Goal: Task Accomplishment & Management: Manage account settings

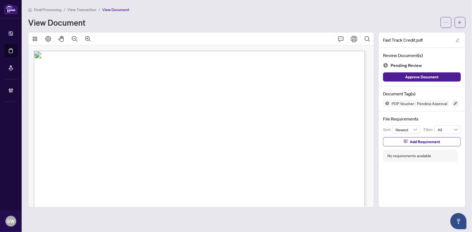
scroll to position [24, 0]
click at [193, 28] on div "Deal Processing / View Transaction / View Document View Document Fast Track Cre…" at bounding box center [246, 106] width 437 height 201
click at [456, 102] on icon "button" at bounding box center [455, 103] width 3 height 3
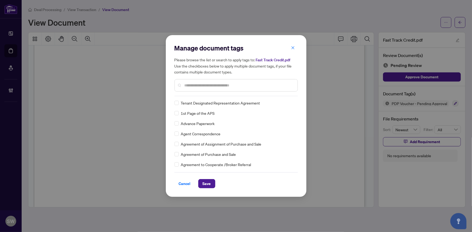
scroll to position [74, 0]
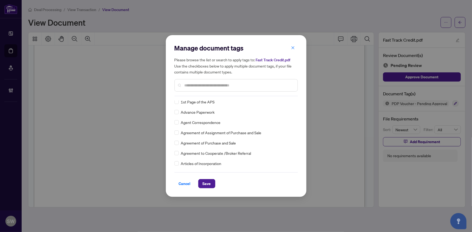
click at [222, 85] on input "text" at bounding box center [239, 86] width 109 height 6
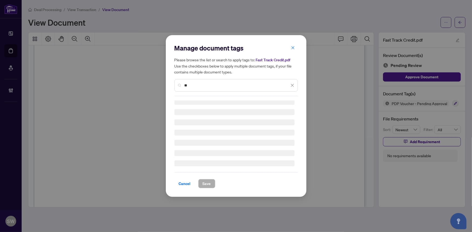
scroll to position [0, 0]
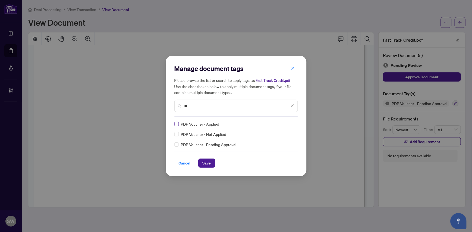
type input "**"
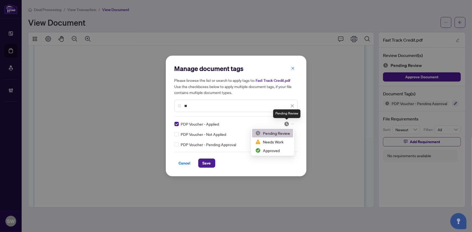
click at [289, 123] on img at bounding box center [286, 123] width 5 height 5
click at [272, 149] on div "Approved" at bounding box center [272, 151] width 35 height 6
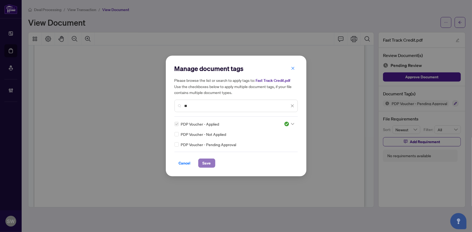
click at [208, 163] on span "Save" at bounding box center [207, 163] width 8 height 9
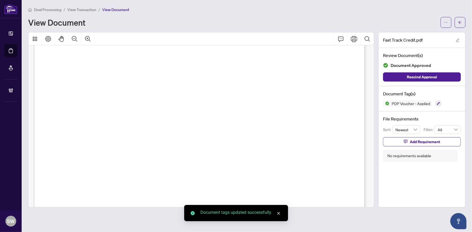
click at [458, 25] on button "button" at bounding box center [460, 22] width 11 height 11
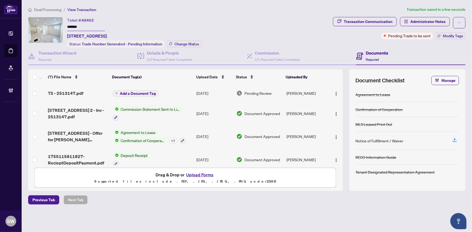
click at [90, 93] on div "TS - 2513147.pdf" at bounding box center [78, 93] width 60 height 6
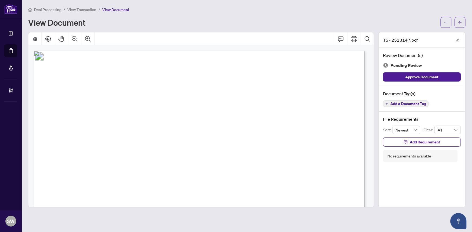
click at [414, 104] on span "Add a Document Tag" at bounding box center [408, 104] width 36 height 4
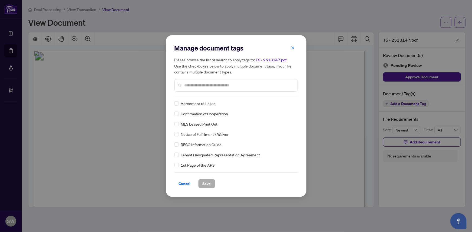
click at [206, 84] on input "text" at bounding box center [239, 86] width 109 height 6
drag, startPoint x: 205, startPoint y: 84, endPoint x: 171, endPoint y: 88, distance: 34.3
click at [171, 88] on div "Manage document tags Please browse the list or search to apply tags to: TS - 25…" at bounding box center [236, 116] width 141 height 162
type input "****"
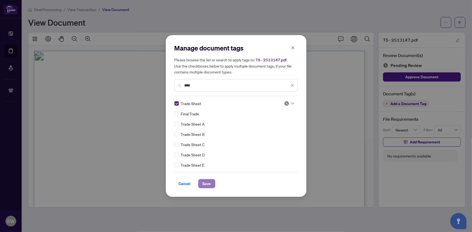
click at [203, 184] on span "Save" at bounding box center [207, 184] width 8 height 9
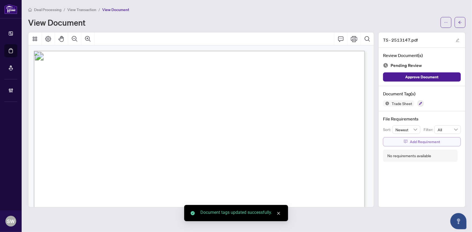
click at [412, 142] on span "Add Requirement" at bounding box center [425, 142] width 30 height 9
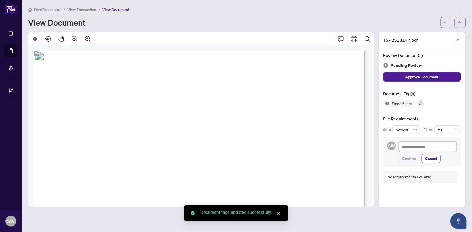
click at [411, 148] on textarea at bounding box center [428, 147] width 58 height 10
paste textarea "**********"
type textarea "**********"
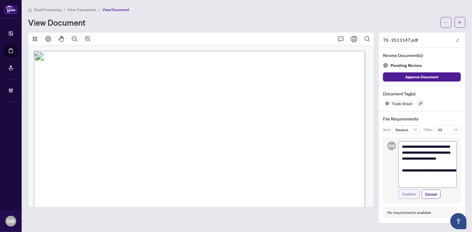
type textarea "**********"
click at [414, 195] on span "Confirm" at bounding box center [409, 194] width 14 height 9
type textarea "**********"
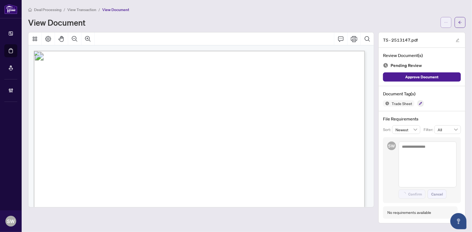
click at [448, 22] on div at bounding box center [453, 22] width 25 height 11
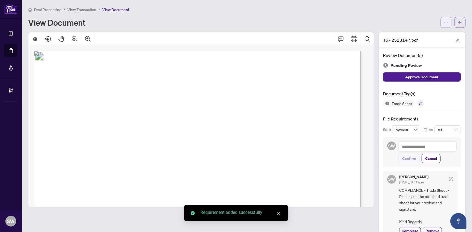
click at [444, 25] on span "button" at bounding box center [446, 22] width 4 height 9
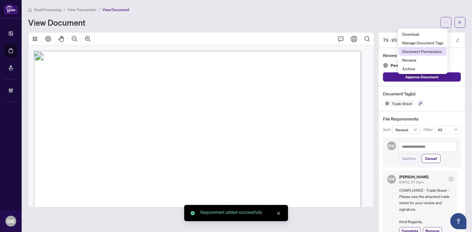
click at [429, 53] on span "Document Permissions" at bounding box center [422, 51] width 41 height 6
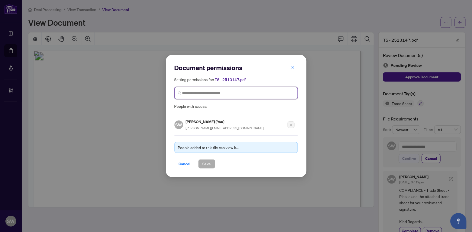
click at [189, 94] on input "search" at bounding box center [238, 93] width 112 height 6
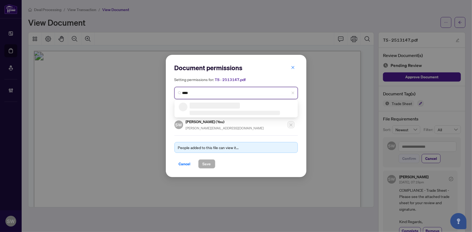
type input "*****"
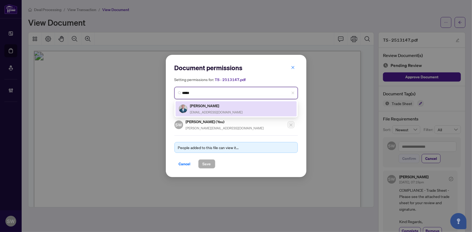
click at [218, 111] on span "barkerq5@gmail.com" at bounding box center [216, 112] width 53 height 4
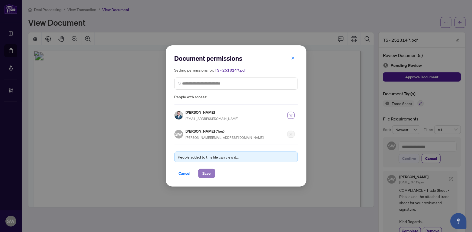
click at [208, 173] on button "Save" at bounding box center [206, 173] width 17 height 9
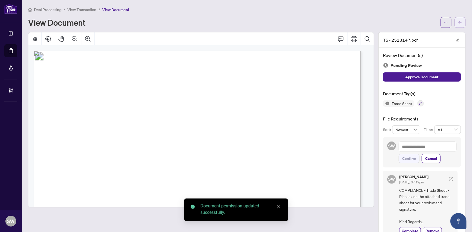
click at [458, 24] on span "button" at bounding box center [460, 22] width 4 height 9
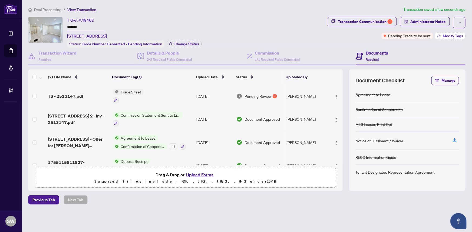
click at [450, 37] on span "Modify Tags" at bounding box center [453, 36] width 20 height 4
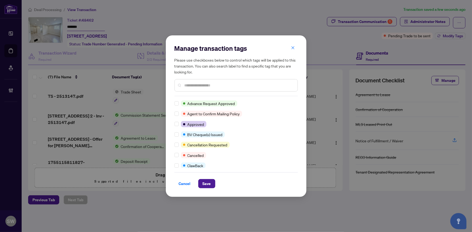
click at [191, 85] on input "text" at bounding box center [239, 86] width 109 height 6
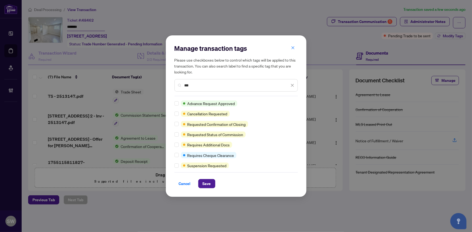
type input "***"
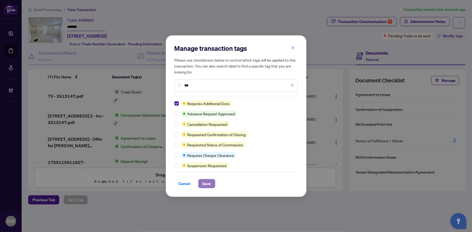
click at [200, 183] on button "Save" at bounding box center [206, 183] width 17 height 9
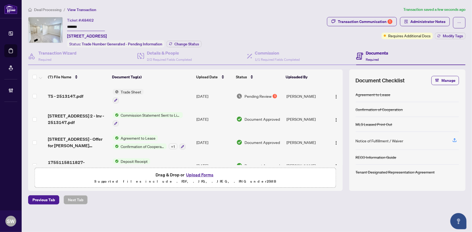
click at [52, 9] on span "Deal Processing" at bounding box center [47, 9] width 27 height 5
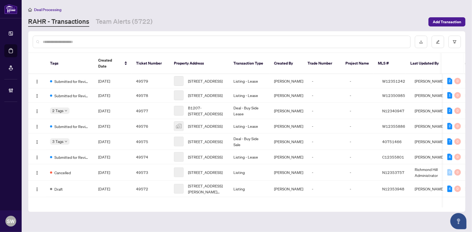
click at [76, 42] on input "text" at bounding box center [224, 42] width 363 height 6
type input "*"
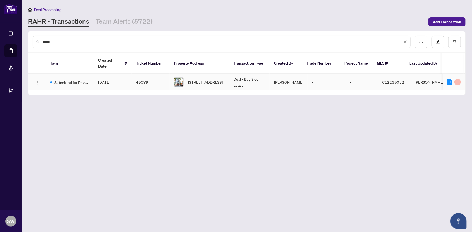
type input "*****"
click at [149, 76] on td "49079" at bounding box center [151, 82] width 38 height 17
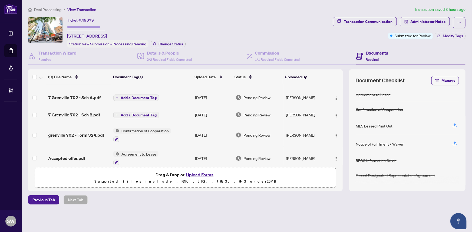
scroll to position [104, 0]
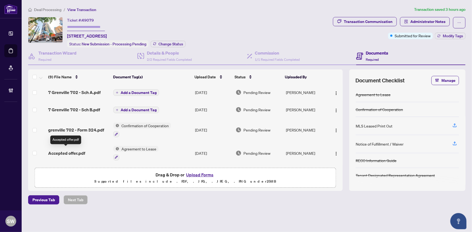
click at [66, 152] on span "Accepted offer.pdf" at bounding box center [66, 153] width 37 height 6
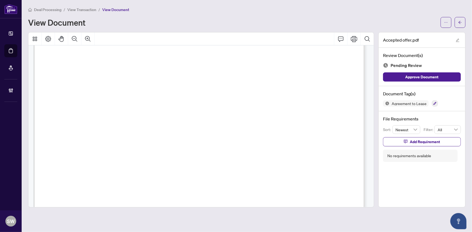
scroll to position [1430, 0]
click at [434, 103] on icon "button" at bounding box center [435, 103] width 3 height 3
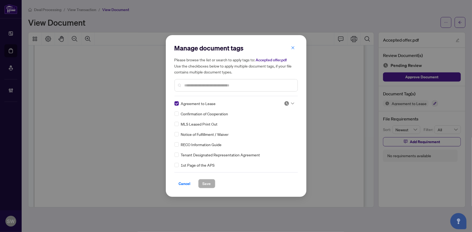
click at [286, 103] on img at bounding box center [286, 103] width 5 height 5
click at [271, 131] on div "Approved" at bounding box center [271, 130] width 35 height 6
click at [203, 185] on span "Save" at bounding box center [207, 184] width 8 height 9
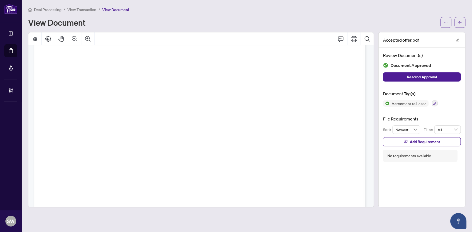
scroll to position [938, 0]
click at [463, 19] on button "button" at bounding box center [460, 22] width 11 height 11
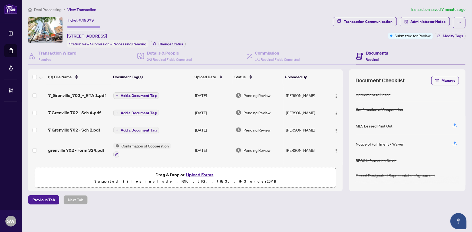
scroll to position [98, 0]
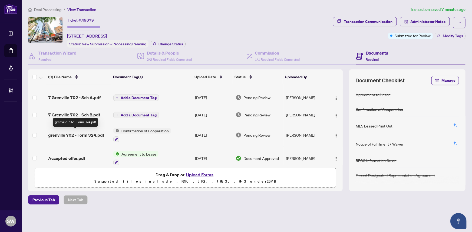
click at [85, 134] on span "grenville 702 - Form 324.pdf" at bounding box center [76, 135] width 56 height 6
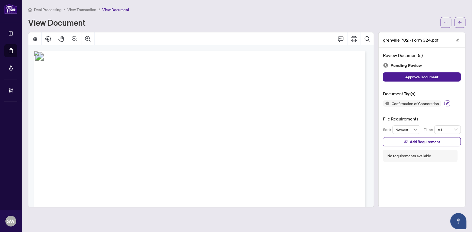
click at [449, 102] on icon "button" at bounding box center [447, 103] width 3 height 3
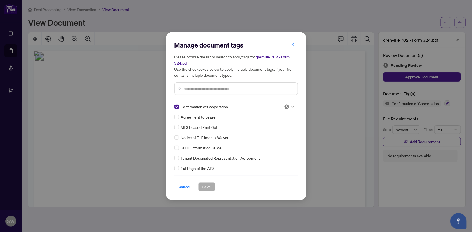
click at [284, 107] on img at bounding box center [286, 106] width 5 height 5
click at [270, 131] on div "Approved" at bounding box center [271, 133] width 35 height 6
click at [210, 185] on button "Save" at bounding box center [206, 187] width 17 height 9
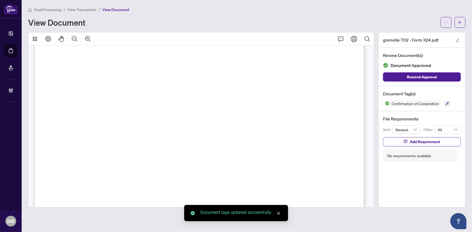
scroll to position [172, 0]
click at [460, 25] on span "button" at bounding box center [460, 22] width 4 height 9
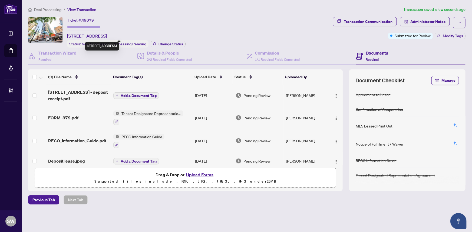
click at [107, 35] on span "702-7 Grenville St, Toronto, Ontario M4Y 0E9, Canada" at bounding box center [87, 36] width 40 height 6
copy span "M4Y"
click at [107, 37] on span "702-7 Grenville St, Toronto, Ontario M4Y 0E9, Canada" at bounding box center [87, 36] width 40 height 6
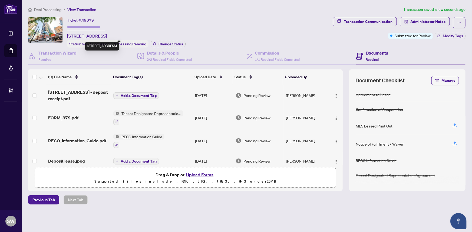
copy span "0E9"
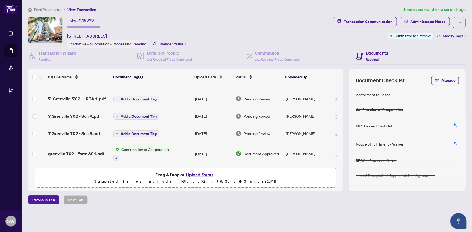
scroll to position [104, 0]
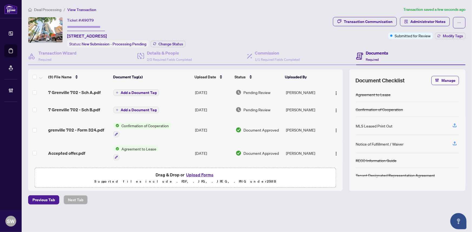
click at [88, 152] on div "Accepted offer.pdf" at bounding box center [78, 153] width 61 height 6
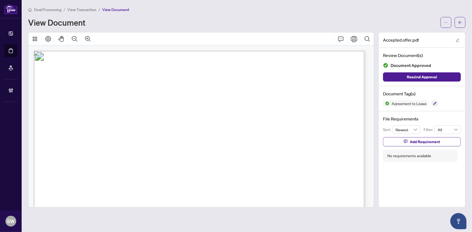
scroll to position [24, 0]
click at [460, 21] on icon "arrow-left" at bounding box center [460, 22] width 3 height 3
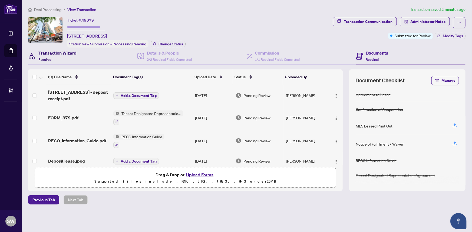
click at [64, 54] on h4 "Transaction Wizard" at bounding box center [57, 53] width 38 height 6
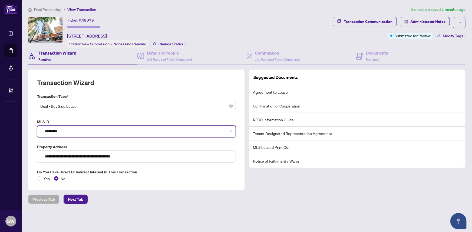
click at [54, 129] on input "*********" at bounding box center [138, 132] width 187 height 6
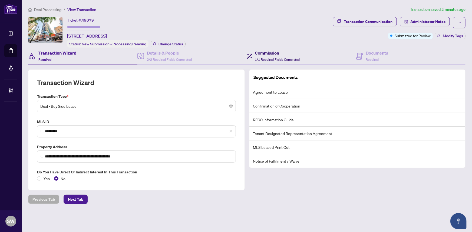
click at [276, 55] on div "Commission 1/1 Required Fields Completed" at bounding box center [277, 56] width 45 height 13
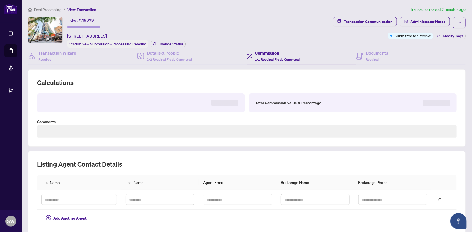
type textarea "**********"
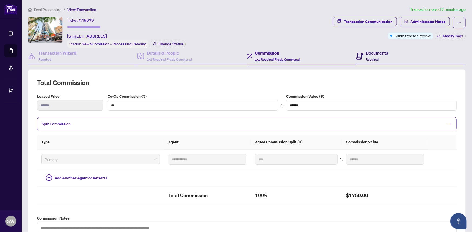
click at [371, 55] on div "Documents Required" at bounding box center [377, 56] width 22 height 13
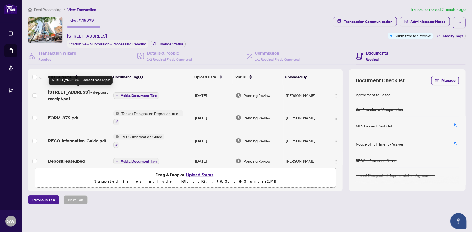
click at [84, 93] on span "7 Grenville St 702 - deposit receipt.pdf" at bounding box center [78, 95] width 61 height 13
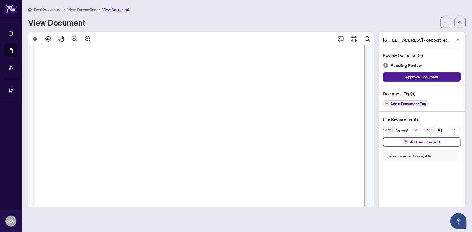
scroll to position [24, 0]
click at [403, 104] on span "Add a Document Tag" at bounding box center [408, 104] width 36 height 4
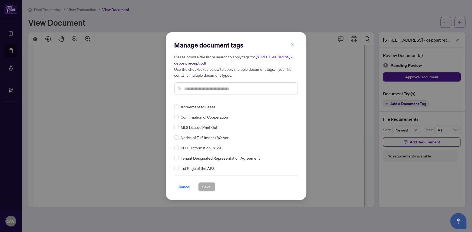
click at [195, 87] on input "text" at bounding box center [239, 89] width 109 height 6
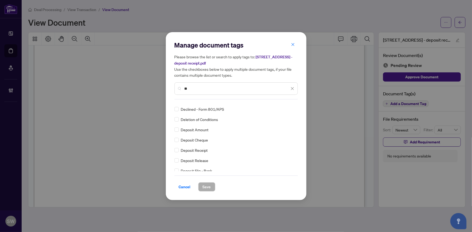
scroll to position [98, 0]
type input "**"
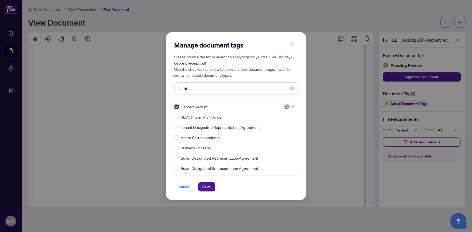
click at [288, 105] on div at bounding box center [289, 106] width 10 height 5
click at [262, 132] on div "Approved" at bounding box center [271, 133] width 35 height 6
click at [207, 185] on span "Save" at bounding box center [207, 187] width 8 height 9
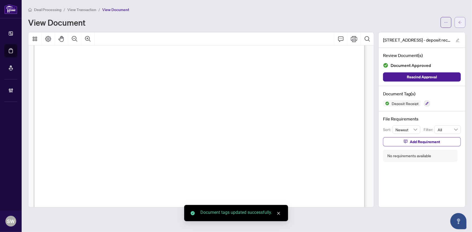
click at [461, 25] on span "button" at bounding box center [460, 22] width 4 height 9
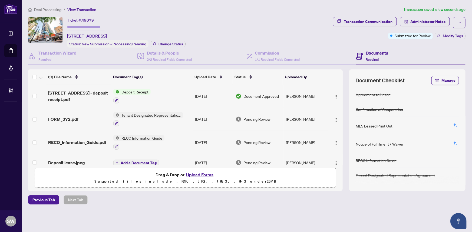
click at [77, 117] on div "FORM_372.pdf" at bounding box center [78, 119] width 61 height 6
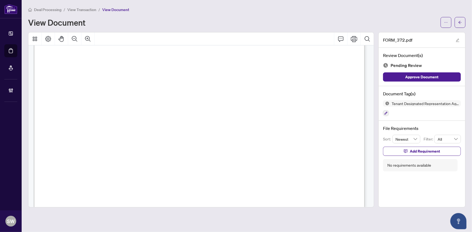
scroll to position [1809, 0]
drag, startPoint x: 84, startPoint y: 76, endPoint x: 143, endPoint y: 78, distance: 58.7
click at [143, 78] on span "Alexandr Iliya Ivkov ; YULIYA FELDMAN" at bounding box center [125, 78] width 83 height 5
click at [387, 112] on icon "button" at bounding box center [386, 113] width 3 height 3
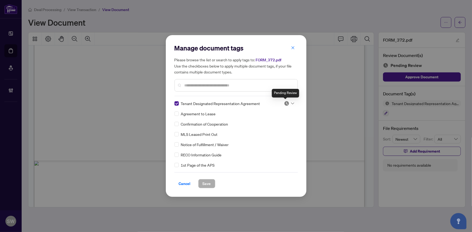
click at [287, 102] on img at bounding box center [286, 103] width 5 height 5
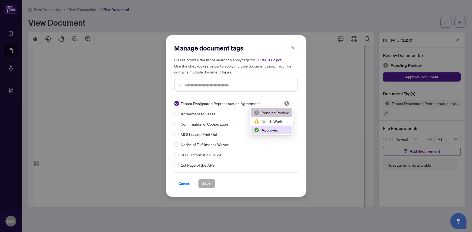
click at [273, 132] on div "Approved" at bounding box center [271, 130] width 35 height 6
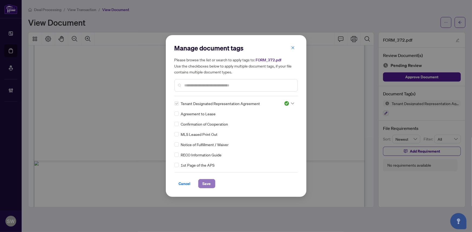
click at [205, 182] on span "Save" at bounding box center [207, 184] width 8 height 9
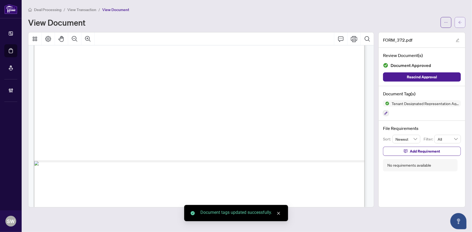
click at [460, 23] on icon "arrow-left" at bounding box center [460, 23] width 4 height 4
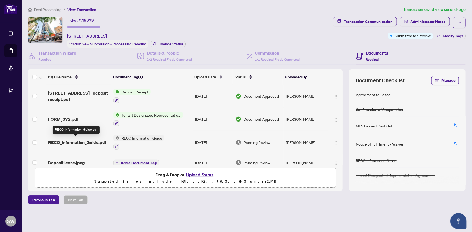
click at [84, 141] on span "RECO_Information_Guide.pdf" at bounding box center [77, 142] width 58 height 6
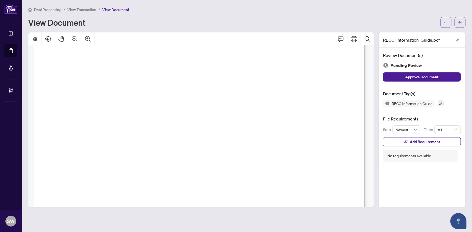
scroll to position [5303, 0]
click at [87, 78] on span "JESSICA KEE" at bounding box center [79, 77] width 38 height 5
click at [440, 103] on icon "button" at bounding box center [440, 103] width 3 height 3
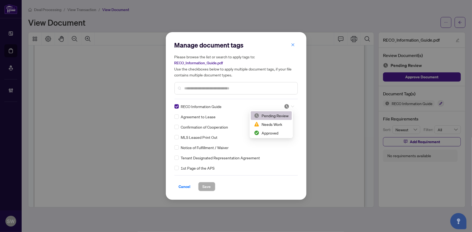
click at [289, 107] on div at bounding box center [289, 106] width 10 height 5
click at [271, 133] on div "Approved" at bounding box center [271, 133] width 35 height 6
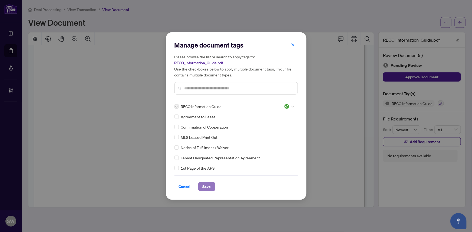
click at [206, 185] on span "Save" at bounding box center [207, 187] width 8 height 9
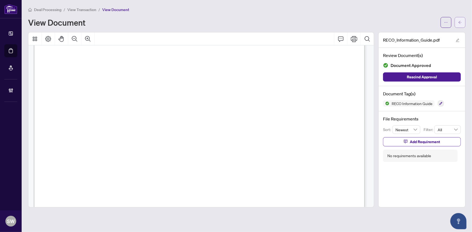
click at [462, 21] on button "button" at bounding box center [460, 22] width 11 height 11
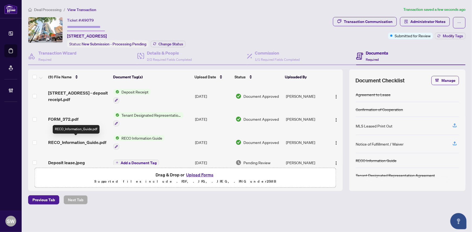
scroll to position [24, 0]
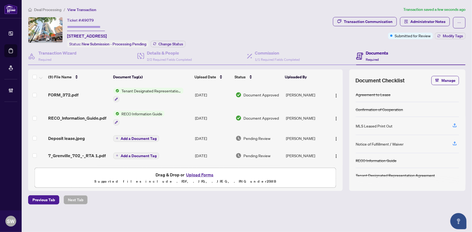
click at [95, 138] on div "Deposit lease.jpeg" at bounding box center [78, 138] width 61 height 6
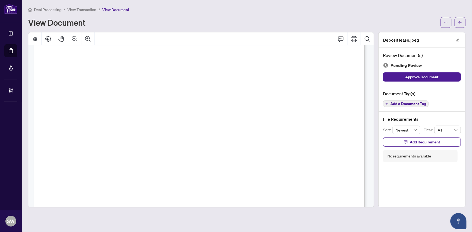
scroll to position [123, 0]
click at [422, 104] on span "Add a Document Tag" at bounding box center [408, 104] width 36 height 4
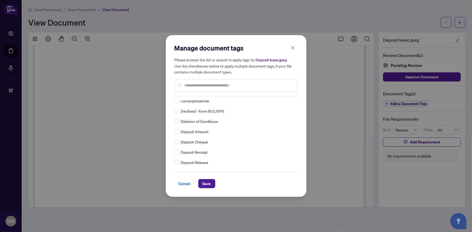
scroll to position [0, 0]
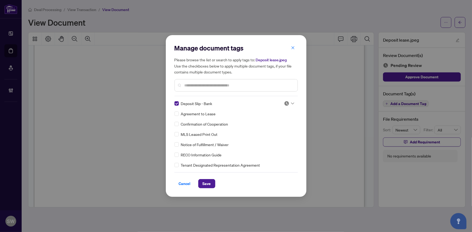
click at [288, 104] on div at bounding box center [289, 103] width 10 height 5
click at [280, 127] on div "Approved" at bounding box center [271, 130] width 35 height 6
click at [200, 189] on div "Manage document tags Please browse the list or search to apply tags to: Deposit…" at bounding box center [236, 116] width 141 height 162
click at [208, 186] on span "Save" at bounding box center [207, 184] width 8 height 9
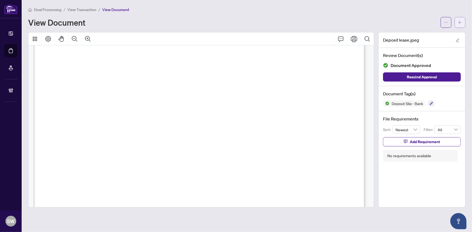
click at [463, 25] on button "button" at bounding box center [460, 22] width 11 height 11
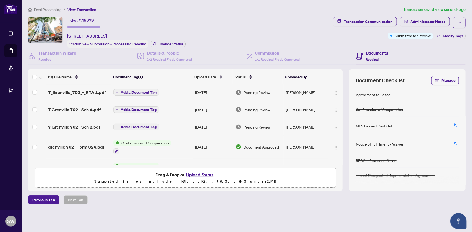
scroll to position [111, 0]
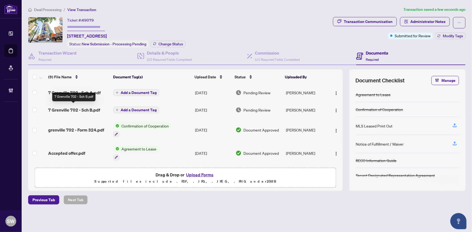
click at [82, 109] on span "7 Grenville 702 - Sch B.pdf" at bounding box center [74, 110] width 52 height 6
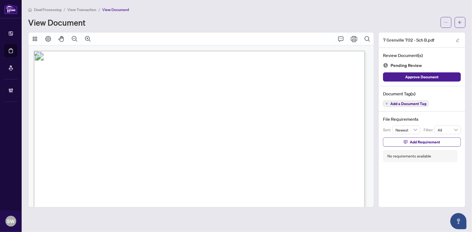
click at [137, 131] on span "Green Mode Inc." at bounding box center [145, 130] width 36 height 5
drag, startPoint x: 140, startPoint y: 116, endPoint x: 179, endPoint y: 117, distance: 39.8
click at [177, 117] on span "Alexandr Iliya Ivkov ; YULIYA FELDMAN," at bounding box center [135, 118] width 84 height 5
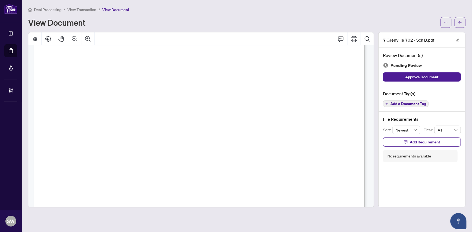
scroll to position [277, 0]
click at [405, 102] on span "Add a Document Tag" at bounding box center [408, 104] width 36 height 4
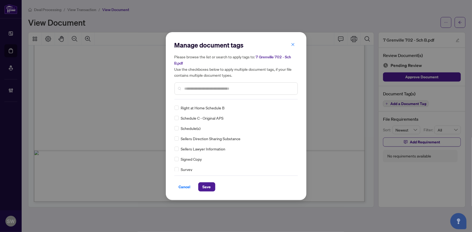
scroll to position [0, 0]
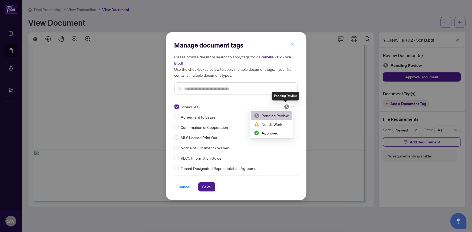
click at [288, 105] on div at bounding box center [289, 106] width 10 height 5
click at [271, 134] on div "Approved" at bounding box center [271, 133] width 35 height 6
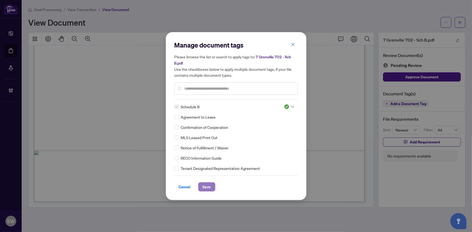
click at [210, 185] on button "Save" at bounding box center [206, 187] width 17 height 9
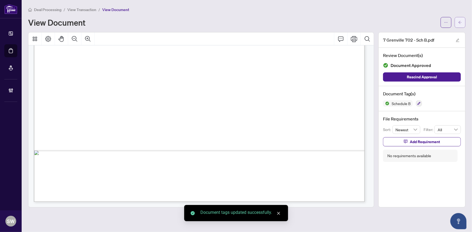
click at [463, 21] on button "button" at bounding box center [460, 22] width 11 height 11
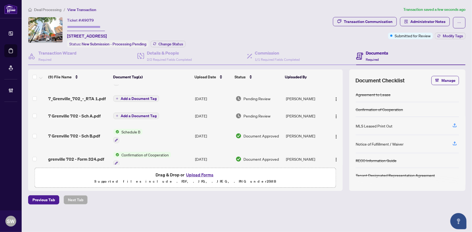
scroll to position [98, 0]
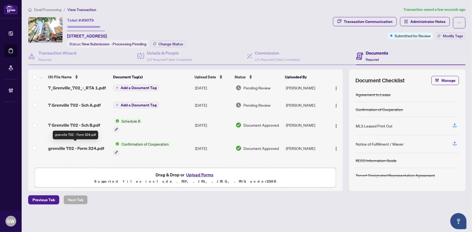
click at [97, 146] on span "grenville 702 - Form 324.pdf" at bounding box center [76, 148] width 56 height 6
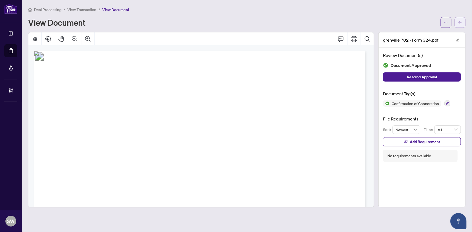
click at [462, 25] on span "button" at bounding box center [460, 22] width 4 height 9
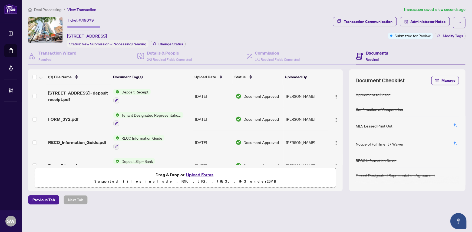
click at [82, 116] on div "FORM_372.pdf" at bounding box center [78, 119] width 61 height 6
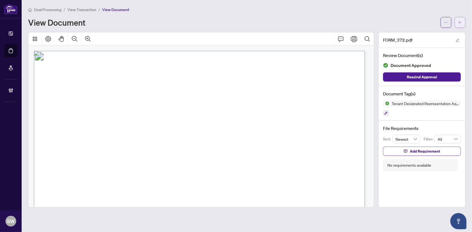
click at [461, 26] on span "button" at bounding box center [460, 22] width 4 height 9
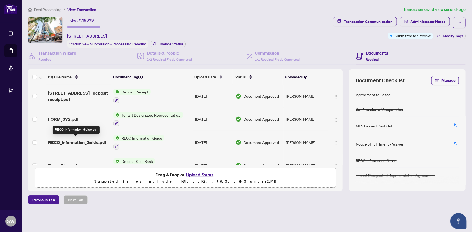
click at [95, 140] on span "RECO_Information_Guide.pdf" at bounding box center [77, 142] width 58 height 6
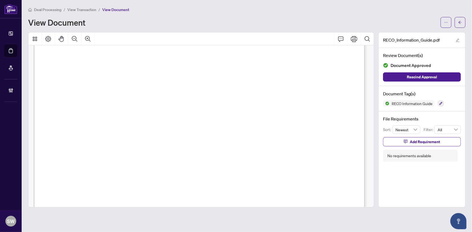
scroll to position [5371, 0]
drag, startPoint x: 132, startPoint y: 114, endPoint x: 186, endPoint y: 117, distance: 54.7
drag, startPoint x: 208, startPoint y: 116, endPoint x: 259, endPoint y: 116, distance: 50.6
click at [251, 116] on span "Alexandr Iliya" at bounding box center [229, 117] width 43 height 6
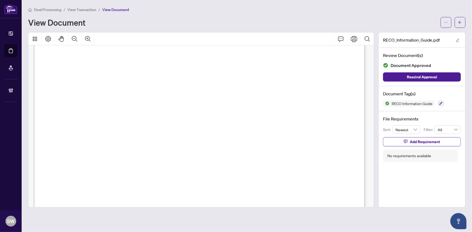
click at [282, 117] on span "Ivkov" at bounding box center [274, 117] width 17 height 6
click at [275, 115] on span "Ivkov" at bounding box center [274, 117] width 17 height 6
drag, startPoint x: 288, startPoint y: 113, endPoint x: 337, endPoint y: 117, distance: 49.1
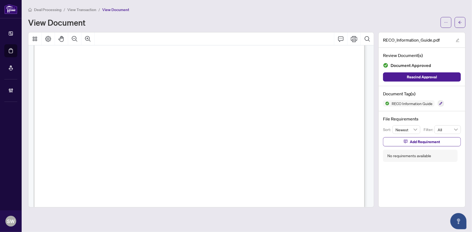
drag, startPoint x: 340, startPoint y: 116, endPoint x: 289, endPoint y: 116, distance: 51.1
click at [289, 116] on span "YULIYA FELDMAN" at bounding box center [313, 116] width 49 height 7
click at [462, 25] on span "button" at bounding box center [460, 22] width 4 height 9
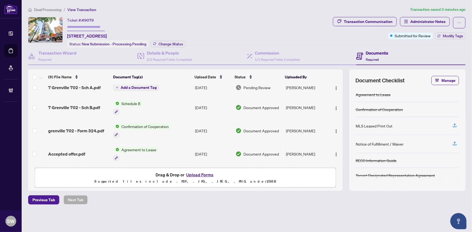
scroll to position [116, 0]
click at [92, 104] on span "7 Grenville 702 - Sch B.pdf" at bounding box center [74, 107] width 52 height 6
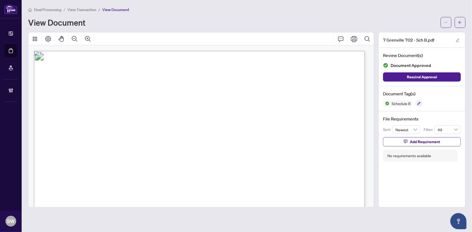
click at [149, 130] on span "Green Mode Inc." at bounding box center [145, 130] width 36 height 5
click at [460, 25] on span "button" at bounding box center [460, 22] width 4 height 9
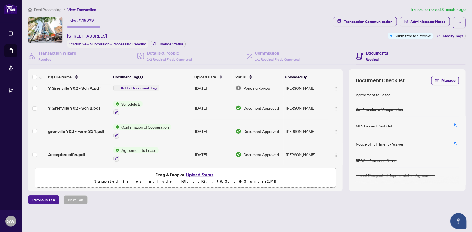
scroll to position [116, 0]
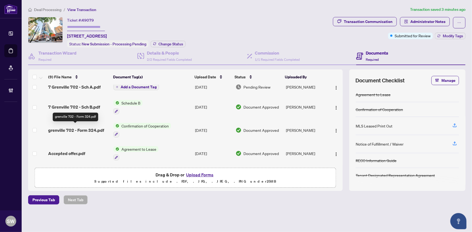
click at [99, 127] on span "grenville 702 - Form 324.pdf" at bounding box center [76, 130] width 56 height 6
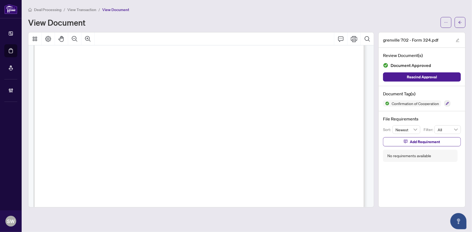
scroll to position [492, 0]
click at [89, 9] on span "View Transaction" at bounding box center [81, 9] width 29 height 5
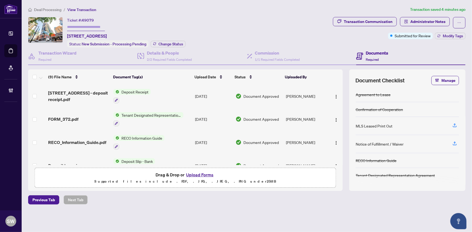
click at [91, 20] on span "49079" at bounding box center [88, 20] width 12 height 5
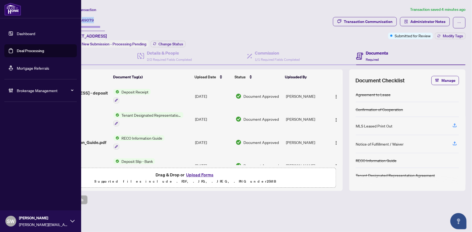
copy span "49079"
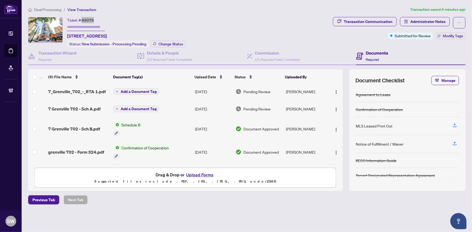
scroll to position [98, 0]
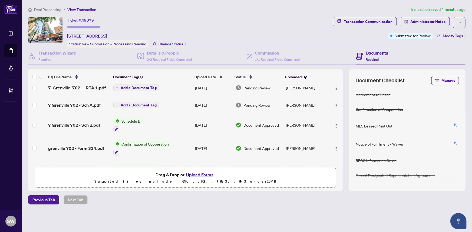
click at [64, 87] on span "7_Grenville_702_-_RTA 1.pdf" at bounding box center [77, 88] width 58 height 6
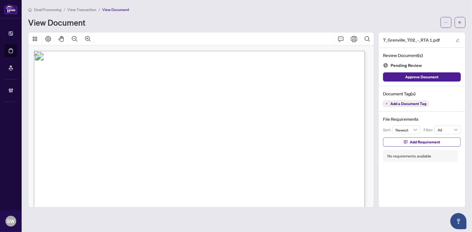
click at [416, 103] on span "Add a Document Tag" at bounding box center [408, 104] width 36 height 4
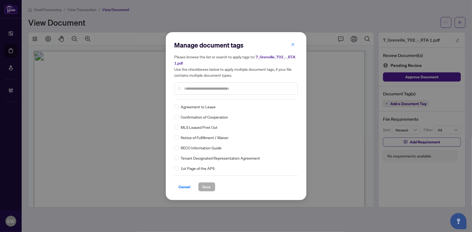
click at [198, 86] on input "text" at bounding box center [239, 89] width 109 height 6
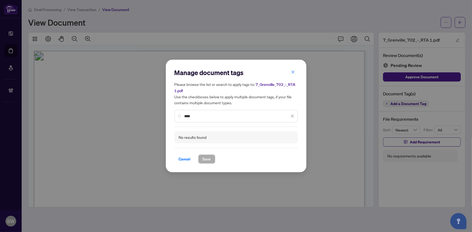
click at [190, 88] on h5 "Please browse the list or search to apply tags to: 7_Grenville_702_-_RTA 1.pdf …" at bounding box center [236, 93] width 123 height 24
click at [189, 115] on input "****" at bounding box center [237, 116] width 105 height 6
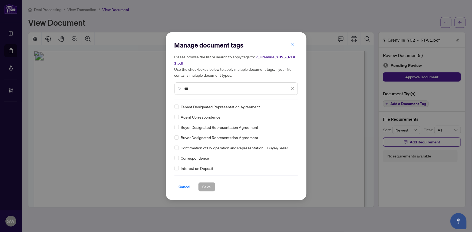
click at [200, 89] on input "***" at bounding box center [237, 89] width 105 height 6
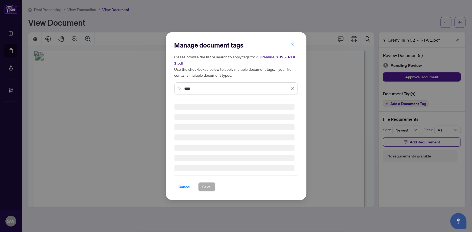
type input "****"
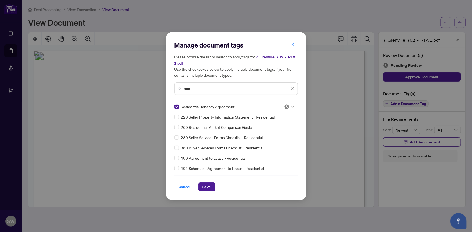
click at [291, 106] on icon at bounding box center [292, 107] width 3 height 2
click at [271, 132] on div "Approved" at bounding box center [271, 133] width 35 height 6
click at [209, 188] on button "Save" at bounding box center [206, 187] width 17 height 9
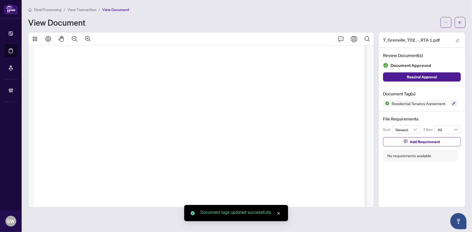
scroll to position [5919, 0]
click at [462, 24] on icon "arrow-left" at bounding box center [460, 23] width 4 height 4
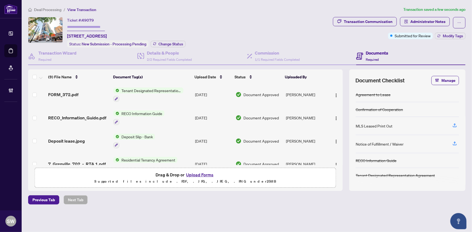
scroll to position [49, 0]
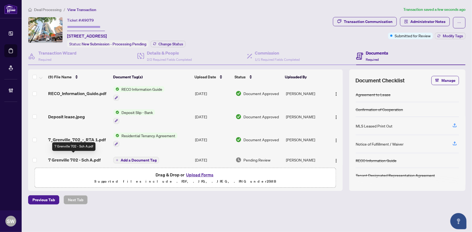
click at [89, 158] on span "7 Grenville 702 - Sch A.pdf" at bounding box center [74, 160] width 52 height 6
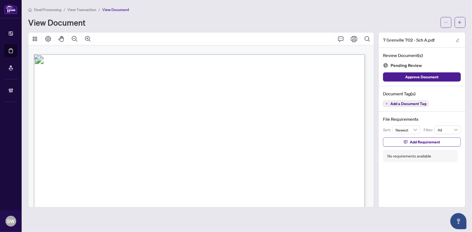
scroll to position [404, 0]
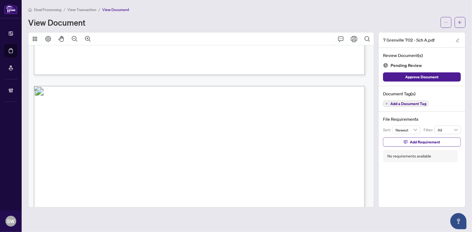
click at [421, 102] on span "Add a Document Tag" at bounding box center [408, 104] width 36 height 4
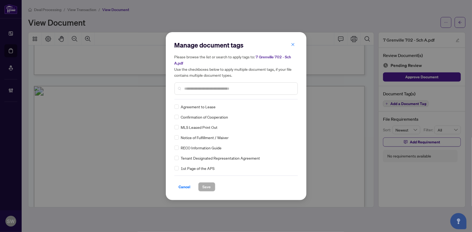
click at [219, 87] on input "text" at bounding box center [239, 89] width 109 height 6
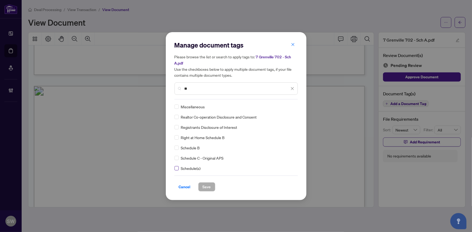
type input "**"
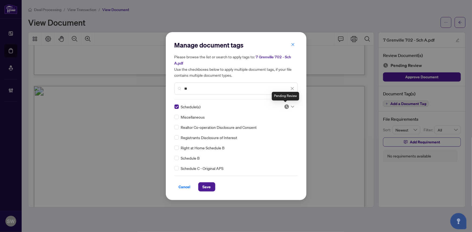
click at [286, 107] on img at bounding box center [286, 106] width 5 height 5
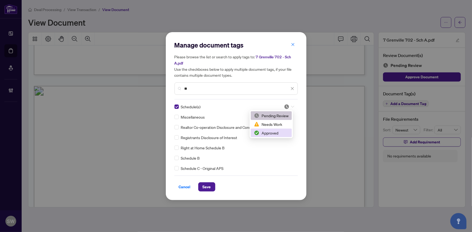
click at [269, 133] on div "Approved" at bounding box center [271, 133] width 35 height 6
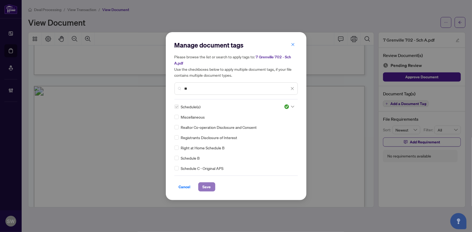
click at [208, 187] on span "Save" at bounding box center [207, 187] width 8 height 9
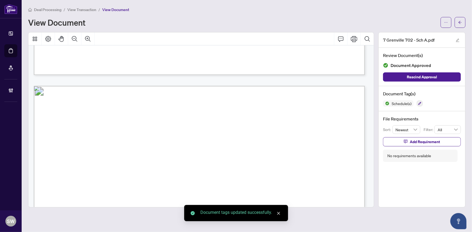
click at [460, 21] on icon "arrow-left" at bounding box center [460, 22] width 3 height 3
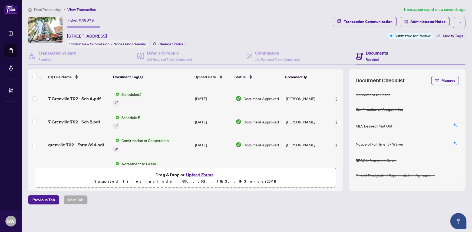
scroll to position [127, 0]
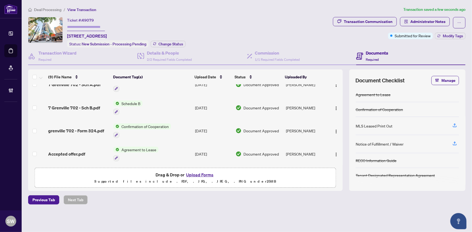
click at [92, 133] on td "grenville 702 - Form 324.pdf" at bounding box center [78, 130] width 65 height 23
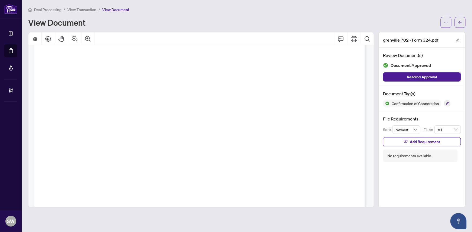
scroll to position [477, 0]
click at [460, 24] on span "button" at bounding box center [460, 22] width 4 height 9
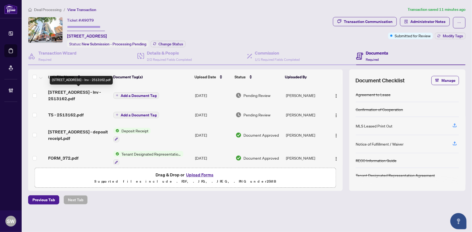
click at [57, 93] on span "7 Grenville St 702 - Inv - 2513162.pdf" at bounding box center [78, 95] width 61 height 13
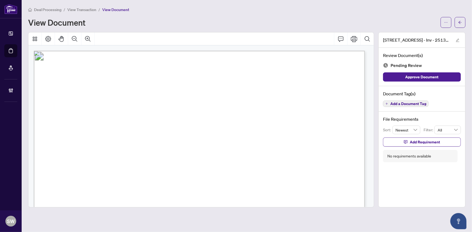
click at [405, 106] on button "Add a Document Tag" at bounding box center [406, 104] width 46 height 6
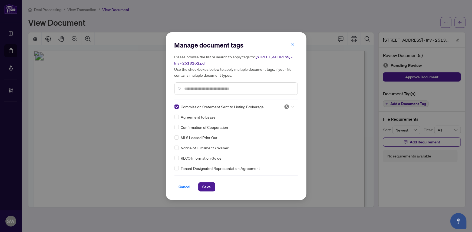
click at [287, 106] on img at bounding box center [286, 106] width 5 height 5
drag, startPoint x: 274, startPoint y: 133, endPoint x: 266, endPoint y: 141, distance: 11.3
click at [274, 133] on div "Approved" at bounding box center [271, 133] width 35 height 6
click at [205, 187] on span "Save" at bounding box center [207, 187] width 8 height 9
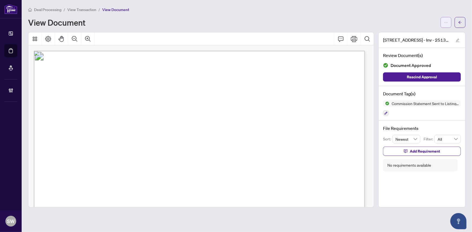
click at [445, 22] on icon "ellipsis" at bounding box center [446, 23] width 4 height 4
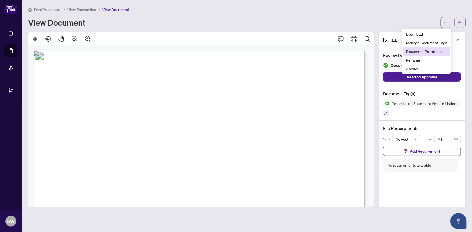
click at [435, 52] on span "Document Permissions" at bounding box center [426, 51] width 41 height 6
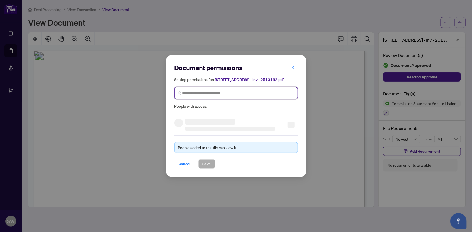
click at [213, 95] on input "search" at bounding box center [238, 93] width 112 height 6
type input "**********"
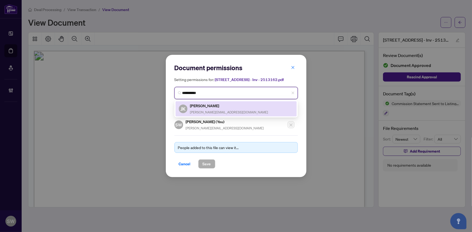
click at [214, 107] on h5 "Jessica Kee" at bounding box center [229, 106] width 78 height 6
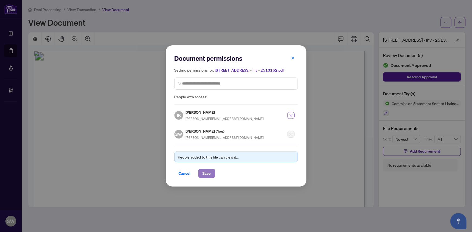
click at [209, 173] on button "Save" at bounding box center [206, 173] width 17 height 9
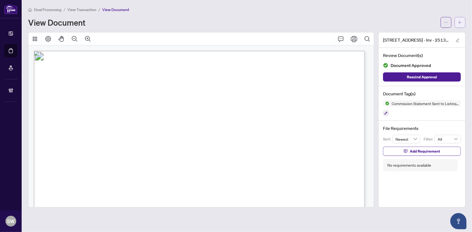
click at [462, 23] on icon "arrow-left" at bounding box center [460, 23] width 4 height 4
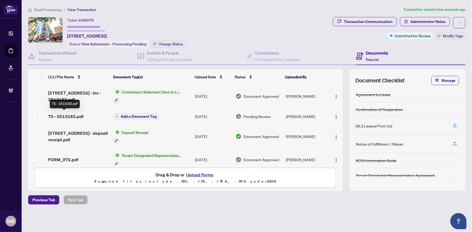
click at [64, 115] on span "TS - 2513162.pdf" at bounding box center [65, 116] width 35 height 6
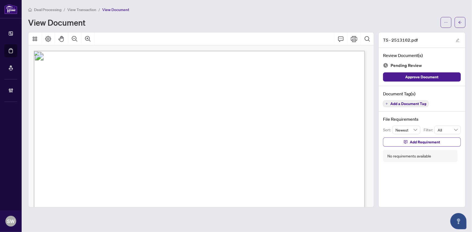
click at [412, 104] on span "Add a Document Tag" at bounding box center [408, 104] width 36 height 4
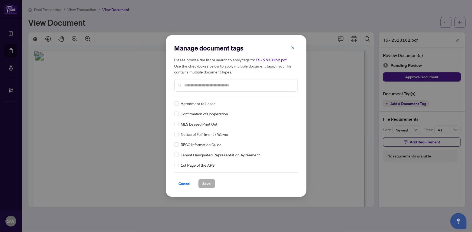
click at [298, 154] on div "Manage document tags Please browse the list or search to apply tags to: TS - 25…" at bounding box center [236, 116] width 141 height 162
click at [204, 186] on span "Save" at bounding box center [207, 184] width 8 height 9
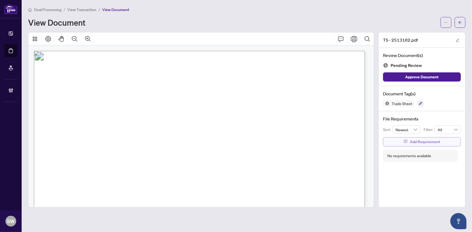
click at [416, 141] on span "Add Requirement" at bounding box center [425, 142] width 30 height 9
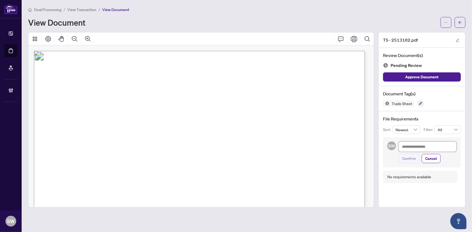
click at [413, 147] on textarea at bounding box center [428, 147] width 58 height 10
paste textarea "**********"
type textarea "**********"
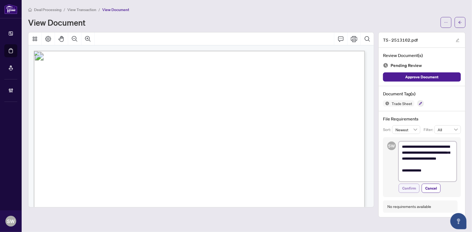
type textarea "**********"
click at [412, 189] on span "Confirm" at bounding box center [409, 188] width 14 height 9
type textarea "**********"
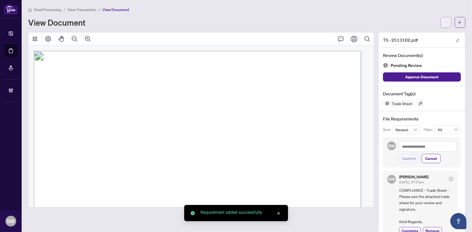
click at [444, 24] on span "button" at bounding box center [446, 22] width 4 height 9
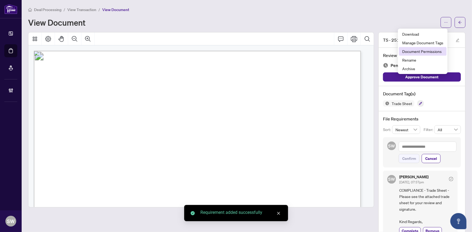
click at [429, 53] on span "Document Permissions" at bounding box center [422, 51] width 41 height 6
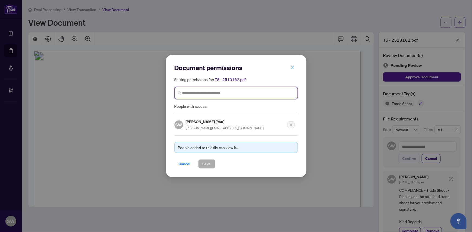
click at [248, 93] on input "search" at bounding box center [238, 93] width 112 height 6
type input "*********"
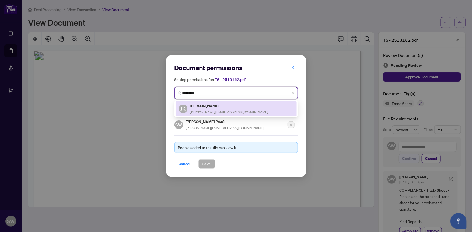
click at [240, 105] on div "JK Jessica Kee jessicakee.sales@gmail.com" at bounding box center [236, 109] width 115 height 12
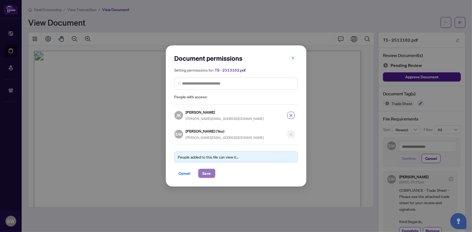
click at [203, 172] on span "Save" at bounding box center [207, 173] width 8 height 9
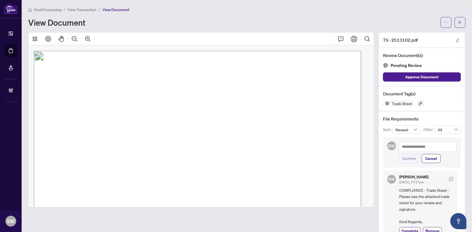
click at [463, 27] on main "Deal Processing / View Transaction / View Document View Document TS - 2513162.p…" at bounding box center [247, 116] width 450 height 232
click at [460, 24] on button "button" at bounding box center [460, 22] width 11 height 11
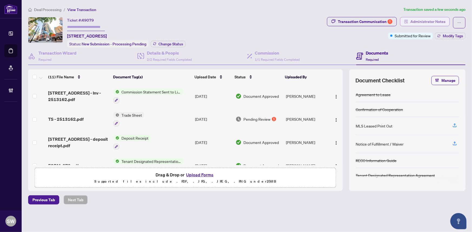
click at [420, 22] on span "Administrator Notes" at bounding box center [427, 21] width 35 height 9
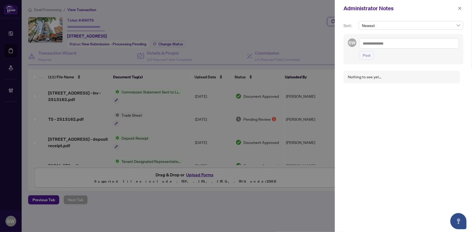
click at [380, 42] on textarea at bounding box center [409, 43] width 100 height 10
paste textarea "**********"
click at [373, 43] on textarea "**********" at bounding box center [409, 43] width 100 height 10
type textarea "**********"
click at [366, 55] on span "Post" at bounding box center [367, 55] width 8 height 9
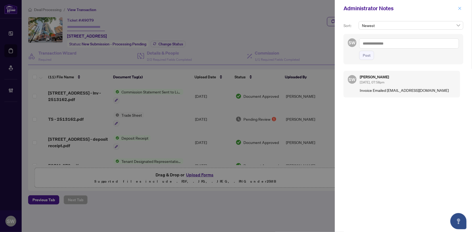
click at [460, 8] on icon "close" at bounding box center [460, 8] width 4 height 4
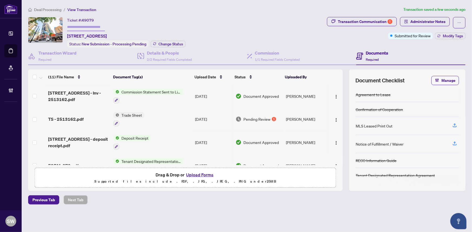
click at [85, 28] on input "text" at bounding box center [86, 27] width 38 height 8
paste input "*******"
type input "*******"
click at [453, 37] on span "Modify Tags" at bounding box center [453, 36] width 20 height 4
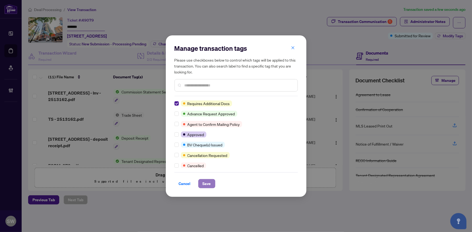
click at [203, 183] on span "Save" at bounding box center [207, 184] width 8 height 9
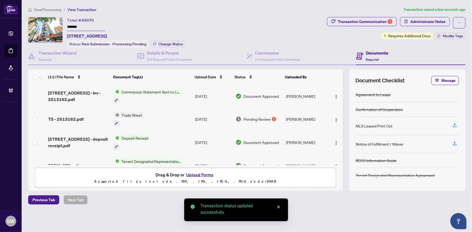
click at [77, 26] on input "*******" at bounding box center [86, 27] width 38 height 8
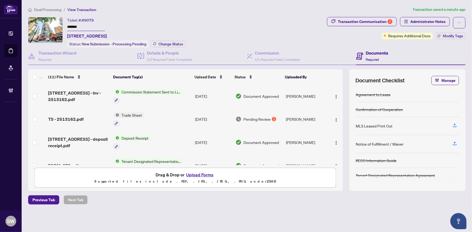
click at [284, 32] on div "Ticket #: 49079 ******* 702-7 Grenville St, Toronto, Ontario M4Y 0E9, Canada St…" at bounding box center [176, 32] width 297 height 31
click at [177, 45] on span "Change Status" at bounding box center [171, 44] width 25 height 4
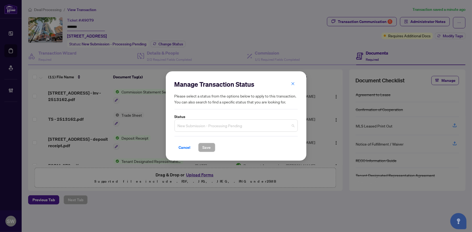
click at [220, 128] on span "New Submission - Processing Pending" at bounding box center [236, 126] width 117 height 10
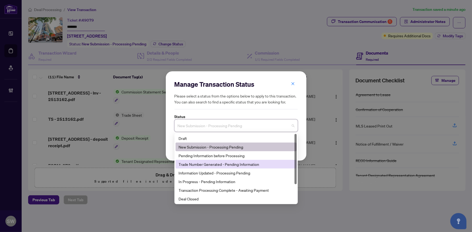
click at [216, 166] on div "Trade Number Generated - Pending Information" at bounding box center [236, 165] width 115 height 6
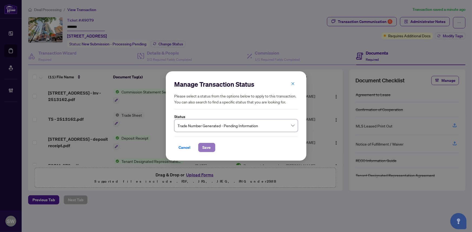
click at [204, 152] on span "Save" at bounding box center [207, 147] width 8 height 9
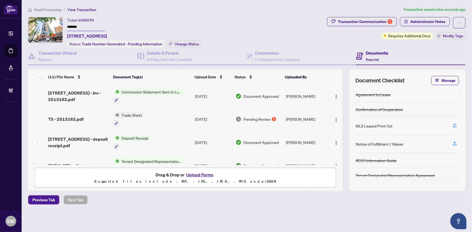
click at [53, 10] on span "Deal Processing" at bounding box center [47, 9] width 27 height 5
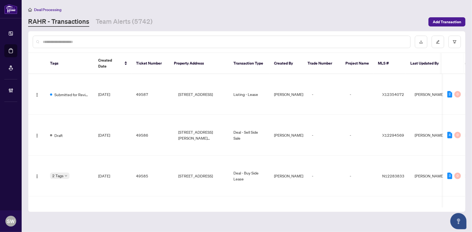
click at [65, 39] on input "text" at bounding box center [224, 42] width 363 height 6
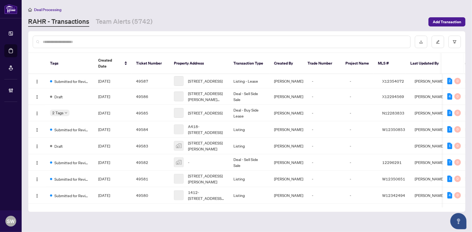
paste input "*****"
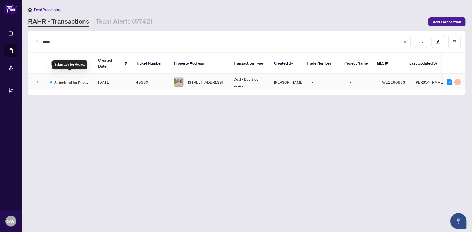
type input "*****"
click at [82, 80] on span "Submitted for Review" at bounding box center [71, 83] width 35 height 6
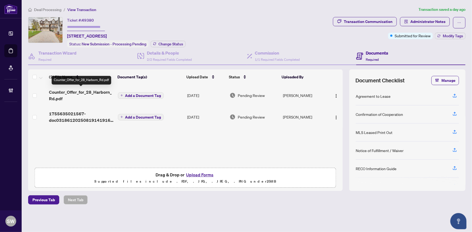
click at [97, 92] on span "Counter_Offer_for_28_Harborn_Rd.pdf" at bounding box center [81, 95] width 64 height 13
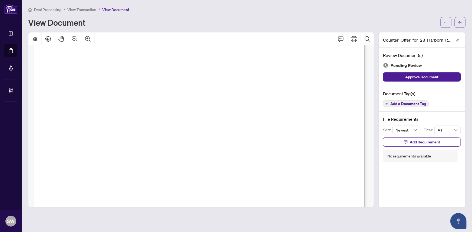
scroll to position [74, 0]
drag, startPoint x: 77, startPoint y: 102, endPoint x: 103, endPoint y: 103, distance: 25.7
click at [103, 103] on span "28 Harborn Road, Mississauga, ON L5B 1A4" at bounding box center [91, 104] width 47 height 5
click at [115, 103] on span "28 Harborn Road, Mississauga, ON L5B 1A4" at bounding box center [91, 104] width 47 height 5
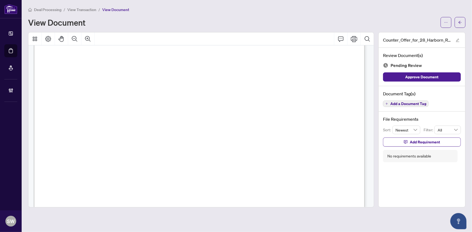
click at [115, 102] on span "28 Harborn Road, Mississauga, ON L5B 1A4" at bounding box center [91, 104] width 47 height 5
click at [115, 103] on span "28 Harborn Road, Mississauga, ON L5B 1A4" at bounding box center [91, 104] width 47 height 5
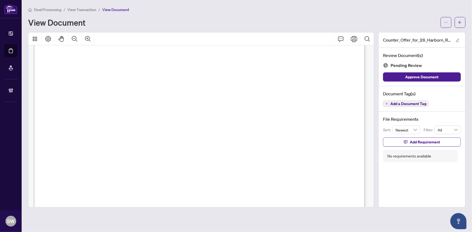
click at [121, 104] on span "2621328 ONTARIO INC." at bounding box center [116, 106] width 58 height 5
drag, startPoint x: 80, startPoint y: 93, endPoint x: 114, endPoint y: 93, distance: 33.8
click at [114, 93] on span "Steve Hajsan, Kathy Hajsan" at bounding box center [121, 95] width 82 height 5
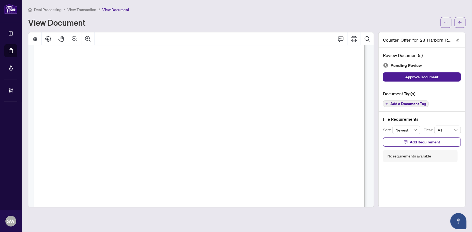
click at [402, 102] on span "Add a Document Tag" at bounding box center [408, 104] width 36 height 4
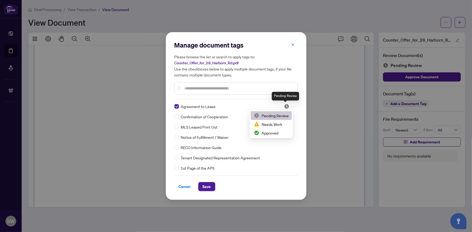
click at [285, 106] on img at bounding box center [286, 106] width 5 height 5
click at [271, 132] on div "Approved" at bounding box center [271, 133] width 35 height 6
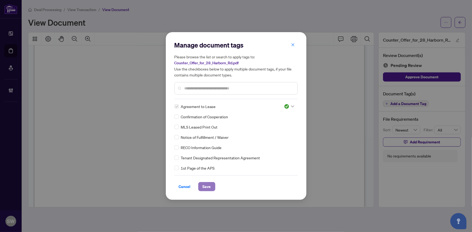
click at [206, 186] on span "Save" at bounding box center [207, 187] width 8 height 9
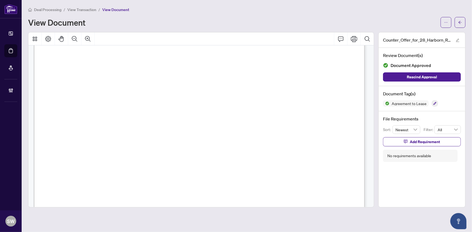
scroll to position [4007, 0]
click at [94, 150] on span "JOHNNY LOPRETE" at bounding box center [76, 152] width 35 height 5
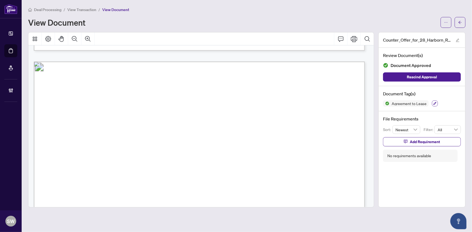
click at [433, 102] on icon "button" at bounding box center [434, 103] width 3 height 3
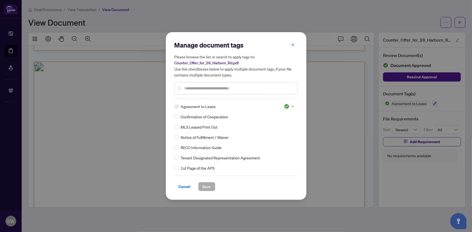
click at [187, 86] on input "text" at bounding box center [239, 88] width 109 height 6
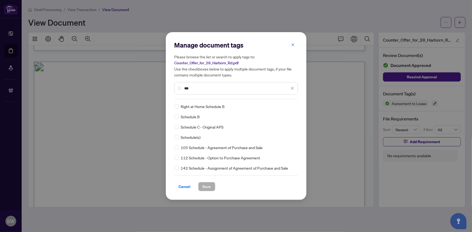
type input "***"
click at [288, 107] on div at bounding box center [289, 106] width 10 height 5
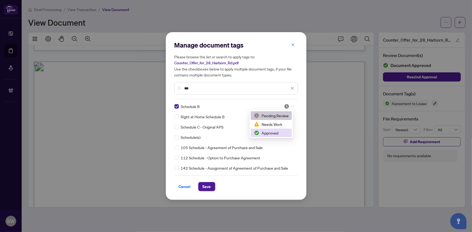
click at [273, 131] on div "Approved" at bounding box center [271, 133] width 35 height 6
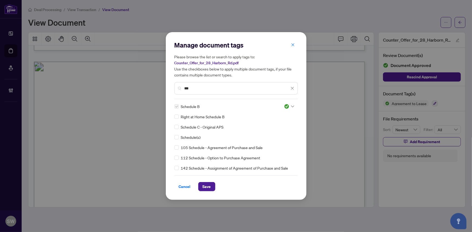
drag, startPoint x: 195, startPoint y: 86, endPoint x: 176, endPoint y: 84, distance: 19.0
click at [176, 84] on div "***" at bounding box center [236, 88] width 123 height 12
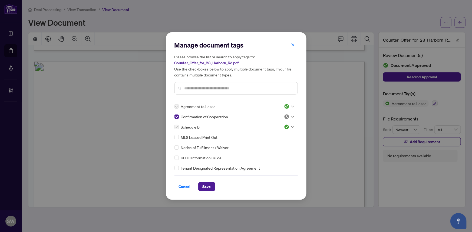
click at [288, 116] on div at bounding box center [289, 116] width 10 height 5
click at [272, 143] on div "Approved" at bounding box center [271, 143] width 35 height 6
click at [208, 186] on span "Save" at bounding box center [207, 187] width 8 height 9
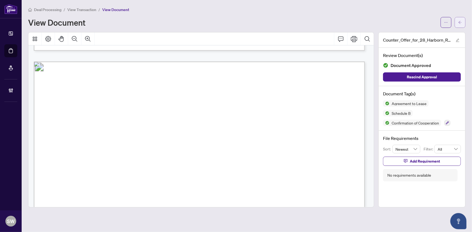
click at [460, 24] on span "button" at bounding box center [460, 22] width 4 height 9
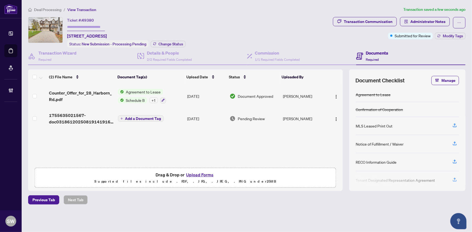
click at [89, 21] on span "49380" at bounding box center [88, 20] width 12 height 5
copy span "49380"
click at [62, 52] on h4 "Transaction Wizard" at bounding box center [57, 53] width 38 height 6
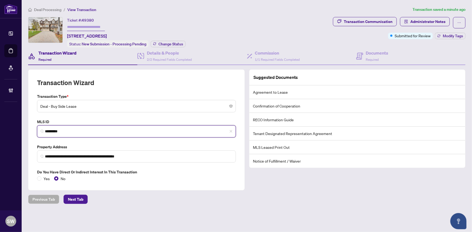
click at [54, 130] on input "*********" at bounding box center [138, 132] width 187 height 6
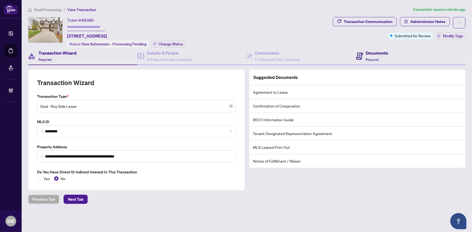
click at [370, 55] on h4 "Documents" at bounding box center [377, 53] width 22 height 6
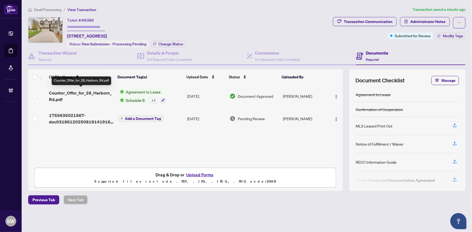
click at [84, 91] on span "Counter_Offer_for_28_Harborn_Rd.pdf" at bounding box center [81, 96] width 64 height 13
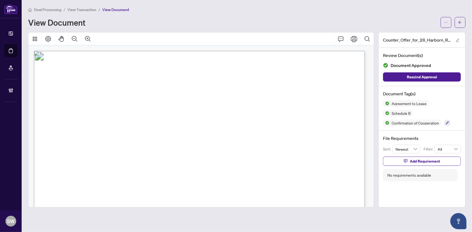
drag, startPoint x: 121, startPoint y: 118, endPoint x: 156, endPoint y: 119, distance: 34.9
click at [156, 119] on span "Steve Hajsan, Kathy Hajsan" at bounding box center [121, 119] width 82 height 5
click at [287, 129] on span "(905) 812-8123" at bounding box center [288, 129] width 52 height 5
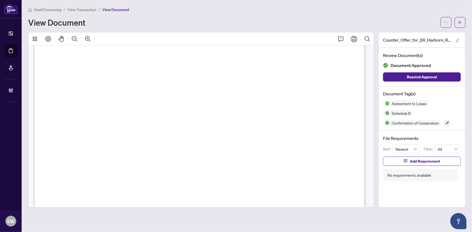
click at [287, 129] on span "(905) 812-8123" at bounding box center [288, 129] width 52 height 5
click at [84, 138] on span "STEPHANIE SMITH, AMY SHUGAR" at bounding box center [107, 140] width 86 height 5
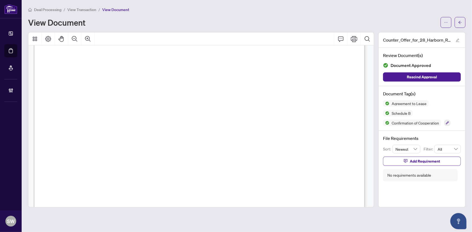
drag, startPoint x: 463, startPoint y: 22, endPoint x: 6, endPoint y: 38, distance: 457.5
click at [463, 22] on button "button" at bounding box center [460, 22] width 11 height 11
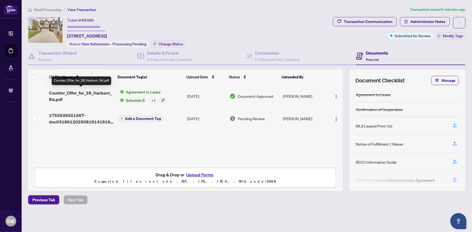
click at [89, 92] on span "Counter_Offer_for_28_Harborn_Rd.pdf" at bounding box center [81, 96] width 64 height 13
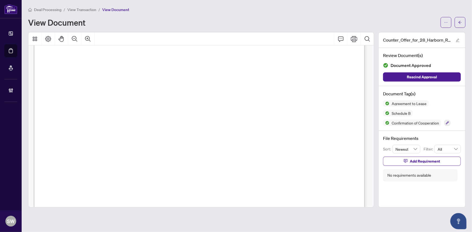
scroll to position [4033, 0]
click at [460, 21] on icon "arrow-left" at bounding box center [460, 22] width 3 height 3
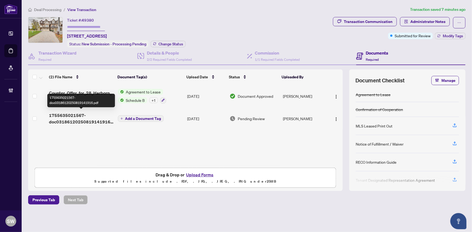
click at [92, 114] on span "1755635021567-doc03186120250819141916.pdf" at bounding box center [81, 118] width 64 height 13
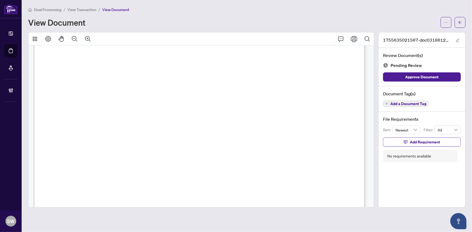
scroll to position [197, 0]
click at [401, 104] on span "Add a Document Tag" at bounding box center [408, 104] width 36 height 4
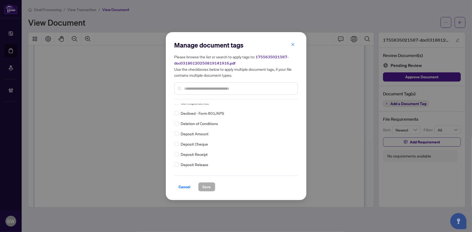
scroll to position [0, 0]
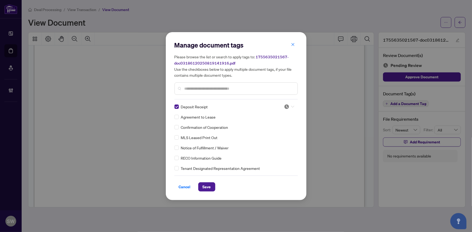
click at [284, 107] on img at bounding box center [286, 106] width 5 height 5
click at [269, 133] on div "Approved" at bounding box center [271, 133] width 35 height 6
click at [204, 187] on span "Save" at bounding box center [207, 187] width 8 height 9
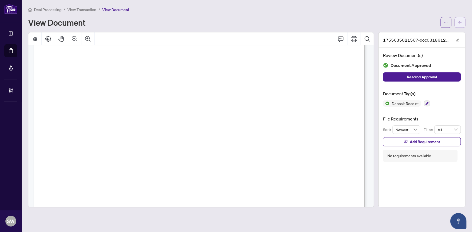
click at [457, 25] on button "button" at bounding box center [460, 22] width 11 height 11
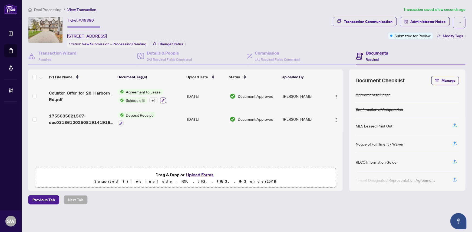
click at [163, 99] on icon "button" at bounding box center [163, 100] width 3 height 3
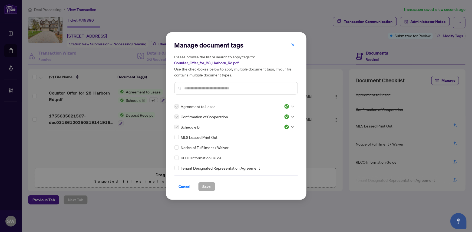
click at [204, 170] on span "Tenant Designated Representation Agreement" at bounding box center [220, 168] width 79 height 6
copy div "Tenant Designated Representation Agreement"
click at [198, 158] on span "RECO Information Guide" at bounding box center [201, 158] width 41 height 6
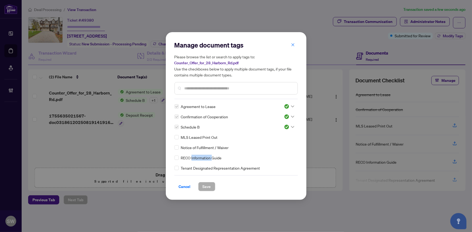
click at [198, 158] on span "RECO Information Guide" at bounding box center [201, 158] width 41 height 6
copy div "RECO Information Guide"
click at [184, 186] on span "Cancel" at bounding box center [185, 187] width 12 height 9
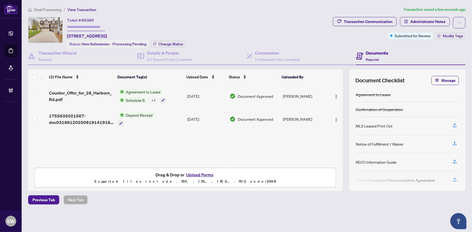
click at [153, 100] on div "+ 1" at bounding box center [153, 100] width 9 height 6
click at [84, 137] on div "(2) File Name Document Tag(s) Upload Date Status Uploaded By Counter_Offer_for_…" at bounding box center [185, 131] width 315 height 122
click at [373, 24] on div "Transaction Communication" at bounding box center [368, 21] width 49 height 9
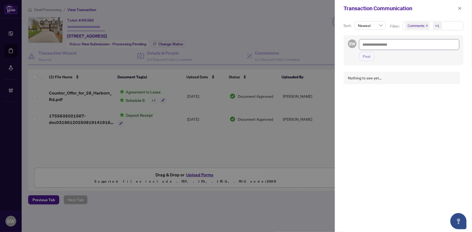
click at [370, 45] on textarea at bounding box center [409, 45] width 100 height 10
paste textarea "**********"
type textarea "**********"
click at [363, 43] on textarea "**********" at bounding box center [408, 48] width 98 height 16
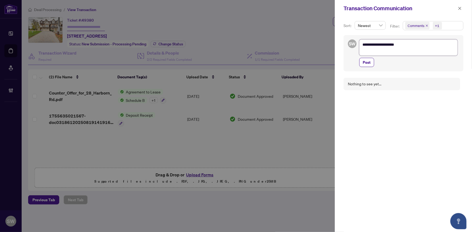
paste textarea "**********"
type textarea "**********"
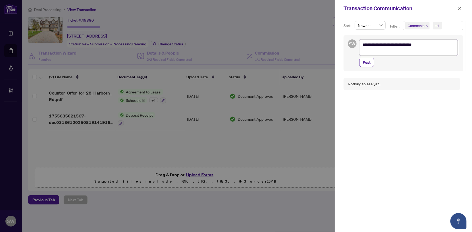
click at [435, 46] on textarea "**********" at bounding box center [408, 48] width 98 height 16
type textarea "**********"
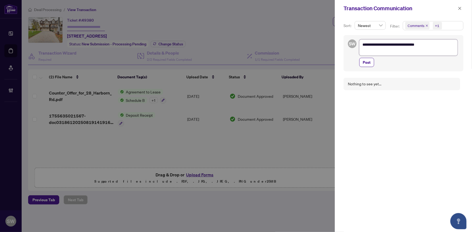
type textarea "**********"
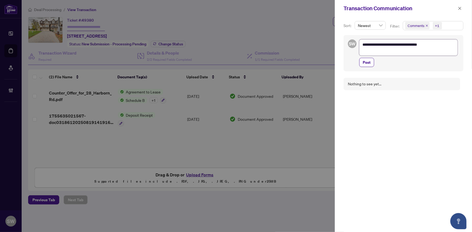
type textarea "**********"
paste textarea "**********"
type textarea "**********"
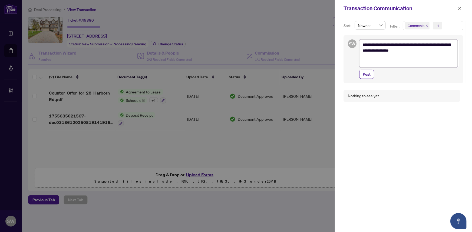
click at [435, 50] on textarea "**********" at bounding box center [408, 54] width 98 height 28
type textarea "**********"
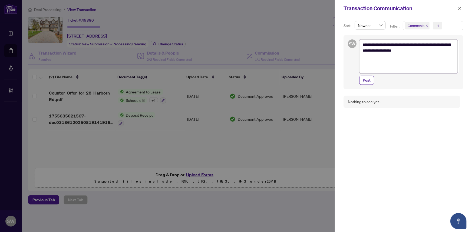
type textarea "**********"
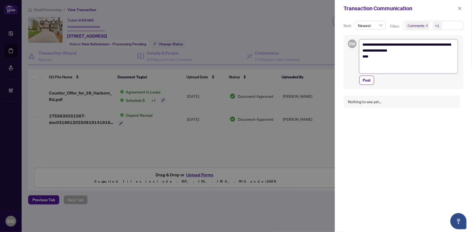
type textarea "**********"
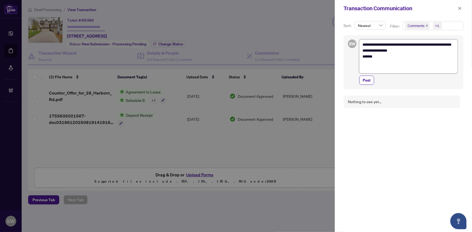
type textarea "**********"
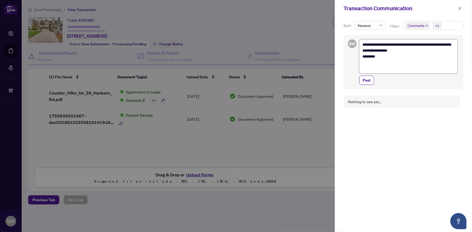
type textarea "**********"
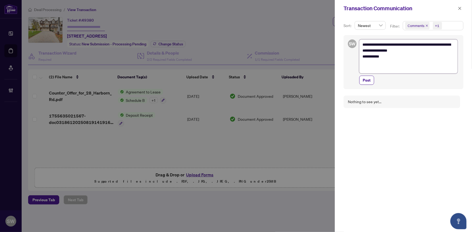
type textarea "**********"
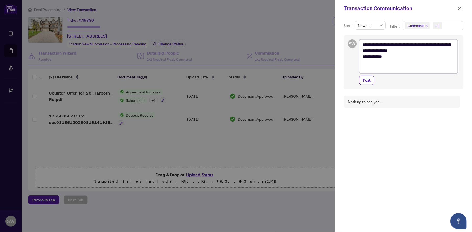
type textarea "**********"
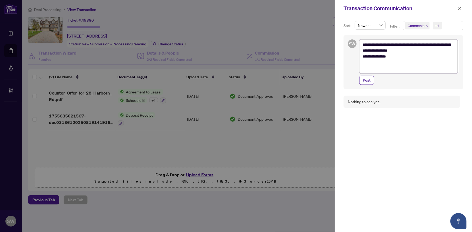
type textarea "**********"
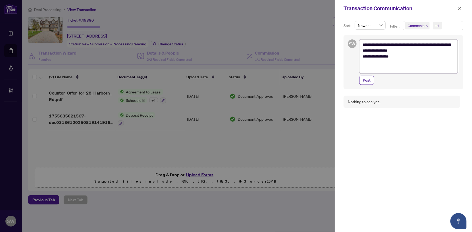
type textarea "**********"
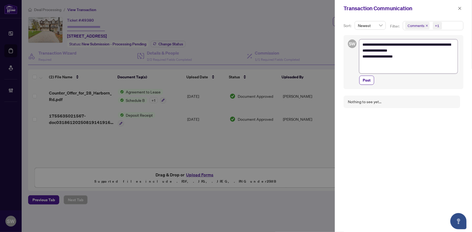
type textarea "**********"
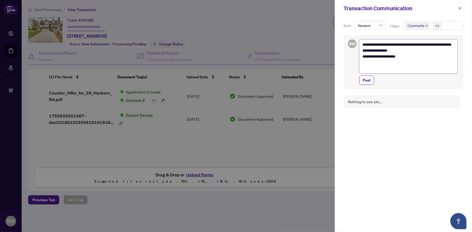
type textarea "**********"
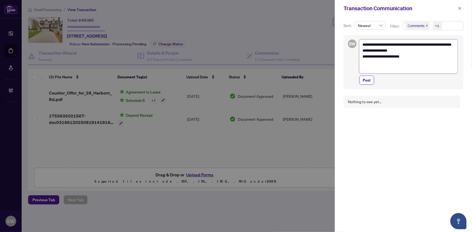
type textarea "**********"
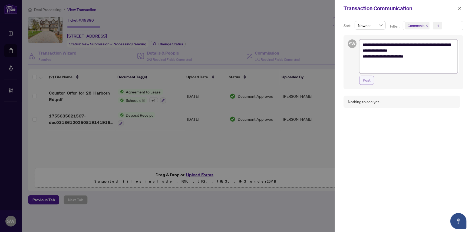
type textarea "**********"
click at [369, 80] on span "Post" at bounding box center [367, 80] width 8 height 9
type textarea "**********"
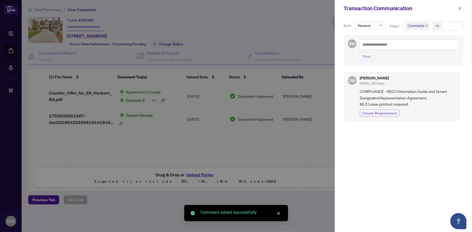
click at [383, 111] on span "Create Requirement" at bounding box center [379, 113] width 35 height 6
click at [459, 8] on icon "close" at bounding box center [460, 8] width 4 height 4
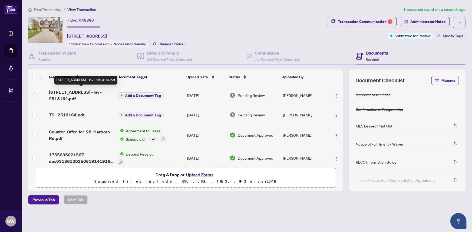
click at [78, 97] on span "28 Harborn Rd - Inv - 2513164.pdf" at bounding box center [81, 95] width 64 height 13
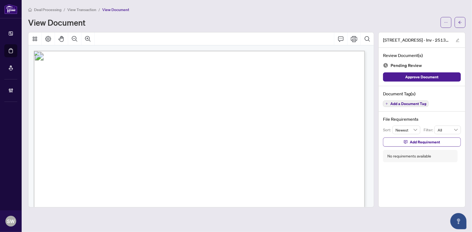
click at [398, 103] on span "Add a Document Tag" at bounding box center [408, 104] width 36 height 4
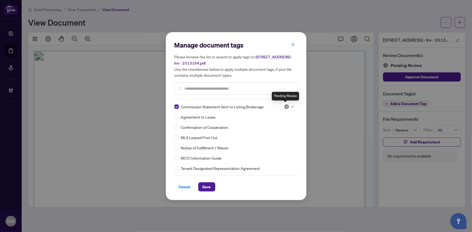
click at [286, 106] on img at bounding box center [286, 106] width 5 height 5
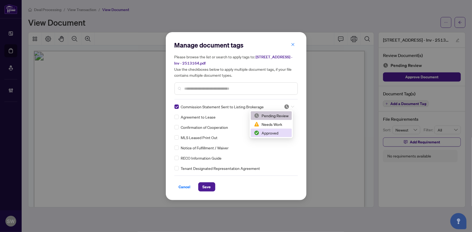
click at [273, 133] on div "Approved" at bounding box center [271, 133] width 35 height 6
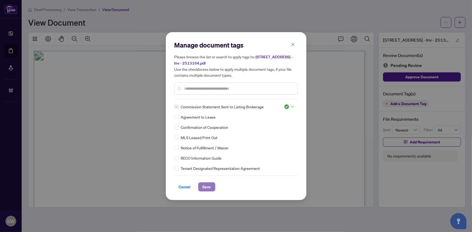
click at [205, 187] on span "Save" at bounding box center [207, 187] width 8 height 9
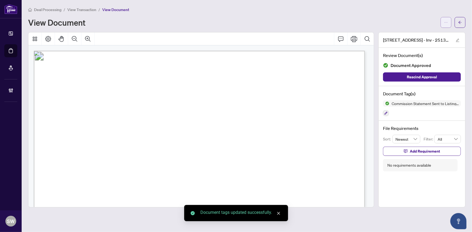
click at [445, 17] on button "button" at bounding box center [446, 22] width 11 height 11
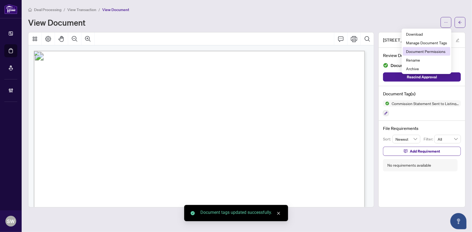
click at [428, 52] on span "Document Permissions" at bounding box center [426, 51] width 41 height 6
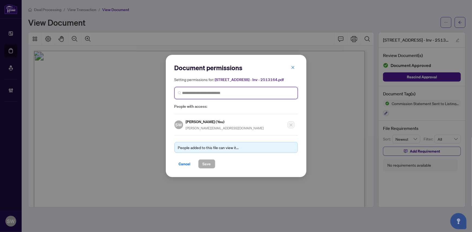
click at [216, 90] on input "search" at bounding box center [238, 93] width 112 height 6
type input "*****"
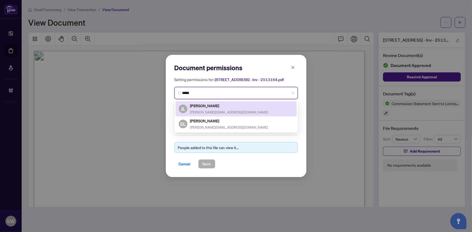
click at [213, 106] on h5 "Johnny Loprete" at bounding box center [229, 106] width 78 height 6
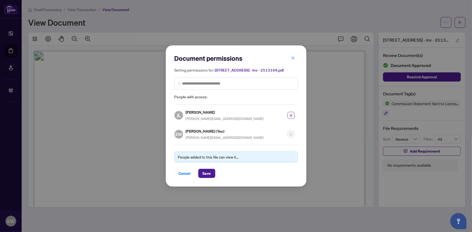
click at [202, 114] on h5 "Johnny Loprete" at bounding box center [225, 112] width 78 height 6
copy h5 "Loprete"
click at [207, 175] on span "Save" at bounding box center [207, 173] width 8 height 9
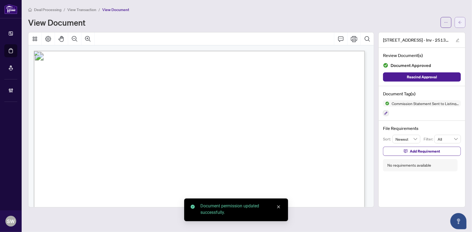
click at [459, 22] on icon "arrow-left" at bounding box center [460, 22] width 3 height 3
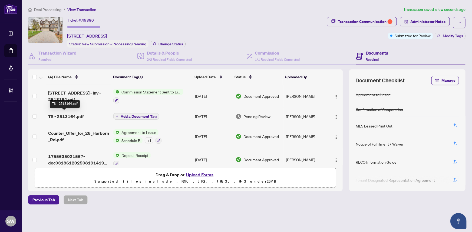
click at [76, 116] on span "TS - 2513164.pdf" at bounding box center [65, 116] width 35 height 6
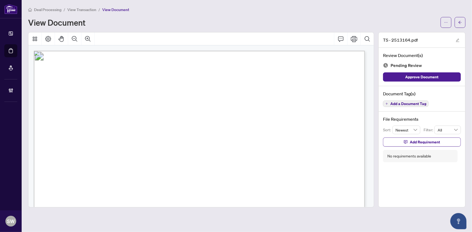
click at [410, 102] on span "Add a Document Tag" at bounding box center [408, 104] width 36 height 4
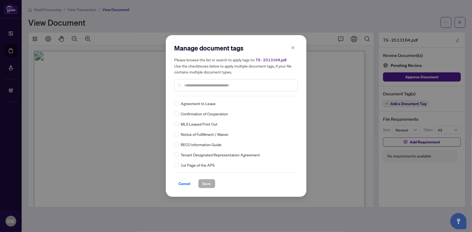
click at [213, 88] on input "text" at bounding box center [239, 86] width 109 height 6
type input "*****"
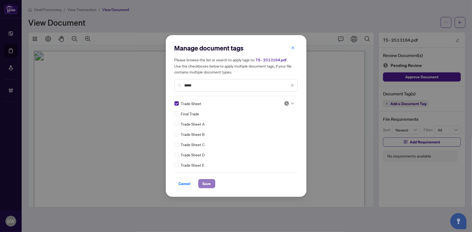
click at [209, 183] on button "Save" at bounding box center [206, 183] width 17 height 9
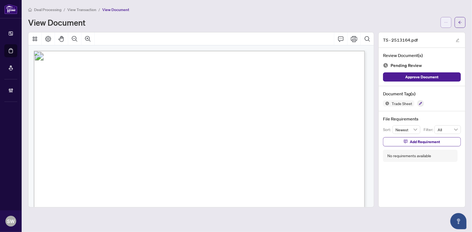
click at [446, 22] on icon "ellipsis" at bounding box center [446, 23] width 4 height 4
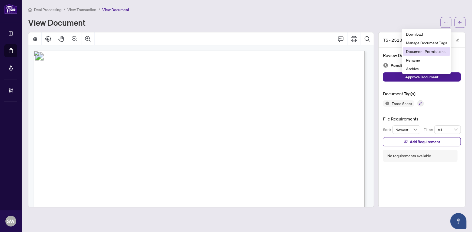
click at [433, 51] on span "Document Permissions" at bounding box center [426, 51] width 41 height 6
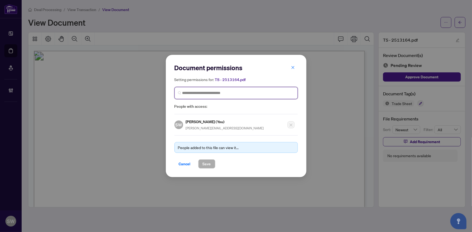
click at [217, 94] on input "search" at bounding box center [238, 93] width 112 height 6
paste input "*******"
type input "*******"
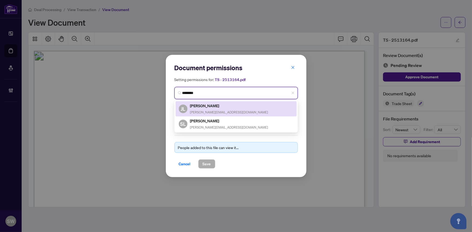
click at [212, 109] on div "Johnny Loprete johnny@lopreterealty.com" at bounding box center [229, 109] width 78 height 12
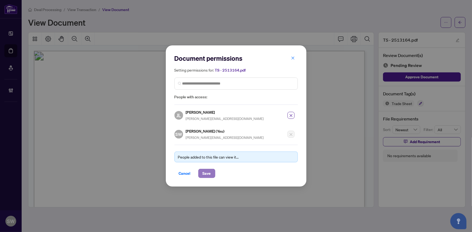
click at [205, 172] on span "Save" at bounding box center [207, 173] width 8 height 9
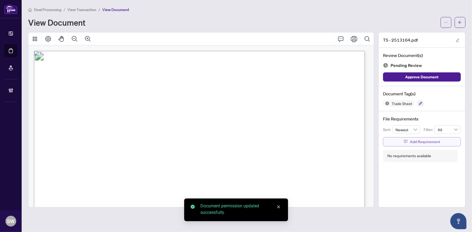
click at [413, 141] on span "Add Requirement" at bounding box center [425, 142] width 30 height 9
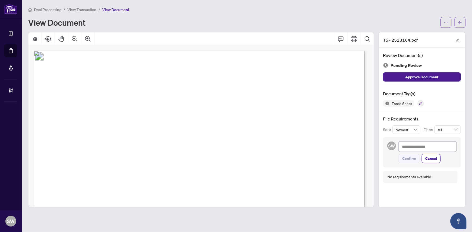
click at [411, 147] on textarea at bounding box center [428, 147] width 58 height 10
paste textarea "**********"
type textarea "**********"
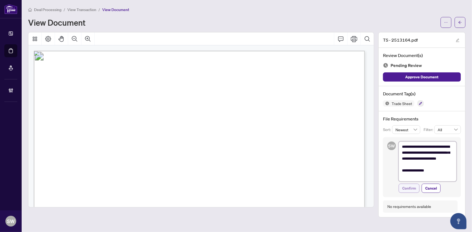
type textarea "**********"
click at [409, 189] on span "Confirm" at bounding box center [409, 188] width 14 height 9
type textarea "**********"
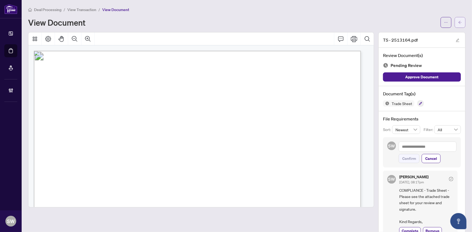
click at [458, 21] on icon "arrow-left" at bounding box center [460, 23] width 4 height 4
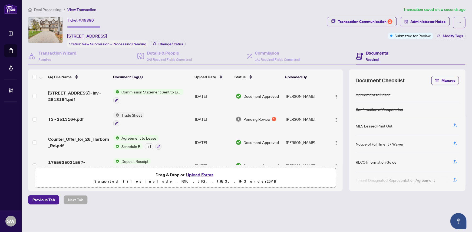
click at [79, 23] on input "text" at bounding box center [86, 27] width 38 height 8
paste input "*******"
type input "*******"
click at [171, 43] on span "Change Status" at bounding box center [171, 44] width 25 height 4
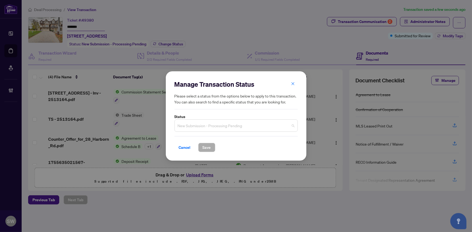
click at [203, 126] on span "New Submission - Processing Pending" at bounding box center [236, 126] width 117 height 10
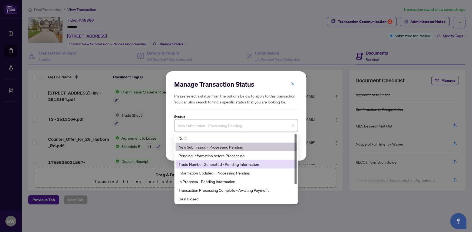
click at [197, 167] on div "Trade Number Generated - Pending Information" at bounding box center [236, 165] width 115 height 6
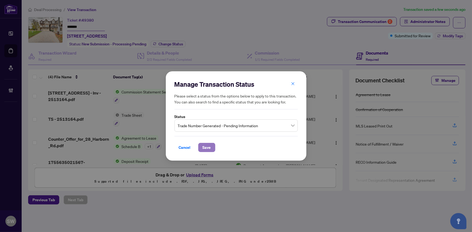
click at [204, 152] on span "Save" at bounding box center [207, 147] width 8 height 9
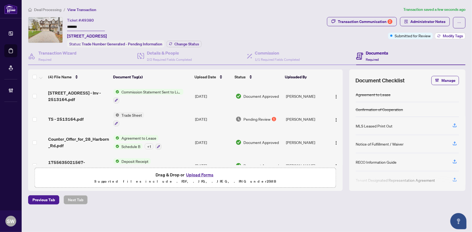
click at [449, 34] on span "Modify Tags" at bounding box center [453, 36] width 20 height 4
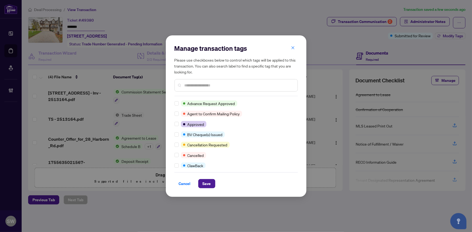
click at [296, 107] on div "Advance Request Approved Agent to Confirm Mailing Policy Approved BV Cheque(s) …" at bounding box center [236, 135] width 123 height 68
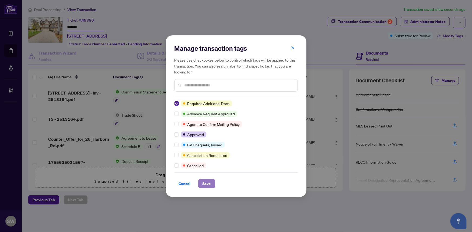
click at [209, 183] on button "Save" at bounding box center [206, 183] width 17 height 9
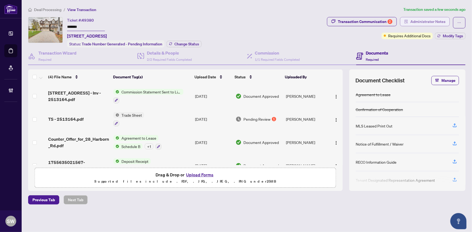
click at [429, 23] on span "Administrator Notes" at bounding box center [427, 21] width 35 height 9
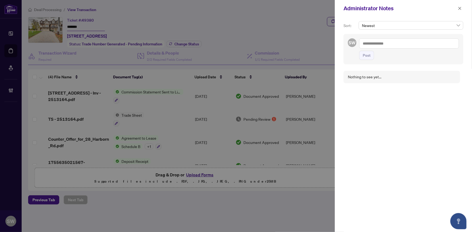
click at [384, 43] on textarea at bounding box center [409, 43] width 100 height 10
click at [399, 47] on textarea "**********" at bounding box center [409, 43] width 100 height 10
paste textarea "**********"
type textarea "**********"
click at [368, 55] on span "Post" at bounding box center [367, 55] width 8 height 9
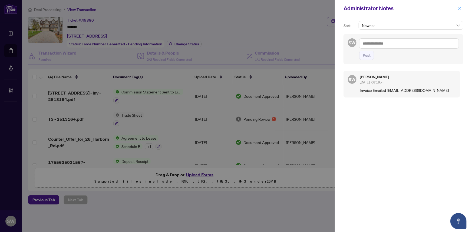
click at [460, 8] on icon "close" at bounding box center [460, 8] width 3 height 3
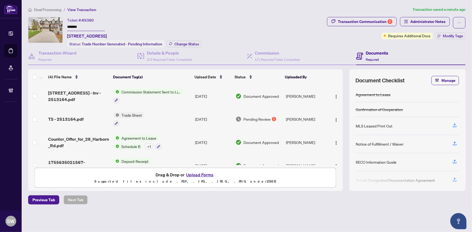
click at [69, 24] on input "*******" at bounding box center [86, 27] width 38 height 8
click at [284, 29] on div "Ticket #: 49380 ******* 28 Harborn Rd, Mississauga, Ontario L5B 1A4, Canada Sta…" at bounding box center [176, 32] width 297 height 31
click at [50, 11] on span "Deal Processing" at bounding box center [47, 9] width 27 height 5
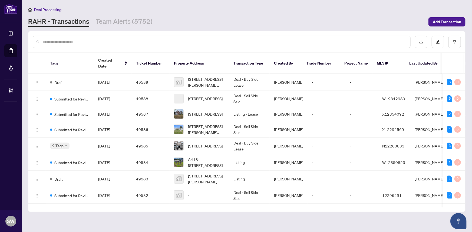
click at [61, 41] on input "text" at bounding box center [224, 42] width 363 height 6
paste input "*****"
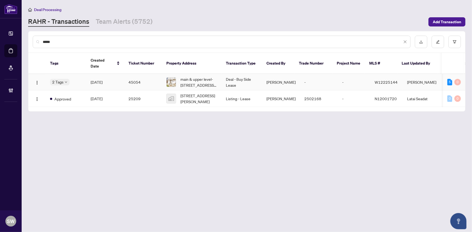
type input "*****"
click at [135, 76] on td "45054" at bounding box center [143, 82] width 38 height 17
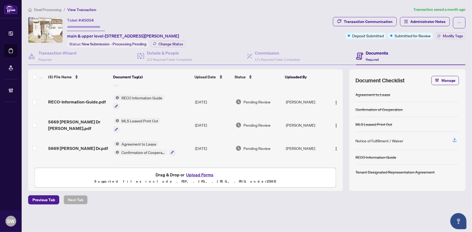
scroll to position [36, 0]
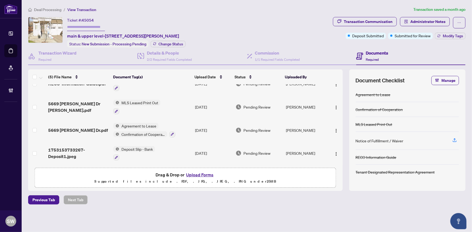
click at [86, 127] on div "5669 Ethan Dr.pdf" at bounding box center [78, 130] width 61 height 6
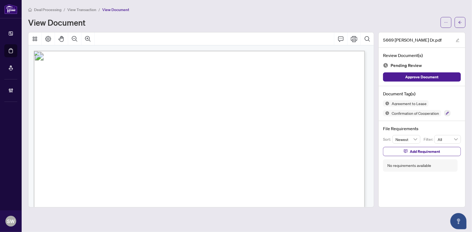
drag, startPoint x: 157, startPoint y: 128, endPoint x: 175, endPoint y: 125, distance: 17.8
click at [169, 127] on span "5669 Ethan Drive, main & upper level, Mississauga, ON L5M 0V1" at bounding box center [166, 129] width 47 height 5
drag, startPoint x: 158, startPoint y: 127, endPoint x: 181, endPoint y: 127, distance: 23.5
click at [181, 127] on span "5669 Ethan Drive, main & upper level, Mississauga, ON L5M 0V1" at bounding box center [166, 129] width 47 height 5
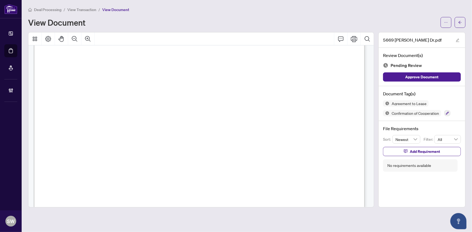
scroll to position [976, 0]
click at [459, 26] on span "button" at bounding box center [460, 22] width 4 height 9
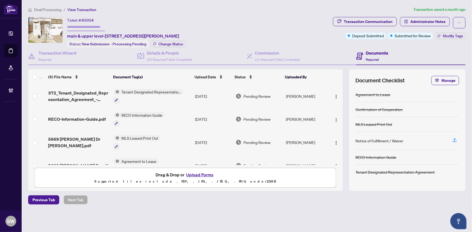
click at [46, 9] on span "Deal Processing" at bounding box center [47, 9] width 27 height 5
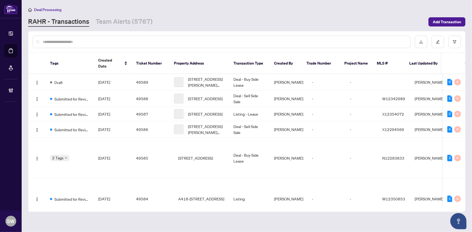
click at [50, 42] on input "text" at bounding box center [224, 42] width 363 height 6
paste input "*****"
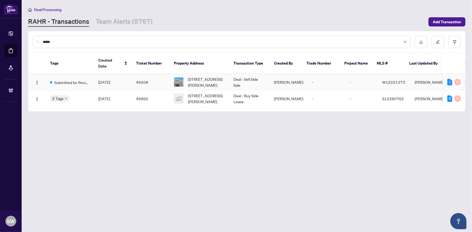
type input "*****"
click at [140, 75] on td "49208" at bounding box center [151, 82] width 38 height 17
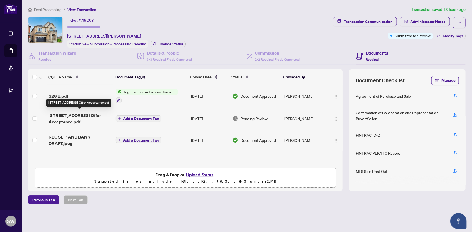
click at [85, 116] on span "328 Bergamot Avenue Offer Acceptance.pdf" at bounding box center [80, 118] width 63 height 13
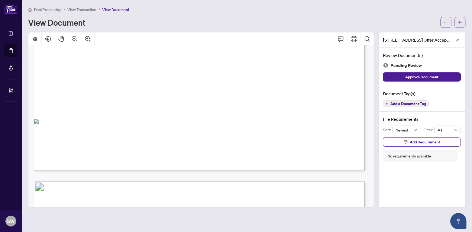
scroll to position [2164, 0]
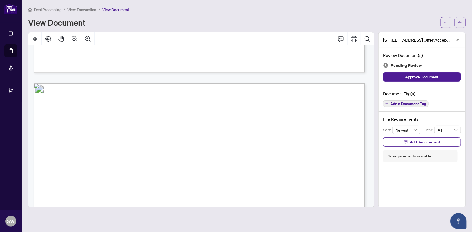
click at [44, 8] on span "Deal Processing" at bounding box center [47, 9] width 27 height 5
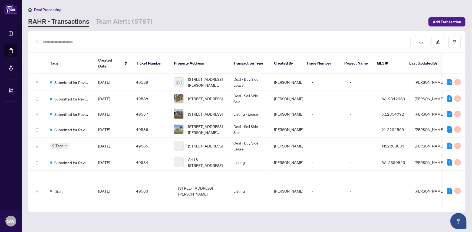
click at [60, 43] on input "text" at bounding box center [224, 42] width 363 height 6
paste input "*****"
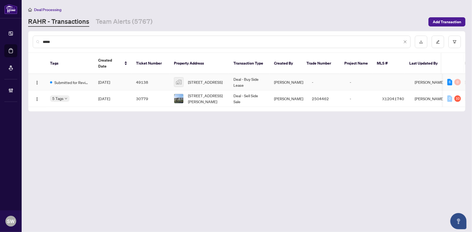
type input "*****"
click at [110, 80] on span "[DATE]" at bounding box center [104, 82] width 12 height 5
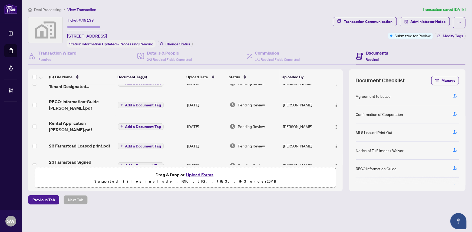
scroll to position [38, 0]
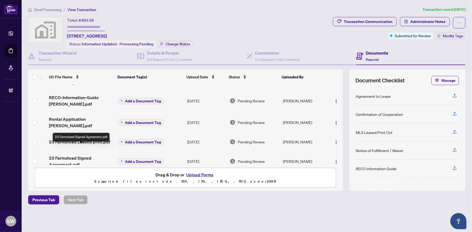
click at [71, 155] on span "23 Farmstead Signed Agreement.pdf" at bounding box center [81, 161] width 64 height 13
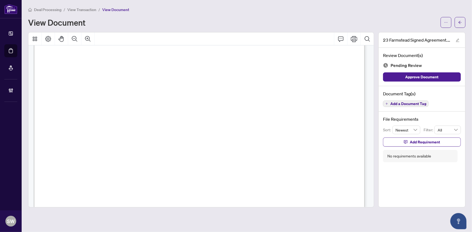
scroll to position [74, 0]
drag, startPoint x: 95, startPoint y: 100, endPoint x: 130, endPoint y: 102, distance: 35.0
click at [127, 102] on span "Farmstead Dr" at bounding box center [112, 102] width 32 height 5
click at [82, 7] on span "View Transaction" at bounding box center [81, 9] width 29 height 5
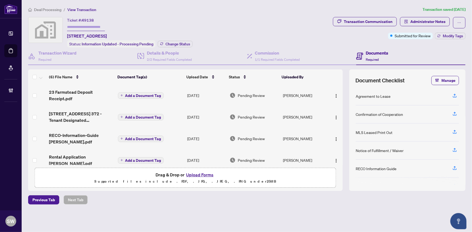
click at [52, 8] on span "Deal Processing" at bounding box center [47, 9] width 27 height 5
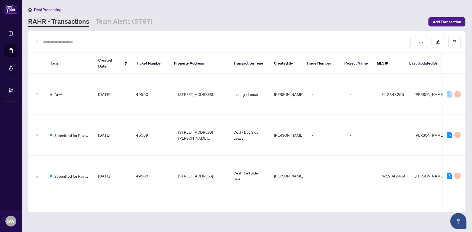
click at [58, 43] on input "text" at bounding box center [224, 42] width 363 height 6
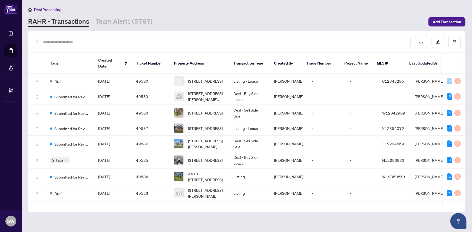
paste input "*****"
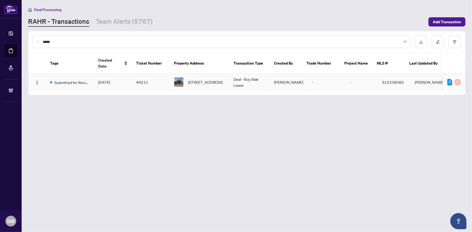
type input "*****"
click at [109, 80] on span "[DATE]" at bounding box center [104, 82] width 12 height 5
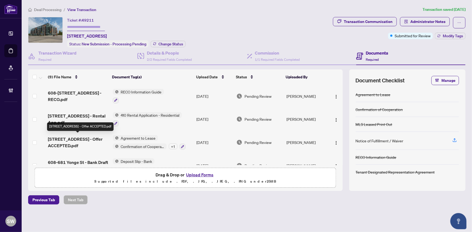
click at [90, 138] on span "608-681 Yonge St - Offer ACCEPTED.pdf" at bounding box center [78, 142] width 60 height 13
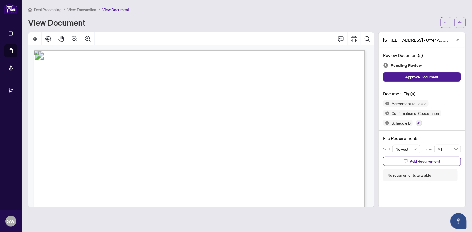
scroll to position [931, 0]
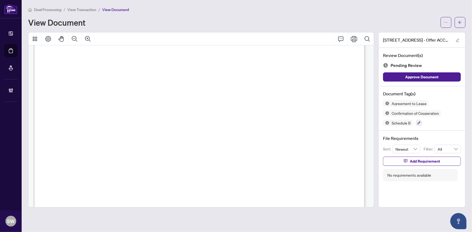
drag, startPoint x: 80, startPoint y: 124, endPoint x: 103, endPoint y: 124, distance: 22.5
click at [103, 124] on span "681 Yonge Street, 608, Barrie, ON L9K 0J1" at bounding box center [91, 125] width 47 height 5
click at [115, 100] on span "681 Yonge Street, 608, Barrie, ON L9K 0J1" at bounding box center [91, 101] width 47 height 5
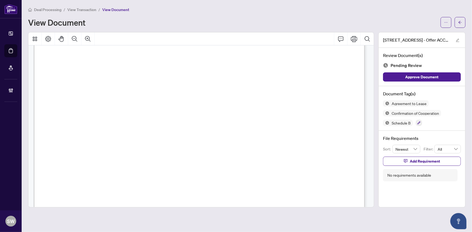
click at [115, 100] on span "681 Yonge Street, 608, Barrie, ON L9K 0J1" at bounding box center [91, 101] width 47 height 5
click at [115, 99] on span "681 Yonge Street, 608, Barrie, ON L9K 0J1" at bounding box center [91, 101] width 47 height 5
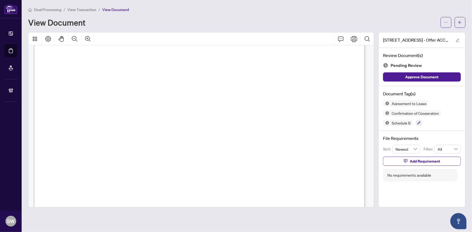
click at [90, 69] on span "Nicola G Barbieri" at bounding box center [105, 69] width 38 height 5
click at [85, 59] on span "Barry Shyllon" at bounding box center [99, 59] width 38 height 5
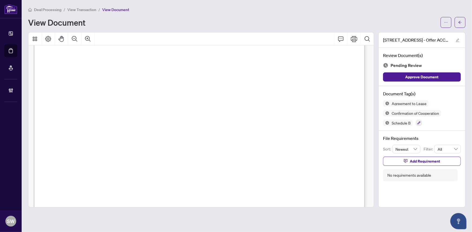
click at [85, 59] on span "Barry Shyllon" at bounding box center [99, 59] width 38 height 5
click at [419, 122] on icon "button" at bounding box center [419, 123] width 3 height 3
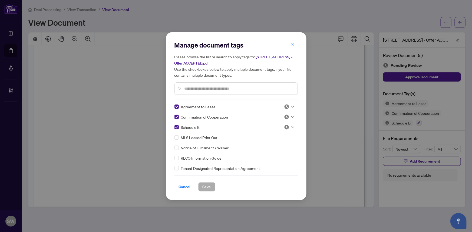
click at [289, 107] on div at bounding box center [289, 106] width 10 height 5
click at [265, 132] on div "Approved" at bounding box center [271, 133] width 35 height 6
click at [291, 115] on div at bounding box center [289, 116] width 10 height 5
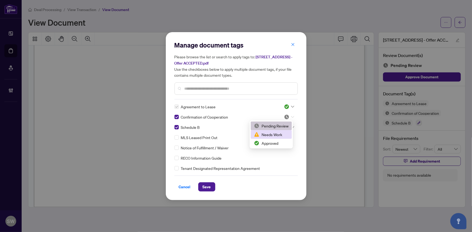
click at [265, 134] on div "Needs Work" at bounding box center [271, 135] width 35 height 6
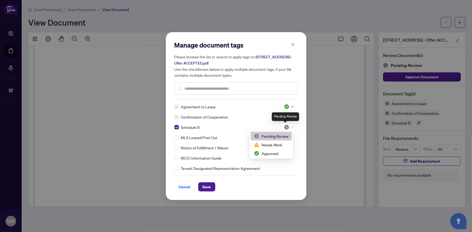
click at [287, 127] on img at bounding box center [286, 127] width 5 height 5
click at [273, 155] on div "Approved" at bounding box center [271, 154] width 35 height 6
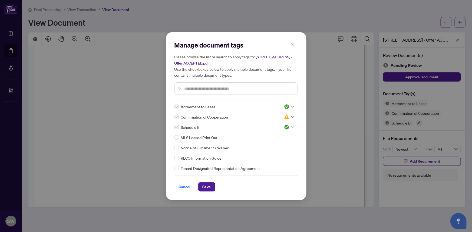
click at [207, 116] on span "Confirmation of Cooperation" at bounding box center [204, 117] width 47 height 6
copy div "Confirmation of Cooperation"
click at [207, 186] on span "Save" at bounding box center [207, 187] width 8 height 9
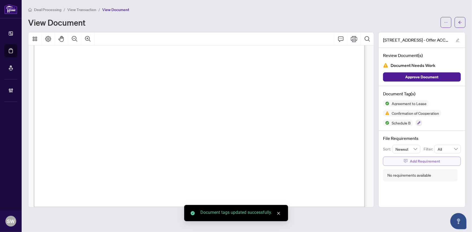
click at [423, 160] on span "Add Requirement" at bounding box center [425, 161] width 30 height 9
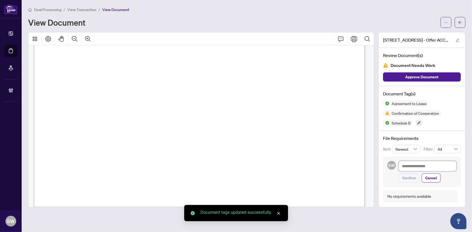
click at [419, 164] on textarea at bounding box center [428, 166] width 58 height 10
paste textarea "**********"
type textarea "**********"
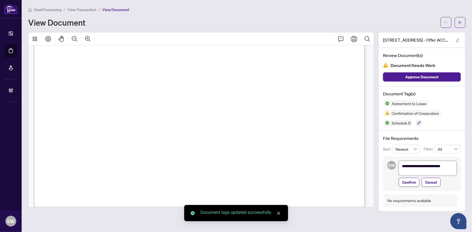
scroll to position [0, 0]
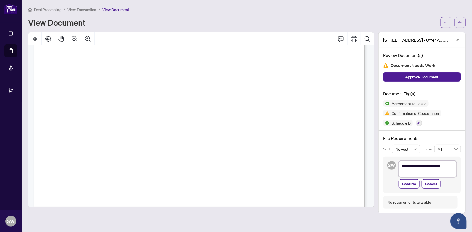
type textarea "**********"
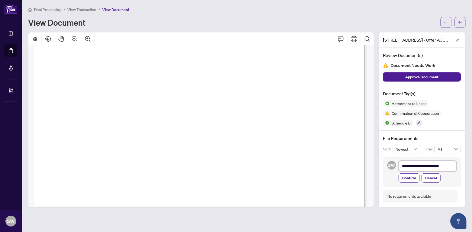
type textarea "**********"
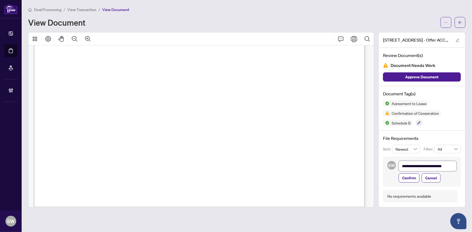
type textarea "**********"
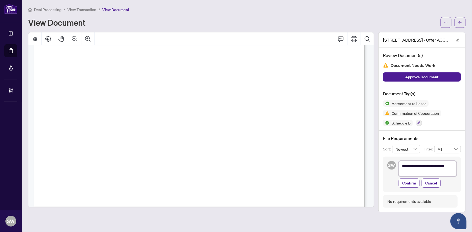
type textarea "**********"
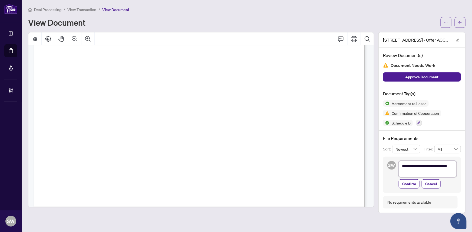
type textarea "**********"
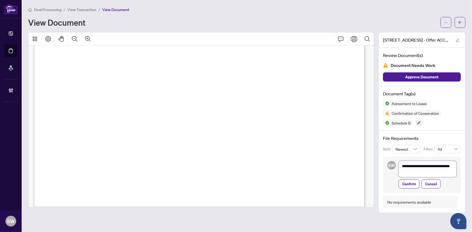
type textarea "**********"
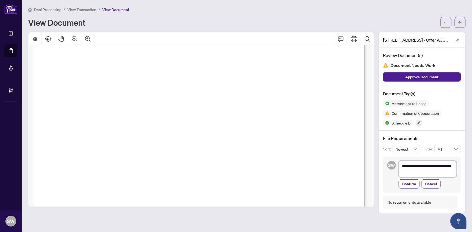
type textarea "**********"
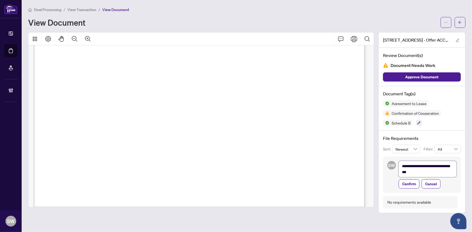
type textarea "**********"
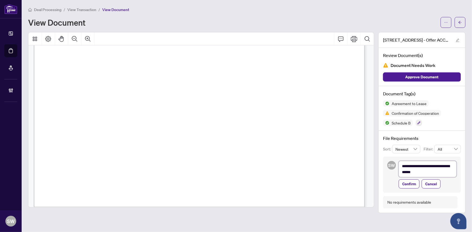
type textarea "**********"
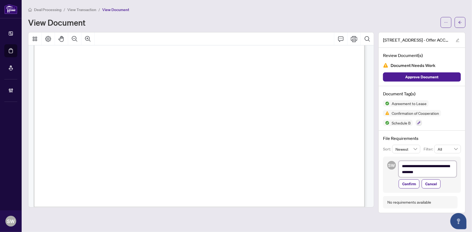
type textarea "**********"
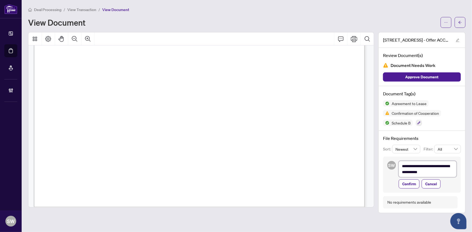
type textarea "**********"
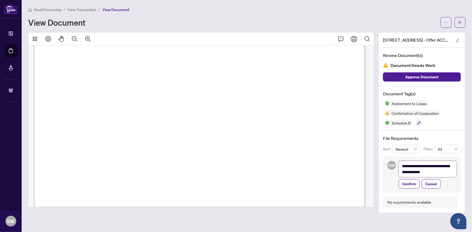
type textarea "**********"
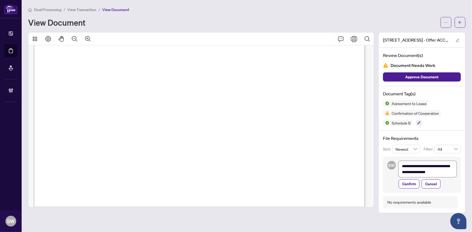
type textarea "**********"
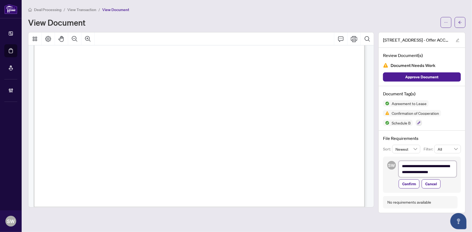
type textarea "**********"
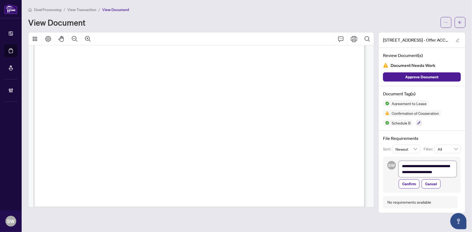
type textarea "**********"
click at [416, 183] on button "Confirm" at bounding box center [409, 184] width 21 height 9
type textarea "**********"
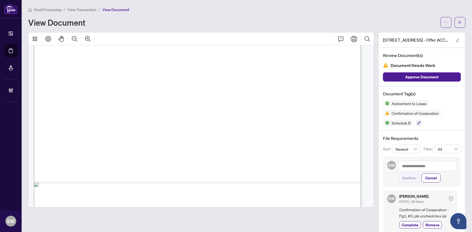
scroll to position [5050, 0]
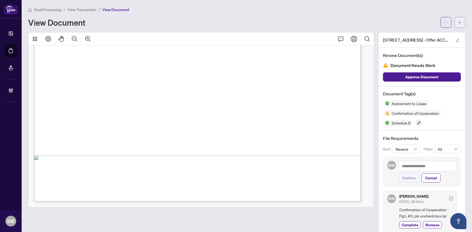
click at [458, 24] on span "button" at bounding box center [460, 22] width 4 height 9
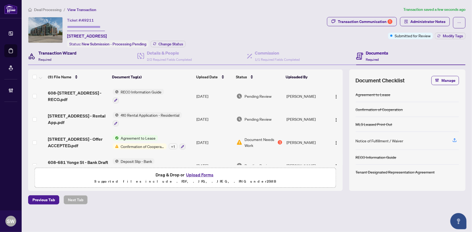
click at [59, 55] on h4 "Transaction Wizard" at bounding box center [57, 53] width 38 height 6
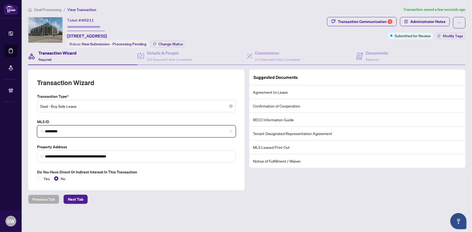
click at [57, 131] on input "*********" at bounding box center [138, 132] width 187 height 6
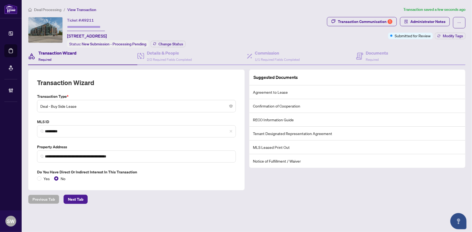
click at [91, 21] on span "49211" at bounding box center [88, 20] width 12 height 5
copy span "49211"
click at [380, 56] on div "Documents Required" at bounding box center [377, 56] width 22 height 13
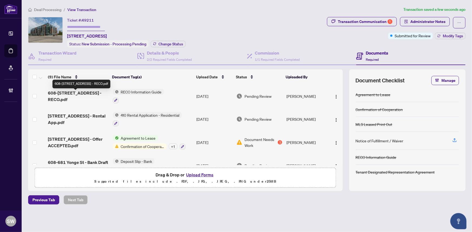
click at [82, 95] on span "608-681 Yonge St - RECO.pdf" at bounding box center [78, 96] width 60 height 13
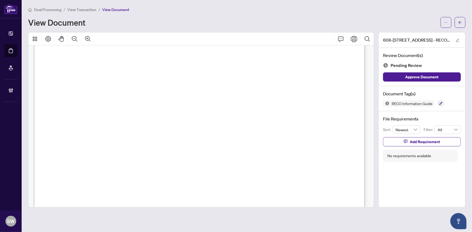
scroll to position [5352, 0]
click at [441, 103] on icon "button" at bounding box center [441, 103] width 3 height 3
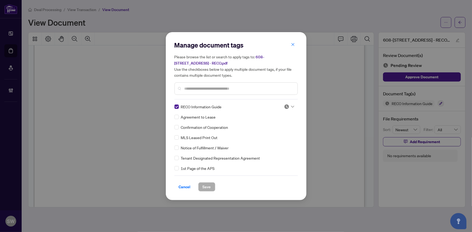
click at [287, 107] on img at bounding box center [286, 106] width 5 height 5
click at [271, 133] on div "Approved" at bounding box center [271, 133] width 35 height 6
click at [206, 186] on span "Save" at bounding box center [207, 187] width 8 height 9
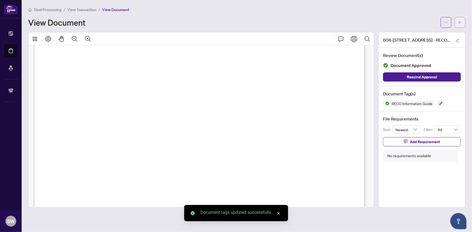
click at [460, 21] on icon "arrow-left" at bounding box center [460, 22] width 3 height 3
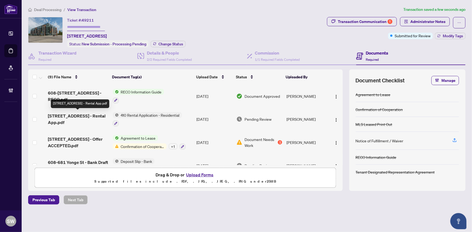
click at [93, 113] on span "608-681 Yonge St - Rental App.pdf" at bounding box center [78, 119] width 60 height 13
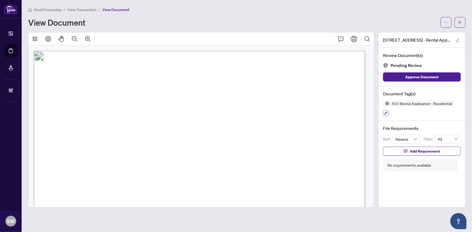
click at [387, 112] on icon "button" at bounding box center [386, 113] width 3 height 3
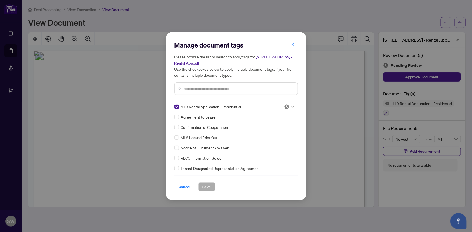
click at [291, 107] on icon at bounding box center [292, 107] width 3 height 2
click at [268, 135] on div "Approved" at bounding box center [271, 133] width 35 height 6
click at [209, 185] on button "Save" at bounding box center [206, 187] width 17 height 9
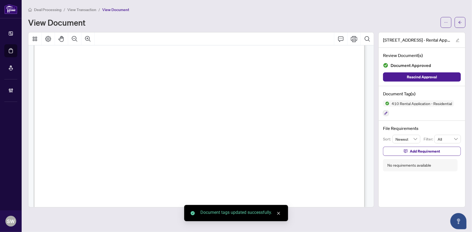
scroll to position [481, 0]
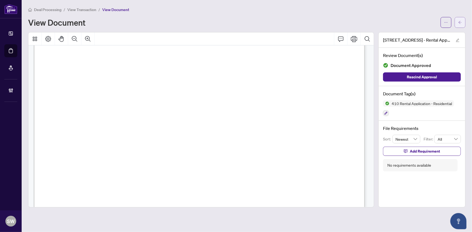
click at [459, 22] on icon "arrow-left" at bounding box center [460, 23] width 4 height 4
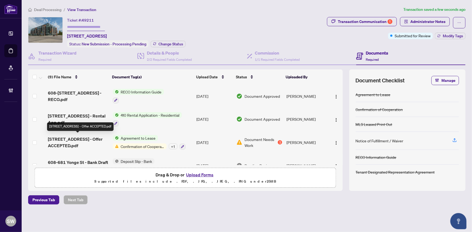
click at [88, 138] on span "608-681 Yonge St - Offer ACCEPTED.pdf" at bounding box center [78, 142] width 60 height 13
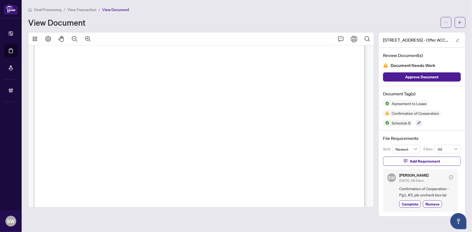
scroll to position [516, 0]
click at [186, 91] on span "[PHONE_NUMBER]" at bounding box center [160, 92] width 52 height 5
click at [186, 90] on span "[PHONE_NUMBER]" at bounding box center [160, 92] width 52 height 5
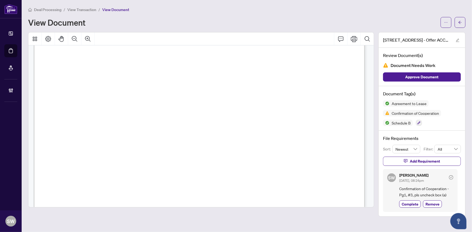
drag, startPoint x: 254, startPoint y: 91, endPoint x: 195, endPoint y: 90, distance: 59.3
click at [186, 91] on span "[PHONE_NUMBER]" at bounding box center [160, 92] width 52 height 5
click at [232, 127] on span "SABRINA BERARDINUCCI" at bounding box center [225, 128] width 41 height 5
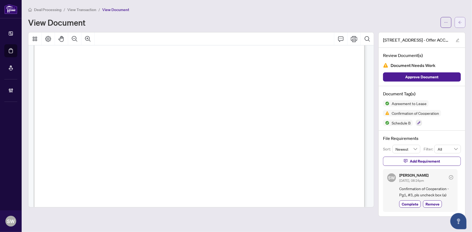
click at [463, 21] on button "button" at bounding box center [460, 22] width 11 height 11
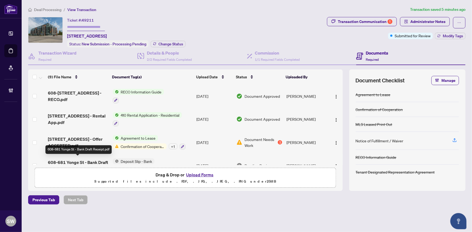
click at [91, 159] on span "608-681 Yonge St - Bank Draft Receipt.pdf" at bounding box center [78, 165] width 60 height 13
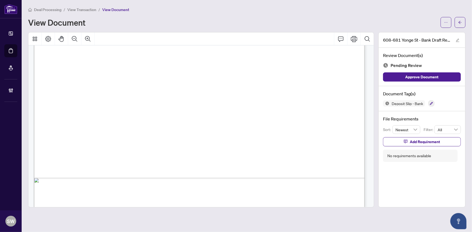
scroll to position [257, 0]
click at [432, 102] on icon "button" at bounding box center [431, 103] width 3 height 3
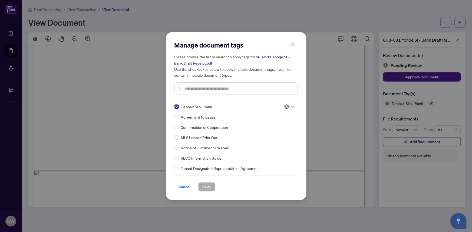
click at [287, 106] on img at bounding box center [286, 106] width 5 height 5
click at [265, 132] on div "Approved" at bounding box center [271, 133] width 35 height 6
click at [205, 189] on span "Save" at bounding box center [207, 187] width 8 height 9
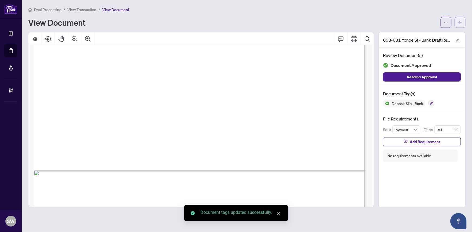
click at [458, 25] on span "button" at bounding box center [460, 22] width 4 height 9
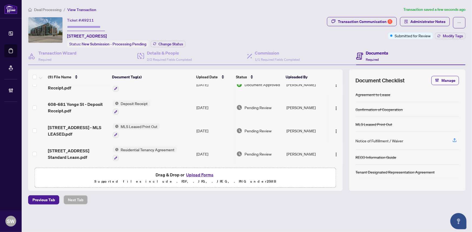
scroll to position [74, 0]
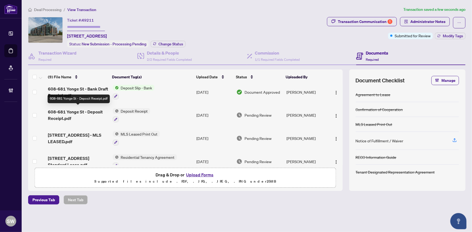
click at [86, 111] on span "608-681 Yonge St - Deposit Receipt.pdf" at bounding box center [78, 115] width 60 height 13
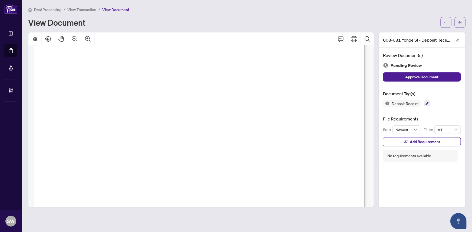
scroll to position [203, 0]
click at [427, 104] on icon "button" at bounding box center [427, 103] width 3 height 3
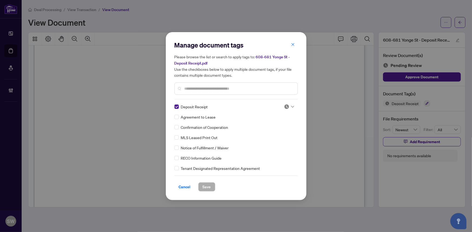
click at [288, 106] on div at bounding box center [289, 106] width 10 height 5
click at [269, 132] on div "Approved" at bounding box center [271, 133] width 35 height 6
click at [209, 185] on button "Save" at bounding box center [206, 187] width 17 height 9
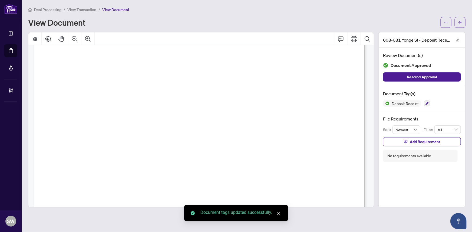
scroll to position [55, 0]
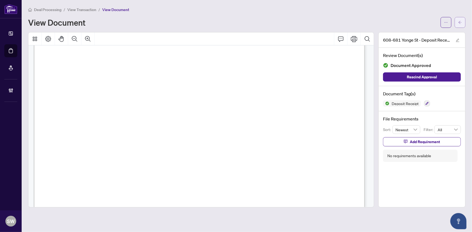
click at [462, 22] on button "button" at bounding box center [460, 22] width 11 height 11
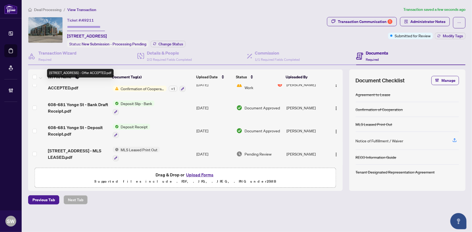
scroll to position [74, 0]
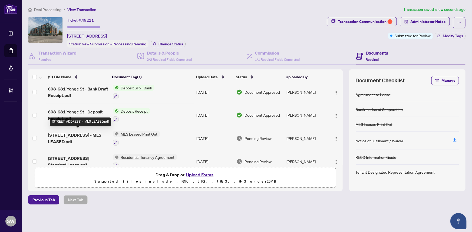
click at [80, 132] on span "608-681 Yonge St - MLS LEASED.pdf" at bounding box center [78, 138] width 60 height 13
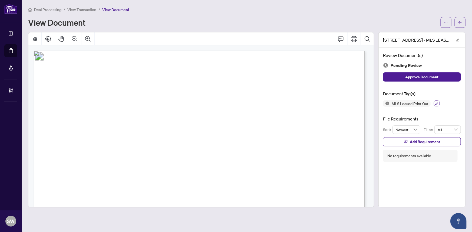
click at [437, 103] on icon "button" at bounding box center [436, 103] width 3 height 3
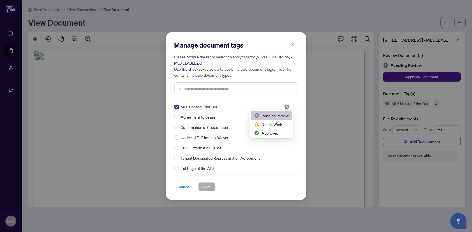
click at [291, 106] on icon at bounding box center [292, 107] width 3 height 2
click at [268, 133] on div "Approved" at bounding box center [271, 133] width 35 height 6
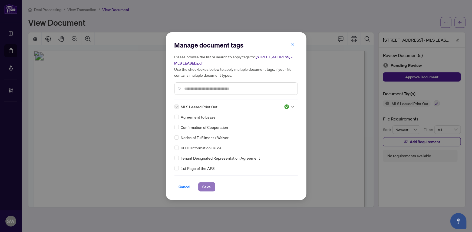
click at [208, 187] on span "Save" at bounding box center [207, 187] width 8 height 9
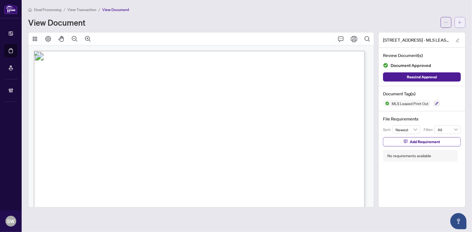
click at [460, 24] on span "button" at bounding box center [460, 22] width 4 height 9
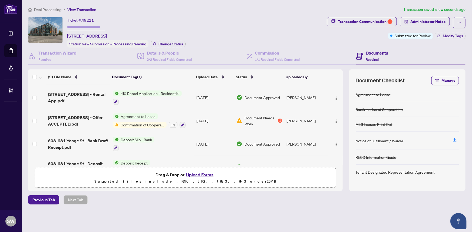
scroll to position [98, 0]
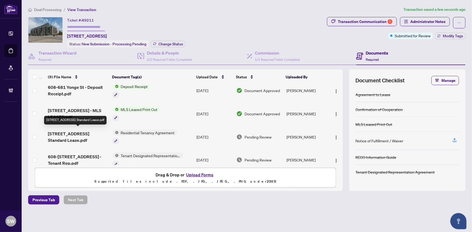
click at [93, 132] on span "608-681 Yonge St - Ontario Standard Lease.pdf" at bounding box center [78, 137] width 60 height 13
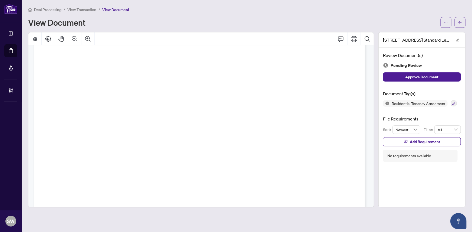
scroll to position [7285, 0]
click at [453, 103] on icon "button" at bounding box center [454, 103] width 3 height 3
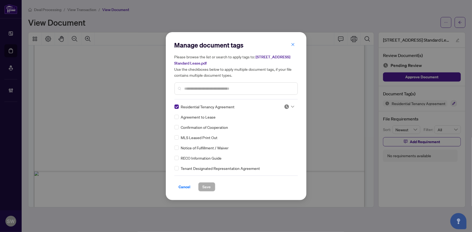
click at [292, 107] on icon at bounding box center [292, 107] width 3 height 2
click at [276, 131] on div "Approved" at bounding box center [271, 133] width 35 height 6
click at [209, 185] on button "Save" at bounding box center [206, 187] width 17 height 9
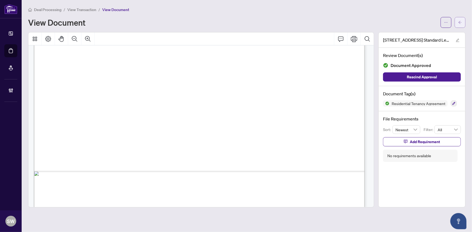
click at [463, 24] on button "button" at bounding box center [460, 22] width 11 height 11
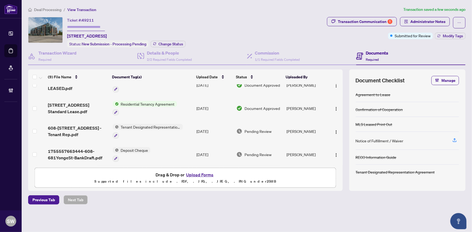
scroll to position [127, 0]
click at [100, 126] on span "608-681 Yonge St - Tenant Rep.pdf" at bounding box center [78, 130] width 60 height 13
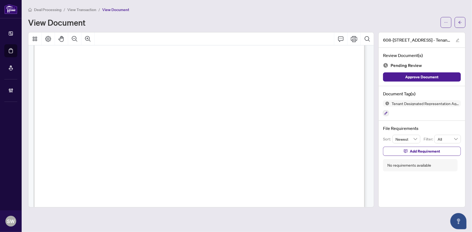
scroll to position [1872, 0]
click at [387, 113] on icon "button" at bounding box center [385, 113] width 3 height 3
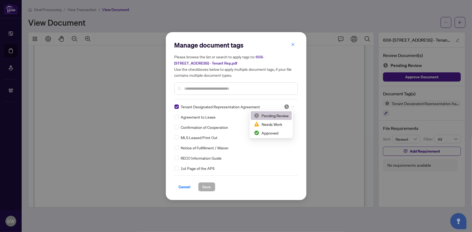
click at [291, 106] on icon at bounding box center [292, 107] width 3 height 2
click at [280, 132] on div "Approved" at bounding box center [271, 133] width 35 height 6
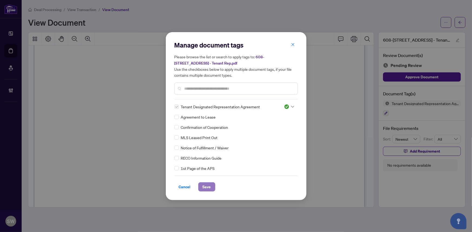
click at [210, 185] on button "Save" at bounding box center [206, 187] width 17 height 9
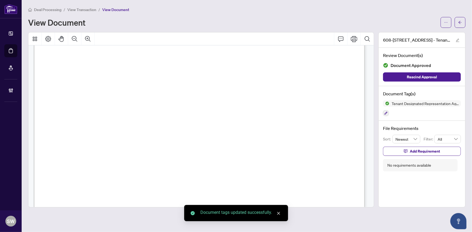
click at [460, 23] on icon "arrow-left" at bounding box center [460, 22] width 3 height 3
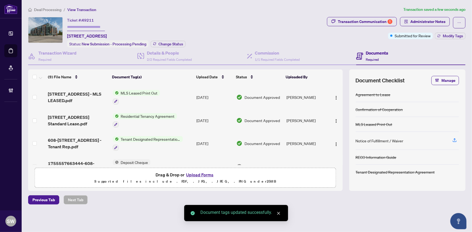
scroll to position [127, 0]
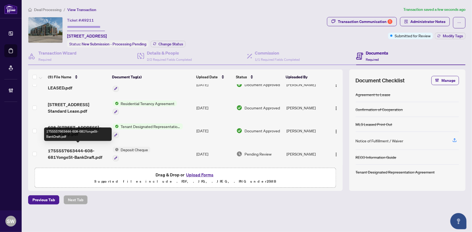
click at [80, 152] on span "1755557663444-608-681YongeSt-BankDraft.pdf" at bounding box center [78, 154] width 60 height 13
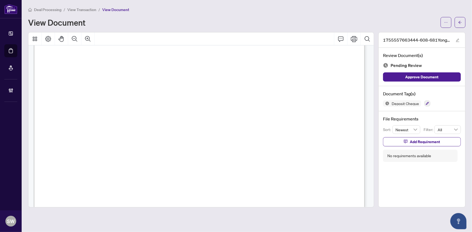
scroll to position [172, 0]
click at [426, 103] on icon "button" at bounding box center [427, 103] width 3 height 3
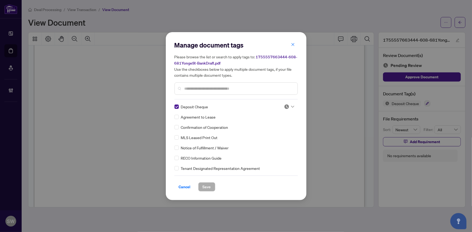
click at [287, 105] on img at bounding box center [286, 106] width 5 height 5
click at [275, 133] on div "Approved" at bounding box center [271, 133] width 35 height 6
click at [206, 185] on span "Save" at bounding box center [207, 187] width 8 height 9
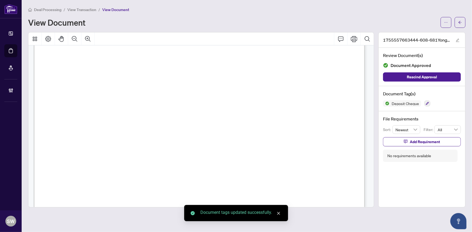
click at [463, 22] on button "button" at bounding box center [460, 22] width 11 height 11
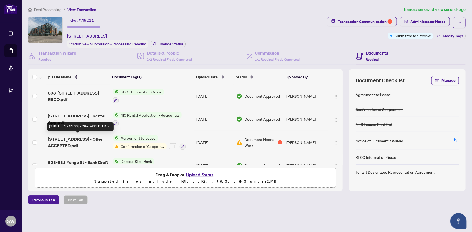
click at [78, 138] on span "608-681 Yonge St - Offer ACCEPTED.pdf" at bounding box center [78, 142] width 60 height 13
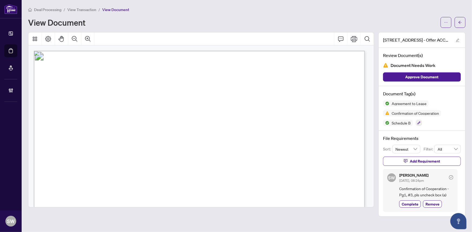
click at [87, 9] on span "View Transaction" at bounding box center [81, 9] width 29 height 5
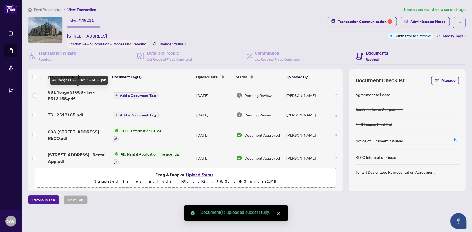
click at [70, 94] on span "681 Yonge St 608 - Inv - 2513165.pdf" at bounding box center [78, 95] width 60 height 13
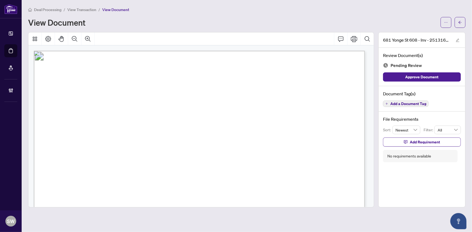
click at [400, 105] on span "Add a Document Tag" at bounding box center [408, 104] width 36 height 4
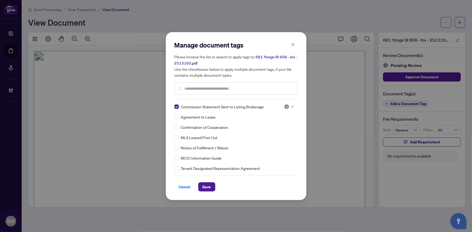
click at [291, 106] on icon at bounding box center [292, 107] width 3 height 2
click at [275, 132] on div "Approved" at bounding box center [271, 133] width 35 height 6
click at [210, 186] on button "Save" at bounding box center [206, 187] width 17 height 9
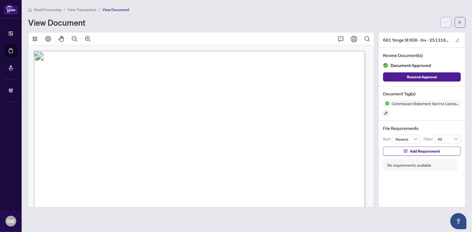
click at [449, 22] on button "button" at bounding box center [446, 22] width 11 height 11
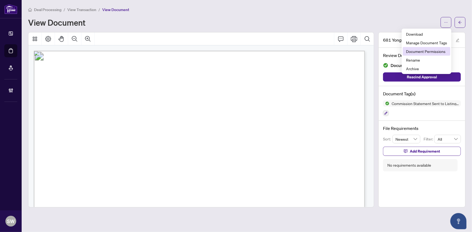
click at [435, 50] on span "Document Permissions" at bounding box center [426, 51] width 41 height 6
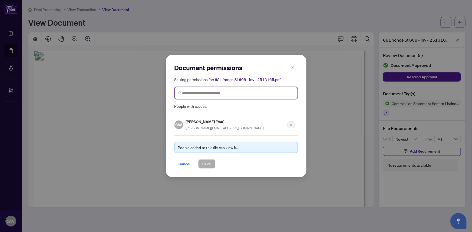
click at [204, 94] on input "search" at bounding box center [238, 93] width 112 height 6
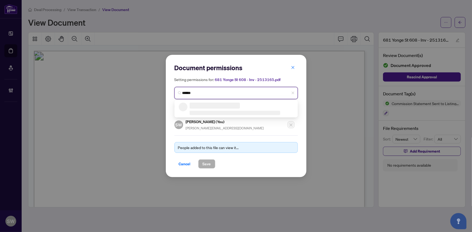
type input "*******"
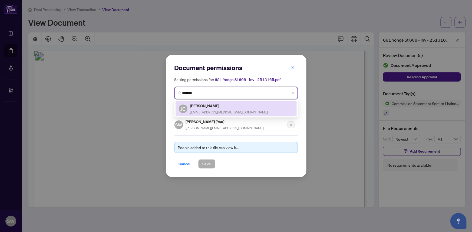
click at [203, 108] on h5 "Jon Chu" at bounding box center [229, 106] width 78 height 6
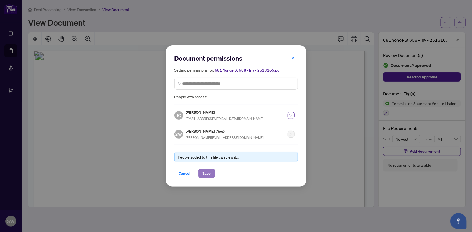
click at [207, 174] on span "Save" at bounding box center [207, 173] width 8 height 9
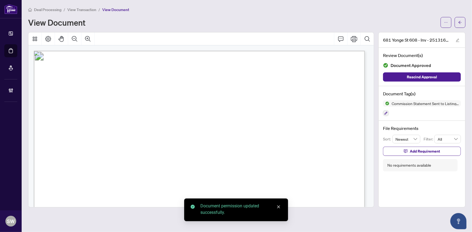
click at [463, 22] on button "button" at bounding box center [460, 22] width 11 height 11
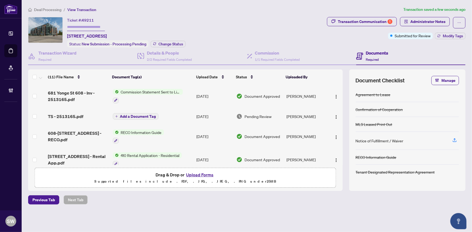
click at [80, 114] on div "TS - 2513165.pdf" at bounding box center [78, 116] width 60 height 6
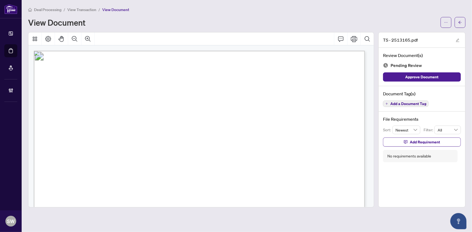
click at [399, 102] on span "Add a Document Tag" at bounding box center [408, 104] width 36 height 4
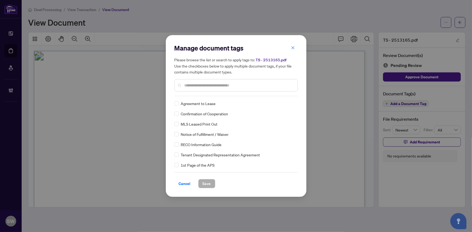
click at [200, 87] on input "text" at bounding box center [239, 86] width 109 height 6
type input "****"
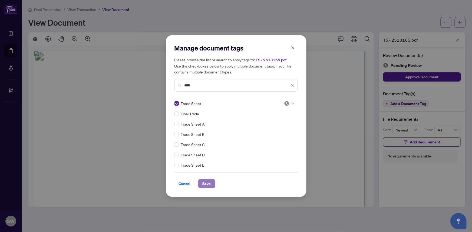
click at [207, 185] on span "Save" at bounding box center [207, 184] width 8 height 9
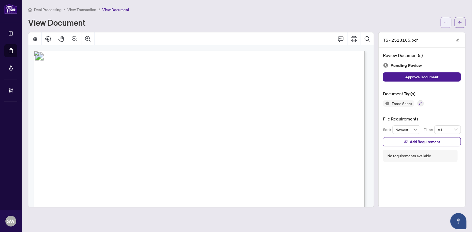
click at [449, 20] on button "button" at bounding box center [446, 22] width 11 height 11
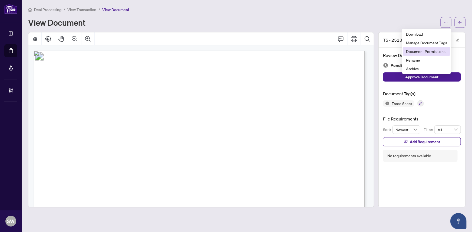
click at [425, 51] on span "Document Permissions" at bounding box center [426, 51] width 41 height 6
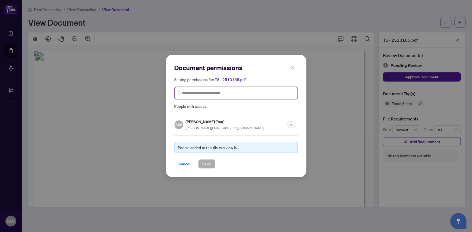
click at [205, 91] on input "search" at bounding box center [238, 93] width 112 height 6
type input "*******"
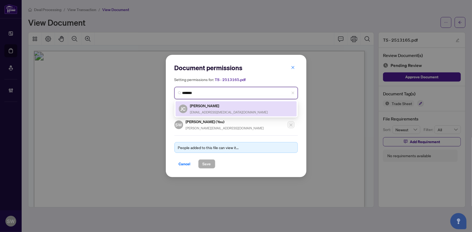
click at [200, 110] on span "my.thalamus@gmail.com" at bounding box center [229, 112] width 78 height 4
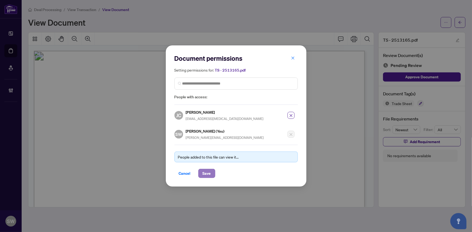
click at [207, 174] on span "Save" at bounding box center [207, 173] width 8 height 9
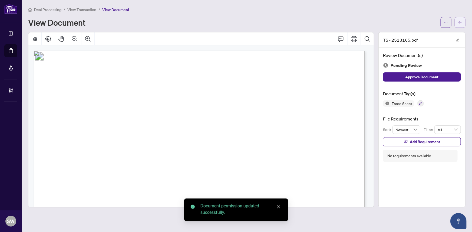
click at [462, 24] on icon "arrow-left" at bounding box center [460, 23] width 4 height 4
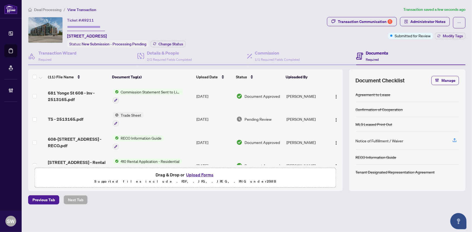
click at [86, 116] on div "TS - 2513165.pdf" at bounding box center [78, 119] width 60 height 6
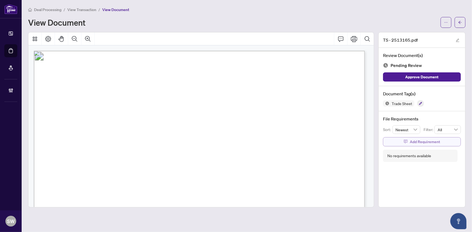
click at [439, 141] on button "Add Requirement" at bounding box center [422, 141] width 78 height 9
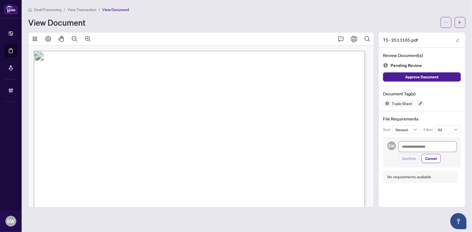
click at [412, 145] on textarea at bounding box center [428, 147] width 58 height 10
paste textarea "**********"
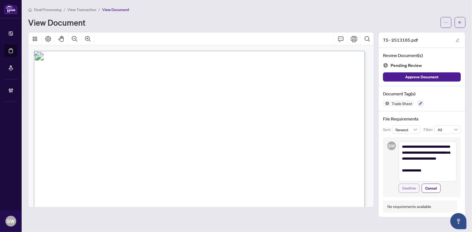
click at [412, 190] on span "Confirm" at bounding box center [409, 188] width 14 height 9
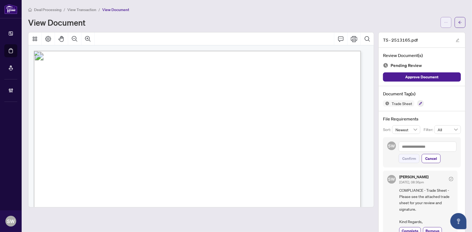
click at [444, 23] on icon "ellipsis" at bounding box center [446, 23] width 4 height 4
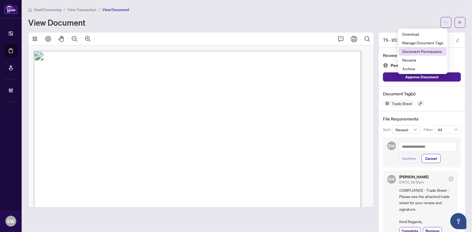
click at [435, 49] on span "Document Permissions" at bounding box center [422, 51] width 41 height 6
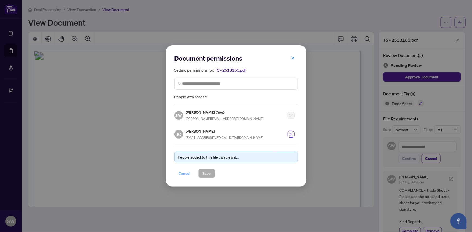
click at [184, 173] on span "Cancel" at bounding box center [185, 173] width 12 height 9
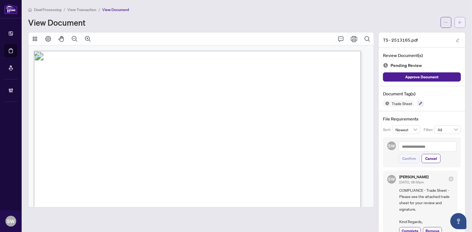
click at [458, 22] on icon "arrow-left" at bounding box center [460, 23] width 4 height 4
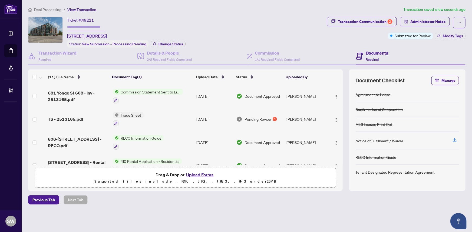
click at [78, 26] on input "text" at bounding box center [86, 27] width 38 height 8
paste input "*******"
click at [427, 23] on span "Administrator Notes" at bounding box center [427, 21] width 35 height 9
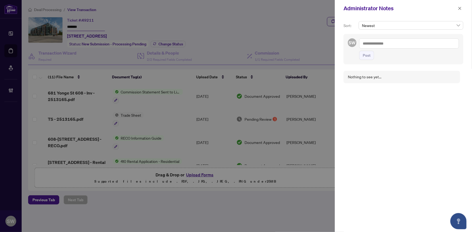
click at [393, 47] on textarea at bounding box center [409, 43] width 100 height 10
paste textarea "**********"
drag, startPoint x: 371, startPoint y: 43, endPoint x: 375, endPoint y: 43, distance: 4.1
click at [375, 43] on textarea "**********" at bounding box center [408, 46] width 98 height 16
click at [368, 59] on span "Post" at bounding box center [367, 61] width 8 height 9
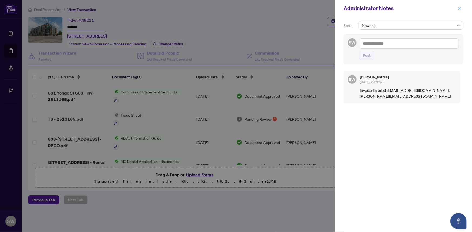
click at [459, 8] on icon "close" at bounding box center [460, 8] width 4 height 4
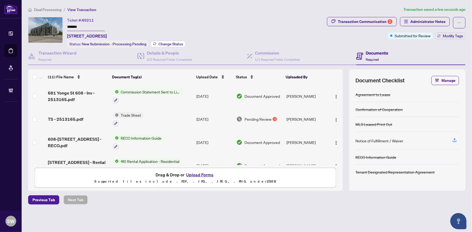
click at [180, 43] on span "Change Status" at bounding box center [171, 44] width 25 height 4
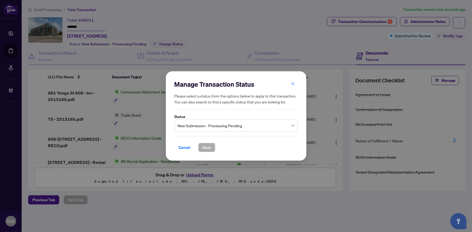
click at [204, 129] on span "New Submission - Processing Pending" at bounding box center [236, 126] width 117 height 10
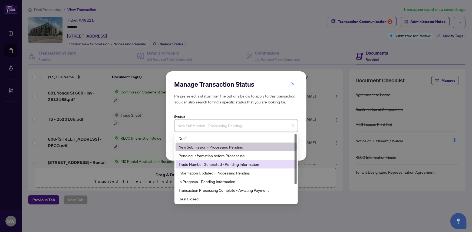
click at [198, 167] on div "Trade Number Generated - Pending Information" at bounding box center [236, 165] width 115 height 6
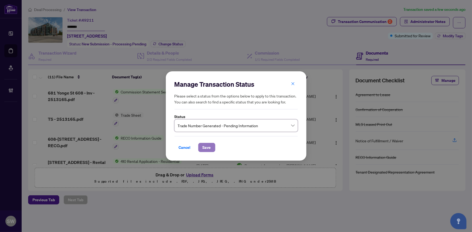
click at [208, 150] on span "Save" at bounding box center [207, 147] width 8 height 9
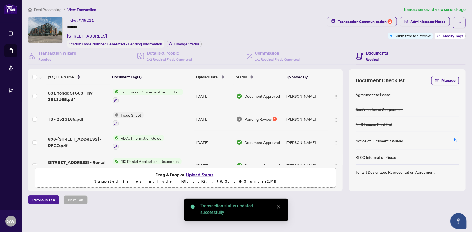
click at [452, 37] on span "Modify Tags" at bounding box center [453, 36] width 20 height 4
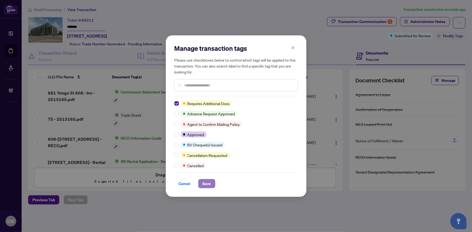
click at [204, 184] on span "Save" at bounding box center [207, 184] width 8 height 9
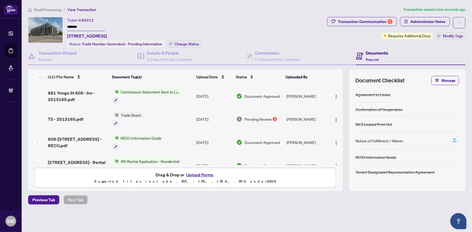
click at [75, 27] on input "*******" at bounding box center [86, 27] width 38 height 8
click at [45, 9] on span "Deal Processing" at bounding box center [47, 9] width 27 height 5
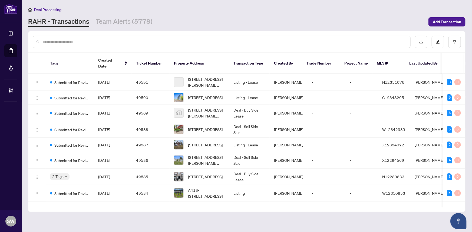
click at [52, 44] on input "text" at bounding box center [224, 42] width 363 height 6
paste input "*****"
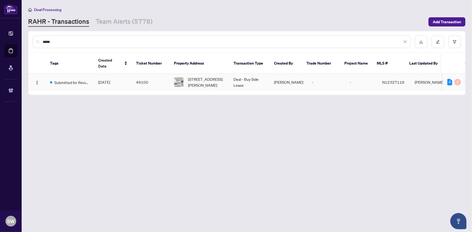
click at [110, 80] on span "[DATE]" at bounding box center [104, 82] width 12 height 5
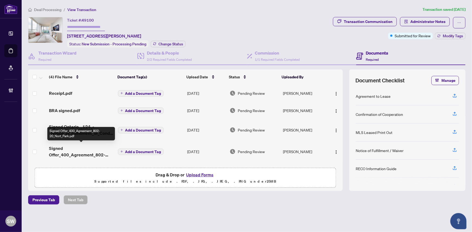
click at [86, 154] on span "Signed Offer_400_Agreement_802-20_Nort_Park.pdf" at bounding box center [81, 151] width 64 height 13
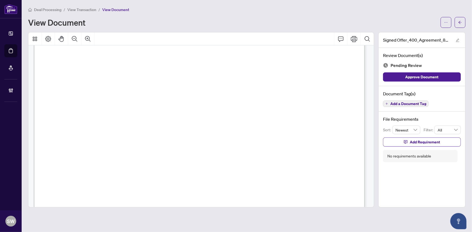
scroll to position [49, 0]
drag, startPoint x: 77, startPoint y: 126, endPoint x: 112, endPoint y: 126, distance: 34.9
click at [112, 126] on span "[STREET_ADDRESS][PERSON_NAME]" at bounding box center [110, 128] width 85 height 5
click at [153, 126] on span "[STREET_ADDRESS][PERSON_NAME]" at bounding box center [110, 128] width 85 height 5
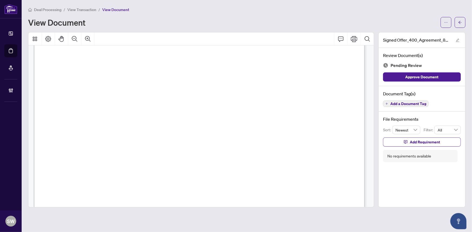
click at [153, 126] on span "[STREET_ADDRESS][PERSON_NAME]" at bounding box center [110, 128] width 85 height 5
drag, startPoint x: 86, startPoint y: 79, endPoint x: 139, endPoint y: 81, distance: 53.1
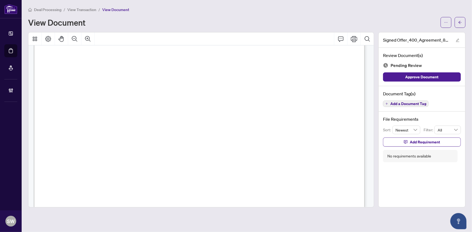
click at [139, 81] on span "[PERSON_NAME], [PERSON_NAME]" at bounding box center [127, 81] width 83 height 5
click at [85, 184] on span "[PERSON_NAME]" at bounding box center [82, 184] width 38 height 5
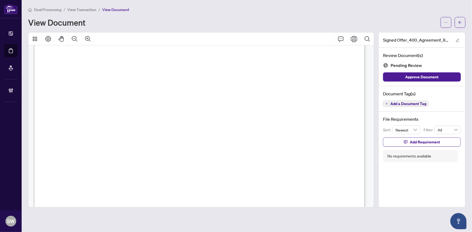
scroll to position [470, 0]
click at [415, 104] on span "Add a Document Tag" at bounding box center [408, 104] width 36 height 4
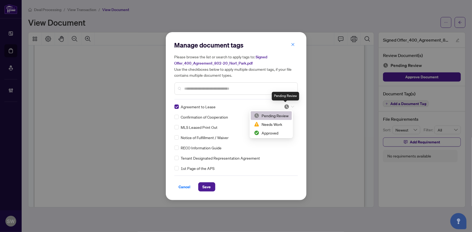
click at [287, 106] on img at bounding box center [286, 106] width 5 height 5
click at [271, 133] on div "Approved" at bounding box center [271, 133] width 35 height 6
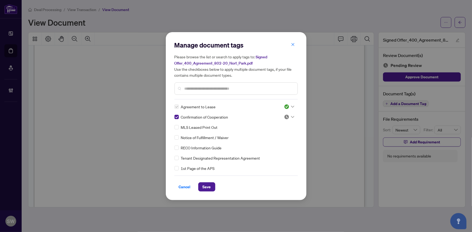
click at [287, 116] on img at bounding box center [286, 116] width 5 height 5
click at [275, 142] on div "Approved" at bounding box center [271, 143] width 35 height 6
click at [191, 88] on input "text" at bounding box center [239, 89] width 109 height 6
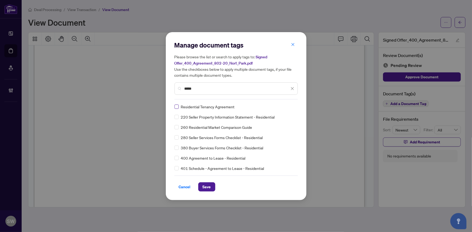
type input "*****"
click at [291, 106] on icon at bounding box center [292, 107] width 3 height 2
click at [266, 132] on div "Approved" at bounding box center [271, 133] width 35 height 6
click at [200, 187] on button "Save" at bounding box center [206, 187] width 17 height 9
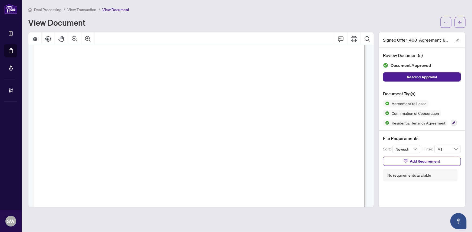
scroll to position [1051, 0]
click at [459, 24] on icon "arrow-left" at bounding box center [460, 23] width 4 height 4
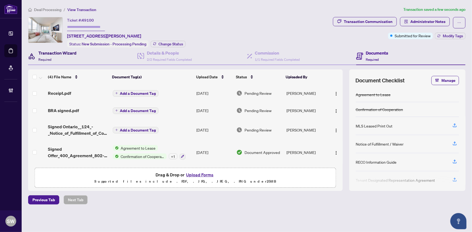
click at [61, 52] on h4 "Transaction Wizard" at bounding box center [57, 53] width 38 height 6
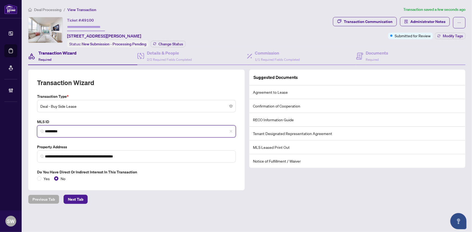
click at [57, 129] on input "*********" at bounding box center [138, 132] width 187 height 6
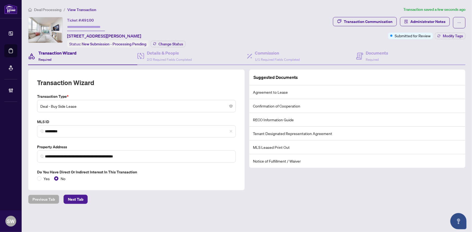
click at [90, 19] on span "49100" at bounding box center [88, 20] width 12 height 5
copy span "49100"
click at [358, 56] on icon at bounding box center [359, 56] width 7 height 7
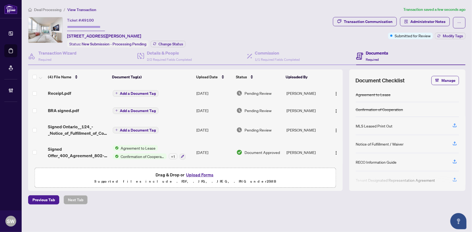
click at [67, 94] on span "Receipt.pdf" at bounding box center [59, 93] width 23 height 6
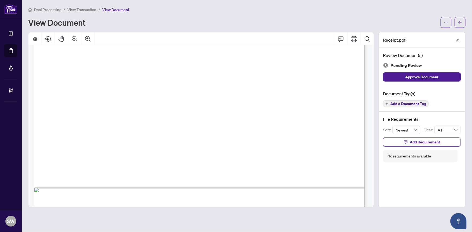
scroll to position [246, 0]
click at [405, 103] on span "Add a Document Tag" at bounding box center [408, 104] width 36 height 4
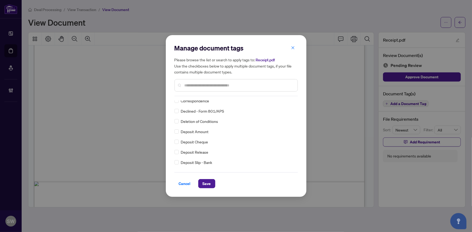
scroll to position [0, 0]
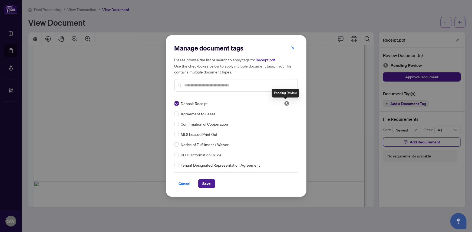
click at [285, 103] on img at bounding box center [286, 103] width 5 height 5
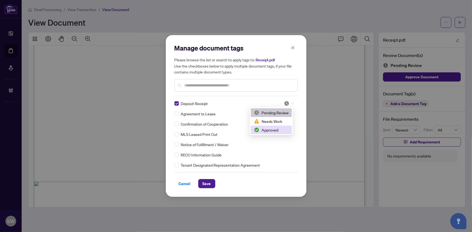
click at [275, 127] on div "Approved" at bounding box center [271, 130] width 35 height 6
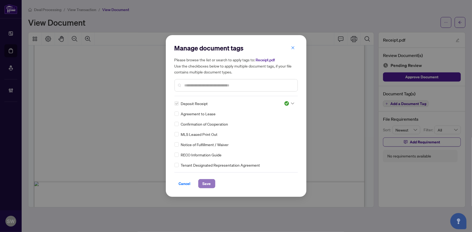
click at [203, 184] on span "Save" at bounding box center [207, 184] width 8 height 9
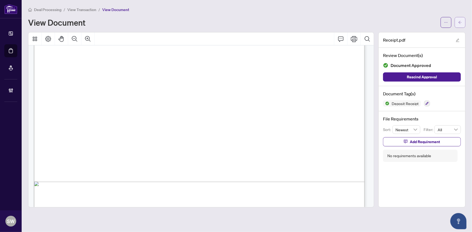
click at [464, 24] on button "button" at bounding box center [460, 22] width 11 height 11
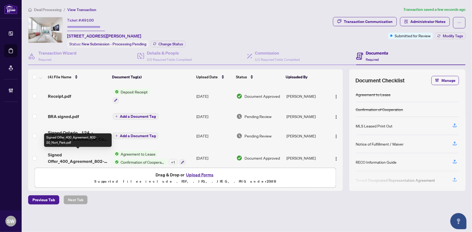
click at [85, 155] on span "Signed Offer_400_Agreement_802-20_Nort_Park.pdf" at bounding box center [78, 158] width 60 height 13
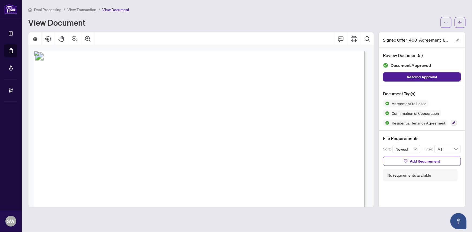
drag, startPoint x: 145, startPoint y: 128, endPoint x: 189, endPoint y: 129, distance: 43.6
click at [169, 129] on span "[PERSON_NAME], [PERSON_NAME]" at bounding box center [127, 130] width 83 height 5
drag, startPoint x: 78, startPoint y: 116, endPoint x: 131, endPoint y: 117, distance: 52.5
click at [131, 117] on span "[PERSON_NAME], [PERSON_NAME]" at bounding box center [119, 119] width 82 height 5
drag, startPoint x: 138, startPoint y: 118, endPoint x: 190, endPoint y: 119, distance: 51.7
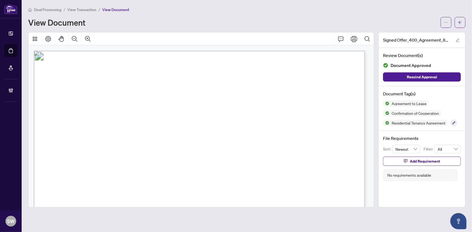
click at [161, 119] on span "[PERSON_NAME], [PERSON_NAME]" at bounding box center [119, 119] width 82 height 5
click at [289, 140] on span "[PHONE_NUMBER]" at bounding box center [287, 141] width 52 height 5
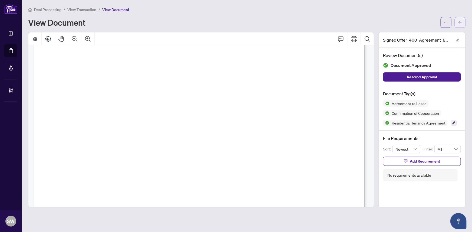
click at [462, 24] on button "button" at bounding box center [460, 22] width 11 height 11
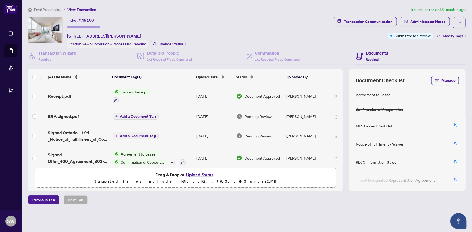
click at [87, 113] on div "BRA signed.pdf" at bounding box center [78, 116] width 60 height 6
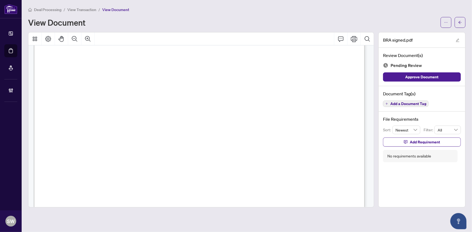
scroll to position [7567, 0]
click at [406, 102] on span "Add a Document Tag" at bounding box center [408, 104] width 36 height 4
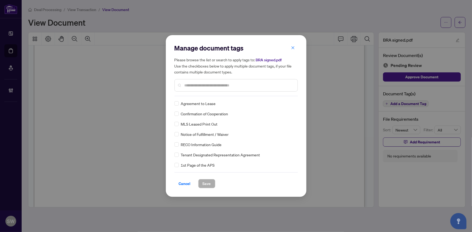
click at [197, 85] on input "text" at bounding box center [239, 86] width 109 height 6
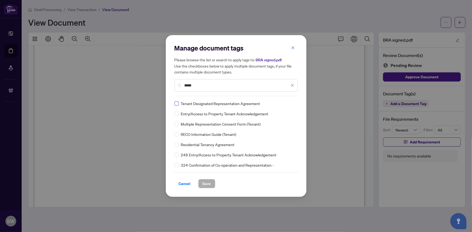
type input "*****"
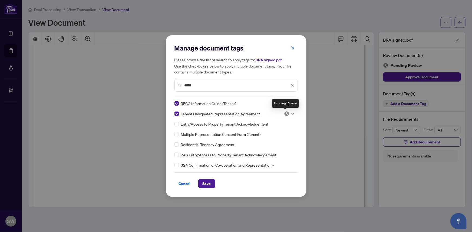
click at [289, 104] on div "Pending Review" at bounding box center [285, 103] width 27 height 9
click at [291, 103] on icon at bounding box center [292, 104] width 3 height 2
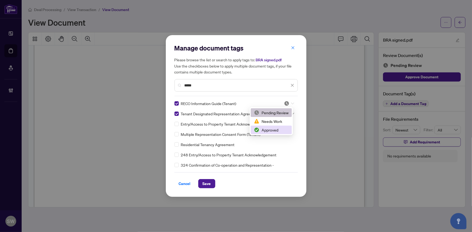
click at [268, 130] on div "Approved" at bounding box center [271, 130] width 35 height 6
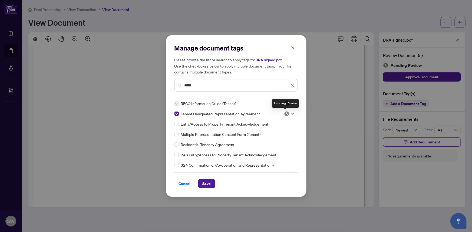
click at [290, 111] on div at bounding box center [289, 113] width 10 height 5
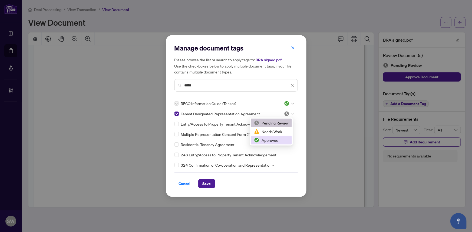
click at [260, 141] on div "Approved" at bounding box center [271, 140] width 35 height 6
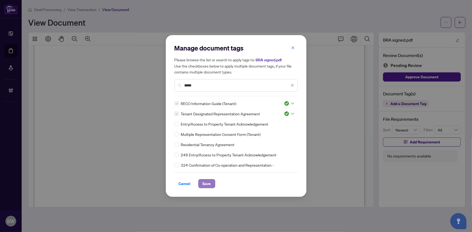
click at [203, 184] on span "Save" at bounding box center [207, 184] width 8 height 9
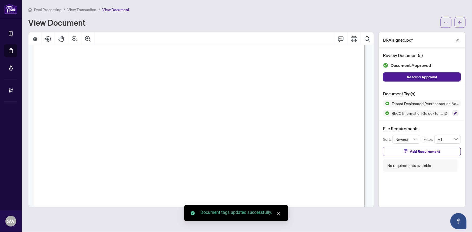
click at [460, 23] on icon "arrow-left" at bounding box center [460, 23] width 4 height 4
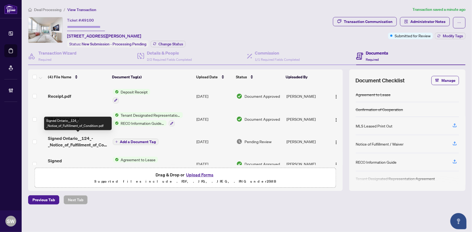
click at [85, 140] on span "Signed Ontario__124_-_Notice_of_Fulfillment_of_Condition.pdf" at bounding box center [78, 141] width 60 height 13
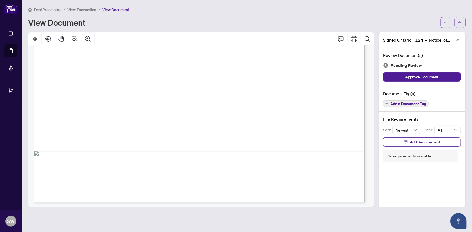
scroll to position [277, 0]
click at [406, 103] on span "Add a Document Tag" at bounding box center [408, 104] width 36 height 4
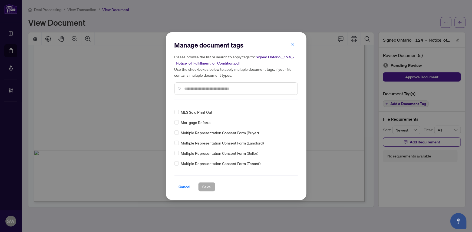
scroll to position [775, 0]
click at [196, 87] on input "text" at bounding box center [239, 89] width 109 height 6
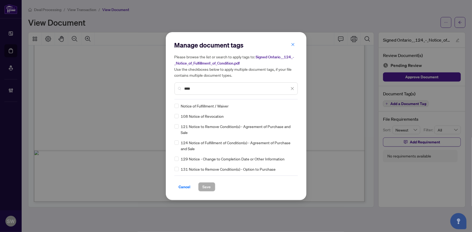
scroll to position [0, 0]
type input "****"
click at [286, 106] on img at bounding box center [286, 106] width 5 height 5
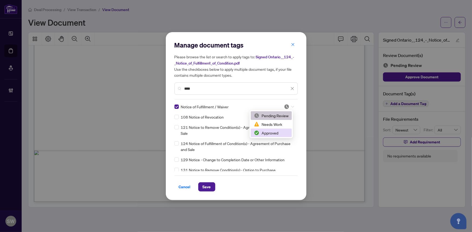
click at [271, 132] on div "Approved" at bounding box center [271, 133] width 35 height 6
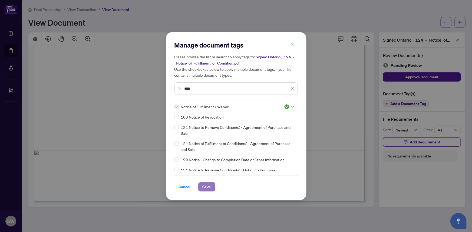
click at [203, 190] on span "Save" at bounding box center [207, 187] width 8 height 9
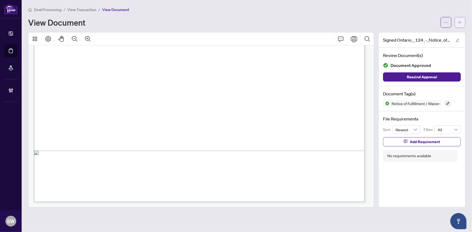
click at [462, 24] on span "button" at bounding box center [460, 22] width 4 height 9
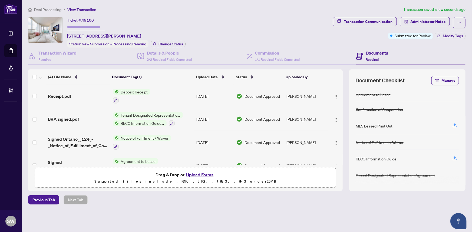
scroll to position [13, 0]
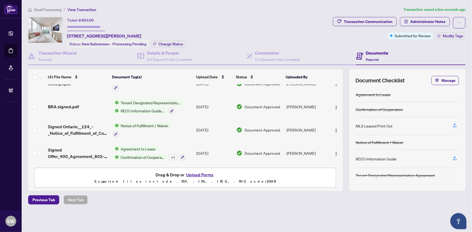
click at [173, 154] on div "+ 1" at bounding box center [173, 157] width 9 height 6
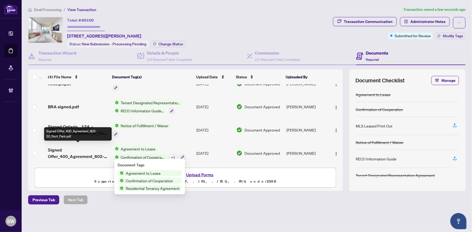
click at [75, 153] on span "Signed Offer_400_Agreement_802-20_Nort_Park.pdf" at bounding box center [78, 153] width 60 height 13
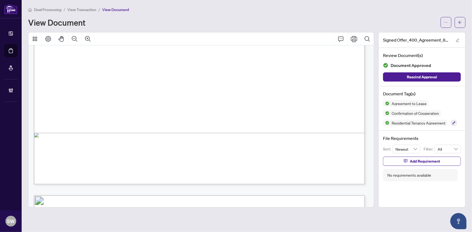
scroll to position [418, 0]
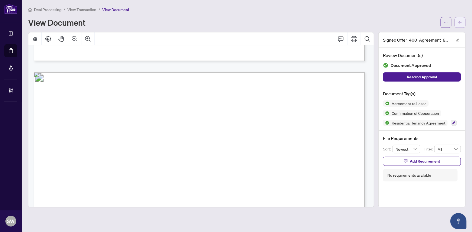
click at [464, 25] on button "button" at bounding box center [460, 22] width 11 height 11
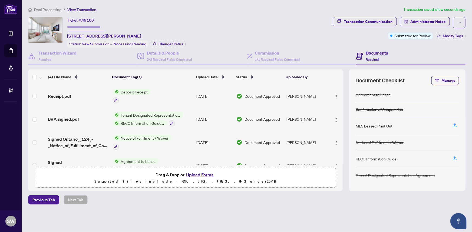
click at [422, 26] on span "Administrator Notes" at bounding box center [425, 22] width 50 height 11
click at [429, 22] on span "Administrator Notes" at bounding box center [427, 21] width 35 height 9
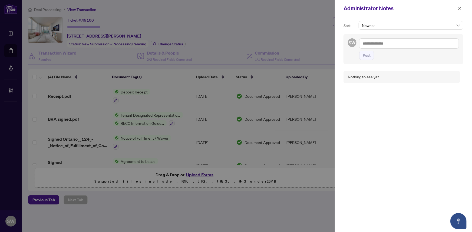
click at [372, 44] on textarea at bounding box center [409, 43] width 100 height 10
paste textarea "**********"
click at [417, 44] on textarea "**********" at bounding box center [408, 46] width 98 height 16
type textarea "**********"
click at [365, 56] on span "Post" at bounding box center [367, 55] width 8 height 9
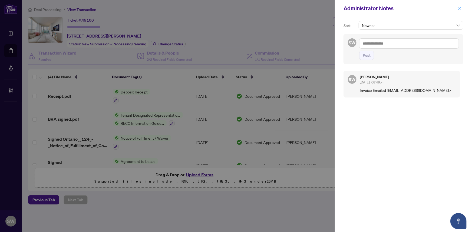
click at [459, 10] on icon "close" at bounding box center [460, 8] width 4 height 4
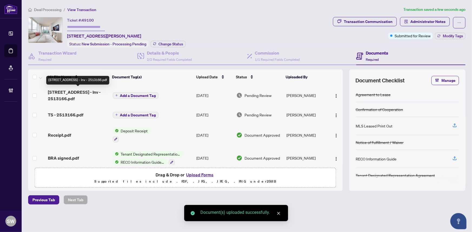
click at [80, 96] on span "[STREET_ADDRESS] - Inv - 2513166.pdf" at bounding box center [78, 95] width 60 height 13
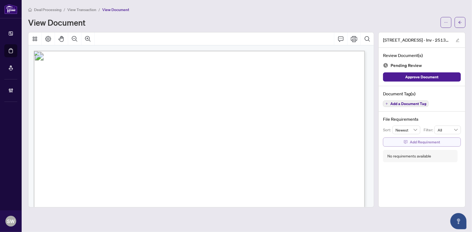
click at [430, 141] on span "Add Requirement" at bounding box center [425, 142] width 30 height 9
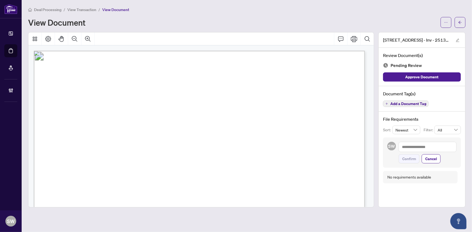
click at [413, 104] on span "Add a Document Tag" at bounding box center [408, 104] width 36 height 4
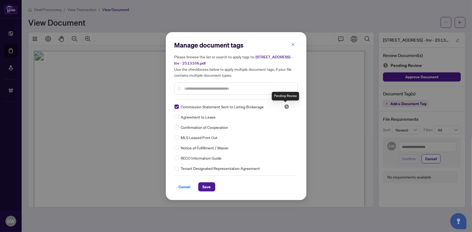
click at [287, 107] on img at bounding box center [286, 106] width 5 height 5
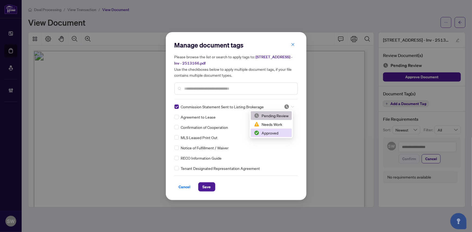
click at [275, 133] on div "Approved" at bounding box center [271, 133] width 35 height 6
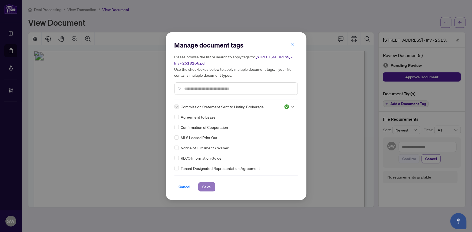
click at [208, 186] on span "Save" at bounding box center [207, 187] width 8 height 9
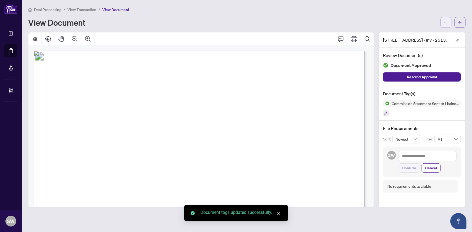
click at [446, 21] on icon "ellipsis" at bounding box center [446, 23] width 4 height 4
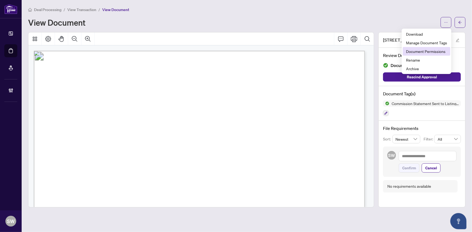
click at [433, 52] on span "Document Permissions" at bounding box center [426, 51] width 41 height 6
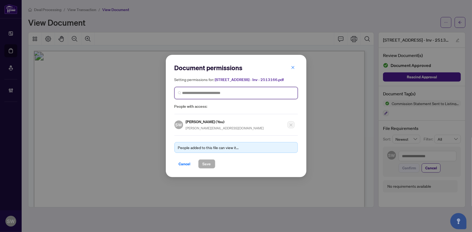
click at [237, 93] on input "search" at bounding box center [238, 93] width 112 height 6
type input "****"
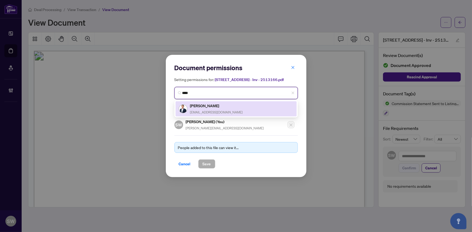
click at [227, 107] on div "[PERSON_NAME] [PERSON_NAME][EMAIL_ADDRESS][DOMAIN_NAME]" at bounding box center [236, 109] width 115 height 12
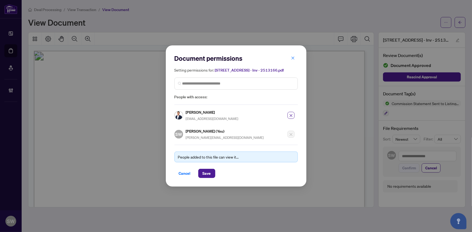
click at [195, 113] on h5 "[PERSON_NAME]" at bounding box center [212, 112] width 53 height 6
copy h5 "[PERSON_NAME]"
click at [209, 170] on button "Save" at bounding box center [206, 173] width 17 height 9
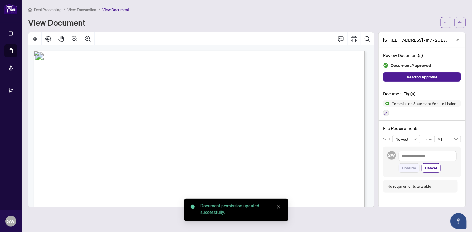
click at [459, 21] on icon "arrow-left" at bounding box center [460, 23] width 4 height 4
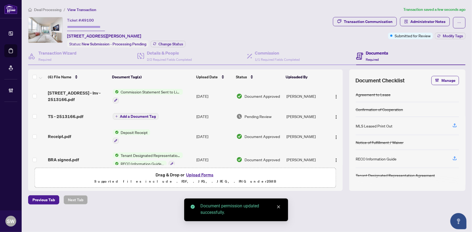
click at [82, 113] on div "TS - 2513166.pdf" at bounding box center [78, 116] width 60 height 6
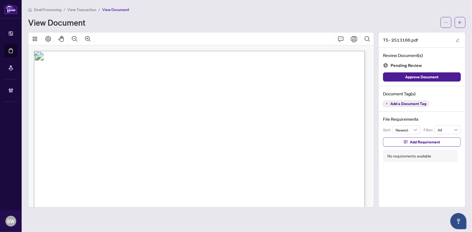
click at [414, 106] on button "Add a Document Tag" at bounding box center [406, 104] width 46 height 6
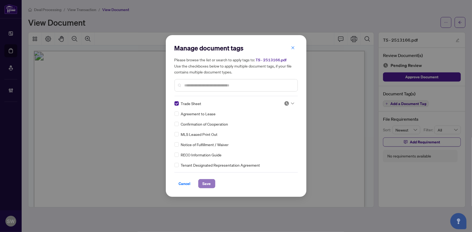
click at [207, 184] on span "Save" at bounding box center [207, 184] width 8 height 9
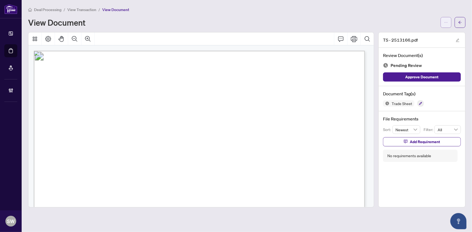
click at [444, 21] on button "button" at bounding box center [446, 22] width 11 height 11
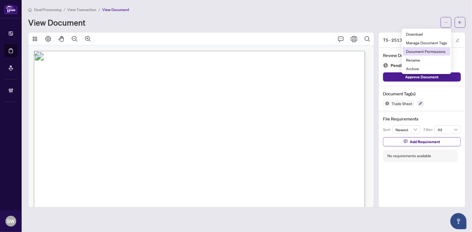
click at [424, 52] on span "Document Permissions" at bounding box center [426, 51] width 41 height 6
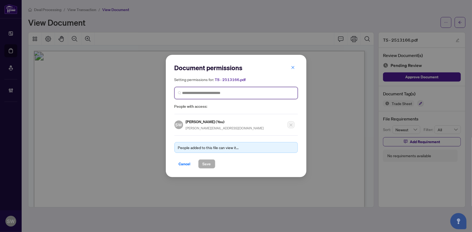
click at [238, 92] on input "search" at bounding box center [238, 93] width 112 height 6
paste input "**********"
type input "**********"
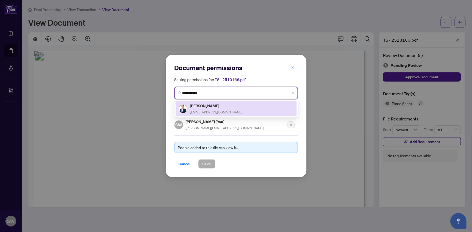
click at [209, 111] on span "[EMAIL_ADDRESS][DOMAIN_NAME]" at bounding box center [216, 112] width 53 height 4
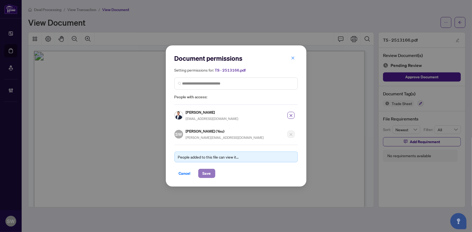
click at [206, 172] on span "Save" at bounding box center [207, 173] width 8 height 9
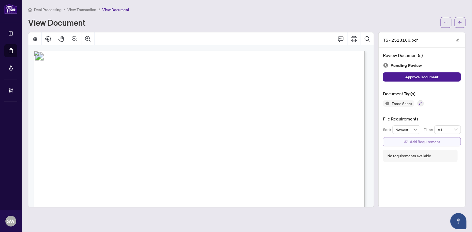
click at [423, 139] on span "Add Requirement" at bounding box center [425, 142] width 30 height 9
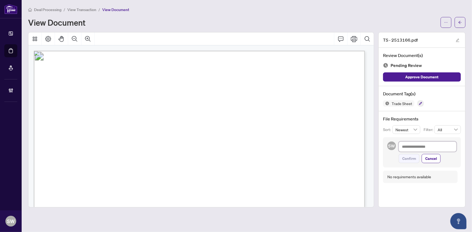
click at [419, 148] on textarea at bounding box center [428, 147] width 58 height 10
paste textarea "**********"
type textarea "**********"
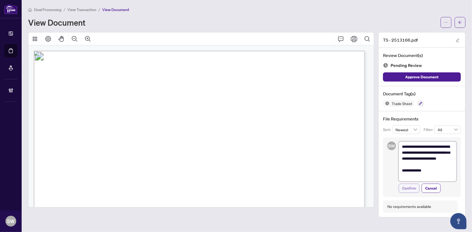
type textarea "**********"
click at [414, 189] on span "Confirm" at bounding box center [409, 188] width 14 height 9
type textarea "**********"
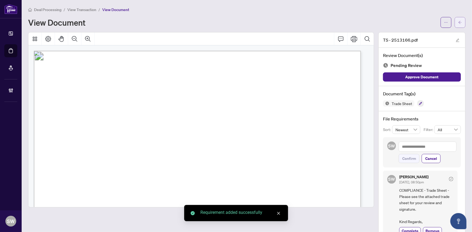
click at [459, 22] on button "button" at bounding box center [460, 22] width 11 height 11
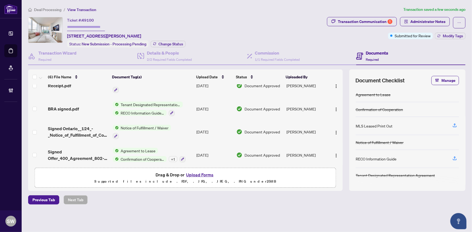
scroll to position [59, 0]
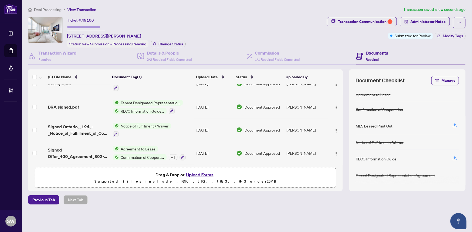
click at [73, 24] on input "text" at bounding box center [86, 27] width 38 height 8
paste input "*******"
type input "*******"
click at [447, 35] on span "Modify Tags" at bounding box center [453, 36] width 20 height 4
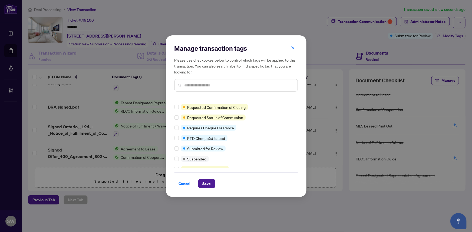
scroll to position [0, 0]
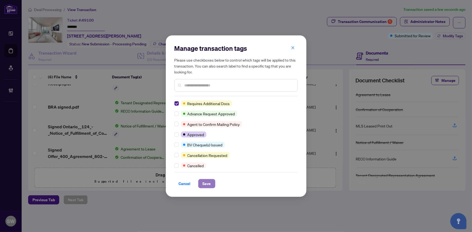
click at [209, 185] on button "Save" at bounding box center [206, 183] width 17 height 9
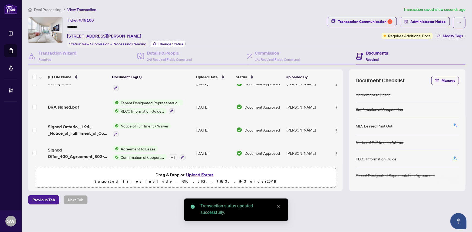
click at [177, 44] on span "Change Status" at bounding box center [171, 44] width 25 height 4
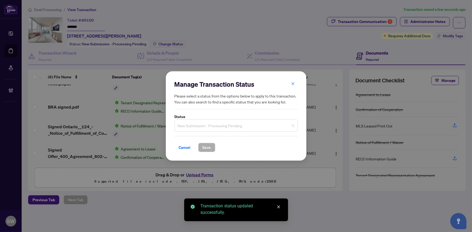
click at [200, 127] on span "New Submission - Processing Pending" at bounding box center [236, 126] width 117 height 10
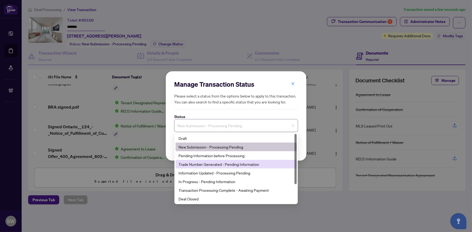
click at [201, 164] on div "Trade Number Generated - Pending Information" at bounding box center [236, 165] width 115 height 6
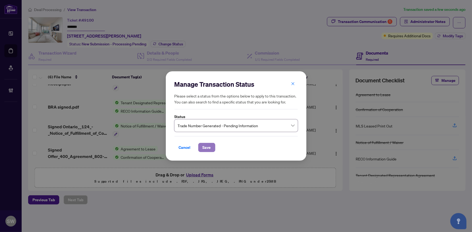
click at [203, 149] on span "Save" at bounding box center [207, 147] width 8 height 9
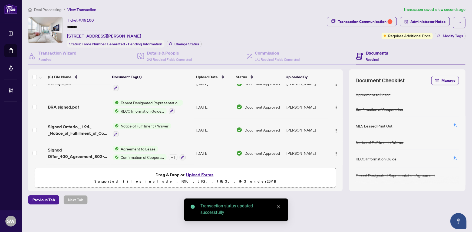
click at [75, 27] on input "*******" at bounding box center [86, 27] width 38 height 8
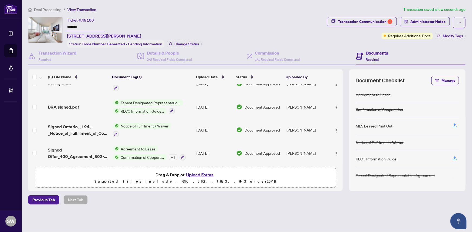
click at [49, 10] on span "Deal Processing" at bounding box center [47, 9] width 27 height 5
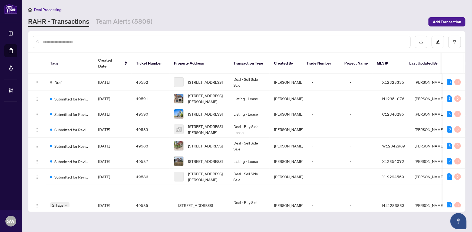
click at [63, 44] on input "text" at bounding box center [224, 42] width 363 height 6
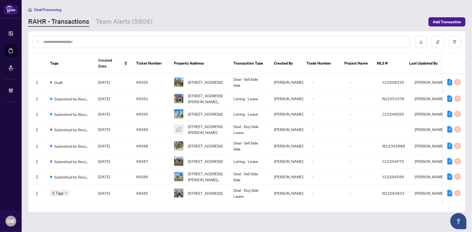
paste input "*****"
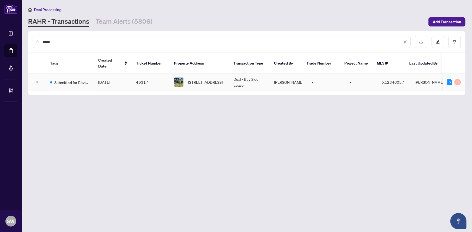
type input "*****"
click at [110, 80] on span "[DATE]" at bounding box center [104, 82] width 12 height 5
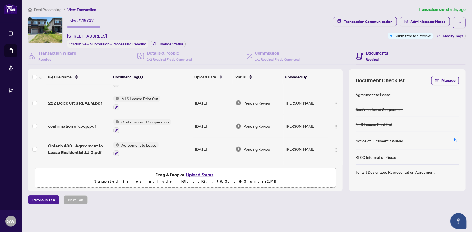
scroll to position [49, 0]
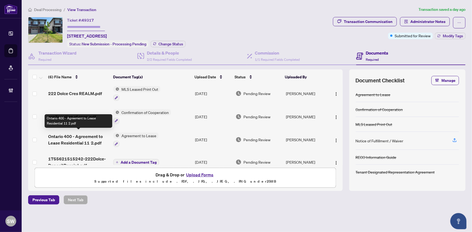
click at [99, 134] on span "Ontario 400 - Agreement to Lease Residential 11 2.pdf" at bounding box center [78, 139] width 61 height 13
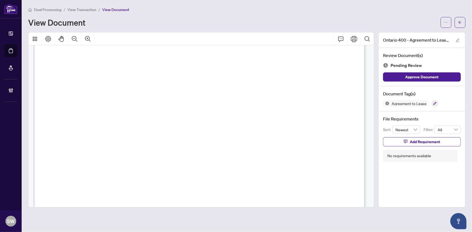
scroll to position [49, 0]
drag, startPoint x: 96, startPoint y: 126, endPoint x: 117, endPoint y: 127, distance: 21.4
click at [116, 127] on span "Dolce Cres" at bounding box center [106, 128] width 20 height 5
drag, startPoint x: 242, startPoint y: 126, endPoint x: 270, endPoint y: 127, distance: 28.2
click at [270, 127] on span "[GEOGRAPHIC_DATA] and Area" at bounding box center [275, 128] width 68 height 5
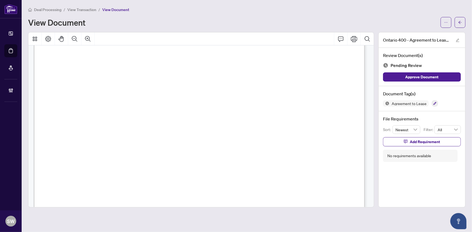
drag, startPoint x: 320, startPoint y: 126, endPoint x: 342, endPoint y: 127, distance: 22.5
click at [338, 127] on span "K1X 0B2" at bounding box center [329, 128] width 18 height 5
drag, startPoint x: 117, startPoint y: 79, endPoint x: 172, endPoint y: 80, distance: 54.9
click at [155, 80] on span "[PERSON_NAME]" at bounding box center [136, 80] width 38 height 5
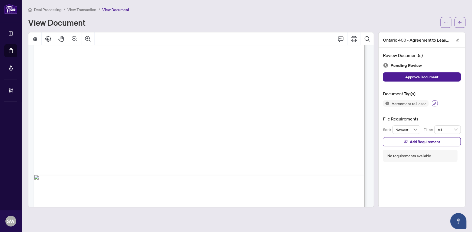
click at [434, 102] on icon "button" at bounding box center [434, 103] width 3 height 3
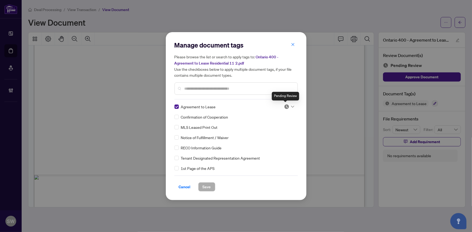
click at [284, 105] on img at bounding box center [286, 106] width 5 height 5
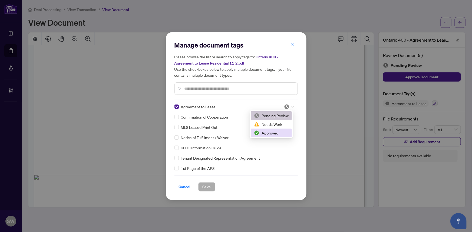
click at [276, 131] on div "Approved" at bounding box center [271, 133] width 35 height 6
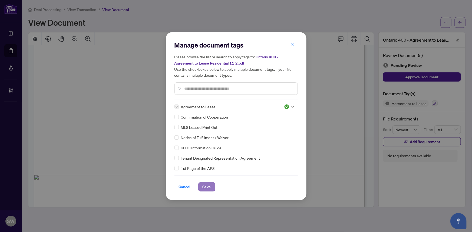
click at [205, 187] on span "Save" at bounding box center [207, 187] width 8 height 9
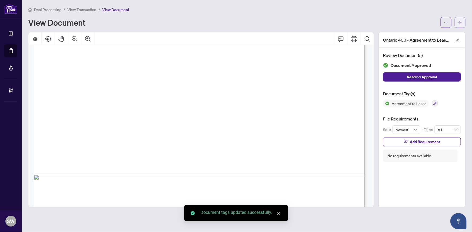
click at [464, 22] on button "button" at bounding box center [460, 22] width 11 height 11
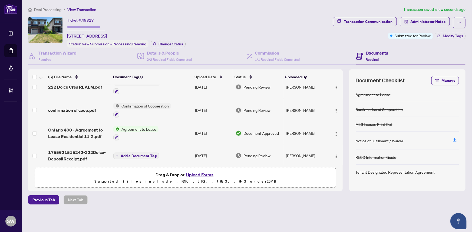
scroll to position [57, 0]
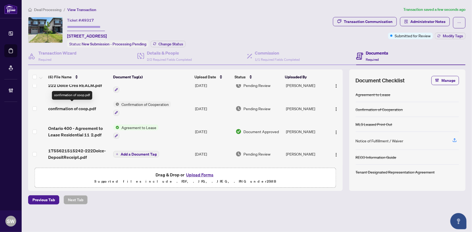
click at [89, 106] on span "confirmation of coop.pdf" at bounding box center [72, 109] width 48 height 6
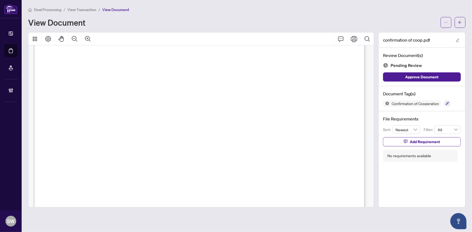
scroll to position [474, 0]
click at [81, 170] on span "[PERSON_NAME]" at bounding box center [76, 170] width 38 height 5
click at [449, 102] on icon "button" at bounding box center [447, 103] width 3 height 3
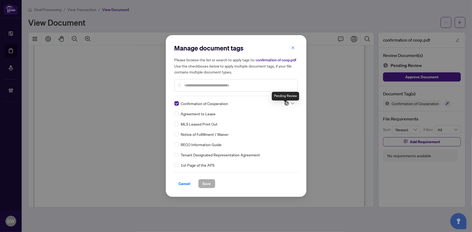
click at [286, 105] on img at bounding box center [286, 103] width 5 height 5
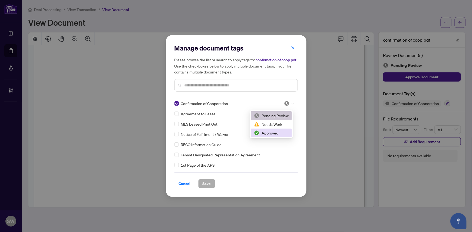
click at [269, 133] on div "Approved" at bounding box center [271, 133] width 35 height 6
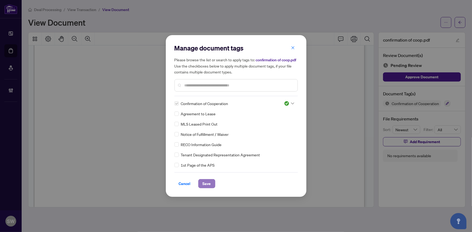
click at [206, 187] on span "Save" at bounding box center [207, 184] width 8 height 9
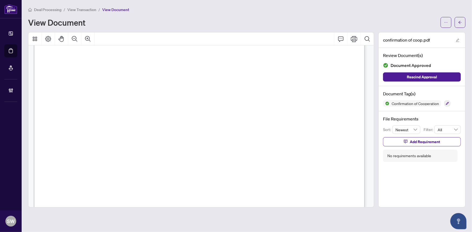
scroll to position [6, 0]
click at [273, 111] on span "[PERSON_NAME]" at bounding box center [286, 111] width 39 height 5
click at [140, 100] on span "[PERSON_NAME]" at bounding box center [143, 100] width 37 height 5
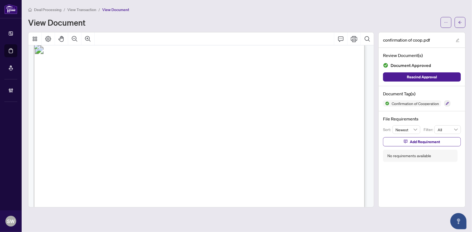
click at [140, 100] on span "[PERSON_NAME]" at bounding box center [143, 100] width 37 height 5
click at [269, 98] on span "[PERSON_NAME]" at bounding box center [283, 100] width 39 height 5
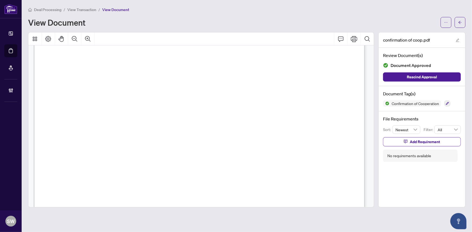
scroll to position [511, 0]
click at [230, 95] on span "[PHONE_NUMBER]" at bounding box center [243, 97] width 38 height 5
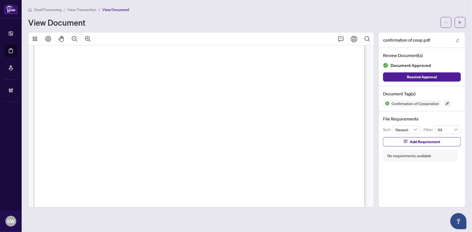
click at [82, 9] on span "View Transaction" at bounding box center [81, 9] width 29 height 5
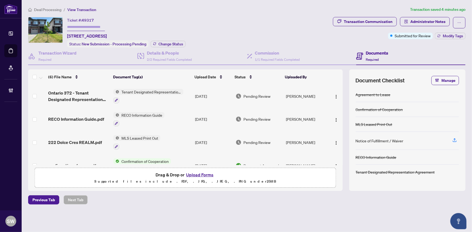
click at [89, 21] on span "49317" at bounding box center [88, 20] width 12 height 5
copy span "49317"
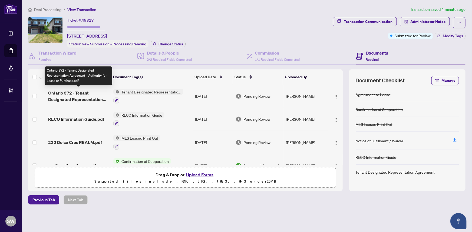
click at [88, 91] on span "Ontario 372 - Tenant Designated Representation Agreement - Authority for Lease …" at bounding box center [78, 96] width 61 height 13
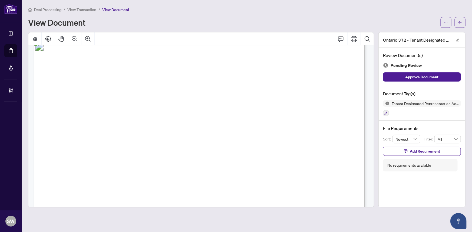
scroll to position [1561, 0]
click at [386, 112] on icon "button" at bounding box center [385, 113] width 3 height 3
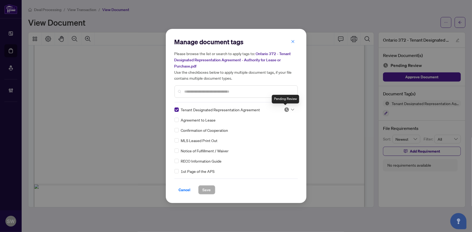
click at [286, 109] on img at bounding box center [286, 109] width 5 height 5
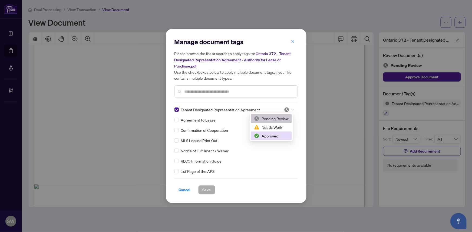
click at [269, 136] on div "Approved" at bounding box center [271, 136] width 35 height 6
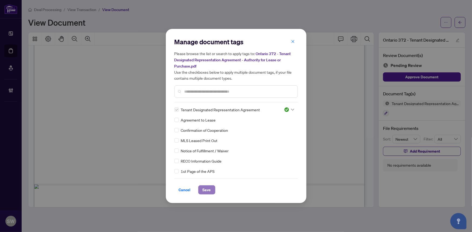
click at [208, 186] on span "Save" at bounding box center [207, 190] width 8 height 9
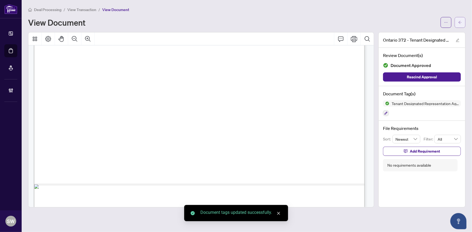
click at [462, 22] on icon "arrow-left" at bounding box center [460, 23] width 4 height 4
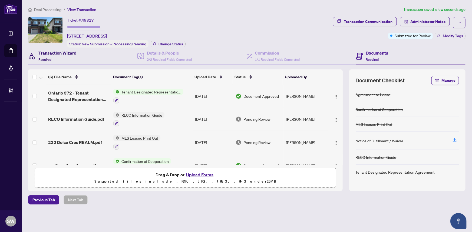
click at [59, 56] on div "Transaction Wizard Required" at bounding box center [57, 56] width 38 height 13
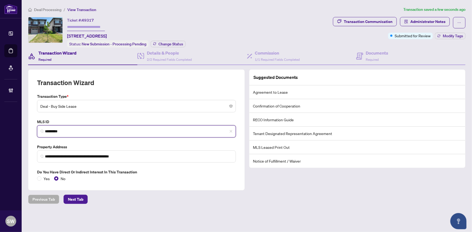
click at [54, 130] on input "*********" at bounding box center [138, 132] width 187 height 6
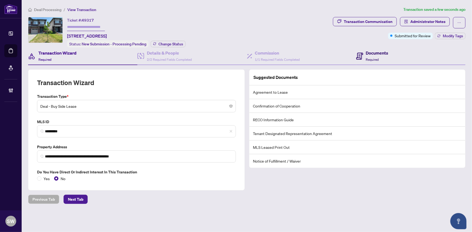
click at [366, 58] on span "Required" at bounding box center [372, 60] width 13 height 4
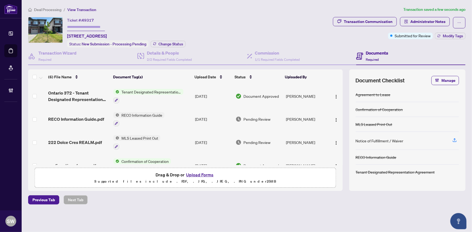
click at [87, 117] on span "RECO Information Guide.pdf" at bounding box center [76, 119] width 56 height 6
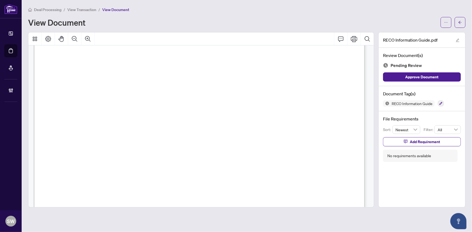
scroll to position [5365, 0]
click at [441, 103] on icon "button" at bounding box center [440, 103] width 3 height 3
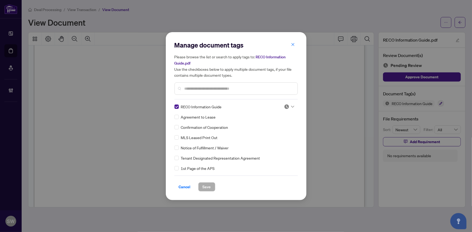
click at [289, 106] on div at bounding box center [289, 106] width 10 height 5
click at [269, 133] on div "Approved" at bounding box center [271, 133] width 35 height 6
click at [208, 188] on span "Save" at bounding box center [207, 187] width 8 height 9
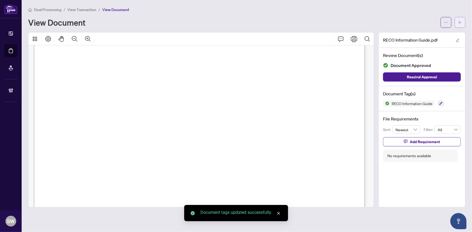
click at [465, 23] on button "button" at bounding box center [460, 22] width 11 height 11
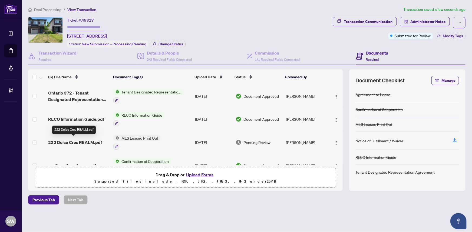
click at [82, 139] on span "222 Dolce Cres REALM.pdf" at bounding box center [75, 142] width 54 height 6
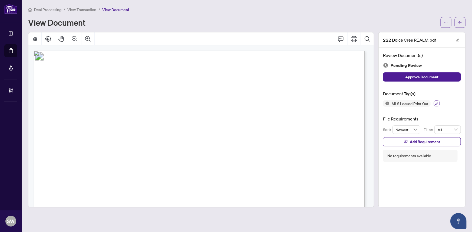
click at [436, 103] on icon "button" at bounding box center [437, 103] width 3 height 3
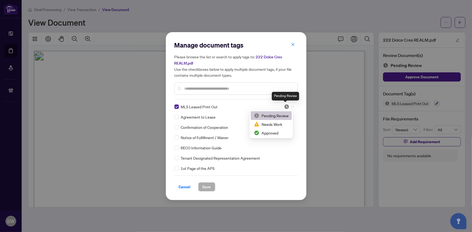
click at [287, 106] on img at bounding box center [286, 106] width 5 height 5
click at [267, 132] on div "Approved" at bounding box center [271, 133] width 35 height 6
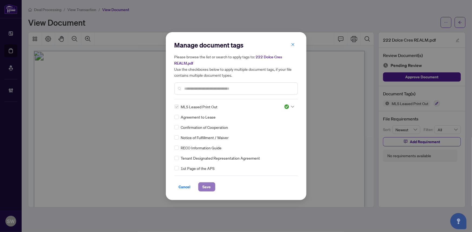
click at [206, 187] on span "Save" at bounding box center [207, 187] width 8 height 9
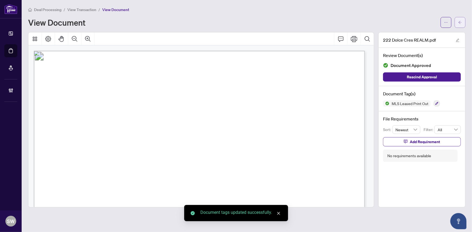
click at [460, 22] on icon "arrow-left" at bounding box center [460, 23] width 4 height 4
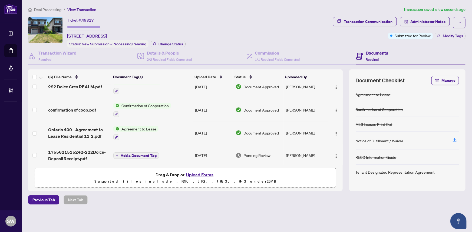
scroll to position [57, 0]
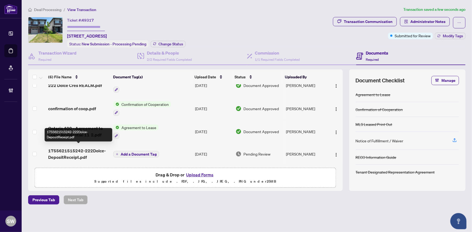
click at [90, 153] on span "1755621515242-222Dolce-DepositReceipt.pdf" at bounding box center [78, 154] width 61 height 13
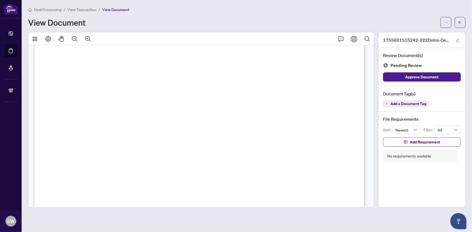
scroll to position [147, 0]
click at [409, 103] on span "Add a Document Tag" at bounding box center [408, 104] width 36 height 4
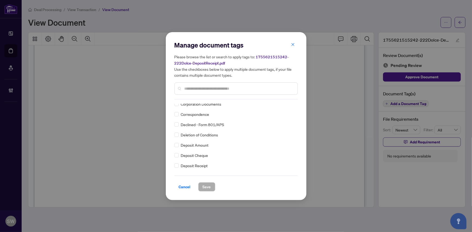
scroll to position [0, 0]
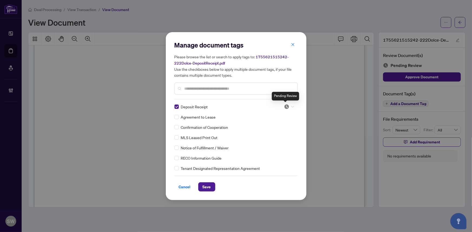
click at [287, 104] on img at bounding box center [286, 106] width 5 height 5
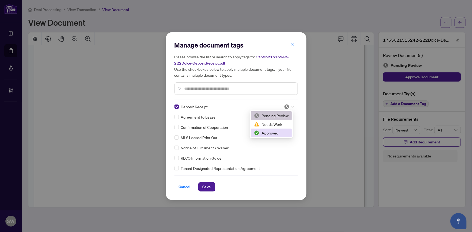
drag, startPoint x: 264, startPoint y: 132, endPoint x: 261, endPoint y: 136, distance: 4.4
click at [264, 133] on div "Approved" at bounding box center [271, 133] width 35 height 6
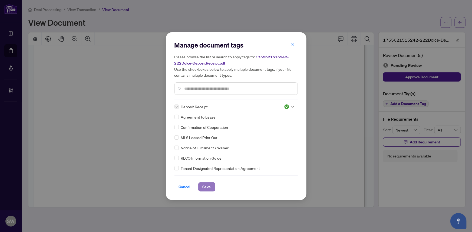
click at [209, 186] on button "Save" at bounding box center [206, 187] width 17 height 9
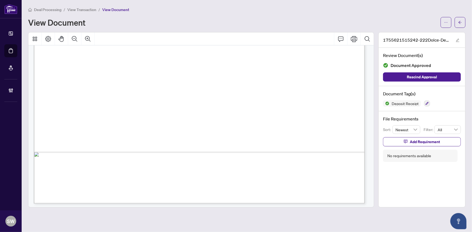
scroll to position [277, 0]
click at [461, 25] on span "button" at bounding box center [460, 22] width 4 height 9
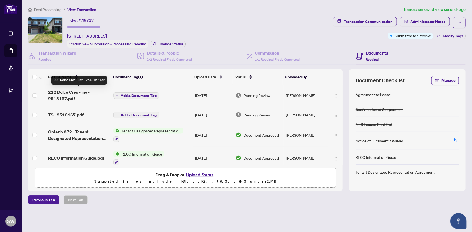
click at [85, 92] on span "222 Dolce Cres - Inv - 2513167.pdf" at bounding box center [78, 95] width 61 height 13
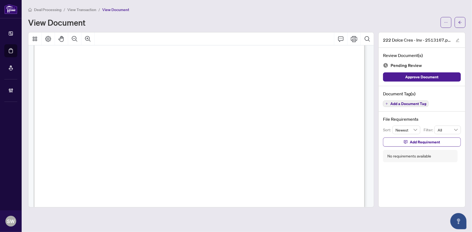
scroll to position [123, 0]
click at [402, 105] on span "Add a Document Tag" at bounding box center [408, 104] width 36 height 4
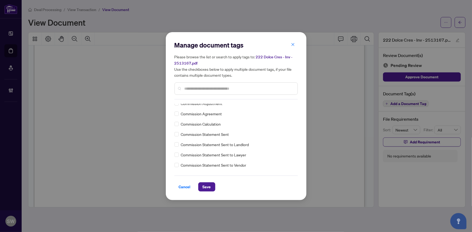
scroll to position [0, 0]
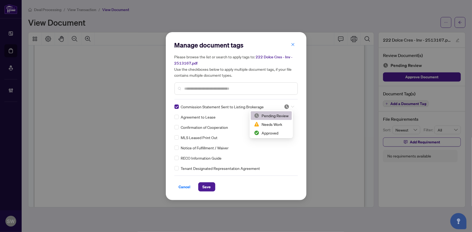
click at [291, 106] on icon at bounding box center [292, 107] width 3 height 2
click at [273, 130] on div "Approved" at bounding box center [271, 133] width 35 height 6
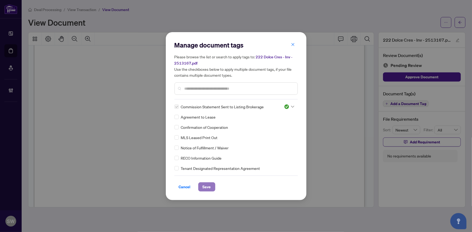
click at [207, 185] on span "Save" at bounding box center [207, 187] width 8 height 9
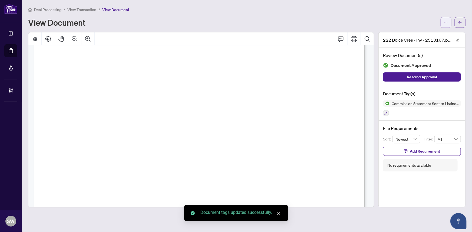
click at [447, 24] on span "button" at bounding box center [446, 22] width 4 height 9
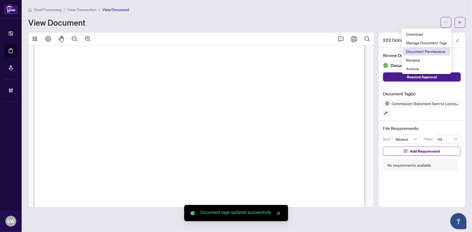
click at [440, 51] on span "Document Permissions" at bounding box center [426, 51] width 41 height 6
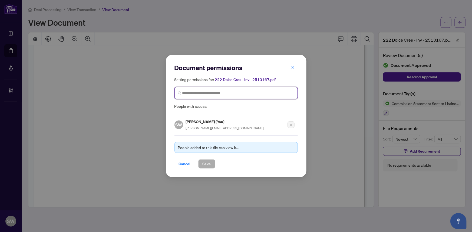
click at [206, 94] on input "search" at bounding box center [238, 93] width 112 height 6
type input "*****"
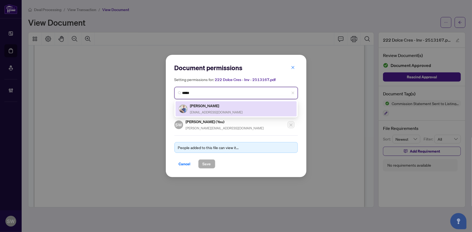
click at [214, 107] on h5 "[PERSON_NAME]" at bounding box center [216, 106] width 53 height 6
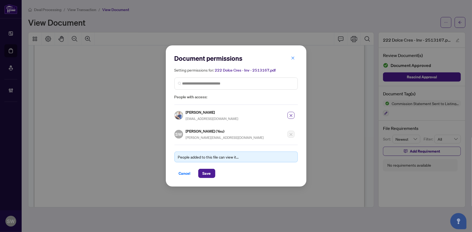
click at [208, 111] on h5 "[PERSON_NAME]" at bounding box center [212, 112] width 53 height 6
copy h5 "[PERSON_NAME]"
click at [208, 170] on span "Save" at bounding box center [207, 173] width 8 height 9
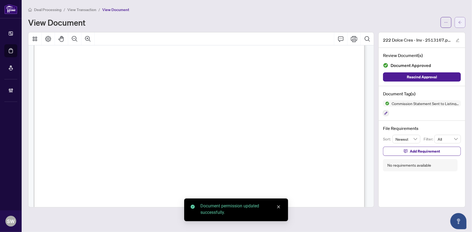
click at [460, 24] on icon "arrow-left" at bounding box center [460, 23] width 4 height 4
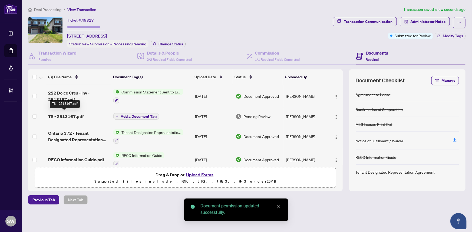
click at [76, 116] on span "TS - 2513167.pdf" at bounding box center [65, 116] width 35 height 6
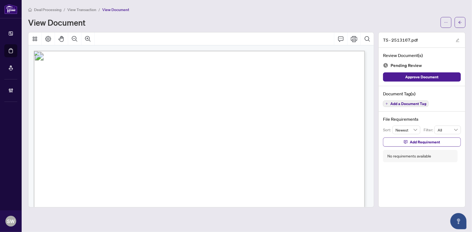
click at [418, 102] on span "Add a Document Tag" at bounding box center [408, 104] width 36 height 4
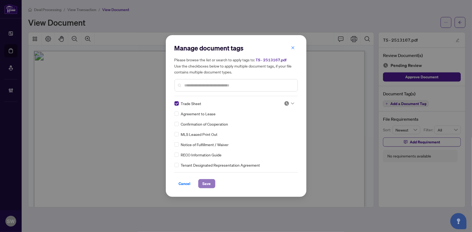
click at [211, 182] on button "Save" at bounding box center [206, 183] width 17 height 9
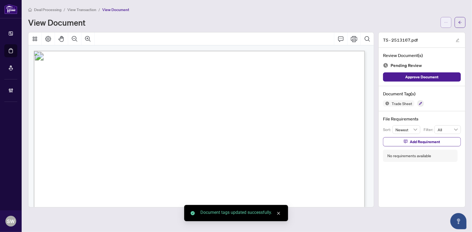
click at [445, 22] on icon "ellipsis" at bounding box center [446, 23] width 4 height 4
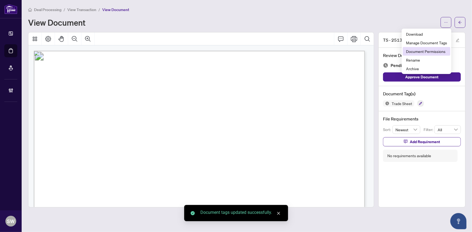
click at [426, 52] on span "Document Permissions" at bounding box center [426, 51] width 41 height 6
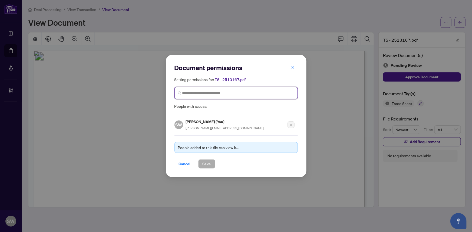
click at [260, 92] on input "search" at bounding box center [238, 93] width 112 height 6
paste input "**********"
type input "**********"
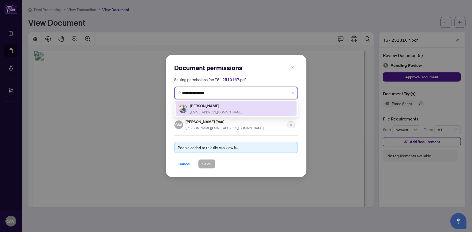
click at [215, 112] on span "[EMAIL_ADDRESS][DOMAIN_NAME]" at bounding box center [216, 112] width 53 height 4
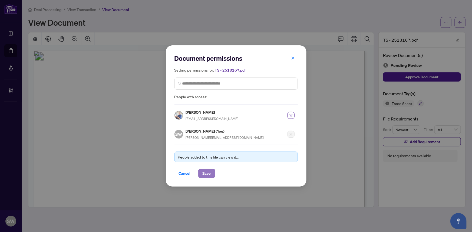
click at [203, 175] on span "Save" at bounding box center [207, 173] width 8 height 9
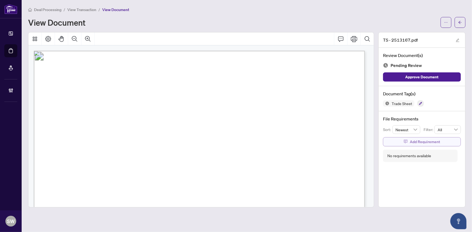
click at [422, 142] on span "Add Requirement" at bounding box center [425, 142] width 30 height 9
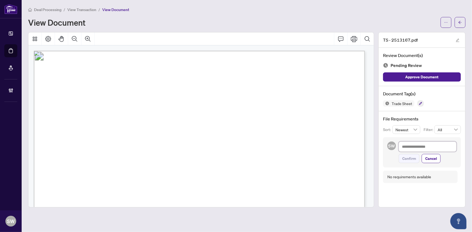
click at [413, 146] on textarea at bounding box center [428, 147] width 58 height 10
paste textarea "**********"
type textarea "**********"
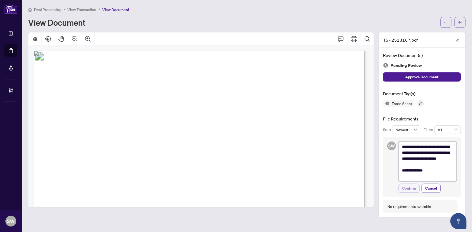
type textarea "**********"
click at [410, 189] on span "Confirm" at bounding box center [409, 188] width 14 height 9
type textarea "**********"
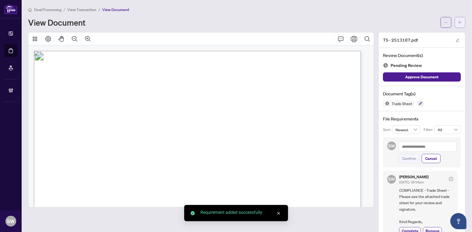
click at [459, 25] on button "button" at bounding box center [460, 22] width 11 height 11
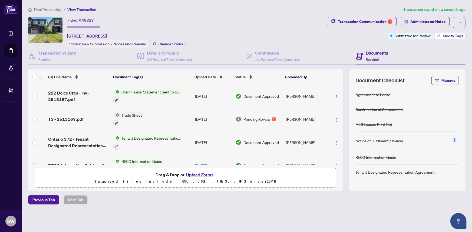
click at [450, 37] on span "Modify Tags" at bounding box center [453, 36] width 20 height 4
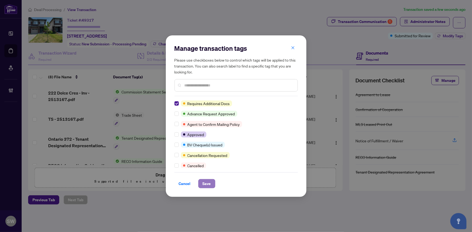
click at [206, 183] on span "Save" at bounding box center [207, 184] width 8 height 9
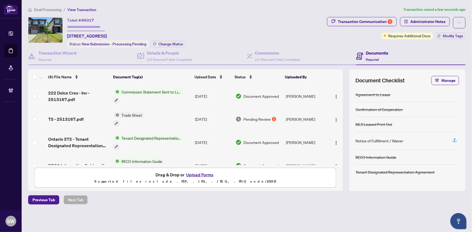
click at [90, 27] on input "text" at bounding box center [86, 27] width 38 height 8
paste input "*******"
type input "*******"
click at [163, 43] on span "Change Status" at bounding box center [171, 44] width 25 height 4
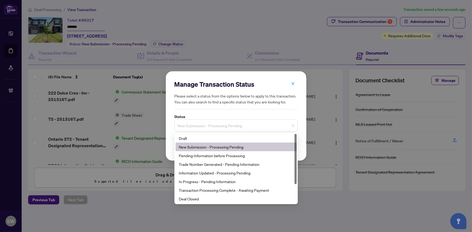
click at [193, 129] on span "New Submission - Processing Pending" at bounding box center [236, 126] width 117 height 10
click at [200, 167] on div "Trade Number Generated - Pending Information" at bounding box center [236, 165] width 115 height 6
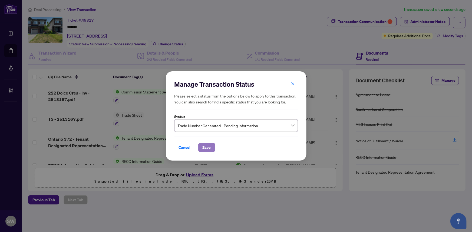
click at [207, 152] on span "Save" at bounding box center [207, 147] width 8 height 9
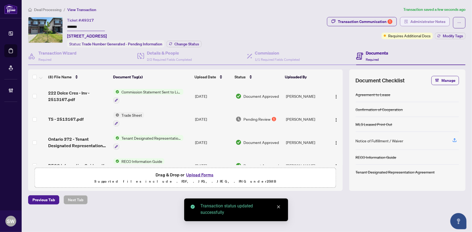
click at [432, 22] on span "Administrator Notes" at bounding box center [427, 21] width 35 height 9
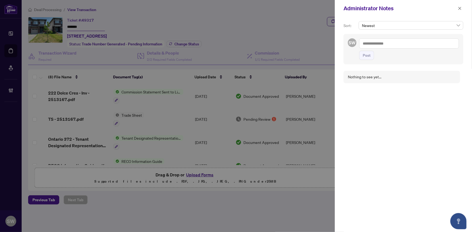
click at [370, 45] on textarea at bounding box center [409, 43] width 100 height 10
paste textarea "**********"
click at [370, 45] on textarea "**********" at bounding box center [408, 46] width 98 height 16
type textarea "**********"
click at [367, 61] on span "Post" at bounding box center [367, 61] width 8 height 9
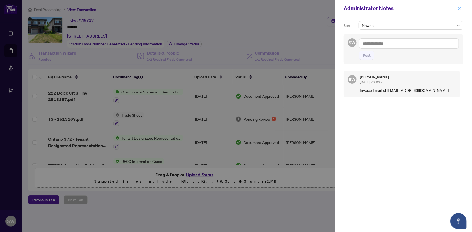
click at [460, 6] on icon "close" at bounding box center [460, 8] width 4 height 4
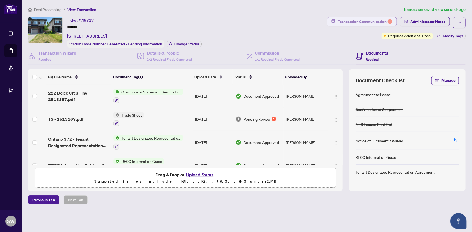
click at [381, 21] on div "Transaction Communication 1" at bounding box center [365, 21] width 55 height 9
type textarea "**********"
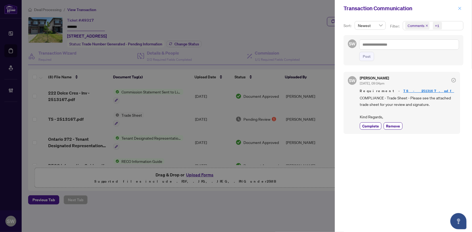
click at [461, 8] on icon "close" at bounding box center [460, 8] width 4 height 4
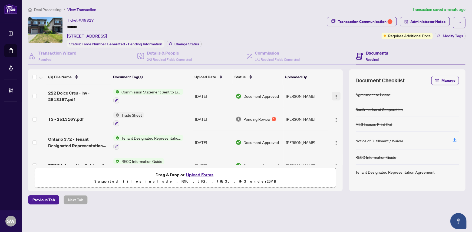
click at [334, 95] on img "button" at bounding box center [336, 97] width 4 height 4
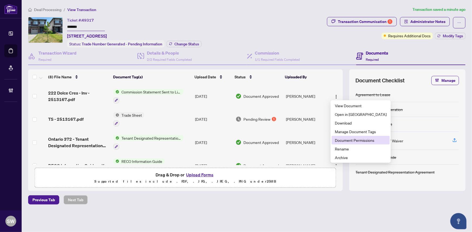
click at [349, 139] on span "Document Permissions" at bounding box center [361, 140] width 52 height 6
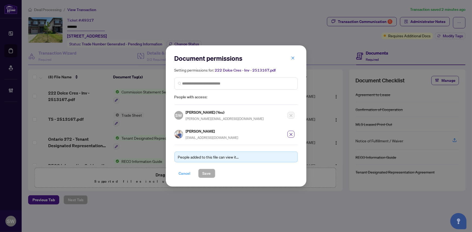
click at [186, 172] on span "Cancel" at bounding box center [185, 173] width 12 height 9
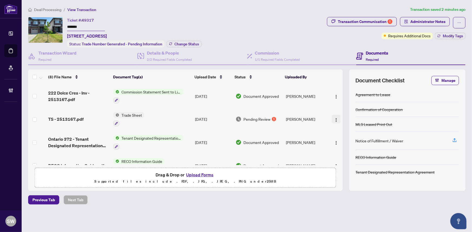
click at [337, 119] on img "button" at bounding box center [336, 120] width 4 height 4
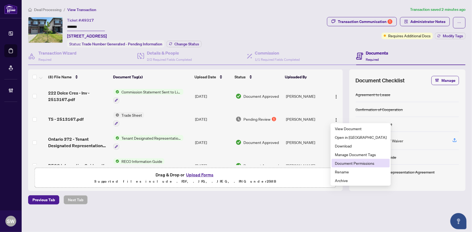
click at [349, 163] on span "Document Permissions" at bounding box center [361, 163] width 52 height 6
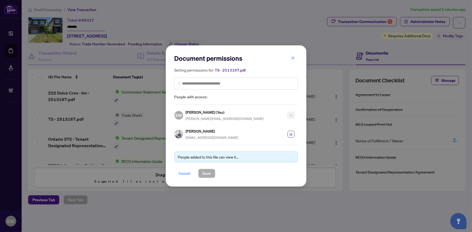
click at [185, 174] on span "Cancel" at bounding box center [185, 173] width 12 height 9
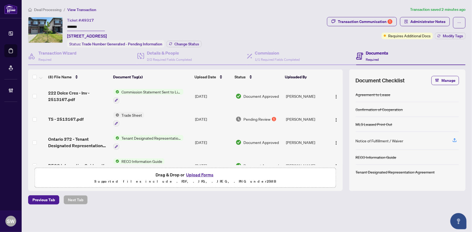
click at [70, 24] on input "*******" at bounding box center [86, 27] width 38 height 8
click at [53, 8] on span "Deal Processing" at bounding box center [47, 9] width 27 height 5
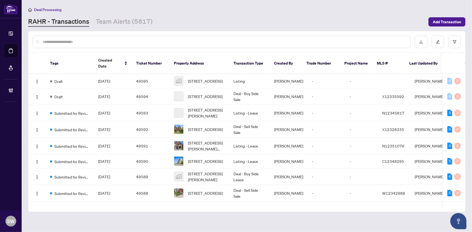
click at [73, 41] on input "text" at bounding box center [224, 42] width 363 height 6
paste input "*****"
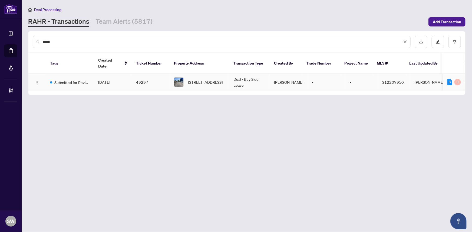
type input "*****"
click at [120, 79] on td "[DATE]" at bounding box center [113, 82] width 38 height 17
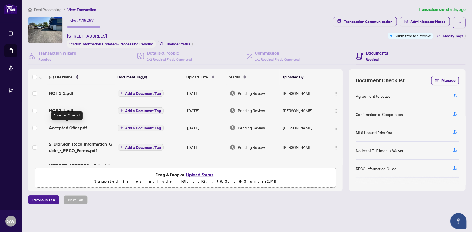
click at [80, 126] on span "Accepted Offer.pdf" at bounding box center [68, 128] width 38 height 6
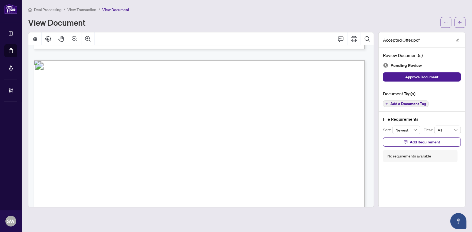
scroll to position [1750, 0]
drag, startPoint x: 101, startPoint y: 149, endPoint x: 129, endPoint y: 150, distance: 28.2
click at [129, 150] on span "[STREET_ADDRESS]" at bounding box center [112, 150] width 47 height 5
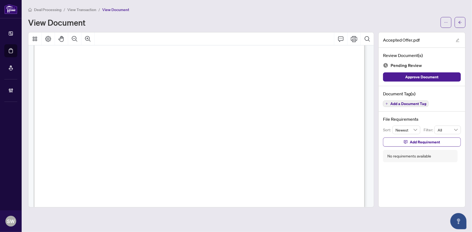
scroll to position [2252, 0]
click at [136, 87] on span "[STREET_ADDRESS]" at bounding box center [112, 88] width 47 height 5
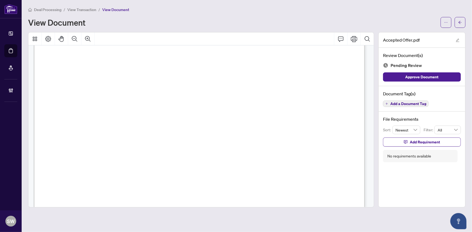
click at [136, 86] on span "[STREET_ADDRESS]" at bounding box center [112, 88] width 47 height 5
click at [110, 124] on span "119 Bradford General Partners" at bounding box center [127, 126] width 85 height 5
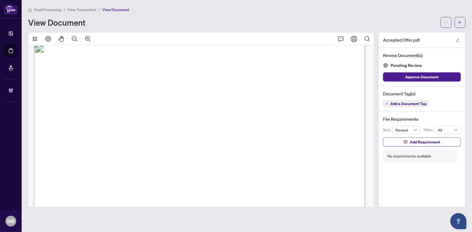
click at [110, 124] on span "119 Bradford General Partners" at bounding box center [127, 126] width 85 height 5
click at [87, 112] on span "Avilon Auto Sales LTD." at bounding box center [110, 113] width 64 height 5
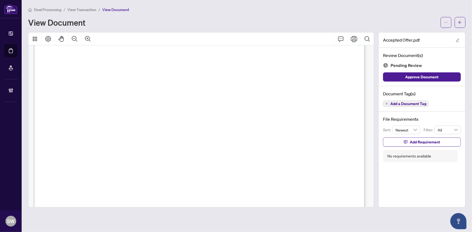
drag, startPoint x: 82, startPoint y: 122, endPoint x: 125, endPoint y: 124, distance: 42.5
click at [104, 124] on span "[PERSON_NAME]" at bounding box center [84, 124] width 40 height 5
click at [88, 144] on span "[PERSON_NAME]" at bounding box center [83, 146] width 38 height 5
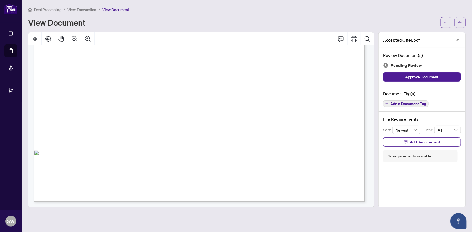
click at [400, 103] on span "Add a Document Tag" at bounding box center [408, 104] width 36 height 4
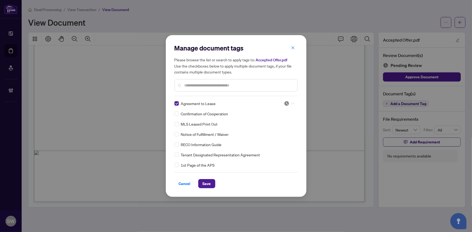
click at [291, 103] on icon at bounding box center [292, 104] width 3 height 2
click at [274, 130] on div "Approved" at bounding box center [271, 130] width 35 height 6
click at [288, 115] on div at bounding box center [289, 113] width 10 height 5
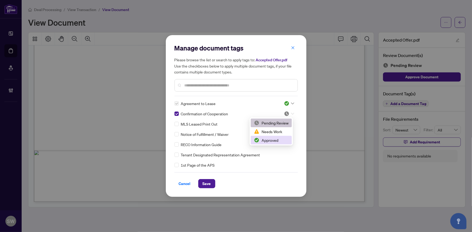
click at [276, 141] on div "Approved" at bounding box center [271, 140] width 35 height 6
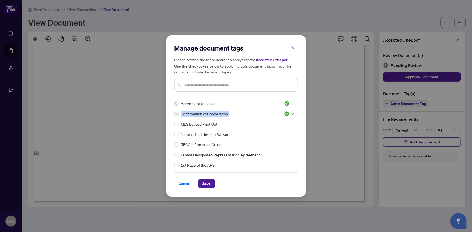
drag, startPoint x: 296, startPoint y: 103, endPoint x: 296, endPoint y: 113, distance: 10.3
click at [296, 113] on div "Agreement to Lease Confirmation of Cooperation MLS Leased Print Out Notice of F…" at bounding box center [236, 135] width 123 height 68
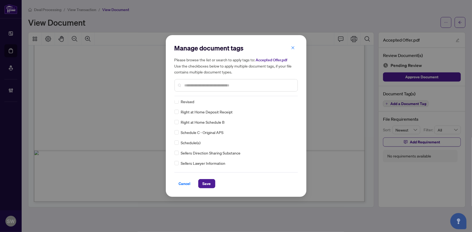
scroll to position [2, 0]
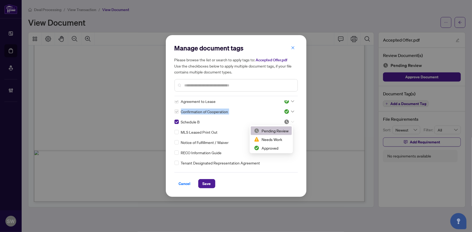
click at [289, 119] on div at bounding box center [289, 121] width 10 height 5
click at [276, 148] on div "Approved" at bounding box center [271, 148] width 35 height 6
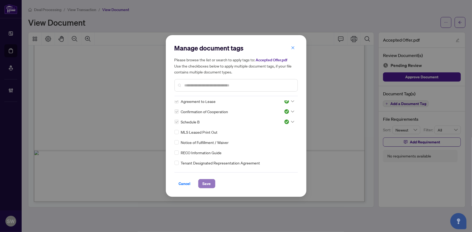
click at [205, 184] on span "Save" at bounding box center [207, 184] width 8 height 9
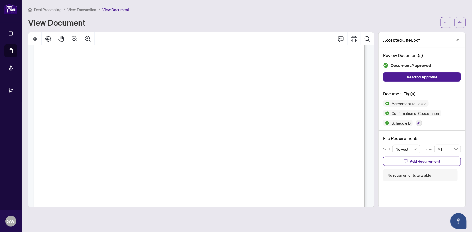
scroll to position [1815, 0]
click at [463, 24] on button "button" at bounding box center [460, 22] width 11 height 11
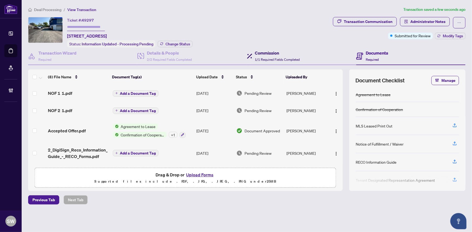
click at [257, 55] on h4 "Commission" at bounding box center [277, 53] width 45 height 6
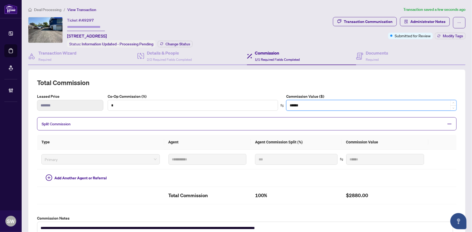
drag, startPoint x: 301, startPoint y: 106, endPoint x: 286, endPoint y: 105, distance: 15.7
click at [287, 105] on input "******" at bounding box center [372, 105] width 170 height 10
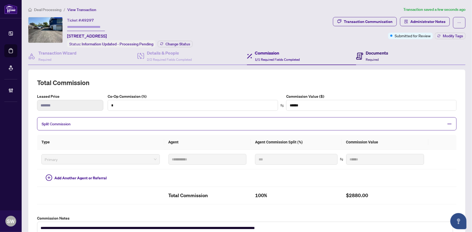
click at [374, 58] on span "Required" at bounding box center [372, 60] width 13 height 4
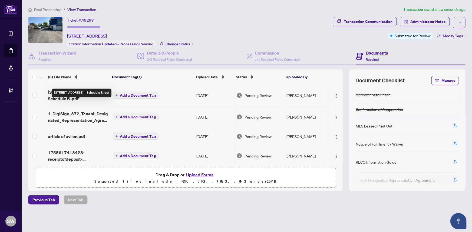
scroll to position [83, 0]
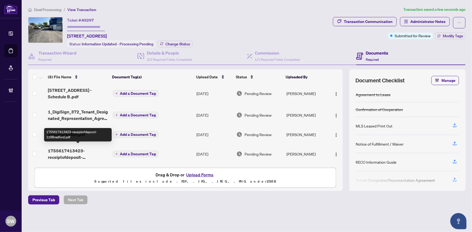
click at [70, 152] on span "1755617413423-receiptofdeposit-119Bradford.pdf" at bounding box center [78, 154] width 60 height 13
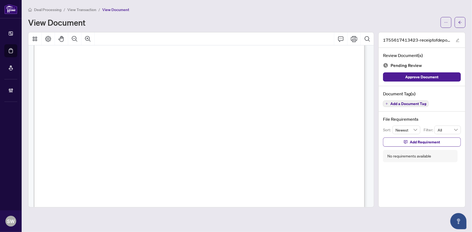
scroll to position [147, 0]
click at [417, 104] on span "Add a Document Tag" at bounding box center [408, 104] width 36 height 4
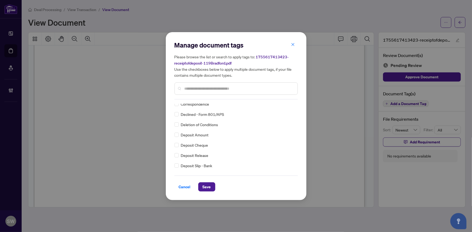
scroll to position [0, 0]
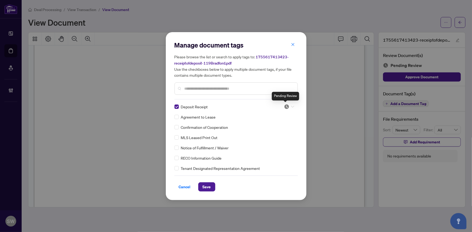
click at [288, 107] on img at bounding box center [286, 106] width 5 height 5
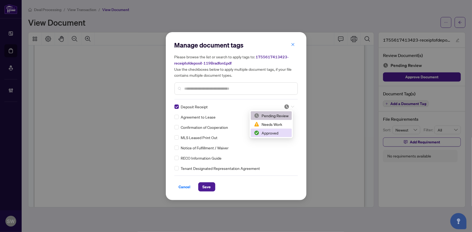
click at [277, 133] on div "Approved" at bounding box center [271, 133] width 35 height 6
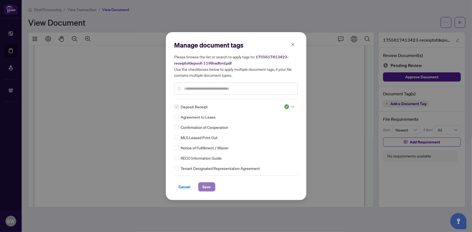
click at [205, 186] on span "Save" at bounding box center [207, 187] width 8 height 9
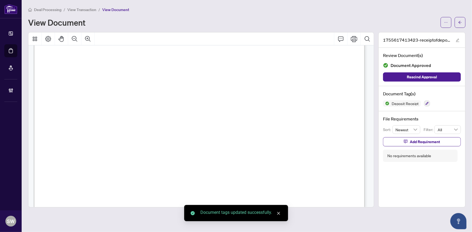
click at [462, 22] on icon "arrow-left" at bounding box center [460, 22] width 3 height 3
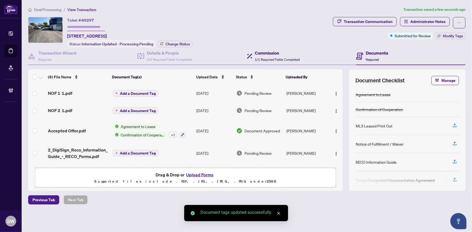
click at [262, 54] on h4 "Commission" at bounding box center [277, 53] width 45 height 6
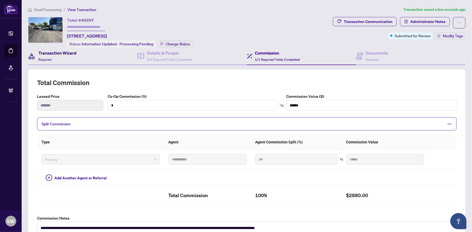
click at [68, 54] on h4 "Transaction Wizard" at bounding box center [57, 53] width 38 height 6
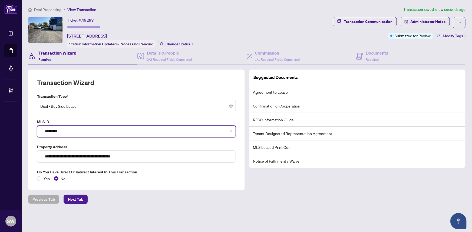
click at [59, 130] on input "*********" at bounding box center [138, 132] width 187 height 6
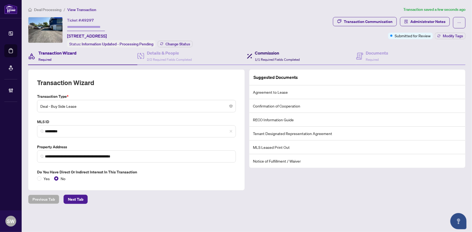
click at [285, 58] on span "1/1 Required Fields Completed" at bounding box center [277, 60] width 45 height 4
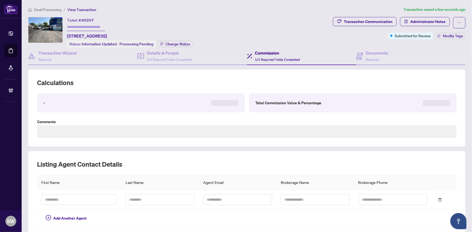
type textarea "**********"
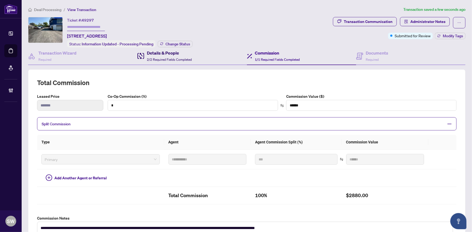
click at [165, 58] on span "2/2 Required Fields Completed" at bounding box center [169, 60] width 45 height 4
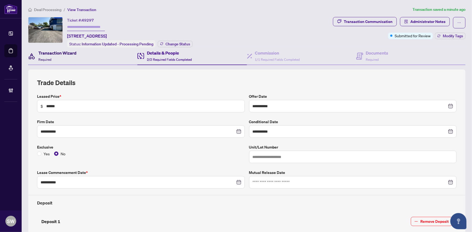
click at [59, 51] on h4 "Transaction Wizard" at bounding box center [57, 53] width 38 height 6
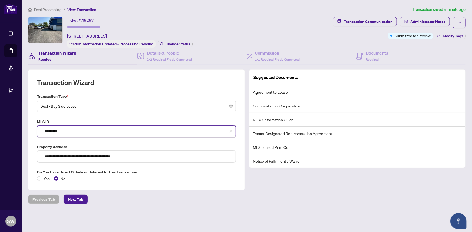
click at [54, 130] on input "*********" at bounding box center [138, 132] width 187 height 6
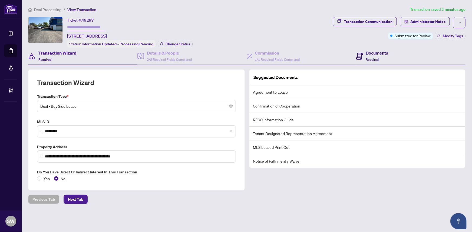
click at [366, 53] on div "Documents Required" at bounding box center [372, 56] width 32 height 13
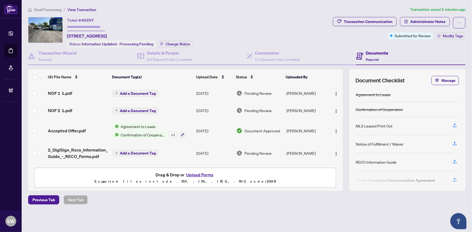
click at [380, 57] on div "Documents Required" at bounding box center [377, 56] width 22 height 13
click at [70, 132] on span "Accepted Offer.pdf" at bounding box center [67, 131] width 38 height 6
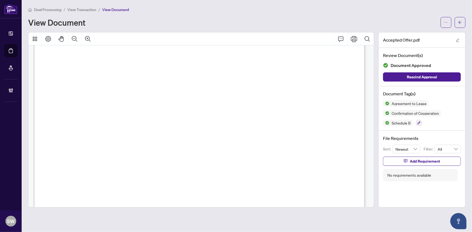
scroll to position [1466, 0]
click at [273, 98] on span "[PHONE_NUMBER]" at bounding box center [288, 98] width 52 height 5
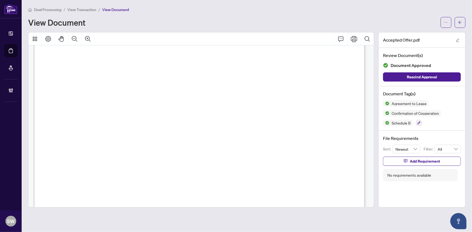
click at [225, 83] on span "[PERSON_NAME] GROUP-ADMIRAL REALTY INC." at bounding box center [265, 83] width 121 height 5
click at [220, 124] on span "[PERSON_NAME]" at bounding box center [227, 125] width 42 height 5
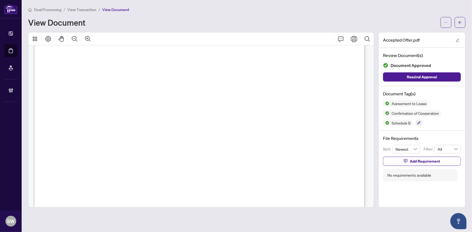
click at [220, 124] on span "[PERSON_NAME]" at bounding box center [227, 125] width 42 height 5
click at [223, 141] on span "[PERSON_NAME]" at bounding box center [225, 143] width 40 height 5
click at [463, 22] on button "button" at bounding box center [460, 22] width 11 height 11
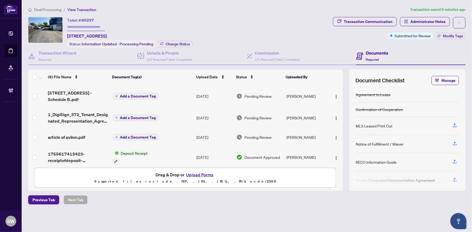
scroll to position [84, 0]
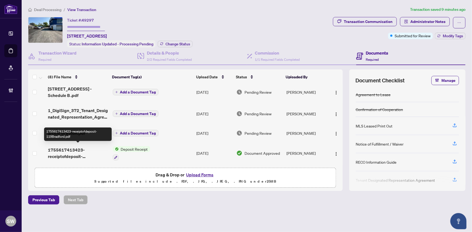
click at [81, 153] on span "1755617413423-receiptofdeposit-119Bradford.pdf" at bounding box center [78, 153] width 60 height 13
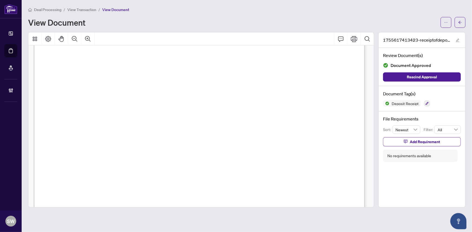
scroll to position [123, 0]
click at [426, 103] on icon "button" at bounding box center [427, 103] width 3 height 3
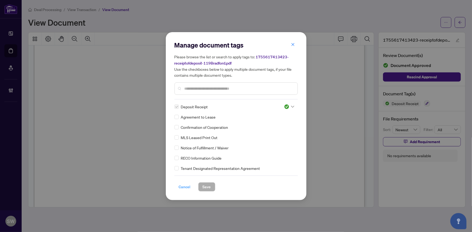
click at [180, 187] on span "Cancel" at bounding box center [185, 187] width 12 height 9
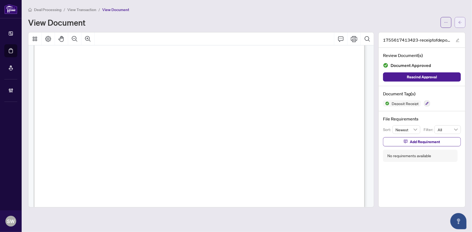
click at [459, 23] on icon "arrow-left" at bounding box center [460, 23] width 4 height 4
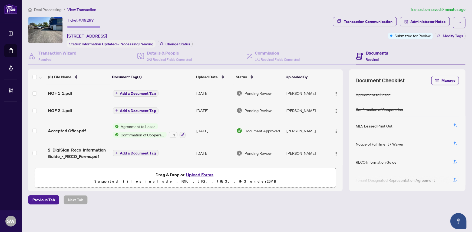
click at [64, 91] on span "NOF 1 1.pdf" at bounding box center [60, 93] width 24 height 6
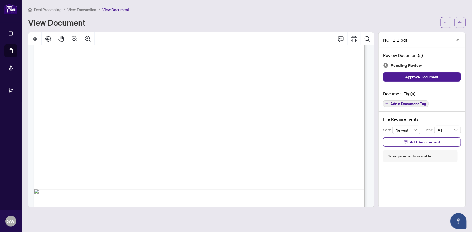
scroll to position [277, 0]
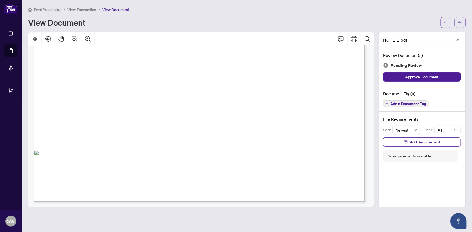
click at [409, 104] on span "Add a Document Tag" at bounding box center [408, 104] width 36 height 4
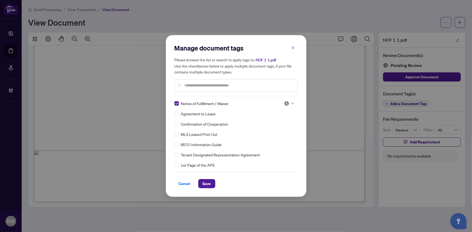
click at [286, 105] on img at bounding box center [286, 103] width 5 height 5
click at [270, 129] on div "Approved" at bounding box center [271, 130] width 35 height 6
click at [203, 185] on span "Save" at bounding box center [207, 184] width 8 height 9
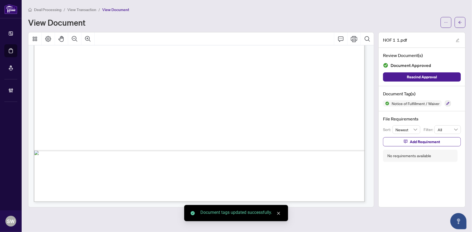
click at [463, 22] on button "button" at bounding box center [460, 22] width 11 height 11
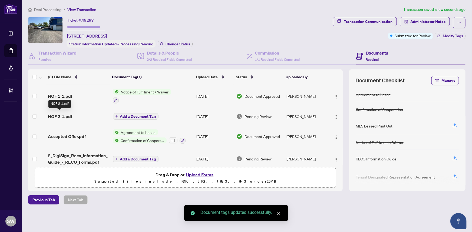
click at [63, 116] on span "NOF 2 1.pdf" at bounding box center [60, 116] width 24 height 6
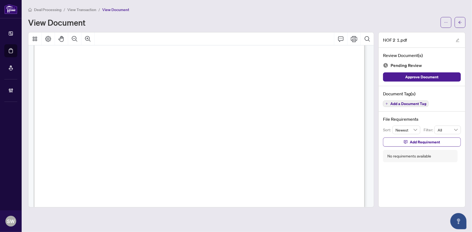
scroll to position [277, 0]
click at [424, 103] on span "Add a Document Tag" at bounding box center [408, 104] width 36 height 4
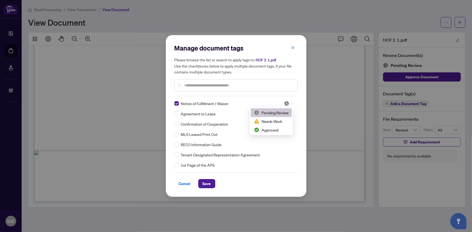
click at [289, 103] on div at bounding box center [289, 103] width 10 height 5
click at [264, 128] on div "Approved" at bounding box center [271, 130] width 35 height 6
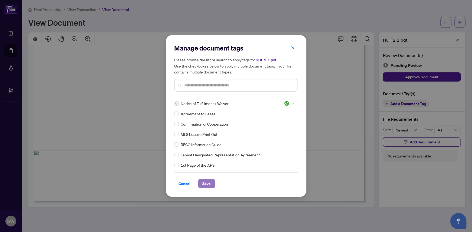
click at [199, 182] on button "Save" at bounding box center [206, 183] width 17 height 9
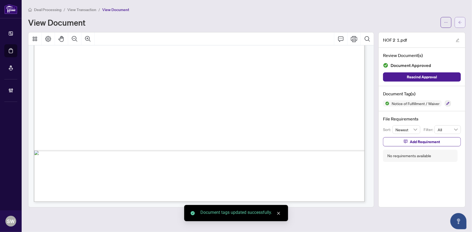
click at [464, 21] on button "button" at bounding box center [460, 22] width 11 height 11
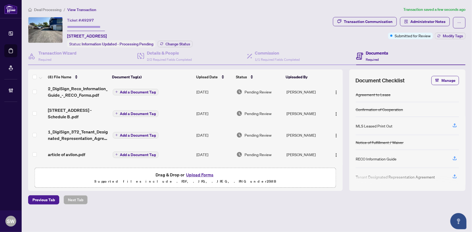
scroll to position [74, 0]
click at [78, 88] on span "2_DigiSign_Reco_Information_Guide_-_RECO_Forms.pdf" at bounding box center [78, 91] width 60 height 13
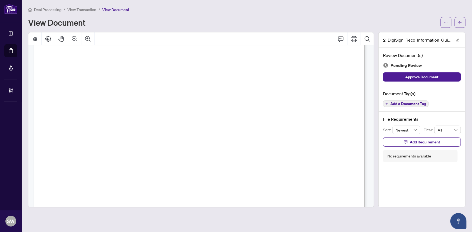
scroll to position [5331, 0]
click at [410, 103] on span "Add a Document Tag" at bounding box center [408, 104] width 36 height 4
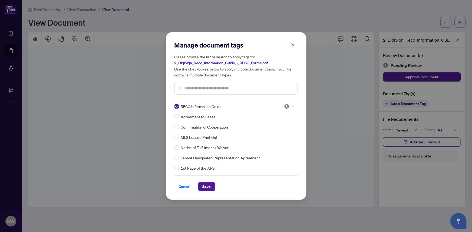
scroll to position [5331, 0]
click at [291, 106] on icon at bounding box center [292, 107] width 3 height 2
click at [273, 134] on div "Approved" at bounding box center [271, 133] width 35 height 6
click at [203, 186] on span "Save" at bounding box center [207, 187] width 8 height 9
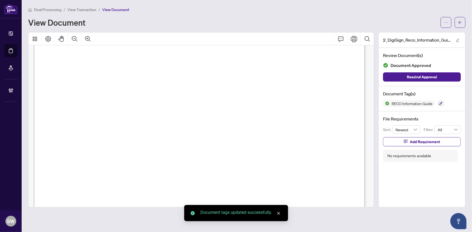
click at [460, 24] on icon "arrow-left" at bounding box center [460, 23] width 4 height 4
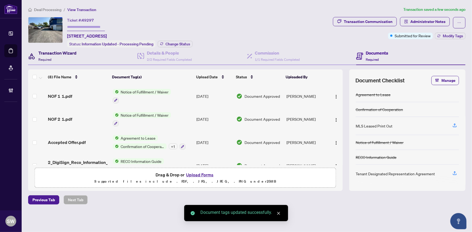
click at [59, 57] on div "Transaction Wizard Required" at bounding box center [57, 56] width 38 height 13
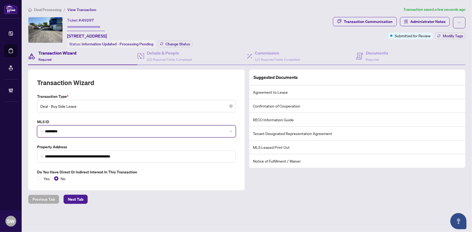
click at [53, 130] on input "*********" at bounding box center [138, 132] width 187 height 6
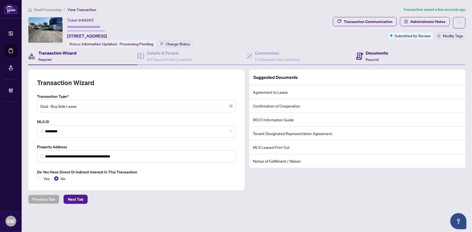
click at [382, 57] on div "Documents Required" at bounding box center [377, 56] width 22 height 13
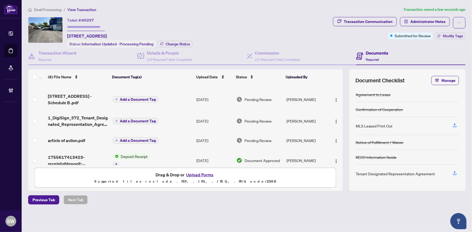
scroll to position [96, 0]
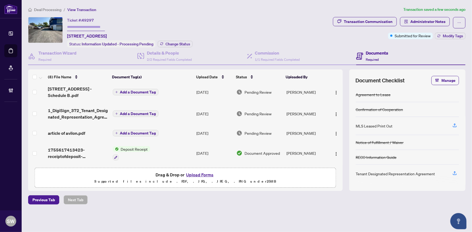
click at [89, 130] on div "article of avilon.pdf" at bounding box center [78, 133] width 60 height 6
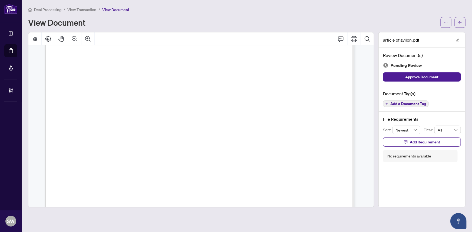
scroll to position [1522, 0]
click at [412, 104] on span "Add a Document Tag" at bounding box center [408, 104] width 36 height 4
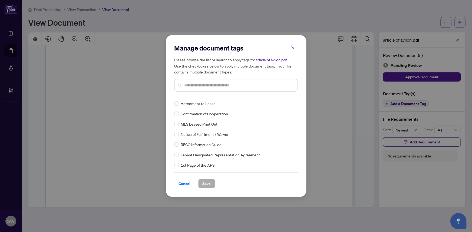
click at [208, 85] on input "text" at bounding box center [239, 86] width 109 height 6
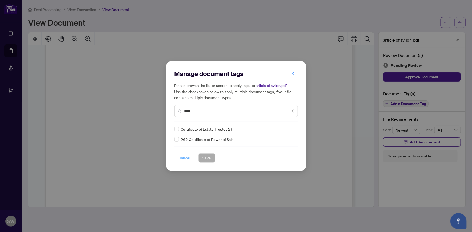
type input "****"
click at [185, 159] on span "Cancel" at bounding box center [185, 158] width 12 height 9
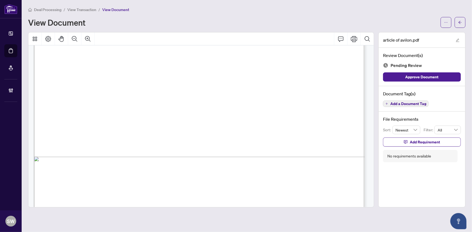
scroll to position [406, 0]
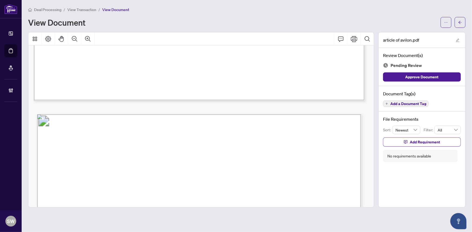
click at [407, 102] on span "Add a Document Tag" at bounding box center [408, 104] width 36 height 4
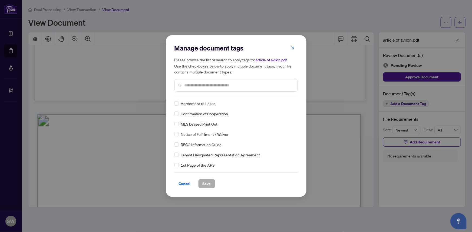
click at [225, 86] on input "text" at bounding box center [239, 86] width 109 height 6
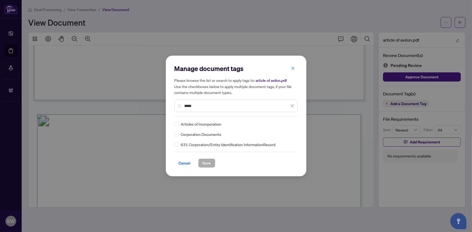
type input "*****"
click at [290, 122] on div at bounding box center [289, 123] width 10 height 5
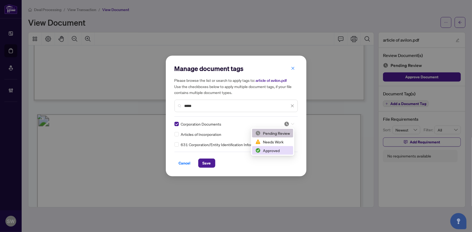
click at [269, 149] on div "Approved" at bounding box center [272, 151] width 35 height 6
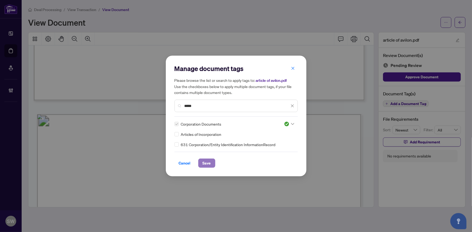
click at [206, 161] on span "Save" at bounding box center [207, 163] width 8 height 9
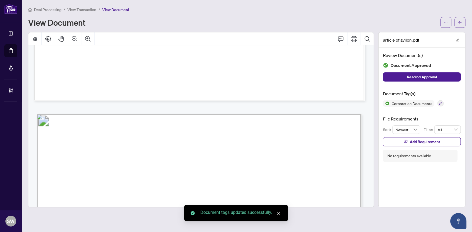
click at [464, 22] on button "button" at bounding box center [460, 22] width 11 height 11
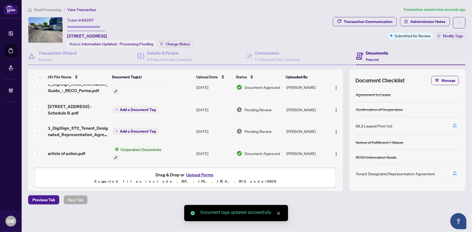
scroll to position [98, 0]
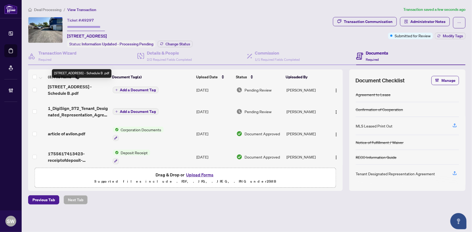
click at [83, 85] on span "[STREET_ADDRESS] - Schedule B .pdf" at bounding box center [78, 90] width 60 height 13
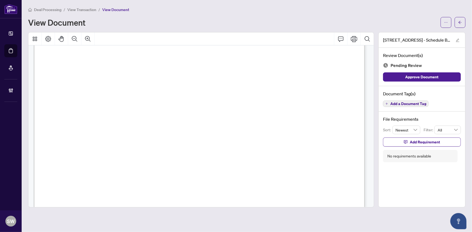
scroll to position [6, 0]
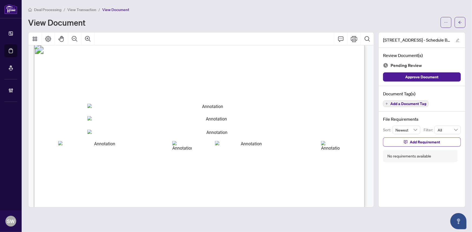
click at [396, 105] on span "Add a Document Tag" at bounding box center [408, 104] width 36 height 4
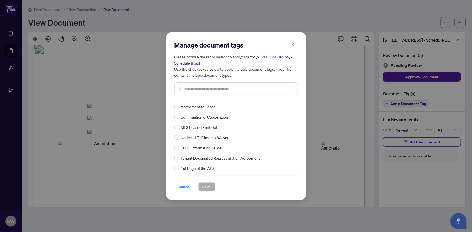
click at [205, 87] on input "text" at bounding box center [239, 89] width 109 height 6
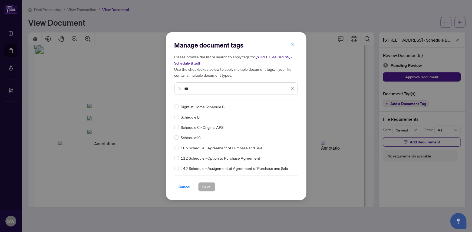
type input "***"
click at [289, 106] on div at bounding box center [289, 106] width 10 height 5
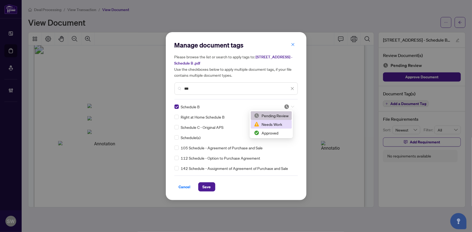
click at [277, 123] on div "Needs Work" at bounding box center [271, 124] width 35 height 6
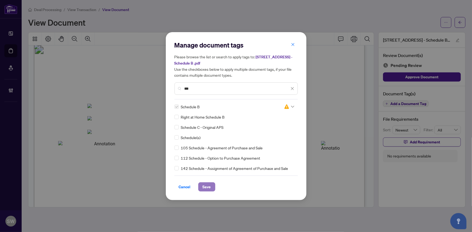
click at [210, 184] on button "Save" at bounding box center [206, 187] width 17 height 9
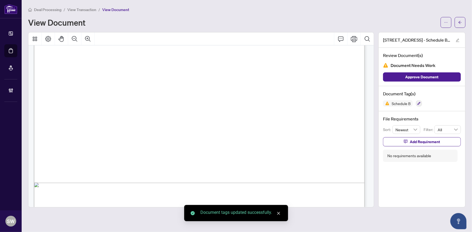
scroll to position [277, 0]
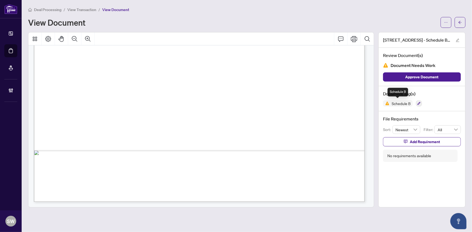
click at [403, 103] on span "Schedule B" at bounding box center [401, 104] width 23 height 4
copy div "Schedule B"
click at [412, 141] on span "Add Requirement" at bounding box center [425, 142] width 30 height 9
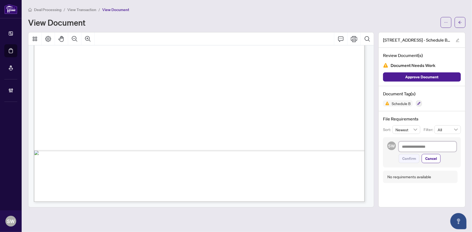
click at [413, 146] on textarea at bounding box center [428, 147] width 58 height 10
paste textarea "**********"
type textarea "**********"
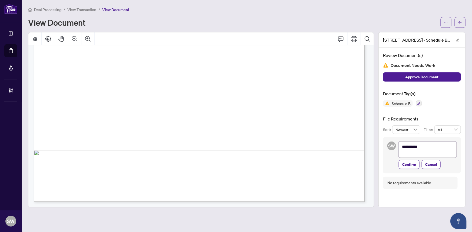
type textarea "**********"
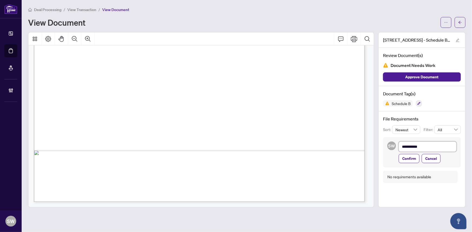
type textarea "**********"
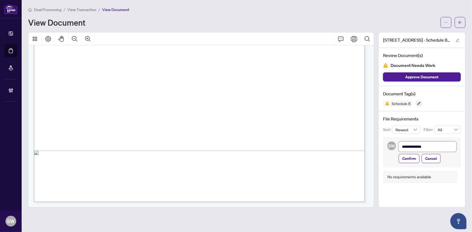
type textarea "**********"
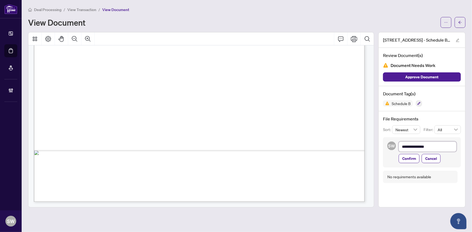
type textarea "**********"
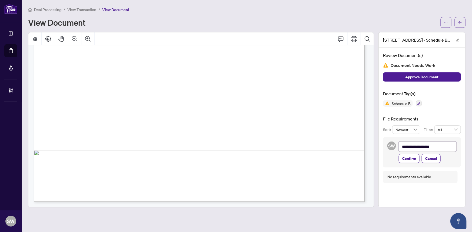
type textarea "**********"
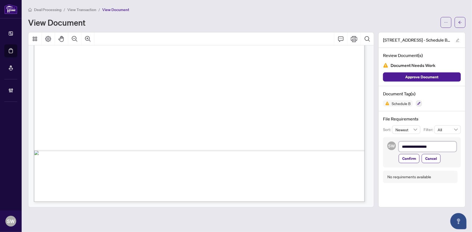
type textarea "**********"
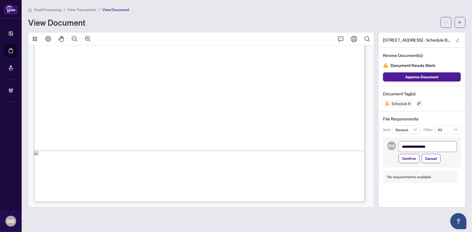
type textarea "**********"
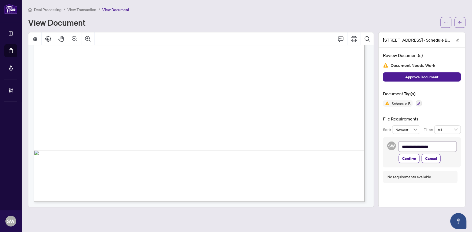
type textarea "**********"
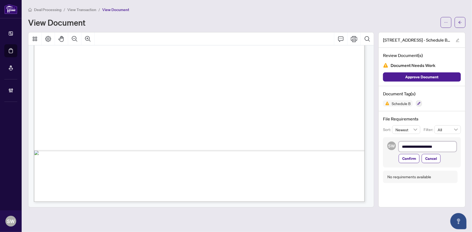
type textarea "**********"
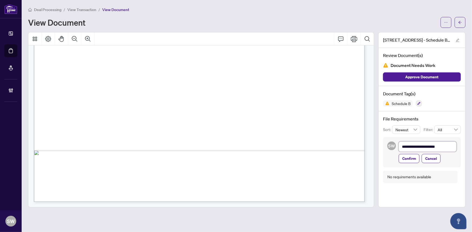
type textarea "**********"
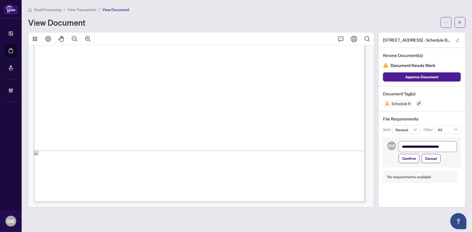
type textarea "**********"
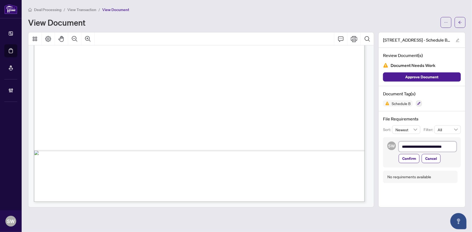
type textarea "**********"
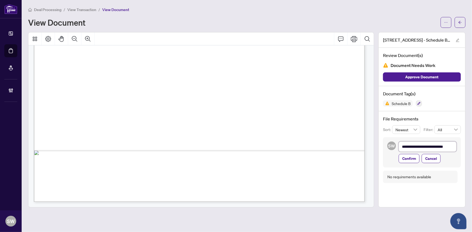
type textarea "**********"
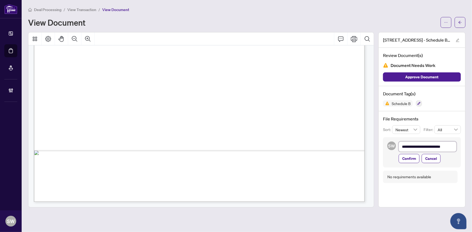
type textarea "**********"
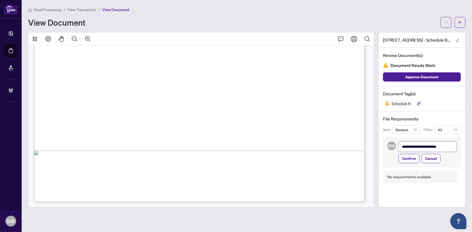
type textarea "**********"
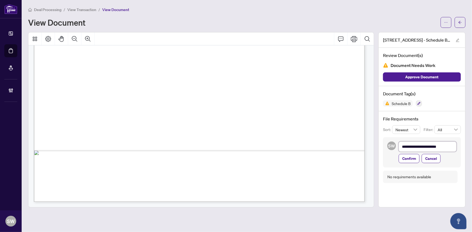
type textarea "**********"
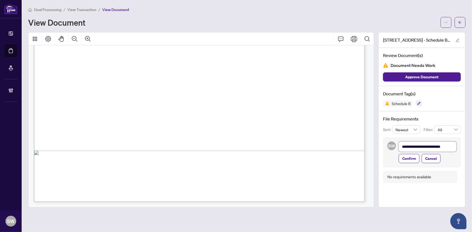
type textarea "**********"
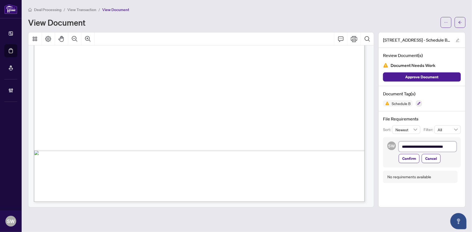
type textarea "**********"
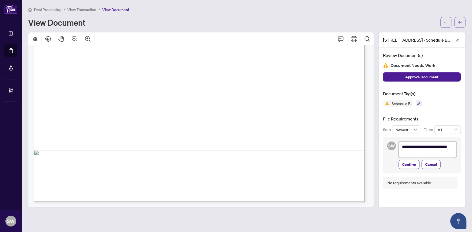
type textarea "**********"
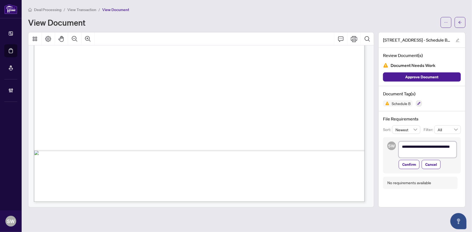
type textarea "**********"
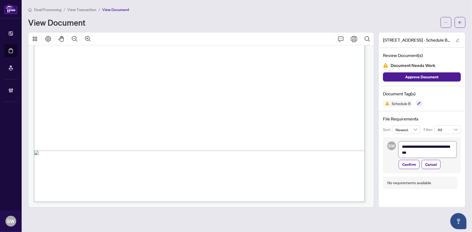
type textarea "**********"
click at [412, 166] on span "Confirm" at bounding box center [409, 164] width 14 height 9
type textarea "**********"
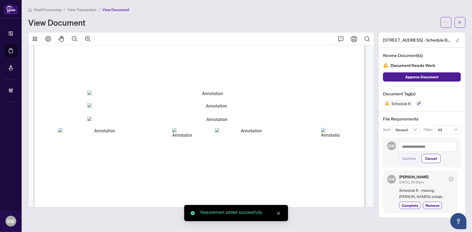
scroll to position [8, 0]
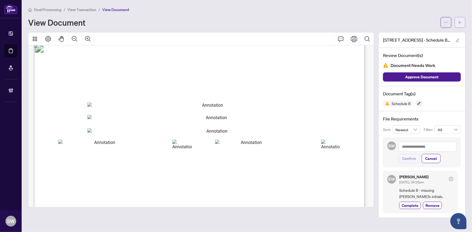
click at [460, 22] on icon "arrow-left" at bounding box center [460, 23] width 4 height 4
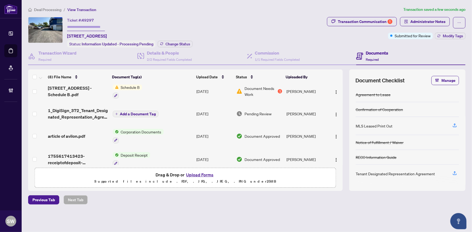
scroll to position [98, 0]
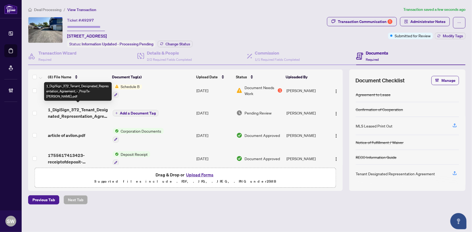
click at [82, 112] on span "1_DigiSign_372_Tenant_Designated_Representation_Agreement_-_PropTx-[PERSON_NAME…" at bounding box center [78, 113] width 60 height 13
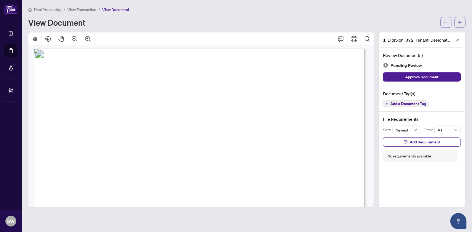
scroll to position [1756, 0]
click at [417, 105] on span "Add a Document Tag" at bounding box center [408, 104] width 36 height 4
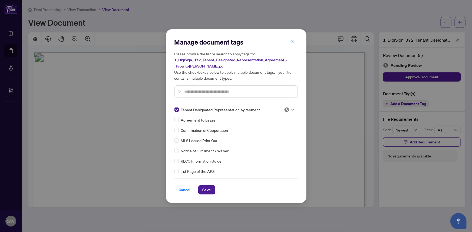
click at [291, 109] on icon at bounding box center [292, 110] width 3 height 2
click at [270, 134] on div "Approved" at bounding box center [271, 136] width 35 height 6
click at [206, 189] on span "Save" at bounding box center [207, 190] width 8 height 9
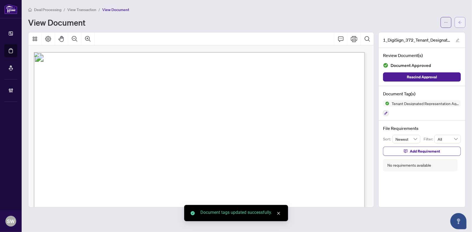
click at [460, 22] on icon "arrow-left" at bounding box center [460, 22] width 3 height 3
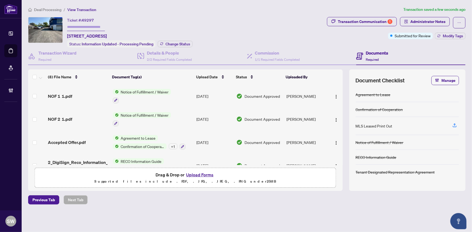
click at [172, 144] on div "+ 1" at bounding box center [173, 147] width 9 height 6
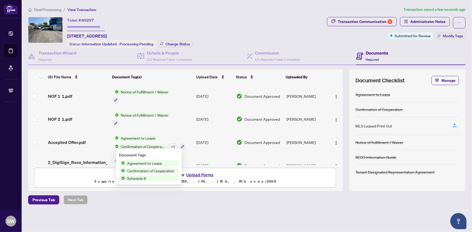
click at [169, 127] on td "Notice of Fulfillment / Waiver" at bounding box center [153, 119] width 84 height 23
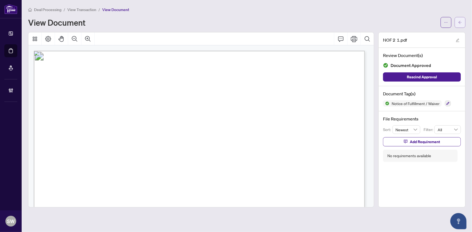
click at [462, 24] on icon "arrow-left" at bounding box center [460, 23] width 4 height 4
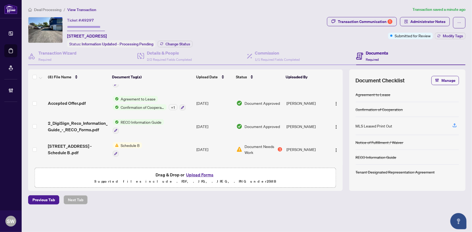
scroll to position [31, 0]
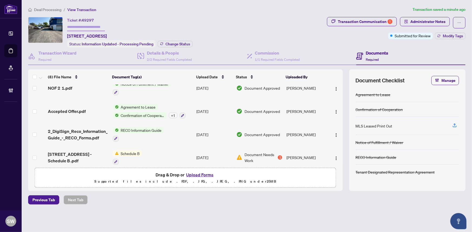
click at [99, 109] on div "Accepted Offer.pdf" at bounding box center [78, 111] width 60 height 6
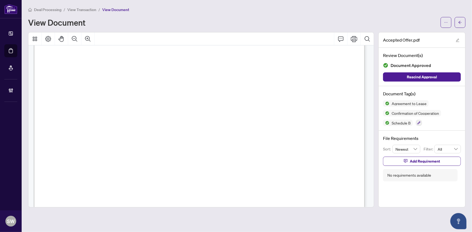
scroll to position [3584, 0]
click at [462, 21] on icon "arrow-left" at bounding box center [460, 23] width 4 height 4
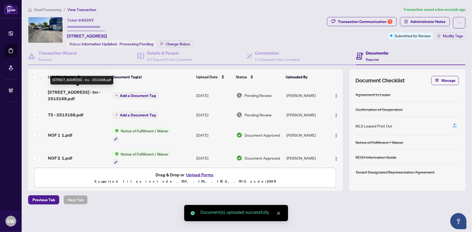
click at [76, 91] on span "119 Bradford St - Inv - 2513168.pdf" at bounding box center [78, 95] width 60 height 13
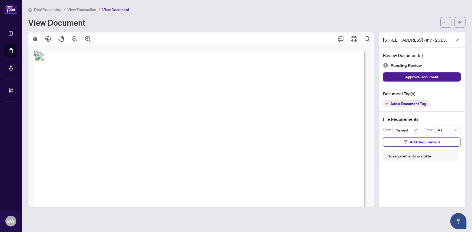
click at [416, 105] on span "Add a Document Tag" at bounding box center [408, 104] width 36 height 4
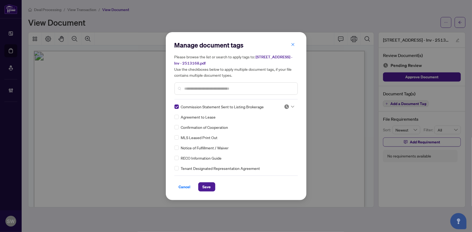
click at [289, 106] on div at bounding box center [289, 106] width 10 height 5
click at [268, 132] on div "Approved" at bounding box center [271, 133] width 35 height 6
click at [207, 185] on span "Save" at bounding box center [207, 187] width 8 height 9
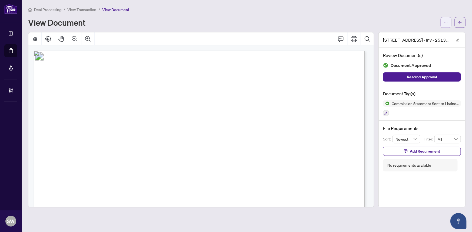
click at [445, 24] on span "button" at bounding box center [446, 22] width 4 height 9
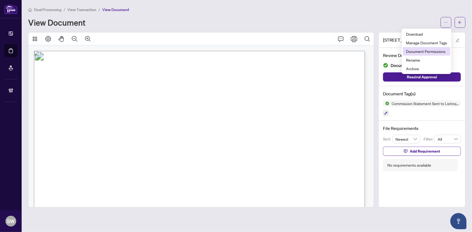
click at [418, 51] on span "Document Permissions" at bounding box center [426, 51] width 41 height 6
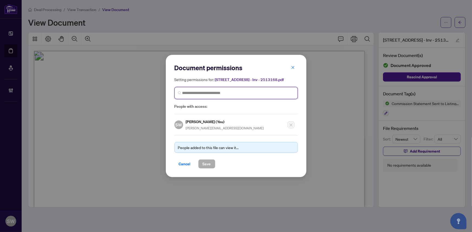
click at [215, 95] on input "search" at bounding box center [238, 93] width 112 height 6
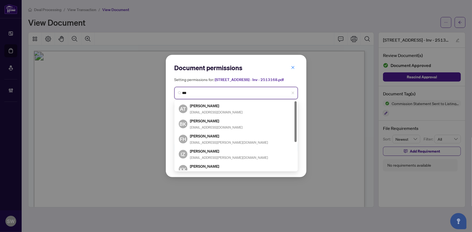
type input "****"
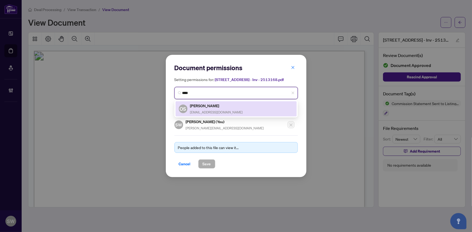
click at [200, 108] on h5 "[PERSON_NAME]" at bounding box center [216, 106] width 53 height 6
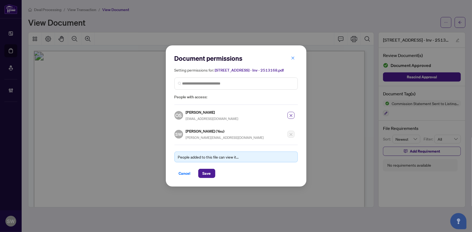
click at [199, 112] on h5 "[PERSON_NAME]" at bounding box center [212, 112] width 53 height 6
copy h5 "[PERSON_NAME]"
click at [206, 172] on span "Save" at bounding box center [207, 173] width 8 height 9
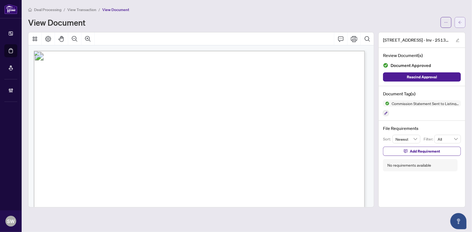
click at [463, 23] on button "button" at bounding box center [460, 22] width 11 height 11
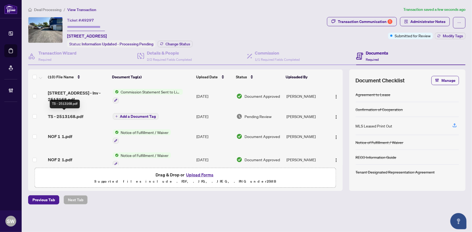
click at [77, 116] on span "TS - 2513168.pdf" at bounding box center [65, 116] width 35 height 6
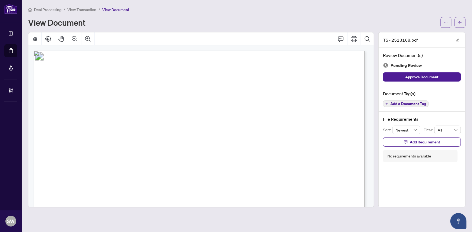
click at [403, 104] on span "Add a Document Tag" at bounding box center [408, 104] width 36 height 4
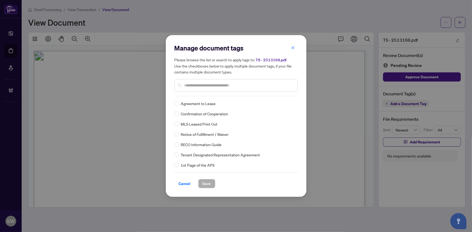
click at [235, 87] on input "text" at bounding box center [239, 86] width 109 height 6
type input "*****"
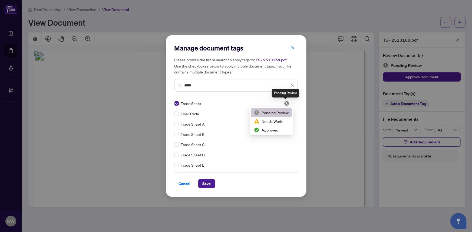
click at [288, 104] on img at bounding box center [286, 103] width 5 height 5
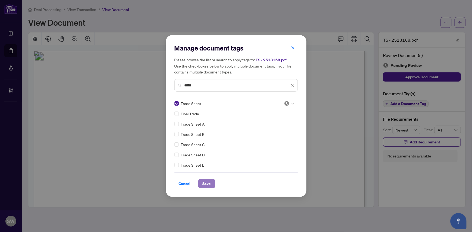
click at [206, 182] on span "Save" at bounding box center [207, 184] width 8 height 9
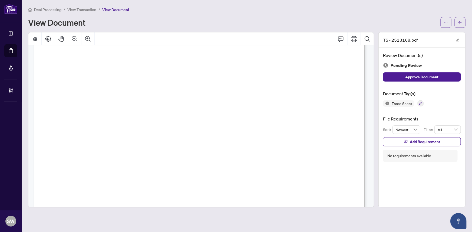
scroll to position [31, 0]
click at [448, 25] on span "button" at bounding box center [446, 22] width 4 height 9
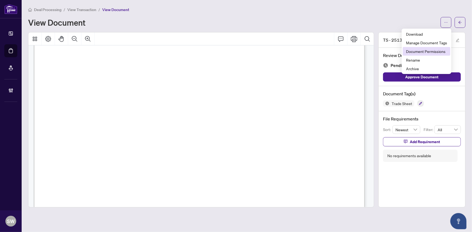
click at [424, 52] on span "Document Permissions" at bounding box center [426, 51] width 41 height 6
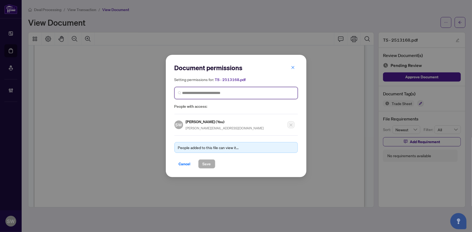
click at [240, 93] on input "search" at bounding box center [238, 93] width 112 height 6
paste input "**********"
type input "**********"
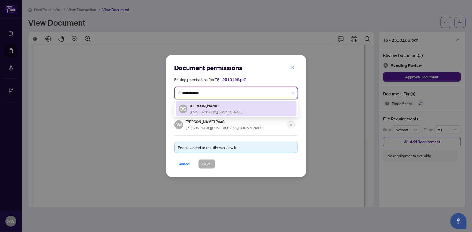
click at [199, 108] on h5 "[PERSON_NAME]" at bounding box center [216, 106] width 53 height 6
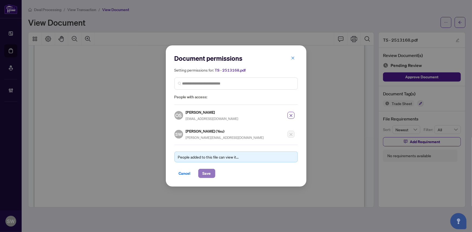
click at [206, 174] on span "Save" at bounding box center [207, 173] width 8 height 9
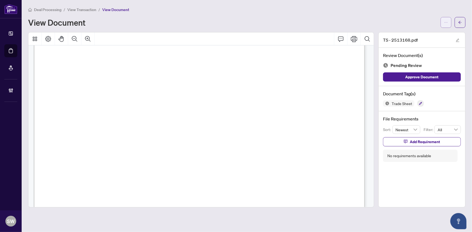
click at [443, 25] on button "button" at bounding box center [446, 22] width 11 height 11
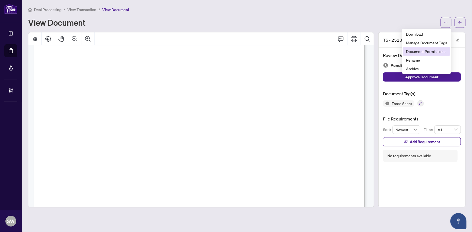
click at [418, 52] on span "Document Permissions" at bounding box center [426, 51] width 41 height 6
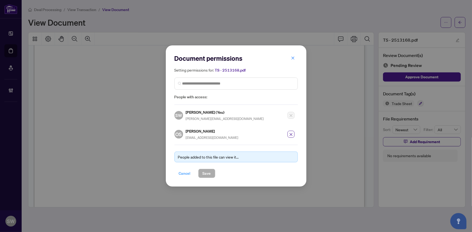
click at [182, 172] on span "Cancel" at bounding box center [185, 173] width 12 height 9
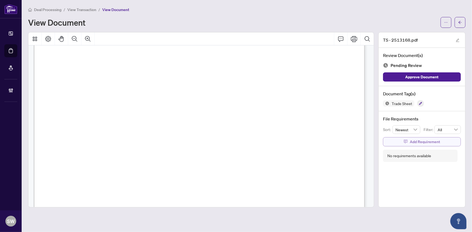
click at [433, 140] on span "Add Requirement" at bounding box center [425, 142] width 30 height 9
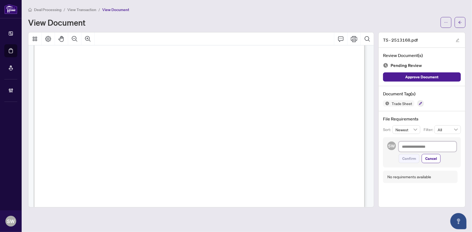
click at [411, 149] on textarea at bounding box center [428, 147] width 58 height 10
paste textarea "**********"
type textarea "**********"
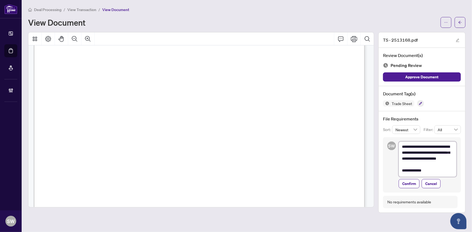
scroll to position [0, 0]
type textarea "**********"
click at [413, 189] on span "Confirm" at bounding box center [409, 188] width 14 height 9
type textarea "**********"
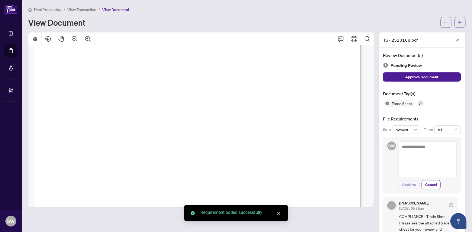
scroll to position [31, 0]
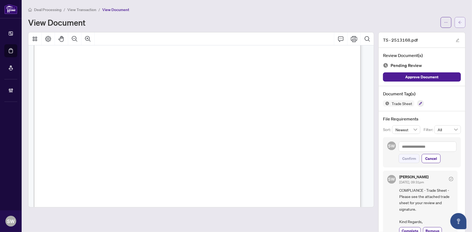
click at [458, 24] on span "button" at bounding box center [460, 22] width 4 height 9
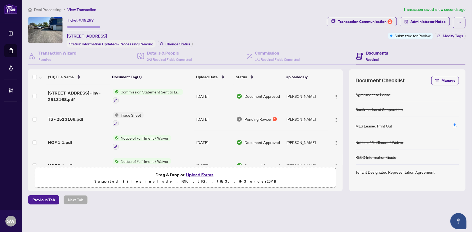
click at [75, 27] on input "text" at bounding box center [86, 27] width 38 height 8
paste input "*******"
type input "*******"
click at [223, 42] on div "Ticket #: 49297 ******* 119 Bradford St, Barrie, Ontario L4N 3B2, Canada Status…" at bounding box center [176, 32] width 297 height 31
click at [175, 43] on span "Change Status" at bounding box center [178, 44] width 25 height 4
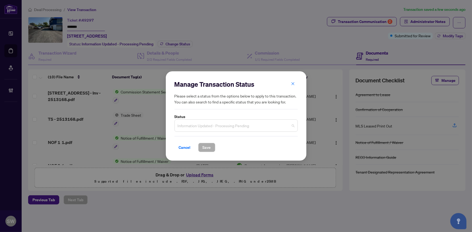
click at [214, 126] on span "Information Updated - Processing Pending" at bounding box center [236, 126] width 117 height 10
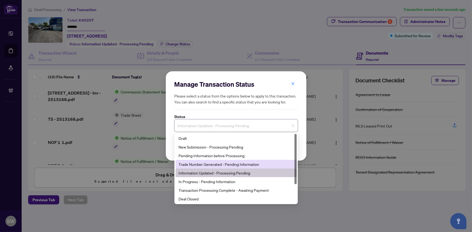
click at [201, 167] on div "Trade Number Generated - Pending Information" at bounding box center [236, 165] width 115 height 6
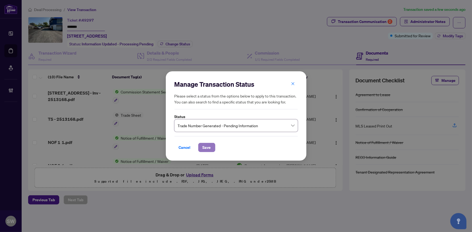
click at [203, 151] on span "Save" at bounding box center [207, 147] width 8 height 9
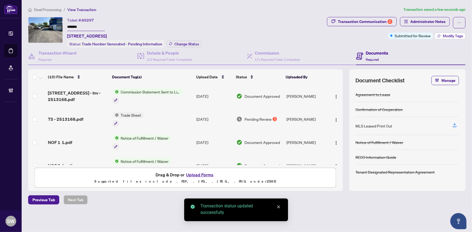
click at [453, 35] on span "Modify Tags" at bounding box center [453, 36] width 20 height 4
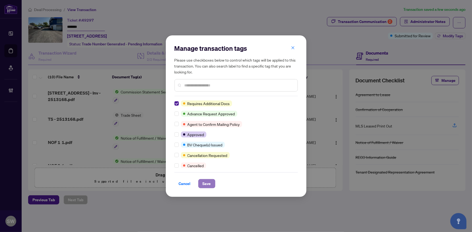
click at [203, 184] on span "Save" at bounding box center [207, 184] width 8 height 9
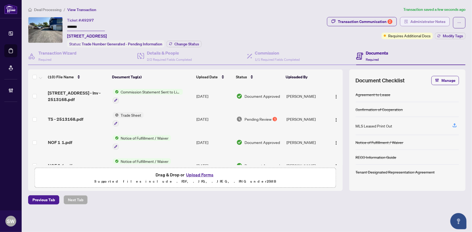
click at [437, 22] on span "Administrator Notes" at bounding box center [427, 21] width 35 height 9
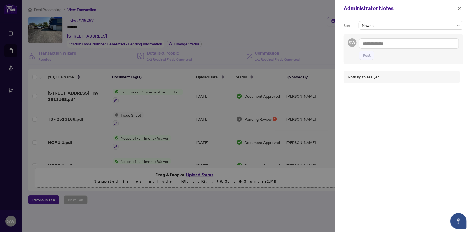
click at [384, 41] on textarea at bounding box center [409, 43] width 100 height 10
click at [403, 44] on textarea "**********" at bounding box center [409, 43] width 100 height 10
paste textarea "**********"
type textarea "**********"
click at [367, 57] on span "Post" at bounding box center [367, 61] width 8 height 9
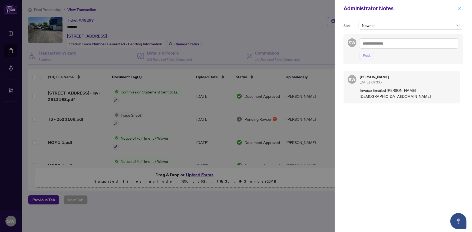
click at [461, 8] on icon "close" at bounding box center [460, 8] width 4 height 4
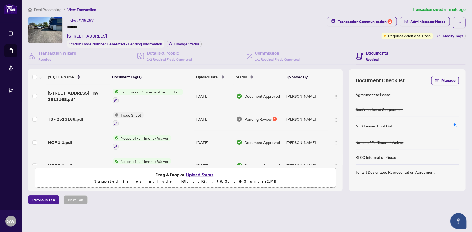
click at [78, 25] on input "*******" at bounding box center [86, 27] width 38 height 8
click at [45, 8] on span "Deal Processing" at bounding box center [47, 9] width 27 height 5
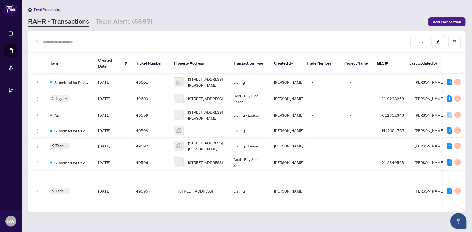
click at [56, 42] on input "text" at bounding box center [224, 42] width 363 height 6
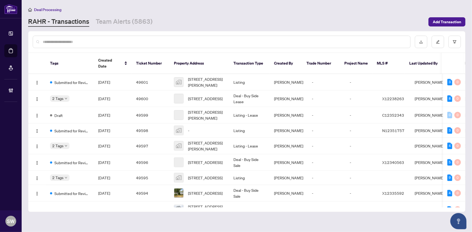
paste input "*****"
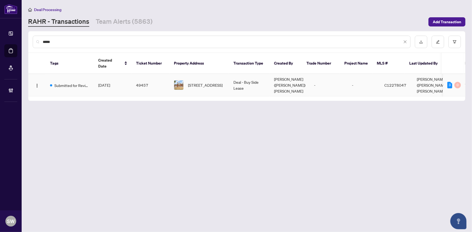
type input "*****"
click at [103, 83] on span "[DATE]" at bounding box center [104, 85] width 12 height 5
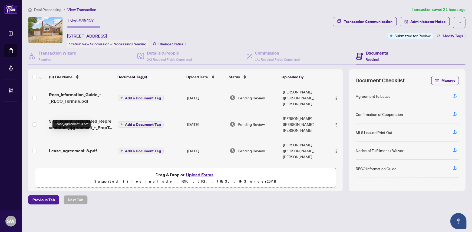
click at [86, 148] on span "Lease_agreement-3.pdf" at bounding box center [73, 151] width 48 height 6
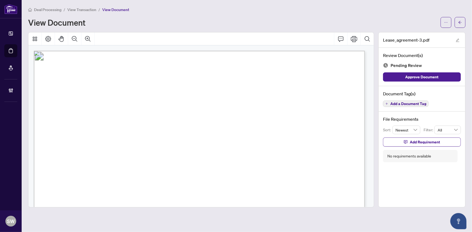
drag, startPoint x: 80, startPoint y: 176, endPoint x: 117, endPoint y: 176, distance: 37.3
click at [115, 176] on span "198 Dunblaine Avenue, Toronto C04, ON M5M 2S5" at bounding box center [91, 177] width 47 height 5
click at [115, 78] on span "198 Dunblaine Avenue, Toronto C04, ON M5M 2S5" at bounding box center [91, 79] width 47 height 5
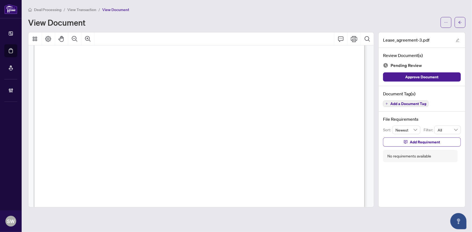
click at [115, 78] on span "198 Dunblaine Avenue, Toronto C04, ON M5M 2S5" at bounding box center [91, 79] width 47 height 5
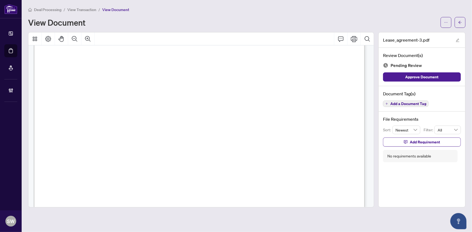
click at [97, 79] on span "Bitton, Odette" at bounding box center [106, 81] width 38 height 5
drag, startPoint x: 79, startPoint y: 94, endPoint x: 123, endPoint y: 94, distance: 44.4
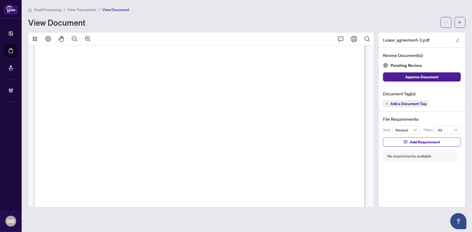
click at [123, 94] on span "Edgardo Badiola, Vincee Hernaez, Venus Rosacia, Vianee Hernaez" at bounding box center [164, 95] width 170 height 5
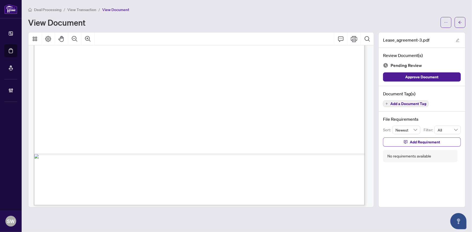
click at [412, 103] on span "Add a Document Tag" at bounding box center [408, 104] width 36 height 4
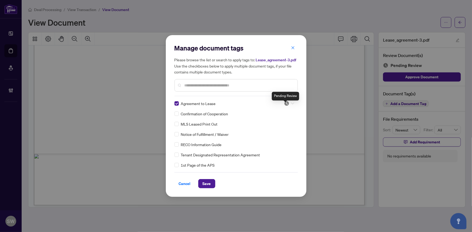
click at [285, 106] on img at bounding box center [286, 103] width 5 height 5
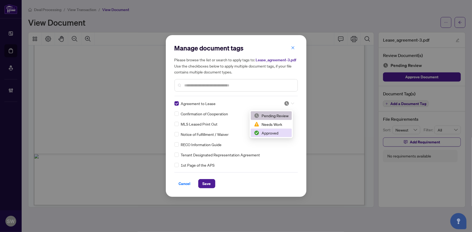
click at [274, 133] on div "Approved" at bounding box center [271, 133] width 35 height 6
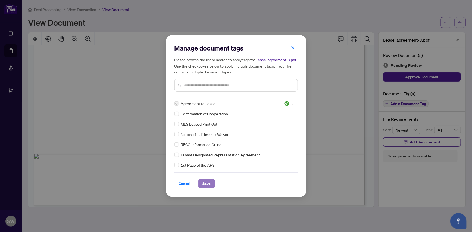
click at [204, 188] on span "Save" at bounding box center [207, 184] width 8 height 9
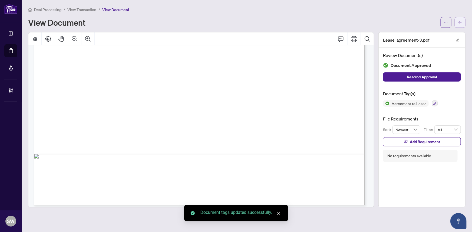
click at [458, 21] on icon "arrow-left" at bounding box center [460, 23] width 4 height 4
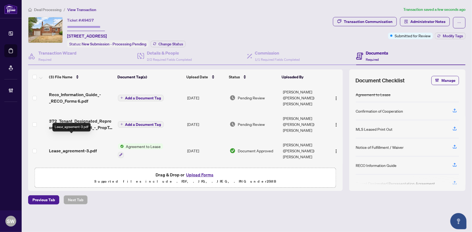
click at [90, 148] on span "Lease_agreement-3.pdf" at bounding box center [73, 151] width 48 height 6
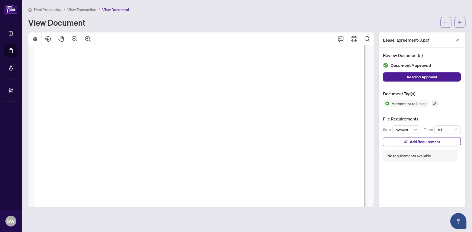
scroll to position [1915, 0]
click at [460, 23] on icon "arrow-left" at bounding box center [460, 22] width 3 height 3
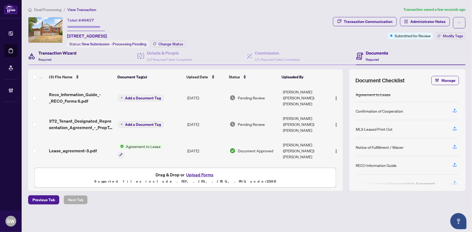
click at [55, 55] on div "Transaction Wizard Required" at bounding box center [57, 56] width 38 height 13
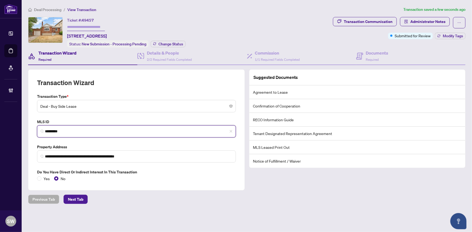
click at [58, 131] on input "*********" at bounding box center [138, 132] width 187 height 6
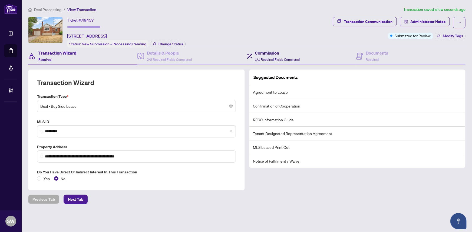
click at [285, 54] on h4 "Commission" at bounding box center [277, 53] width 45 height 6
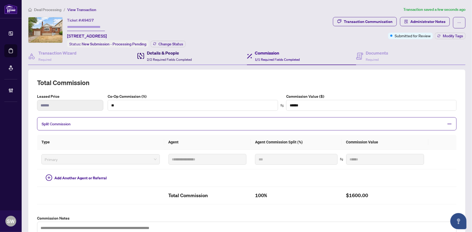
click at [164, 55] on div "Details & People 2/2 Required Fields Completed" at bounding box center [169, 56] width 45 height 13
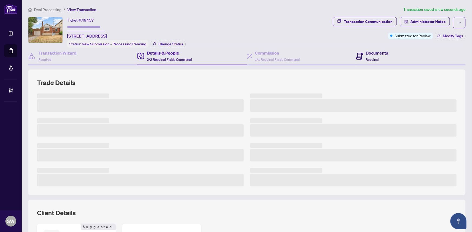
click at [375, 53] on h4 "Documents" at bounding box center [377, 53] width 22 height 6
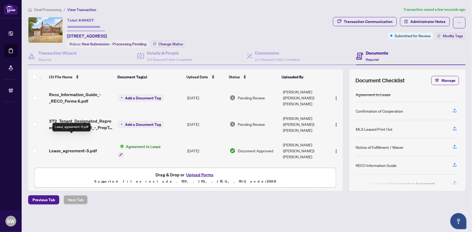
click at [85, 148] on span "Lease_agreement-3.pdf" at bounding box center [73, 151] width 48 height 6
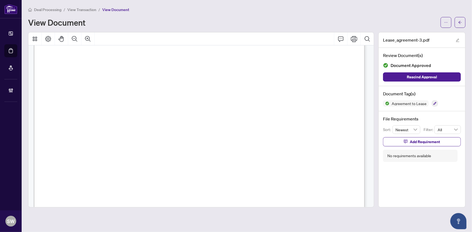
scroll to position [1008, 0]
click at [90, 147] on span "Sonia Wang" at bounding box center [83, 147] width 38 height 5
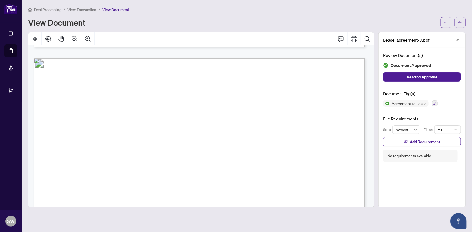
scroll to position [1328, 0]
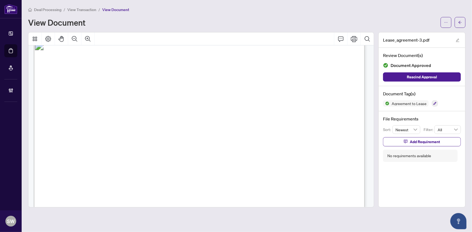
drag, startPoint x: 130, startPoint y: 110, endPoint x: 170, endPoint y: 110, distance: 40.6
click at [170, 110] on span "Edgardo Badiola, Vincee Hernaez, Venus Rosacia, Vianee Hernaez" at bounding box center [164, 112] width 170 height 5
drag, startPoint x: 176, startPoint y: 109, endPoint x: 214, endPoint y: 110, distance: 37.9
click at [214, 110] on span "Edgardo Badiola, Vincee Hernaez, Venus Rosacia, Vianee Hernaez" at bounding box center [164, 112] width 170 height 5
drag, startPoint x: 221, startPoint y: 109, endPoint x: 262, endPoint y: 112, distance: 41.2
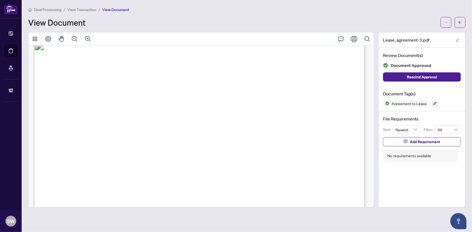
click at [249, 112] on span "Edgardo Badiola, Vincee Hernaez, Venus Rosacia, Vianee Hernaez" at bounding box center [164, 112] width 170 height 5
click at [463, 23] on button "button" at bounding box center [460, 22] width 11 height 11
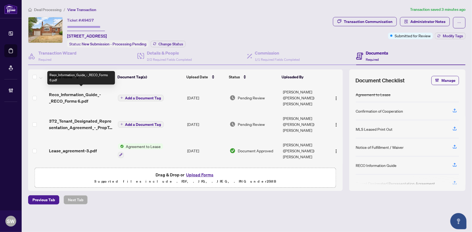
click at [83, 94] on span "Reco_Information_Guide_-_RECO_Forms 6.pdf" at bounding box center [81, 97] width 64 height 13
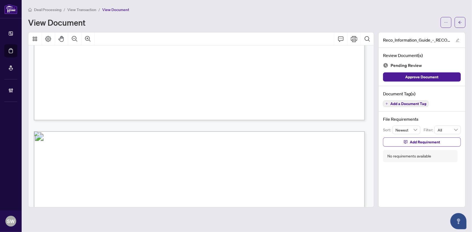
scroll to position [5173, 0]
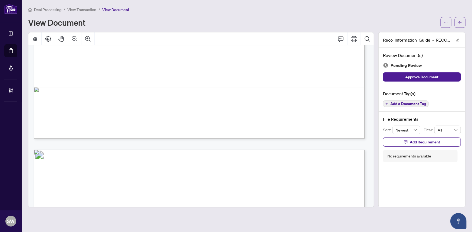
click at [414, 104] on span "Add a Document Tag" at bounding box center [408, 104] width 36 height 4
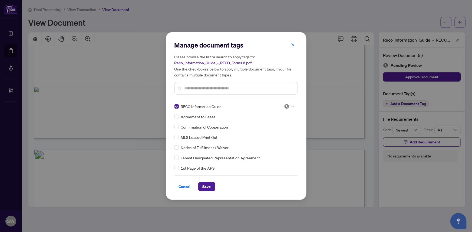
click at [287, 107] on img at bounding box center [286, 106] width 5 height 5
click at [273, 134] on div "Approved" at bounding box center [271, 133] width 35 height 6
click at [209, 187] on button "Save" at bounding box center [206, 186] width 17 height 9
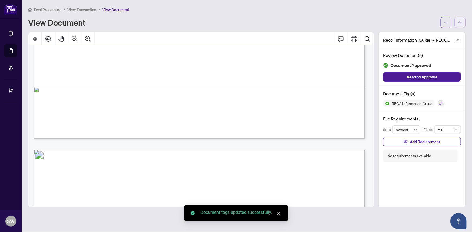
click at [457, 24] on button "button" at bounding box center [460, 22] width 11 height 11
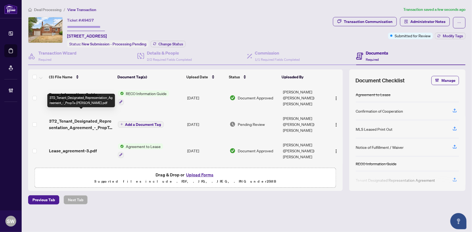
click at [72, 118] on span "372_Tenant_Designated_Representation_Agreement_-_PropTx-OREA.pdf" at bounding box center [81, 124] width 64 height 13
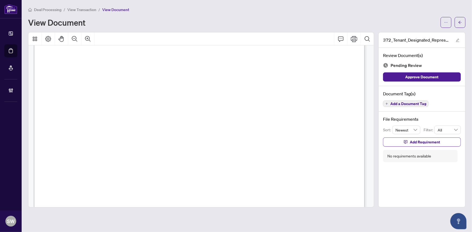
scroll to position [1925, 0]
click at [420, 103] on span "Add a Document Tag" at bounding box center [408, 104] width 36 height 4
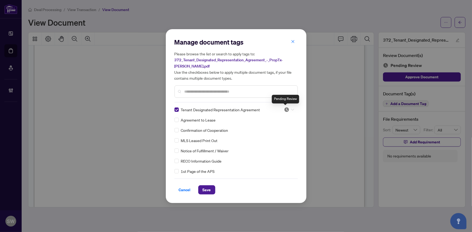
click at [286, 109] on img at bounding box center [286, 109] width 5 height 5
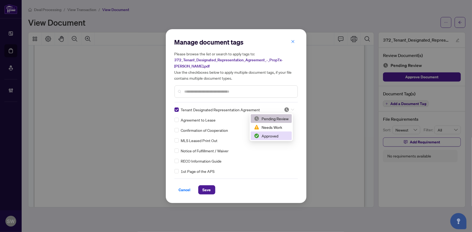
click at [273, 137] on div "Approved" at bounding box center [271, 136] width 35 height 6
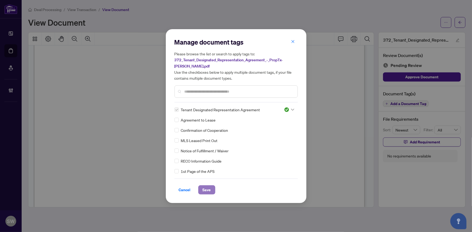
click at [208, 189] on button "Save" at bounding box center [206, 190] width 17 height 9
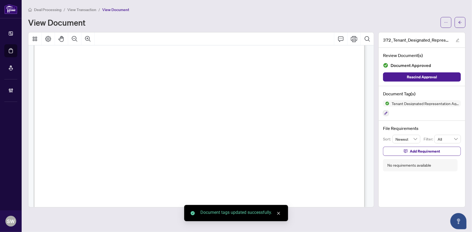
click at [459, 21] on icon "arrow-left" at bounding box center [460, 23] width 4 height 4
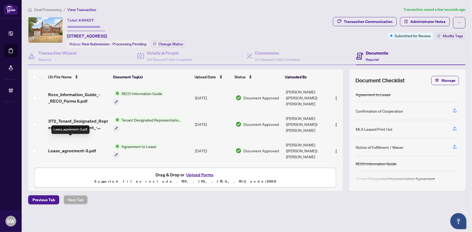
click at [73, 148] on span "Lease_agreement-3.pdf" at bounding box center [72, 151] width 48 height 6
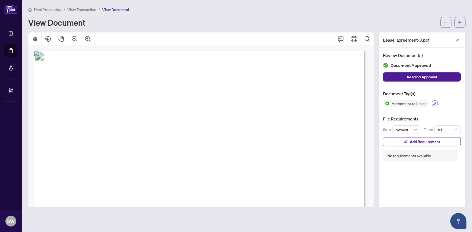
click at [434, 104] on icon "button" at bounding box center [434, 103] width 3 height 3
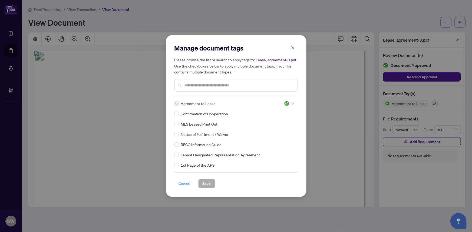
click at [184, 187] on span "Cancel" at bounding box center [185, 184] width 12 height 9
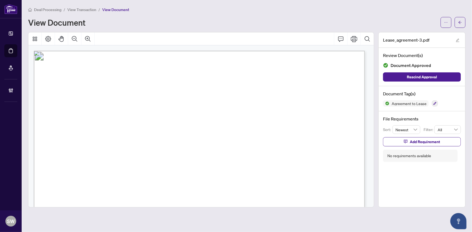
click at [225, 120] on span "Edgardo Badiola, Vincee Hernaez, Venus Rosacia, Vianee Hernaez" at bounding box center [164, 119] width 170 height 5
click at [293, 82] on span "Vianee Hernaez" at bounding box center [319, 78] width 68 height 10
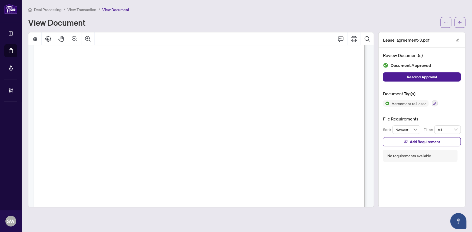
click at [293, 82] on span "Vianee Hernaez" at bounding box center [319, 78] width 68 height 10
click at [165, 83] on span "RE/MAX ULTIMATE ESTATES" at bounding box center [130, 83] width 67 height 5
click at [70, 93] on span "FAN YANG, CANDICE WANG" at bounding box center [105, 94] width 82 height 5
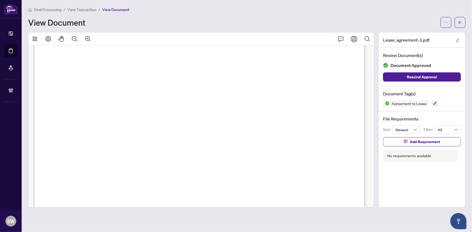
click at [70, 93] on span "FAN YANG, CANDICE WANG" at bounding box center [105, 94] width 82 height 5
click at [82, 12] on li "View Transaction" at bounding box center [81, 9] width 29 height 6
click at [84, 10] on span "View Transaction" at bounding box center [81, 9] width 29 height 5
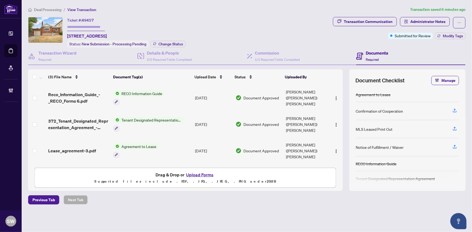
click at [87, 19] on span "49457" at bounding box center [88, 20] width 12 height 5
copy span "49457"
click at [381, 22] on div "Transaction Communication" at bounding box center [368, 21] width 49 height 9
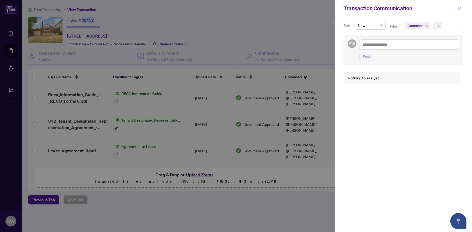
click at [460, 10] on icon "close" at bounding box center [460, 8] width 4 height 4
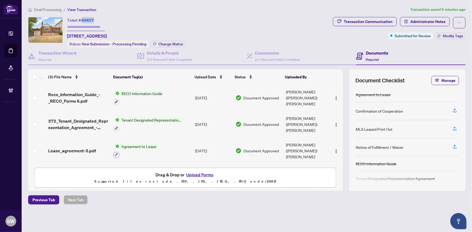
click at [116, 153] on icon "button" at bounding box center [116, 154] width 3 height 3
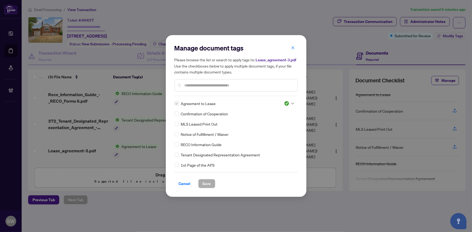
click at [193, 116] on span "Confirmation of Cooperation" at bounding box center [204, 114] width 47 height 6
copy div "Confirmation of Cooperation"
click at [205, 127] on span "MLS Leased Print Out" at bounding box center [199, 124] width 37 height 6
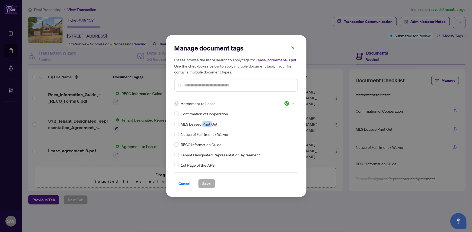
click at [205, 127] on span "MLS Leased Print Out" at bounding box center [199, 124] width 37 height 6
copy div "MLS Leased Print Out"
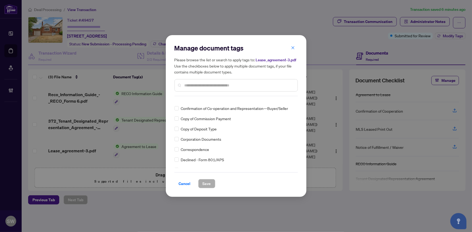
scroll to position [414, 0]
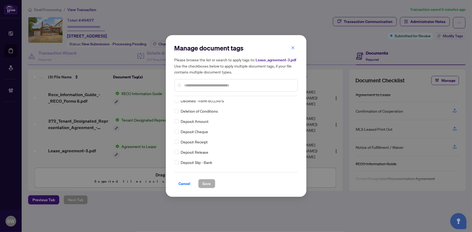
click at [189, 144] on span "Deposit Receipt" at bounding box center [194, 142] width 27 height 6
copy div "Deposit Receipt"
drag, startPoint x: 184, startPoint y: 187, endPoint x: 181, endPoint y: 182, distance: 5.7
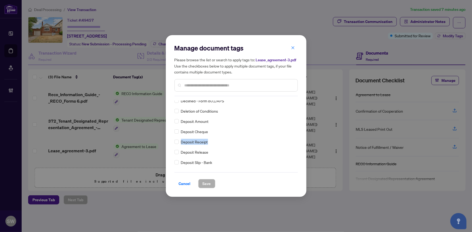
click at [184, 187] on span "Cancel" at bounding box center [185, 184] width 12 height 9
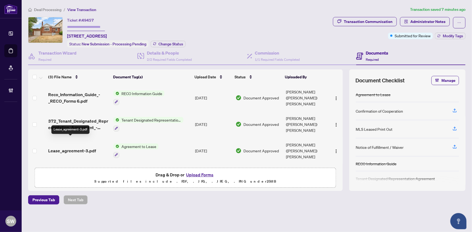
click at [68, 148] on span "Lease_agreement-3.pdf" at bounding box center [72, 151] width 48 height 6
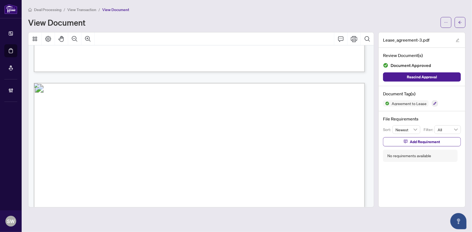
scroll to position [418, 0]
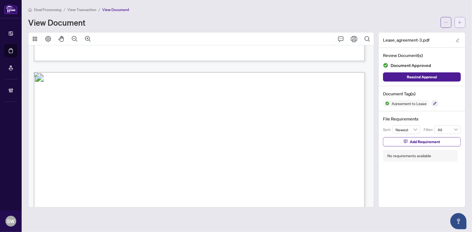
click at [465, 19] on button "button" at bounding box center [460, 22] width 11 height 11
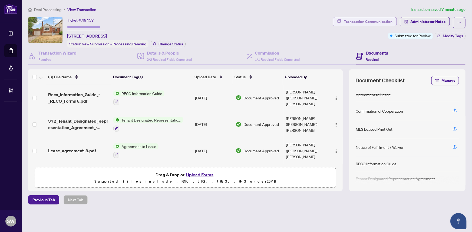
click at [378, 21] on div "Transaction Communication" at bounding box center [368, 21] width 49 height 9
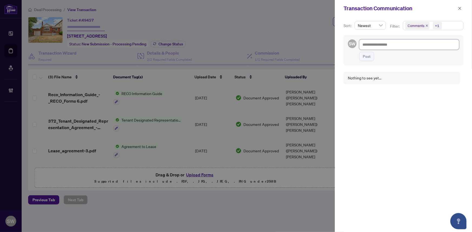
click at [371, 45] on textarea at bounding box center [409, 45] width 100 height 10
type textarea "*"
type textarea "**"
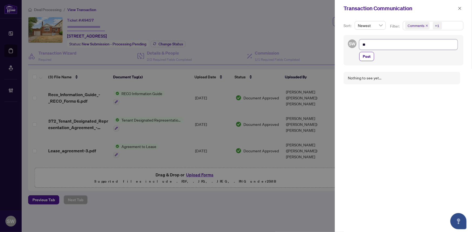
type textarea "***"
type textarea "****"
type textarea "*****"
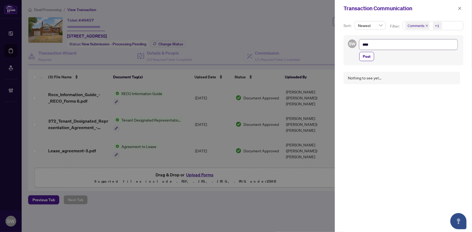
type textarea "*****"
type textarea "******"
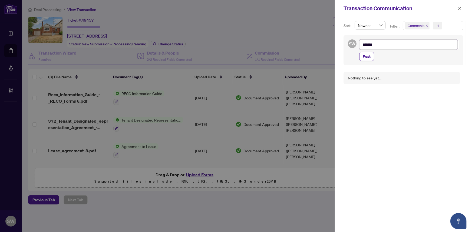
type textarea "********"
type textarea "*********"
type textarea "**********"
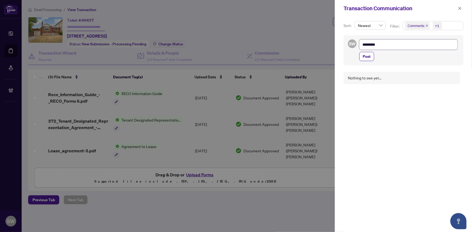
type textarea "**********"
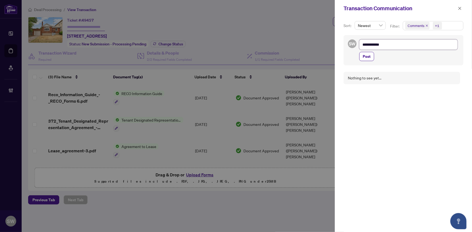
type textarea "**********"
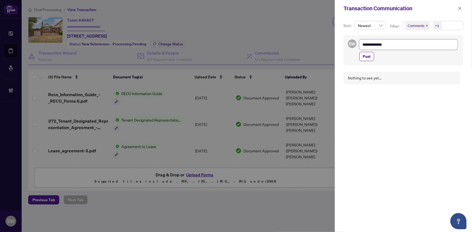
type textarea "**********"
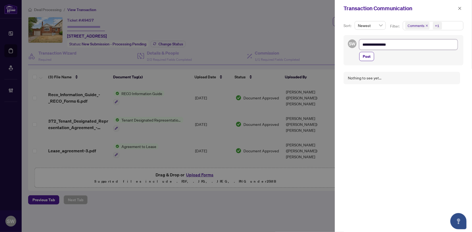
type textarea "**********"
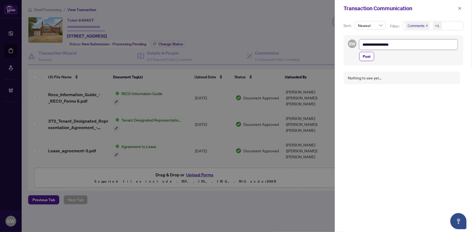
type textarea "**********"
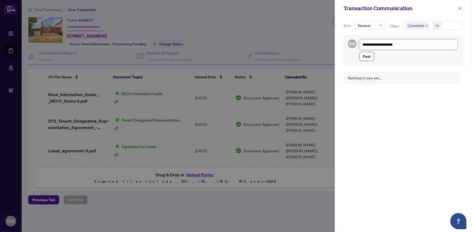
type textarea "**********"
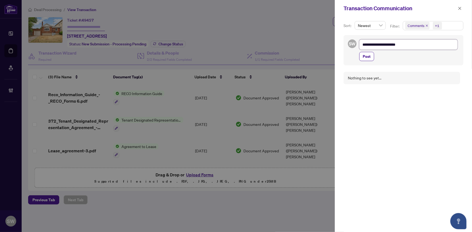
type textarea "**********"
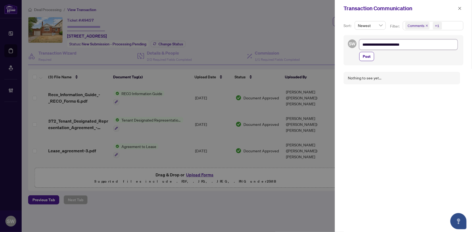
type textarea "**********"
paste textarea "**********"
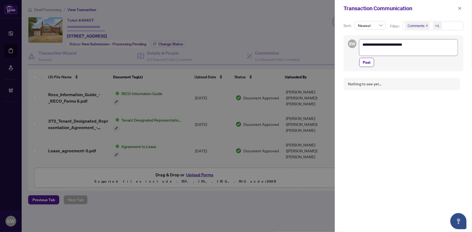
type textarea "**********"
click at [393, 51] on textarea "**********" at bounding box center [408, 48] width 98 height 16
paste textarea "**********"
type textarea "**********"
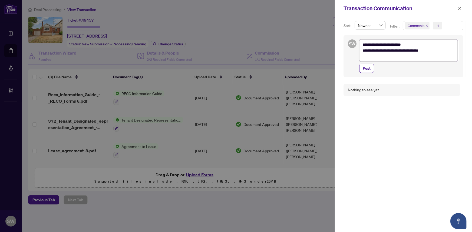
type textarea "**********"
drag, startPoint x: 438, startPoint y: 51, endPoint x: 440, endPoint y: 55, distance: 4.0
click at [438, 51] on textarea "**********" at bounding box center [408, 51] width 98 height 22
type textarea "**********"
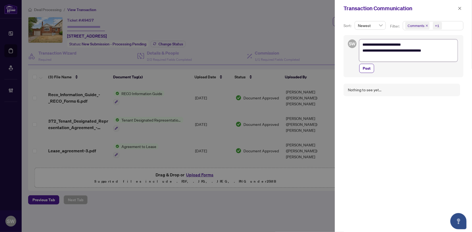
paste textarea "**********"
type textarea "**********"
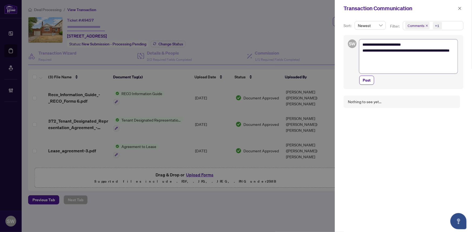
type textarea "**********"
click at [394, 58] on textarea "**********" at bounding box center [408, 57] width 98 height 34
type textarea "**********"
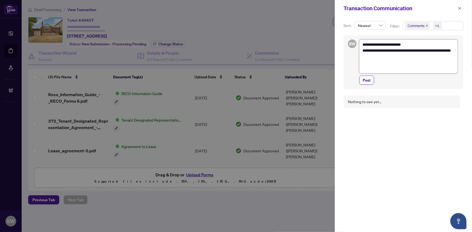
type textarea "**********"
paste textarea "**********"
type textarea "**********"
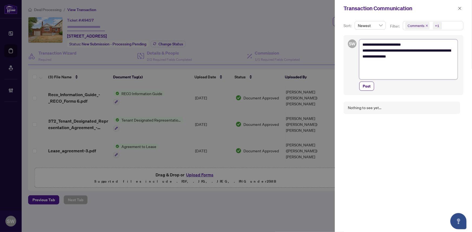
type textarea "**********"
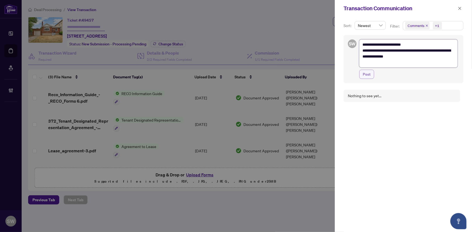
type textarea "**********"
drag, startPoint x: 390, startPoint y: 51, endPoint x: 437, endPoint y: 49, distance: 47.4
click at [437, 49] on textarea "**********" at bounding box center [408, 51] width 98 height 22
type textarea "**********"
click at [366, 68] on span "Post" at bounding box center [367, 68] width 8 height 9
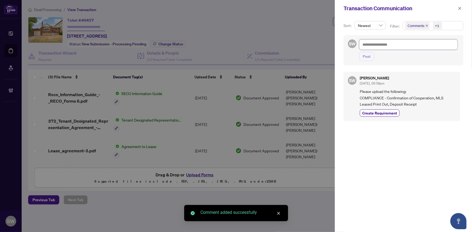
click at [368, 47] on textarea at bounding box center [408, 45] width 98 height 10
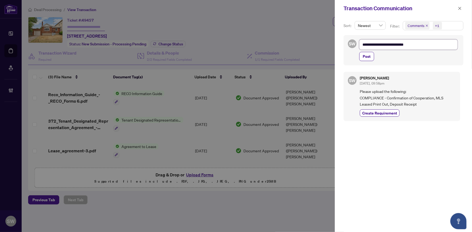
paste textarea "**********"
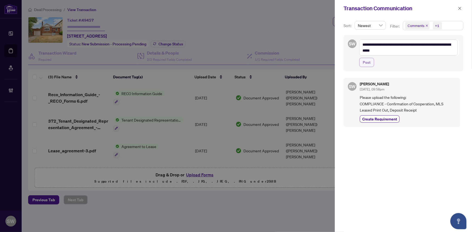
click at [367, 62] on span "Post" at bounding box center [367, 62] width 8 height 9
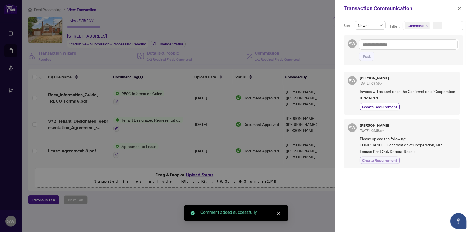
click at [368, 160] on span "Create Requirement" at bounding box center [379, 161] width 35 height 6
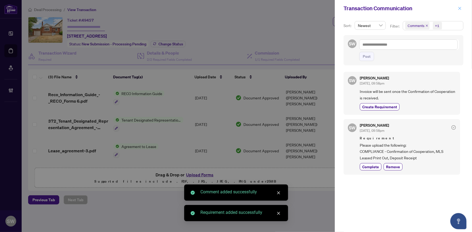
click at [462, 9] on icon "close" at bounding box center [460, 8] width 4 height 4
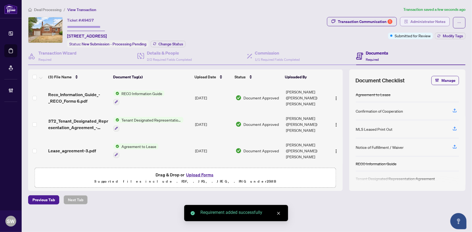
click at [419, 22] on span "Administrator Notes" at bounding box center [427, 21] width 35 height 9
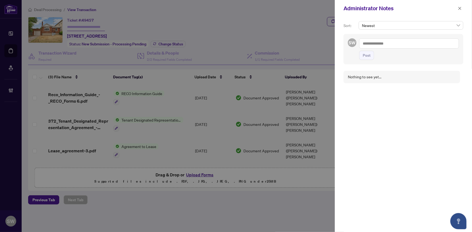
click at [387, 44] on textarea at bounding box center [409, 43] width 100 height 10
paste textarea "**********"
click at [423, 42] on textarea "**********" at bounding box center [409, 43] width 100 height 10
paste textarea "**********"
click at [364, 46] on textarea "**********" at bounding box center [408, 46] width 98 height 16
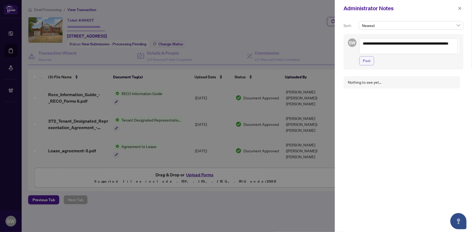
click at [368, 61] on span "Post" at bounding box center [367, 61] width 8 height 9
click at [460, 8] on icon "close" at bounding box center [460, 8] width 3 height 3
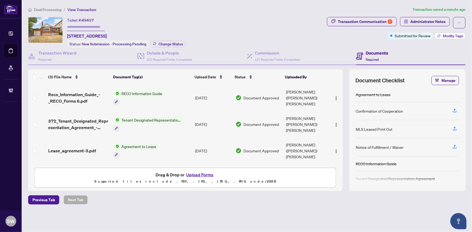
click at [456, 34] on span "Modify Tags" at bounding box center [453, 36] width 20 height 4
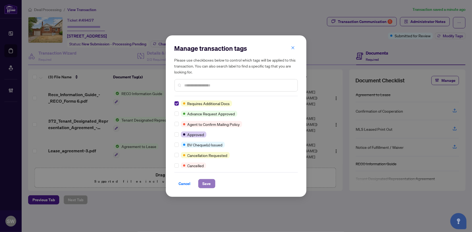
click at [207, 183] on span "Save" at bounding box center [207, 184] width 8 height 9
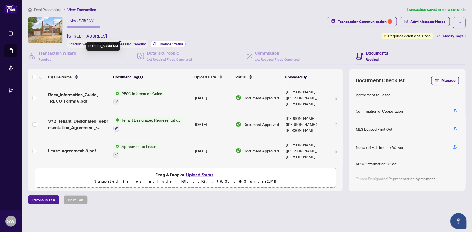
click at [169, 44] on span "Change Status" at bounding box center [171, 44] width 25 height 4
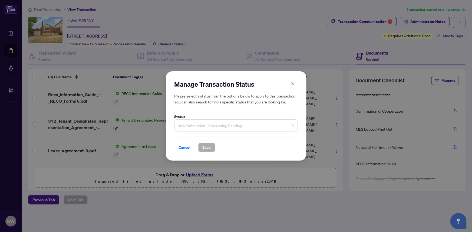
click at [199, 131] on span "New Submission - Processing Pending" at bounding box center [236, 126] width 117 height 10
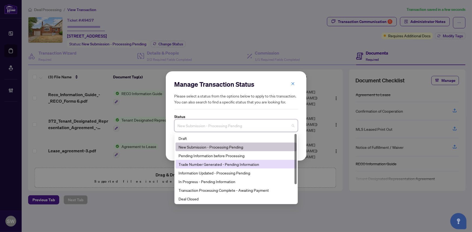
click at [200, 166] on div "Trade Number Generated - Pending Information" at bounding box center [236, 165] width 115 height 6
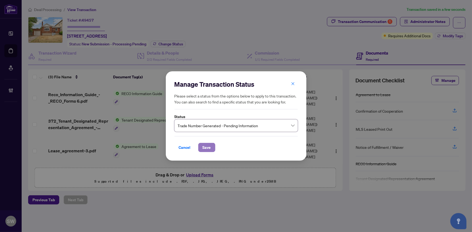
click at [203, 152] on span "Save" at bounding box center [207, 147] width 8 height 9
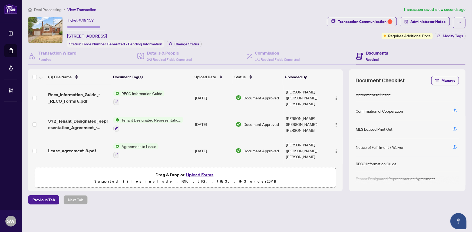
click at [77, 26] on input "text" at bounding box center [86, 27] width 38 height 8
click at [51, 9] on span "Deal Processing" at bounding box center [47, 9] width 27 height 5
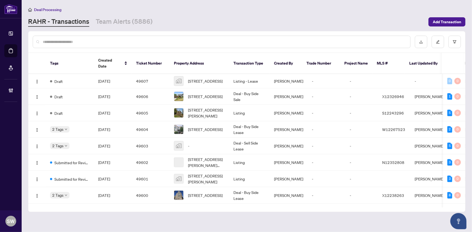
click at [70, 43] on input "text" at bounding box center [224, 42] width 363 height 6
paste input "*****"
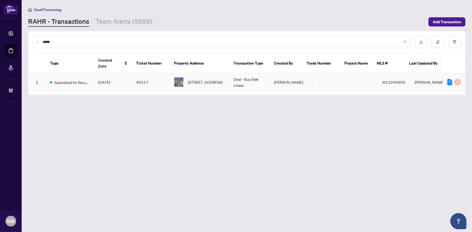
click at [96, 78] on td "[DATE]" at bounding box center [113, 82] width 38 height 17
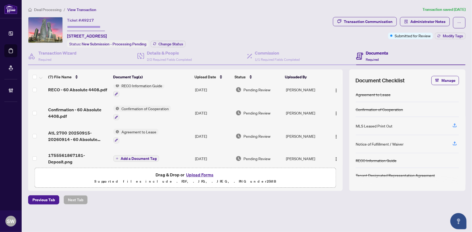
scroll to position [73, 0]
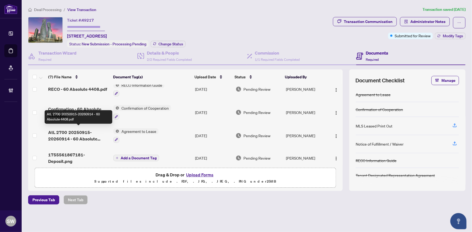
click at [74, 135] on span "AtL 2700 20250915-20260914 - 60 Absolute 4408.pdf" at bounding box center [78, 135] width 61 height 13
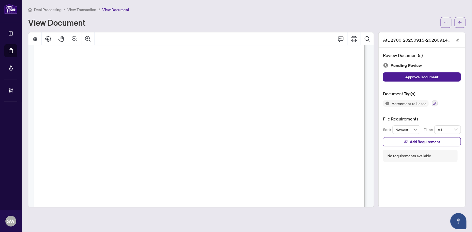
scroll to position [2035, 0]
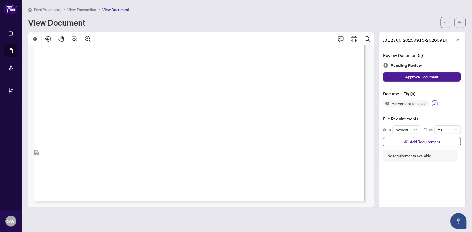
click at [433, 103] on icon "button" at bounding box center [434, 103] width 3 height 3
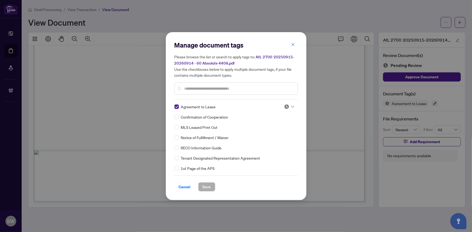
click at [284, 105] on img at bounding box center [286, 106] width 5 height 5
click at [267, 134] on div "Approved" at bounding box center [271, 133] width 35 height 6
click at [206, 186] on span "Save" at bounding box center [207, 187] width 8 height 9
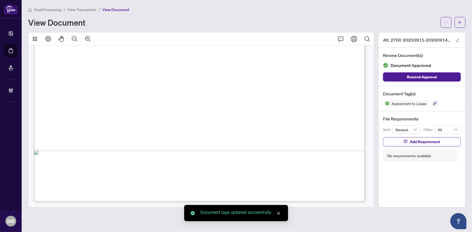
click at [461, 22] on icon "arrow-left" at bounding box center [460, 23] width 4 height 4
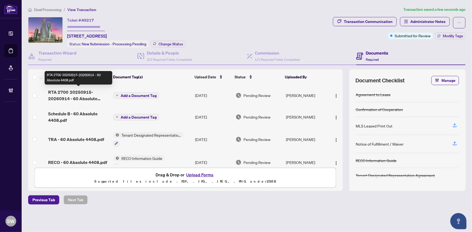
click at [84, 93] on span "RTA 2700 20250915-20260914 - 60 Absolute 4408.pdf" at bounding box center [78, 95] width 61 height 13
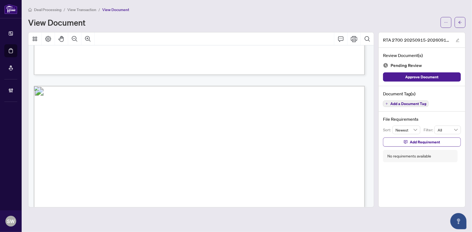
scroll to position [5597, 0]
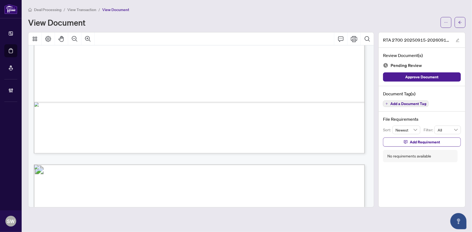
click at [404, 102] on span "Add a Document Tag" at bounding box center [408, 104] width 36 height 4
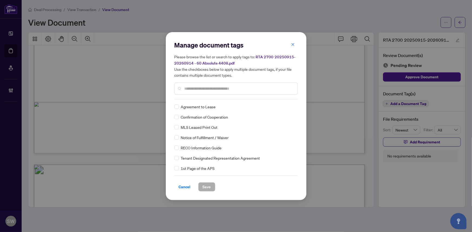
click at [197, 90] on input "text" at bounding box center [239, 89] width 109 height 6
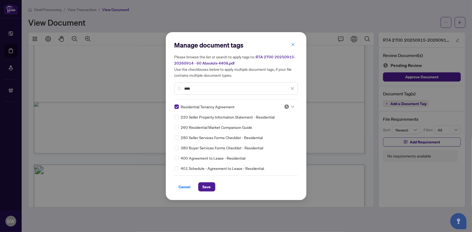
click at [286, 106] on img at bounding box center [286, 106] width 5 height 5
click at [276, 134] on div "Approved" at bounding box center [271, 133] width 35 height 6
click at [210, 187] on button "Save" at bounding box center [206, 187] width 17 height 9
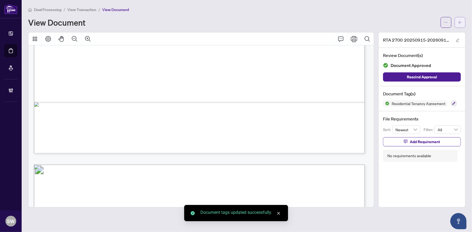
click at [463, 22] on button "button" at bounding box center [460, 22] width 11 height 11
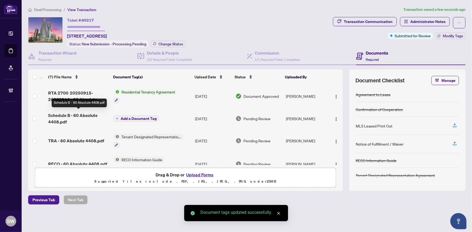
click at [88, 116] on span "Schedule B - 60 Absolute 4408.pdf" at bounding box center [78, 118] width 61 height 13
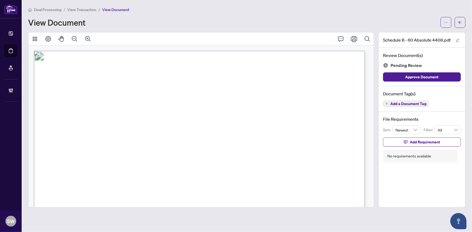
drag, startPoint x: 140, startPoint y: 138, endPoint x: 174, endPoint y: 139, distance: 33.6
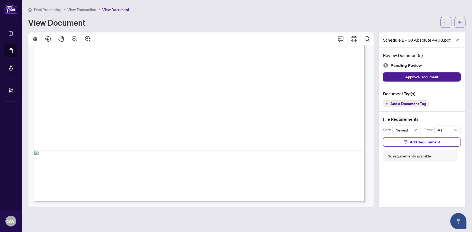
click at [400, 102] on span "Add a Document Tag" at bounding box center [408, 104] width 36 height 4
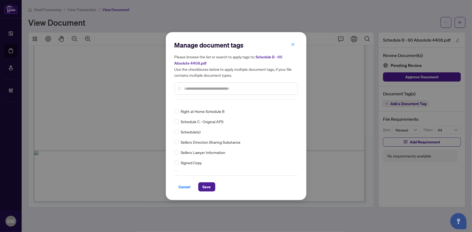
scroll to position [0, 0]
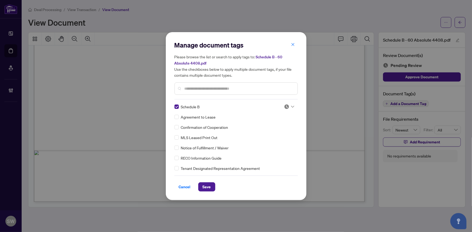
click at [287, 107] on img at bounding box center [286, 106] width 5 height 5
click at [273, 132] on div "Approved" at bounding box center [271, 133] width 35 height 6
click at [208, 186] on span "Save" at bounding box center [207, 187] width 8 height 9
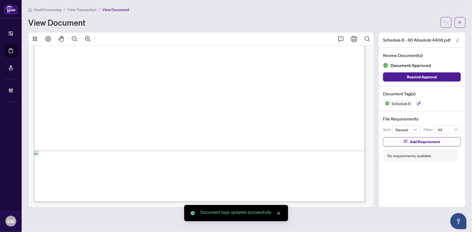
click at [459, 24] on span "button" at bounding box center [460, 22] width 4 height 9
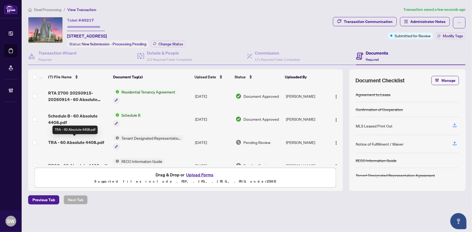
click at [95, 140] on span "TRA - 60 Absolute 4408.pdf" at bounding box center [76, 142] width 56 height 6
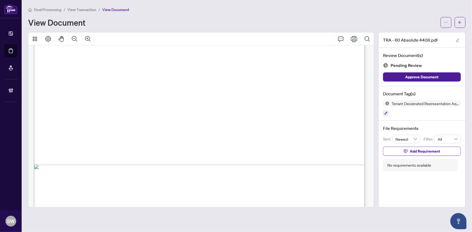
scroll to position [1595, 0]
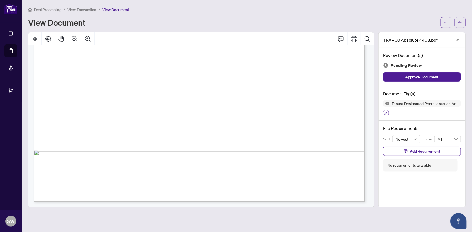
click at [385, 113] on icon "button" at bounding box center [385, 113] width 3 height 3
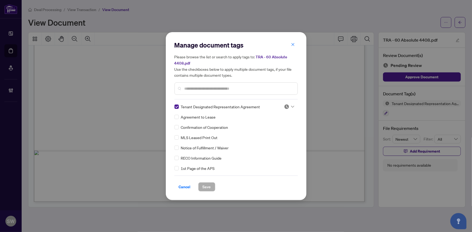
click at [288, 106] on div at bounding box center [289, 106] width 10 height 5
click at [272, 132] on div "Approved" at bounding box center [271, 133] width 35 height 6
click at [211, 185] on button "Save" at bounding box center [206, 187] width 17 height 9
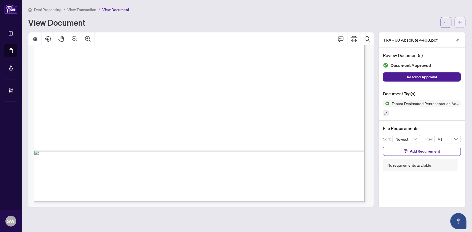
click at [461, 22] on icon "arrow-left" at bounding box center [460, 23] width 4 height 4
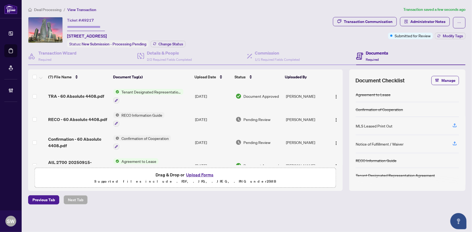
scroll to position [74, 0]
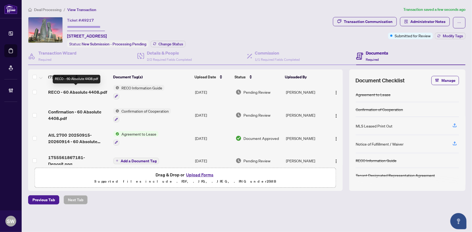
click at [86, 92] on span "RECO - 60 Absolute 4408.pdf" at bounding box center [77, 92] width 59 height 6
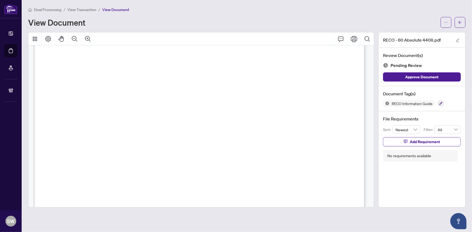
scroll to position [5375, 0]
drag, startPoint x: 109, startPoint y: 108, endPoint x: 112, endPoint y: 109, distance: 3.0
click at [440, 103] on icon "button" at bounding box center [440, 103] width 3 height 3
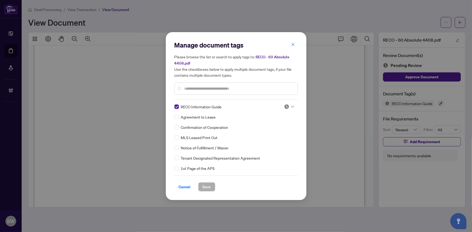
click at [287, 105] on img at bounding box center [286, 106] width 5 height 5
click at [271, 133] on div "Approved" at bounding box center [271, 133] width 35 height 6
click at [203, 187] on span "Save" at bounding box center [207, 187] width 8 height 9
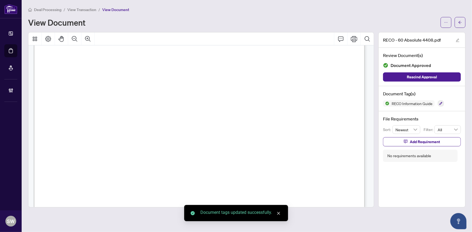
click at [463, 23] on button "button" at bounding box center [460, 22] width 11 height 11
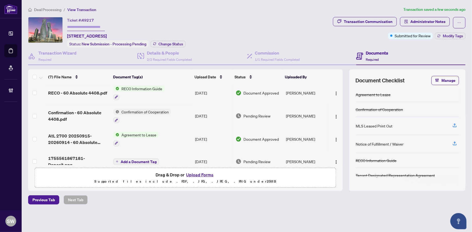
scroll to position [74, 0]
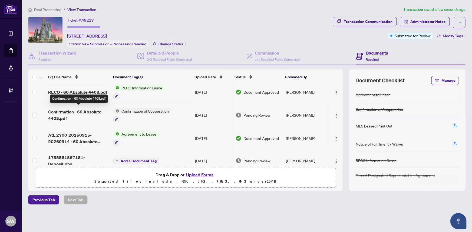
click at [91, 109] on span "Confirmation - 60 Absolute 4408.pdf" at bounding box center [78, 115] width 61 height 13
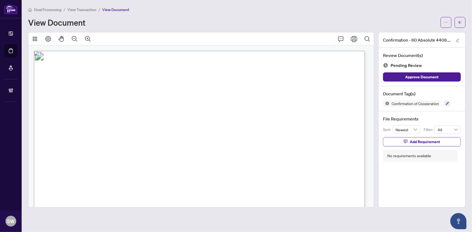
click at [450, 104] on button "button" at bounding box center [448, 104] width 6 height 6
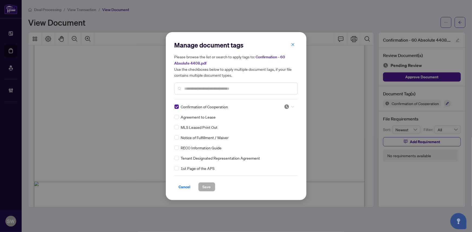
click at [291, 106] on icon at bounding box center [292, 107] width 3 height 2
click at [271, 123] on div "Needs Work" at bounding box center [271, 124] width 35 height 6
click at [194, 106] on span "Confirmation of Cooperation" at bounding box center [204, 107] width 47 height 6
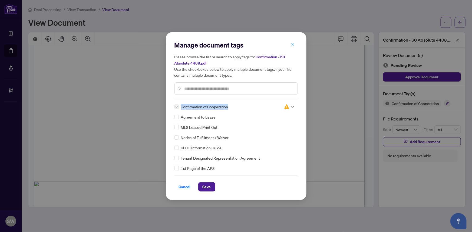
copy div "Confirmation of Cooperation"
click at [205, 186] on span "Save" at bounding box center [207, 187] width 8 height 9
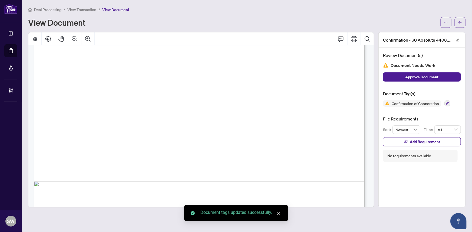
click at [425, 141] on span "Add Requirement" at bounding box center [425, 142] width 30 height 9
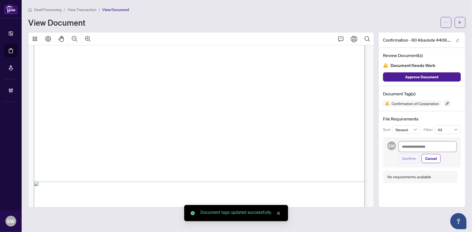
click at [422, 144] on textarea at bounding box center [428, 147] width 58 height 10
paste textarea "**********"
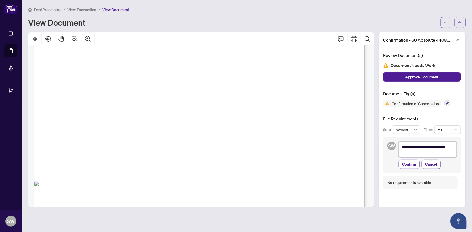
scroll to position [0, 0]
click at [411, 152] on textarea "**********" at bounding box center [428, 150] width 58 height 16
click at [450, 152] on textarea "**********" at bounding box center [428, 150] width 58 height 16
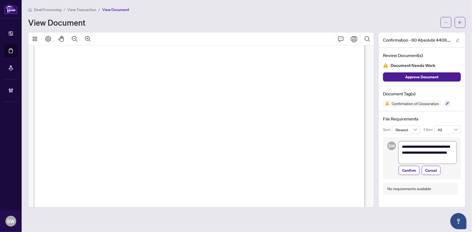
scroll to position [639, 0]
click at [414, 170] on span "Confirm" at bounding box center [409, 170] width 14 height 9
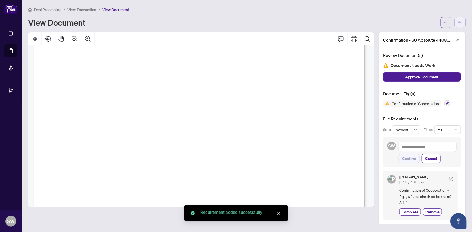
click at [461, 23] on icon "arrow-left" at bounding box center [460, 23] width 4 height 4
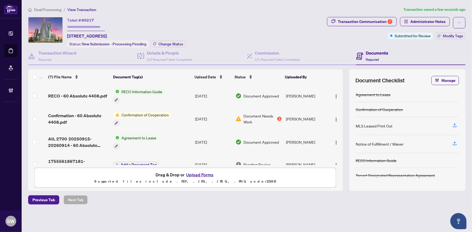
scroll to position [76, 0]
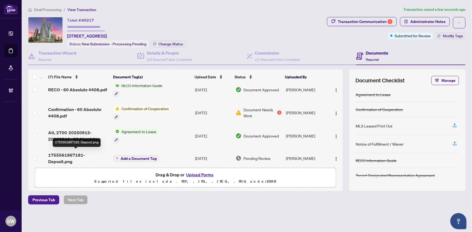
click at [87, 153] on span "1755561867181-Deposit.png" at bounding box center [78, 158] width 61 height 13
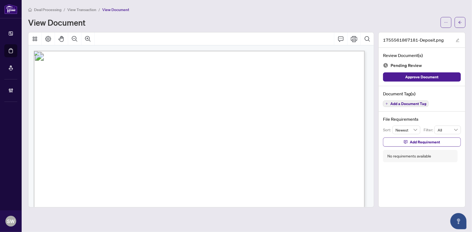
click at [414, 103] on span "Add a Document Tag" at bounding box center [408, 104] width 36 height 4
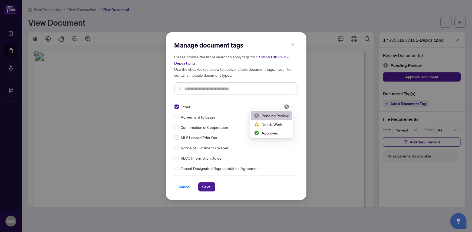
click at [289, 106] on div at bounding box center [289, 106] width 10 height 5
click at [270, 135] on div "Approved" at bounding box center [271, 133] width 35 height 6
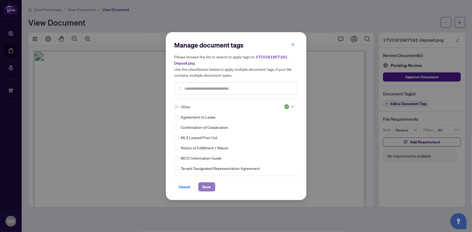
click at [208, 185] on button "Save" at bounding box center [206, 187] width 17 height 9
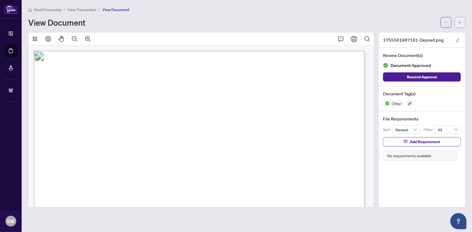
click at [462, 23] on icon "arrow-left" at bounding box center [460, 23] width 4 height 4
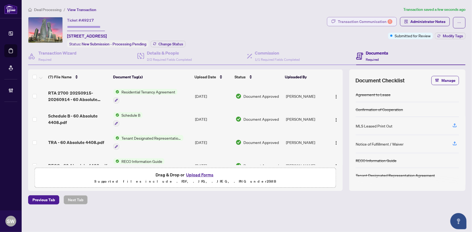
click at [367, 22] on div "Transaction Communication 1" at bounding box center [365, 21] width 55 height 9
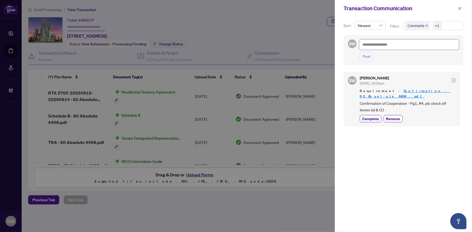
click at [374, 46] on textarea at bounding box center [409, 45] width 100 height 10
click at [390, 44] on textarea "**********" at bounding box center [408, 45] width 98 height 10
click at [396, 44] on textarea "**********" at bounding box center [408, 45] width 98 height 10
click at [367, 56] on span "Post" at bounding box center [367, 56] width 8 height 9
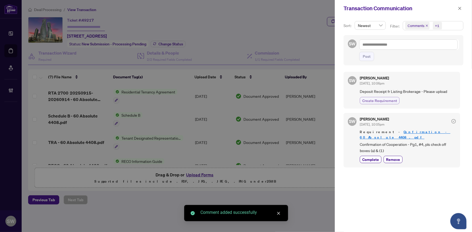
click at [373, 99] on span "Create Requirement" at bounding box center [379, 101] width 35 height 6
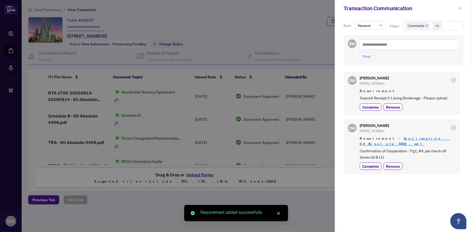
click at [460, 8] on icon "close" at bounding box center [460, 8] width 3 height 3
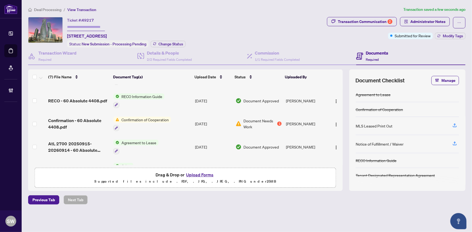
scroll to position [74, 0]
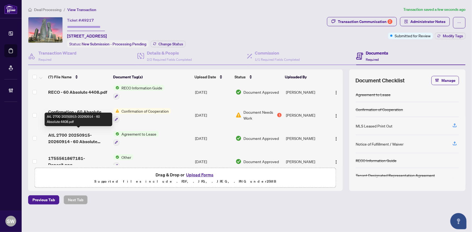
click at [92, 135] on span "AtL 2700 20250915-20260914 - 60 Absolute 4408.pdf" at bounding box center [78, 138] width 61 height 13
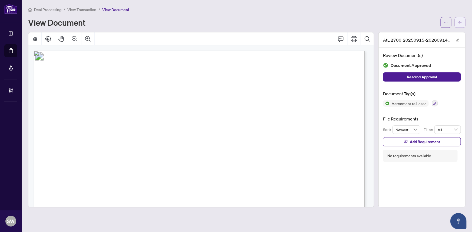
click at [459, 26] on span "button" at bounding box center [460, 22] width 4 height 9
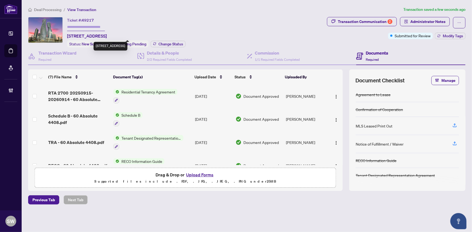
drag, startPoint x: 79, startPoint y: 33, endPoint x: 111, endPoint y: 35, distance: 32.3
click at [107, 35] on span "4408-60 Absolute Ave, Mississauga, Ontario L4Z 0A9, Canada" at bounding box center [87, 36] width 40 height 6
copy span "60 Absolute Ave"
click at [107, 35] on span "4408-60 Absolute Ave, Mississauga, Ontario L4Z 0A9, Canada" at bounding box center [87, 36] width 40 height 6
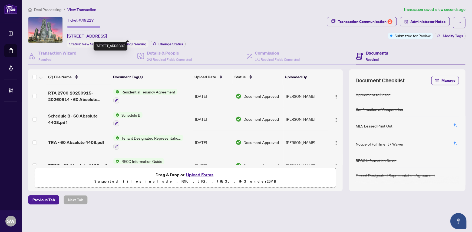
copy span "Mississauga"
click at [107, 33] on span "4408-60 Absolute Ave, Mississauga, Ontario L4Z 0A9, Canada" at bounding box center [87, 36] width 40 height 6
copy span "L4Z"
click at [107, 35] on span "4408-60 Absolute Ave, Mississauga, Ontario L4Z 0A9, Canada" at bounding box center [87, 36] width 40 height 6
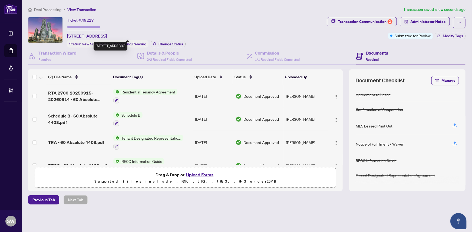
click at [107, 35] on span "4408-60 Absolute Ave, Mississauga, Ontario L4Z 0A9, Canada" at bounding box center [87, 36] width 40 height 6
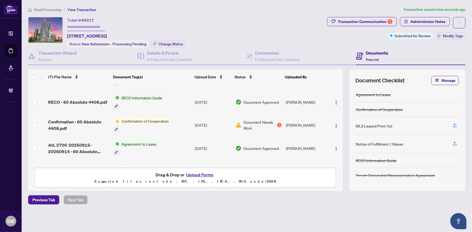
scroll to position [74, 0]
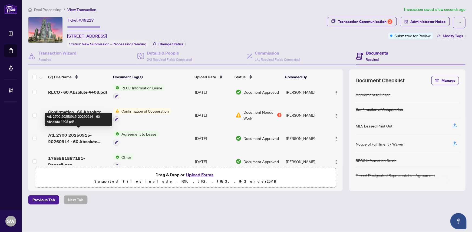
click at [93, 134] on span "AtL 2700 20250915-20260914 - 60 Absolute 4408.pdf" at bounding box center [78, 138] width 61 height 13
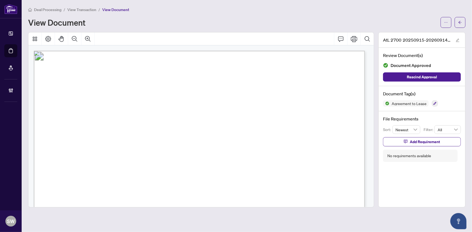
click at [78, 11] on span "View Transaction" at bounding box center [81, 9] width 29 height 5
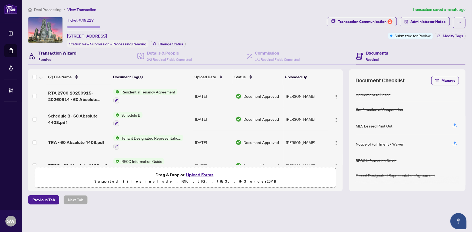
click at [57, 56] on div "Transaction Wizard Required" at bounding box center [57, 56] width 38 height 13
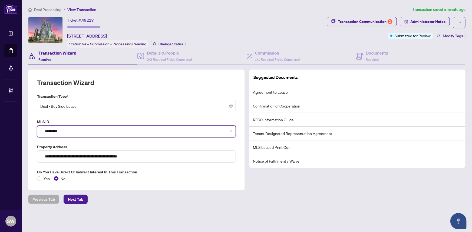
click at [52, 131] on input "*********" at bounding box center [138, 132] width 187 height 6
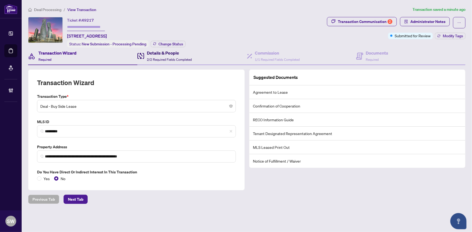
click at [173, 56] on div "Details & People 2/2 Required Fields Completed" at bounding box center [169, 56] width 45 height 13
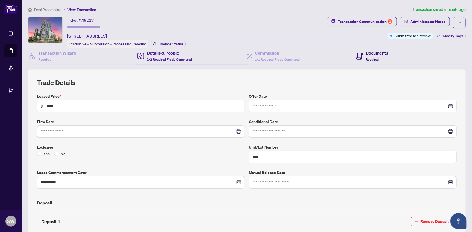
click at [370, 54] on h4 "Documents" at bounding box center [377, 53] width 22 height 6
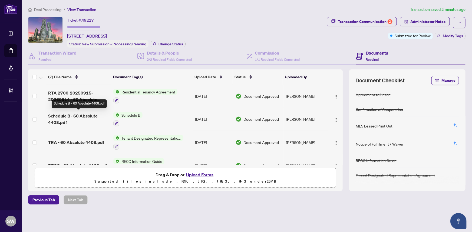
click at [84, 114] on span "Schedule B - 60 Absolute 4408.pdf" at bounding box center [78, 119] width 61 height 13
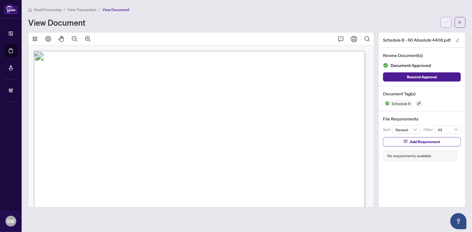
click at [446, 22] on icon "ellipsis" at bounding box center [446, 23] width 4 height 4
click at [426, 35] on span "Download" at bounding box center [426, 34] width 41 height 6
click at [460, 25] on span "button" at bounding box center [460, 22] width 4 height 9
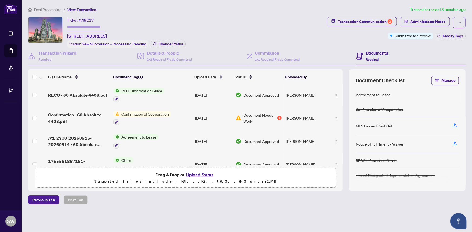
scroll to position [74, 0]
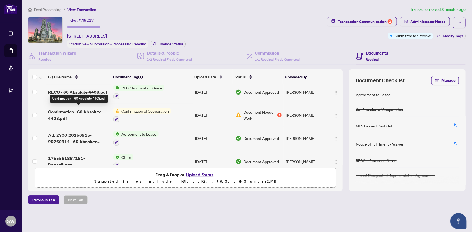
click at [83, 109] on span "Confirmation - 60 Absolute 4408.pdf" at bounding box center [78, 115] width 61 height 13
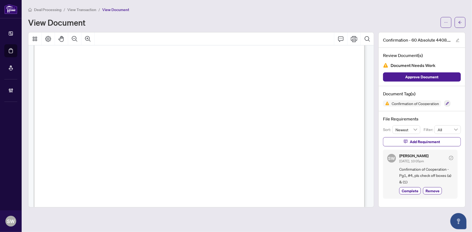
scroll to position [492, 0]
click at [91, 9] on span "View Transaction" at bounding box center [81, 9] width 29 height 5
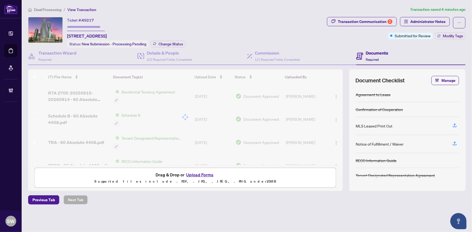
click at [87, 19] on span "49217" at bounding box center [88, 20] width 12 height 5
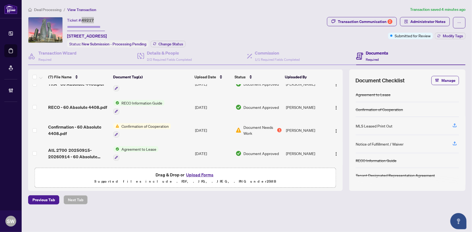
scroll to position [74, 0]
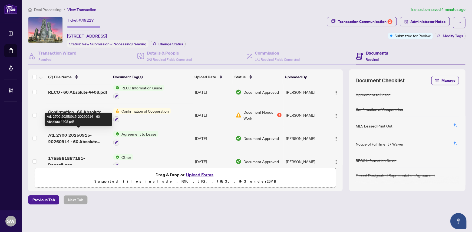
click at [97, 132] on span "AtL 2700 20250915-20260914 - 60 Absolute 4408.pdf" at bounding box center [78, 138] width 61 height 13
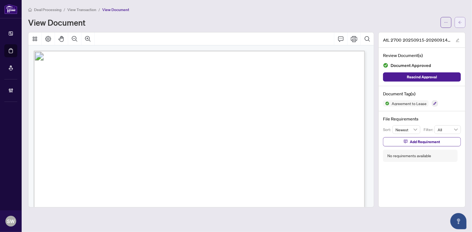
click at [461, 24] on span "button" at bounding box center [460, 22] width 4 height 9
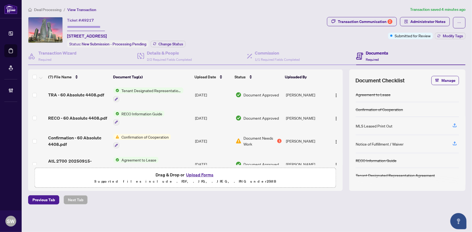
scroll to position [49, 0]
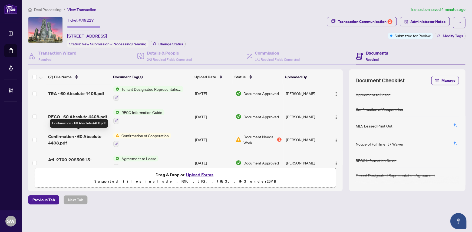
click at [91, 134] on span "Confirmation - 60 Absolute 4408.pdf" at bounding box center [78, 139] width 61 height 13
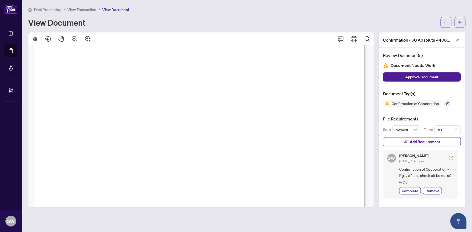
scroll to position [526, 0]
click at [463, 23] on button "button" at bounding box center [460, 22] width 11 height 11
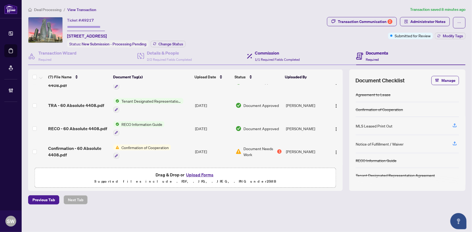
scroll to position [32, 0]
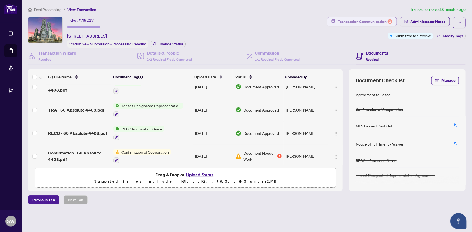
click at [374, 21] on div "Transaction Communication 2" at bounding box center [365, 21] width 55 height 9
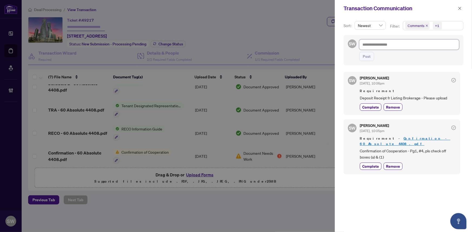
click at [363, 43] on textarea at bounding box center [409, 45] width 100 height 10
click at [368, 55] on span "Post" at bounding box center [367, 56] width 8 height 9
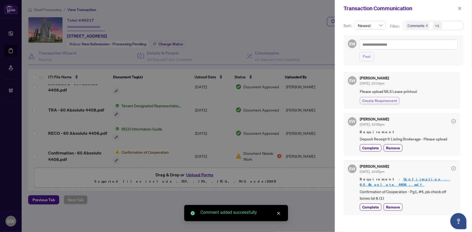
click at [382, 100] on span "Create Requirement" at bounding box center [379, 101] width 35 height 6
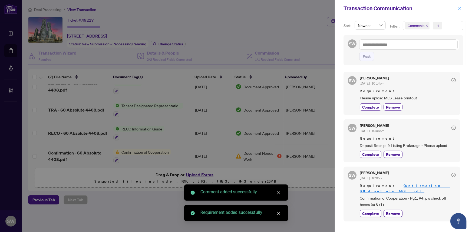
click at [460, 10] on icon "close" at bounding box center [460, 8] width 4 height 4
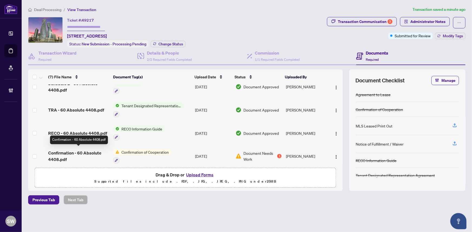
click at [100, 150] on span "Confirmation - 60 Absolute 4408.pdf" at bounding box center [78, 156] width 61 height 13
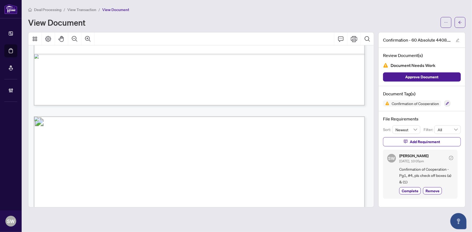
scroll to position [479, 0]
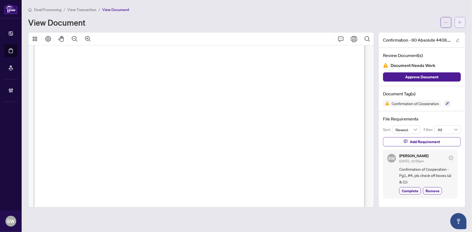
click at [461, 24] on span "button" at bounding box center [460, 22] width 4 height 9
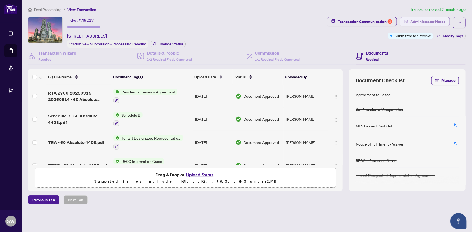
click at [441, 21] on span "Administrator Notes" at bounding box center [427, 21] width 35 height 9
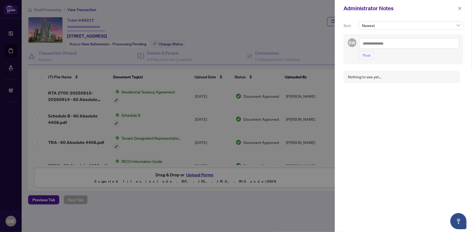
click at [403, 43] on textarea at bounding box center [409, 43] width 100 height 10
paste textarea "**********"
click at [363, 53] on span "Post" at bounding box center [367, 55] width 8 height 9
click at [461, 9] on icon "close" at bounding box center [460, 8] width 4 height 4
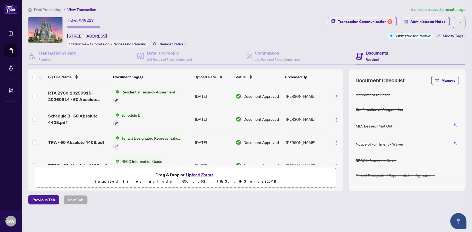
click at [78, 28] on input "text" at bounding box center [86, 27] width 38 height 8
paste input "*******"
click at [456, 36] on span "Modify Tags" at bounding box center [453, 36] width 20 height 4
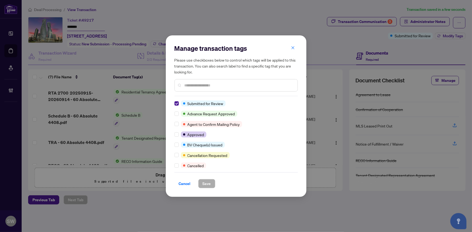
click at [174, 102] on div "Manage transaction tags Please use checkboxes below to control which tags will …" at bounding box center [236, 116] width 141 height 162
click at [209, 181] on button "Save" at bounding box center [206, 183] width 17 height 9
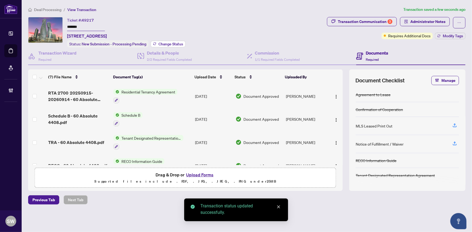
click at [179, 44] on span "Change Status" at bounding box center [171, 44] width 25 height 4
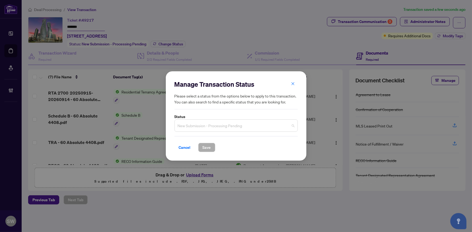
click at [185, 128] on span "New Submission - Processing Pending" at bounding box center [236, 126] width 117 height 10
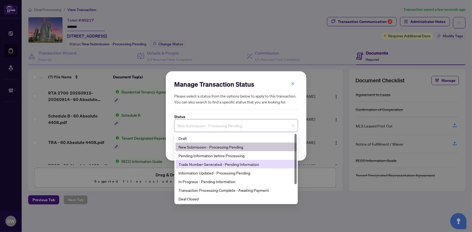
click at [212, 165] on div "Trade Number Generated - Pending Information" at bounding box center [236, 165] width 115 height 6
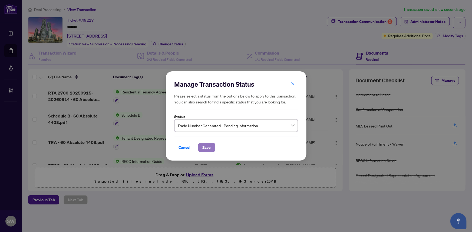
click at [205, 152] on span "Save" at bounding box center [207, 147] width 8 height 9
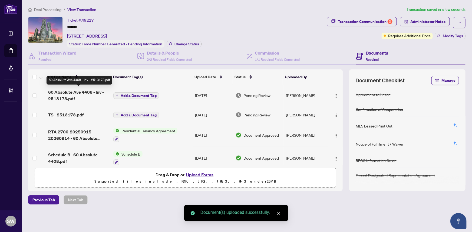
click at [84, 92] on span "60 Absolute Ave 4408 - Inv - 2513173.pdf" at bounding box center [78, 95] width 61 height 13
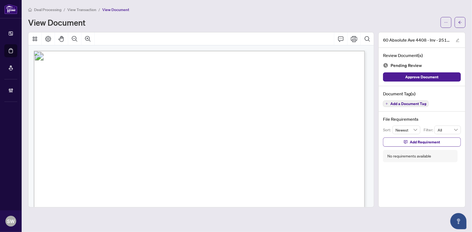
click at [406, 102] on span "Add a Document Tag" at bounding box center [408, 104] width 36 height 4
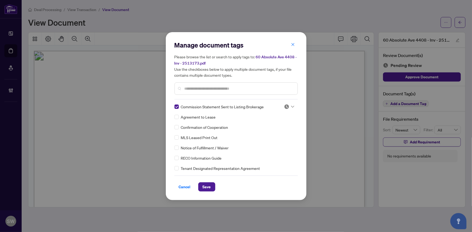
click at [291, 106] on icon at bounding box center [292, 107] width 3 height 2
click at [271, 133] on div "Approved" at bounding box center [271, 133] width 35 height 6
click at [208, 184] on span "Save" at bounding box center [207, 187] width 8 height 9
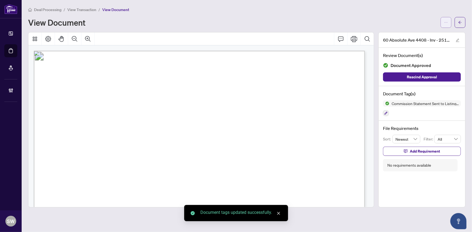
click at [446, 21] on icon "ellipsis" at bounding box center [446, 23] width 4 height 4
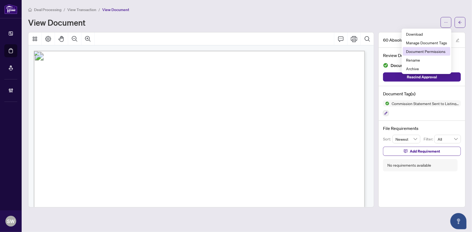
click at [416, 51] on span "Document Permissions" at bounding box center [426, 51] width 41 height 6
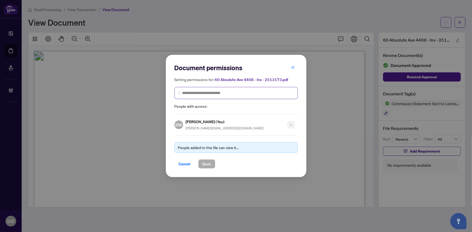
click at [199, 90] on span at bounding box center [236, 93] width 123 height 12
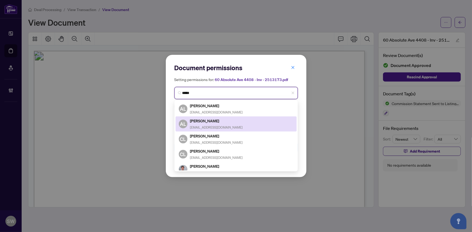
click at [212, 121] on h5 "Andy Leung" at bounding box center [216, 121] width 53 height 6
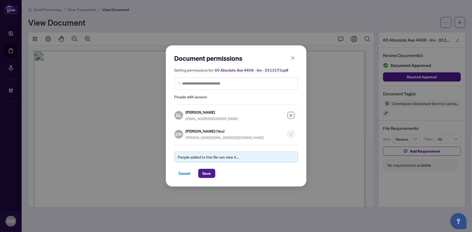
click at [190, 111] on h5 "Andy Leung" at bounding box center [212, 112] width 53 height 6
click at [212, 173] on button "Save" at bounding box center [206, 173] width 17 height 9
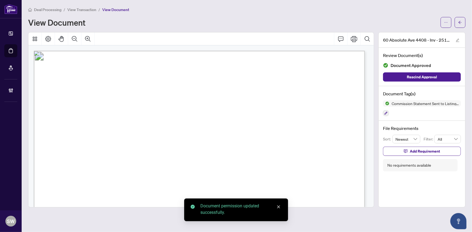
click at [461, 22] on icon "arrow-left" at bounding box center [460, 23] width 4 height 4
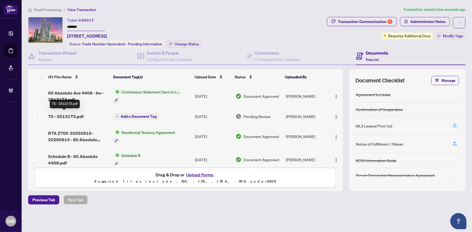
click at [74, 114] on span "TS - 2513173.pdf" at bounding box center [65, 116] width 35 height 6
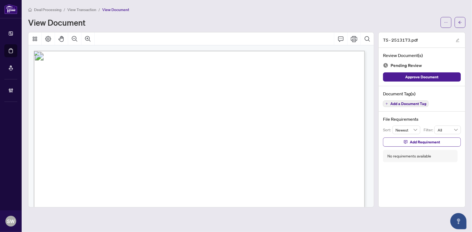
click at [410, 104] on span "Add a Document Tag" at bounding box center [408, 104] width 36 height 4
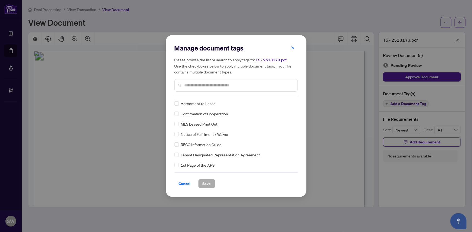
click at [194, 86] on input "text" at bounding box center [239, 86] width 109 height 6
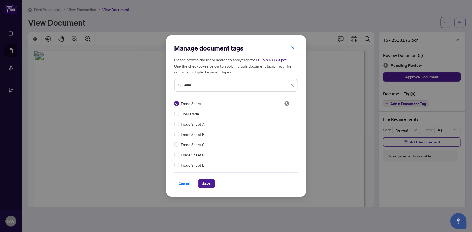
click at [291, 101] on div at bounding box center [289, 103] width 10 height 5
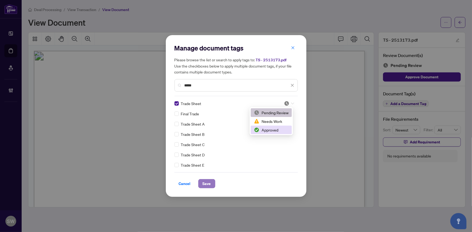
click at [204, 184] on span "Save" at bounding box center [207, 184] width 8 height 9
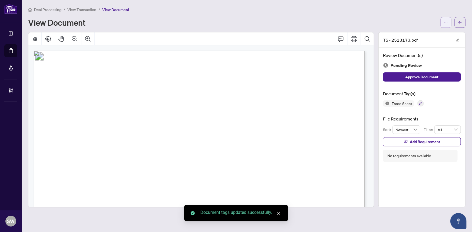
click at [450, 24] on button "button" at bounding box center [446, 22] width 11 height 11
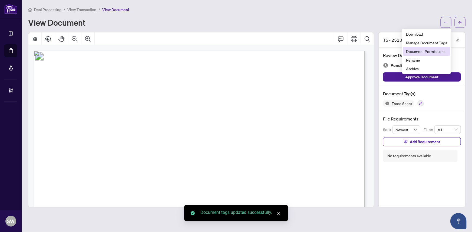
click at [432, 49] on span "Document Permissions" at bounding box center [426, 51] width 41 height 6
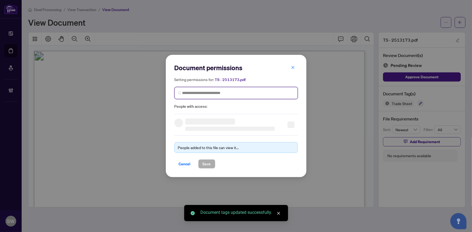
click at [206, 96] on input "search" at bounding box center [238, 93] width 112 height 6
paste input "**********"
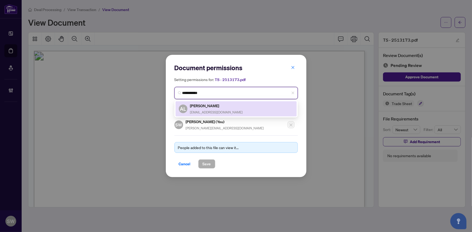
click at [203, 110] on span "andyleungteam@gmail.com" at bounding box center [216, 112] width 53 height 4
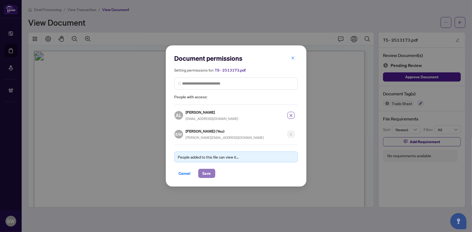
click at [208, 171] on button "Save" at bounding box center [206, 173] width 17 height 9
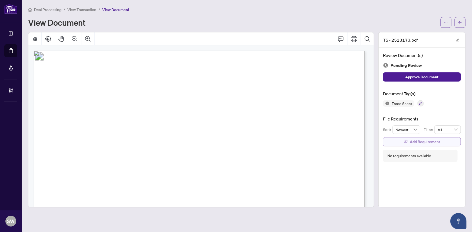
click at [413, 141] on span "Add Requirement" at bounding box center [425, 142] width 30 height 9
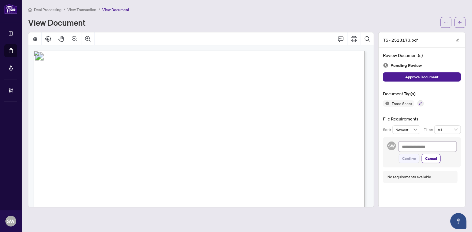
click at [408, 148] on textarea at bounding box center [428, 147] width 58 height 10
paste textarea "**********"
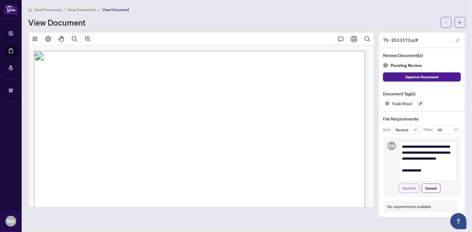
click at [410, 189] on span "Confirm" at bounding box center [409, 188] width 14 height 9
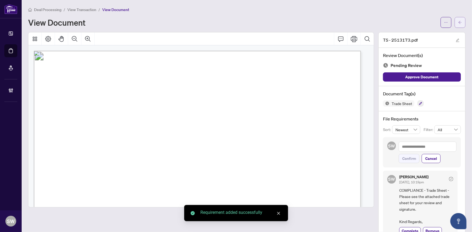
click at [458, 24] on icon "arrow-left" at bounding box center [460, 23] width 4 height 4
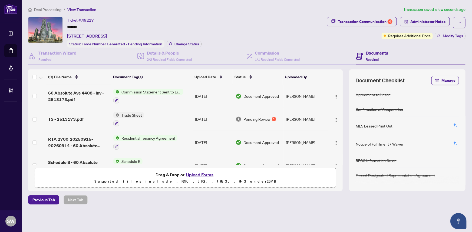
click at [78, 26] on input "*******" at bounding box center [86, 27] width 38 height 8
click at [42, 11] on span "Deal Processing" at bounding box center [47, 9] width 27 height 5
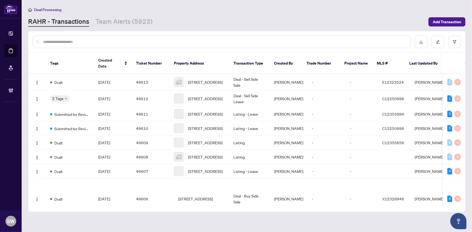
click at [61, 41] on input "text" at bounding box center [224, 42] width 363 height 6
paste input "*****"
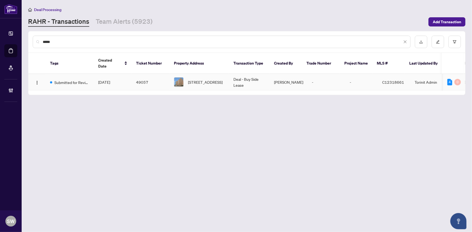
click at [101, 80] on span "[DATE]" at bounding box center [104, 82] width 12 height 5
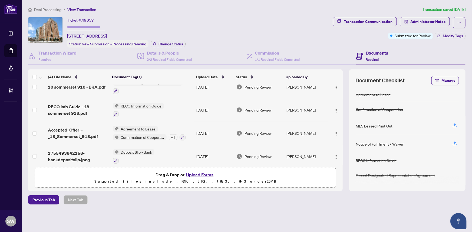
scroll to position [13, 0]
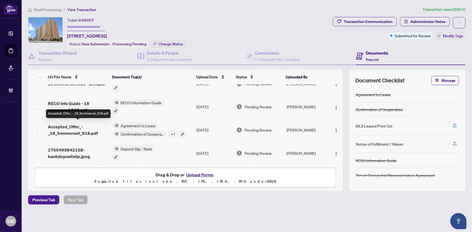
click at [90, 125] on span "Accepted_Offer_-_18_Sommerset_918.pdf" at bounding box center [78, 130] width 60 height 13
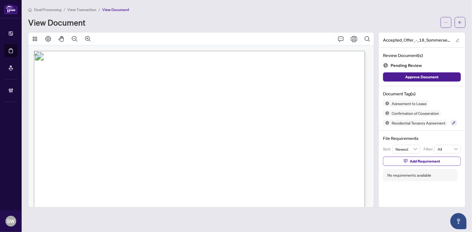
drag, startPoint x: 78, startPoint y: 175, endPoint x: 116, endPoint y: 176, distance: 38.4
click at [115, 176] on span "18 Sommerset Way, 918, Toronto C14, ON M2N 6X5" at bounding box center [91, 177] width 47 height 5
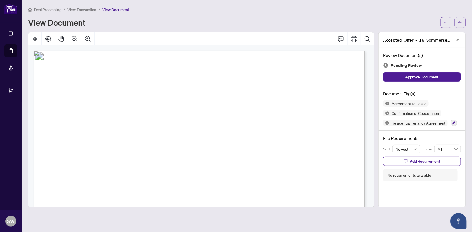
click at [115, 176] on span "18 Sommerset Way, 918, Toronto C14, ON M2N 6X5" at bounding box center [91, 177] width 47 height 5
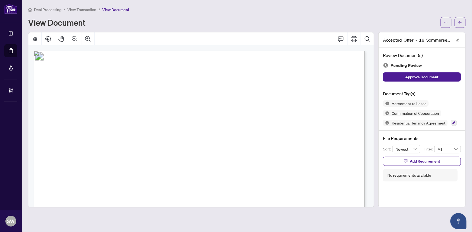
click at [115, 176] on span "18 Sommerset Way, 918, Toronto C14, ON M2N 6X5" at bounding box center [91, 177] width 47 height 5
click at [94, 139] on span "THOMAS CHONG" at bounding box center [82, 140] width 37 height 5
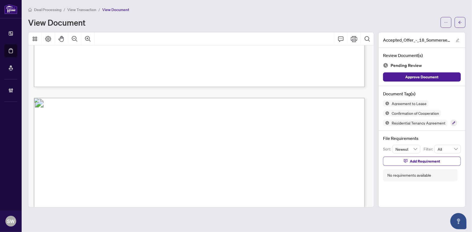
scroll to position [1285, 0]
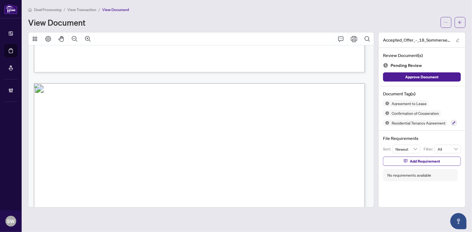
drag, startPoint x: 87, startPoint y: 164, endPoint x: 134, endPoint y: 165, distance: 47.1
click at [134, 165] on span "Yu-Chiao Su Chen, Kuo-Wei Su, Kuo-Yuan Su" at bounding box center [171, 166] width 168 height 5
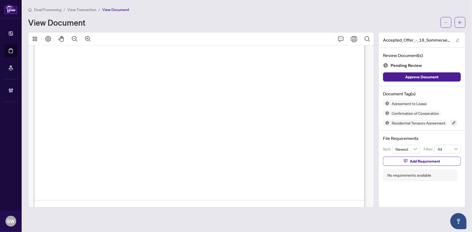
scroll to position [8985, 0]
click at [453, 122] on icon "button" at bounding box center [454, 123] width 3 height 3
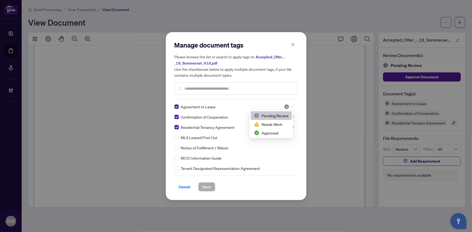
click at [291, 106] on icon at bounding box center [292, 107] width 3 height 2
click at [266, 133] on div "Approved" at bounding box center [271, 133] width 35 height 6
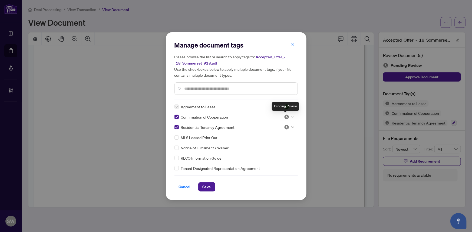
click at [286, 116] on img at bounding box center [286, 116] width 5 height 5
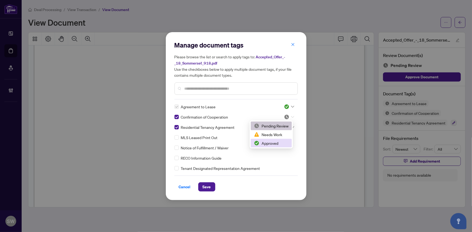
click at [272, 140] on div "Approved" at bounding box center [271, 143] width 35 height 6
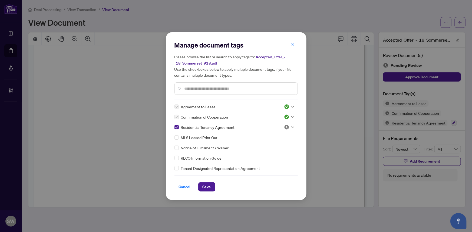
click at [287, 125] on img at bounding box center [286, 127] width 5 height 5
click at [277, 151] on div "Approved" at bounding box center [271, 154] width 35 height 6
click at [207, 186] on span "Save" at bounding box center [207, 187] width 8 height 9
click at [461, 21] on div "Manage document tags Please browse the list or search to apply tags to: Accepte…" at bounding box center [236, 116] width 472 height 232
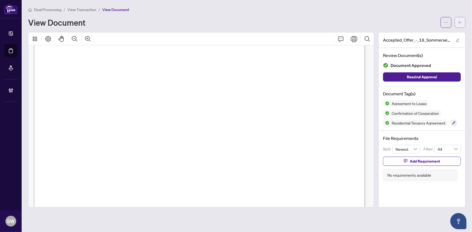
click at [461, 23] on icon "arrow-left" at bounding box center [460, 23] width 4 height 4
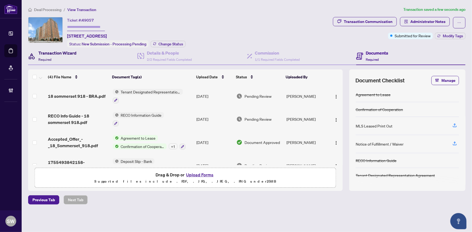
click at [58, 56] on div "Transaction Wizard Required" at bounding box center [57, 56] width 38 height 13
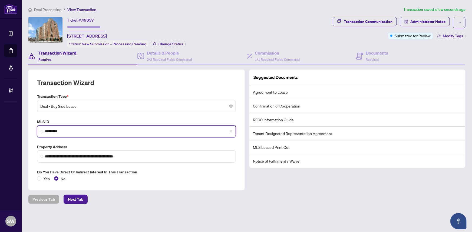
click at [53, 131] on input "*********" at bounding box center [138, 132] width 187 height 6
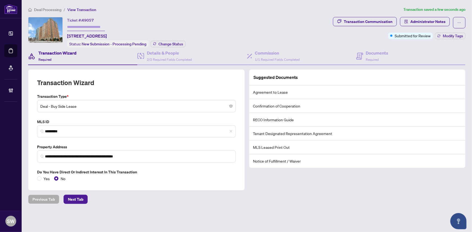
click at [89, 19] on span "49057" at bounding box center [88, 20] width 12 height 5
drag, startPoint x: 383, startPoint y: 58, endPoint x: 378, endPoint y: 59, distance: 5.5
click at [383, 58] on div "Documents Required" at bounding box center [377, 56] width 22 height 13
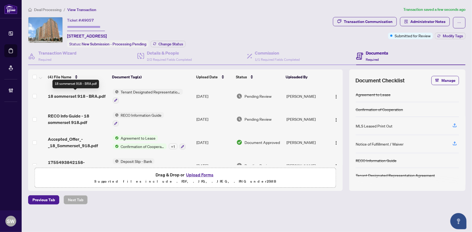
click at [92, 95] on span "18 sommerset 918 - BRA.pdf" at bounding box center [77, 96] width 58 height 6
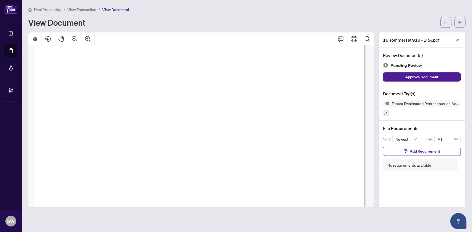
scroll to position [1595, 0]
click at [385, 110] on button "button" at bounding box center [386, 113] width 6 height 6
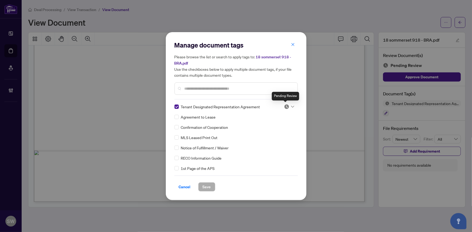
click at [285, 106] on img at bounding box center [286, 106] width 5 height 5
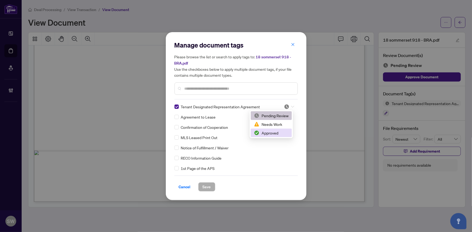
click at [268, 133] on div "Approved" at bounding box center [271, 133] width 35 height 6
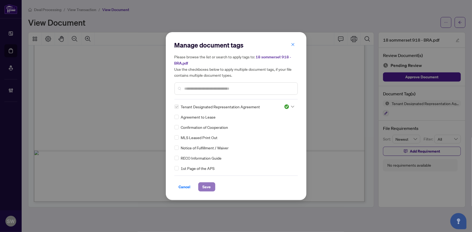
click at [203, 183] on span "Save" at bounding box center [207, 187] width 8 height 9
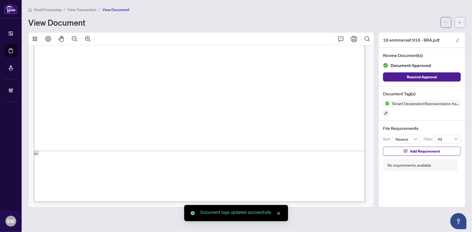
click at [460, 22] on icon "arrow-left" at bounding box center [460, 23] width 4 height 4
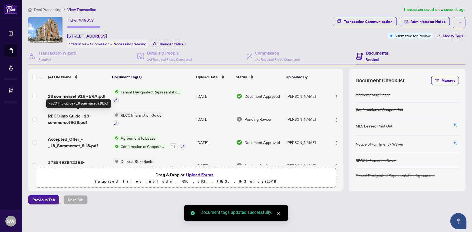
click at [72, 114] on span "RECO Info Guide - 18 sommerset 918.pdf" at bounding box center [78, 119] width 60 height 13
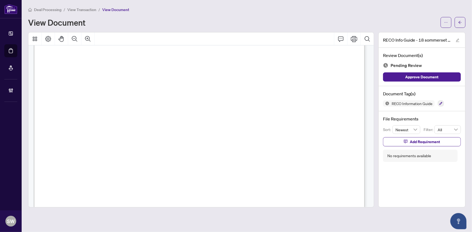
scroll to position [5356, 0]
click at [440, 103] on icon "button" at bounding box center [440, 103] width 3 height 3
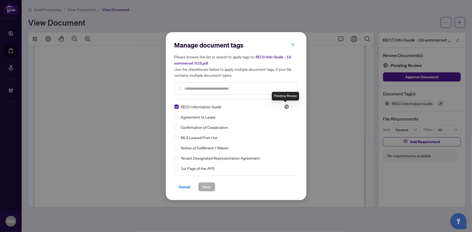
click at [284, 107] on img at bounding box center [286, 106] width 5 height 5
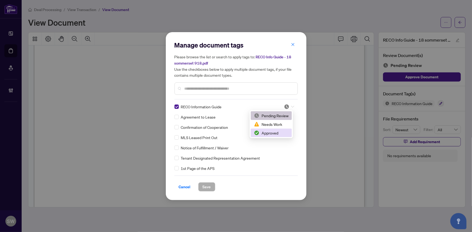
click at [269, 135] on div "Approved" at bounding box center [271, 133] width 35 height 6
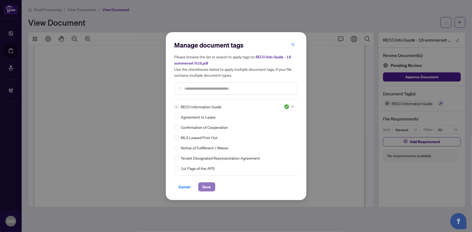
click at [203, 188] on span "Save" at bounding box center [207, 187] width 8 height 9
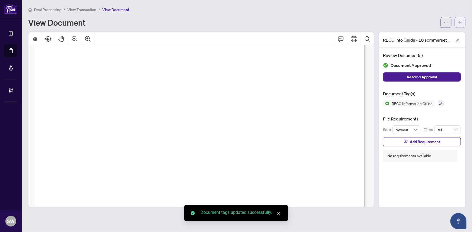
click at [462, 22] on icon "arrow-left" at bounding box center [460, 23] width 4 height 4
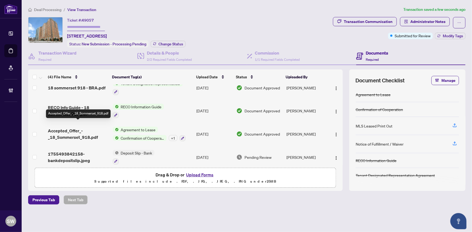
scroll to position [13, 0]
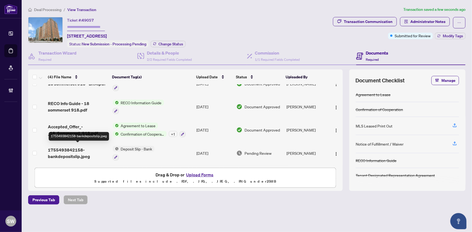
click at [83, 151] on span "1755493842158-bankdepositslip.jpeg" at bounding box center [78, 153] width 60 height 13
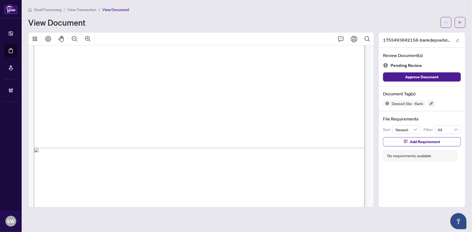
scroll to position [317, 0]
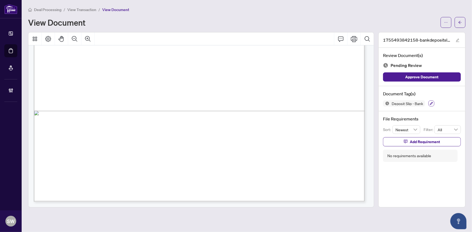
click at [433, 103] on icon "button" at bounding box center [431, 103] width 3 height 3
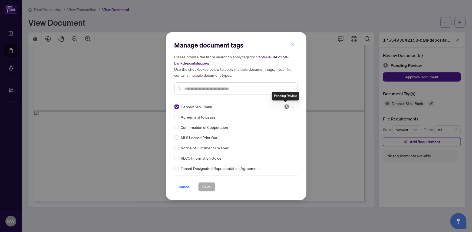
click at [284, 106] on img at bounding box center [286, 106] width 5 height 5
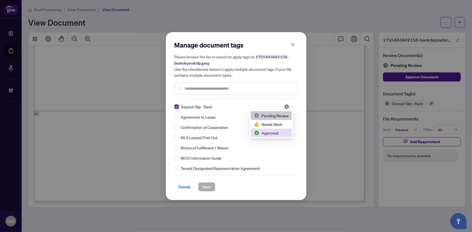
click at [277, 134] on div "Approved" at bounding box center [271, 133] width 35 height 6
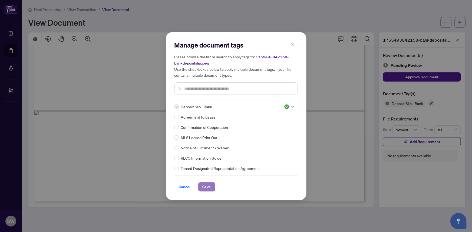
click at [207, 187] on span "Save" at bounding box center [207, 187] width 8 height 9
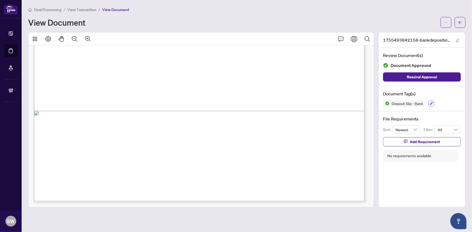
click at [432, 102] on icon "button" at bounding box center [431, 103] width 3 height 3
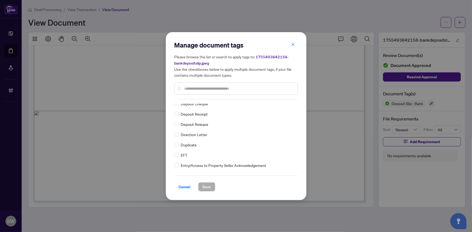
scroll to position [449, 0]
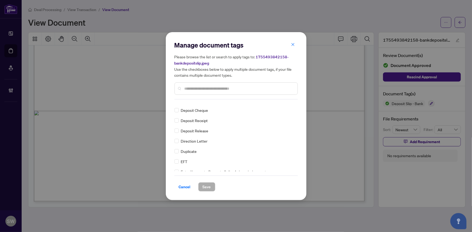
click at [195, 120] on span "Deposit Receipt" at bounding box center [194, 121] width 27 height 6
click at [185, 187] on span "Cancel" at bounding box center [185, 187] width 12 height 9
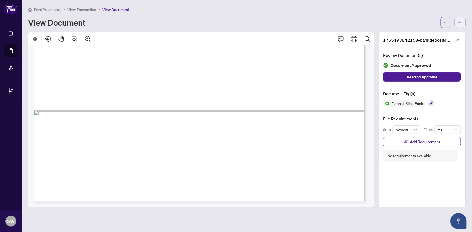
click at [459, 24] on span "button" at bounding box center [460, 22] width 4 height 9
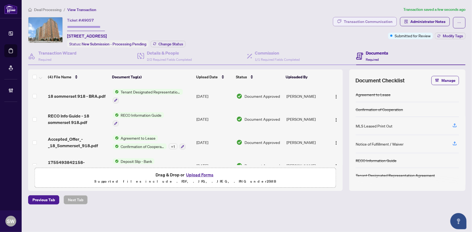
click at [373, 23] on div "Transaction Communication" at bounding box center [368, 21] width 49 height 9
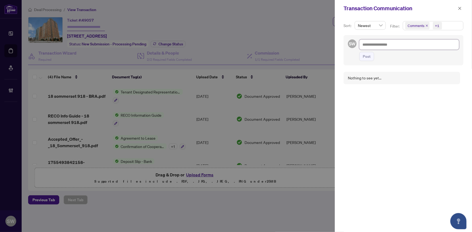
click at [371, 42] on textarea at bounding box center [409, 45] width 100 height 10
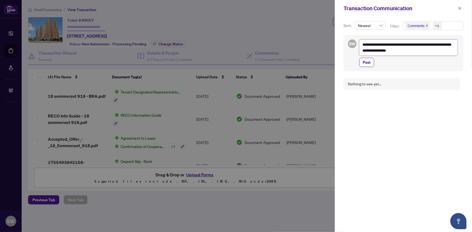
click at [433, 45] on textarea "**********" at bounding box center [408, 48] width 98 height 16
click at [368, 63] on span "Post" at bounding box center [367, 62] width 8 height 9
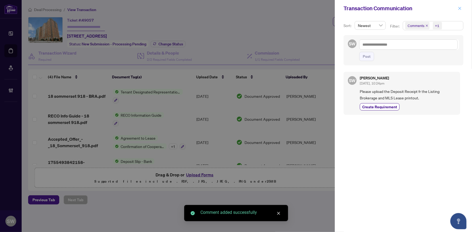
click at [462, 9] on button "button" at bounding box center [459, 8] width 7 height 6
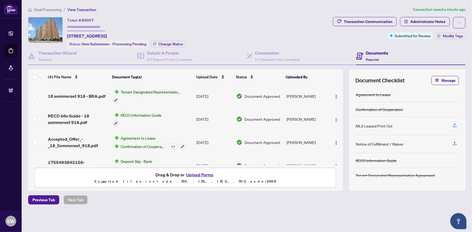
scroll to position [13, 0]
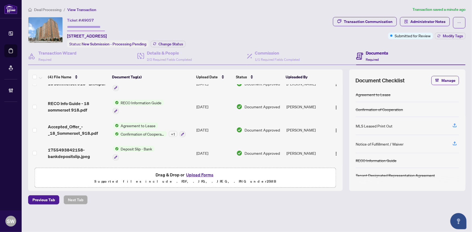
click at [98, 129] on span "Accepted_Offer_-_18_Sommerset_918.pdf" at bounding box center [78, 130] width 60 height 13
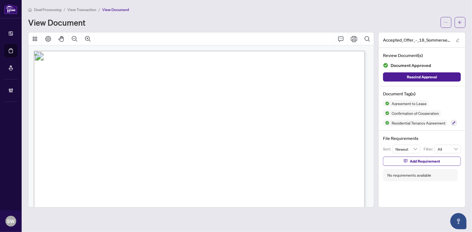
drag, startPoint x: 139, startPoint y: 129, endPoint x: 169, endPoint y: 129, distance: 30.3
click at [169, 129] on span "Yu-Chiao Su Chen, Kuo-Wei Su, Kuo-Yuan Su" at bounding box center [171, 130] width 168 height 5
drag, startPoint x: 175, startPoint y: 129, endPoint x: 209, endPoint y: 130, distance: 33.3
click at [209, 130] on span "Yu-Chiao Su Chen, Kuo-Wei Su, Kuo-Yuan Su" at bounding box center [171, 130] width 168 height 5
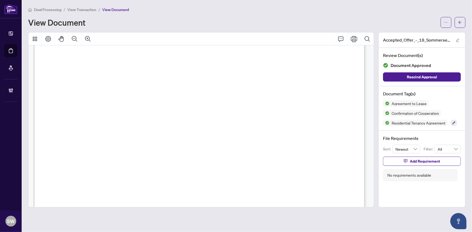
drag, startPoint x: 203, startPoint y: 55, endPoint x: 215, endPoint y: 57, distance: 12.8
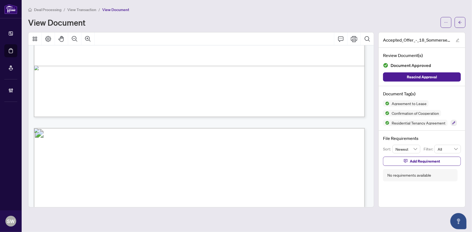
scroll to position [2149, 0]
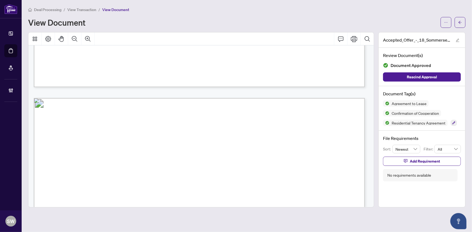
drag, startPoint x: 79, startPoint y: 153, endPoint x: 118, endPoint y: 156, distance: 38.5
click at [118, 156] on span "YUEN YEE CHOW, WING TAT BRIAN LEE" at bounding box center [134, 155] width 109 height 5
drag, startPoint x: 123, startPoint y: 152, endPoint x: 177, endPoint y: 154, distance: 54.2
click at [177, 154] on span "YUEN YEE CHOW, WING TAT BRIAN LEE" at bounding box center [134, 155] width 109 height 5
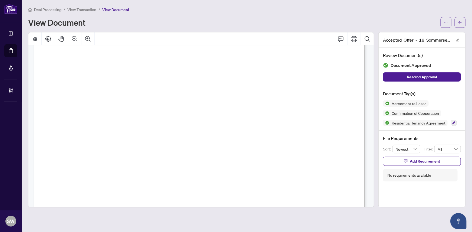
scroll to position [2692, 0]
click at [121, 112] on span "[PHONE_NUMBER]" at bounding box center [94, 113] width 52 height 5
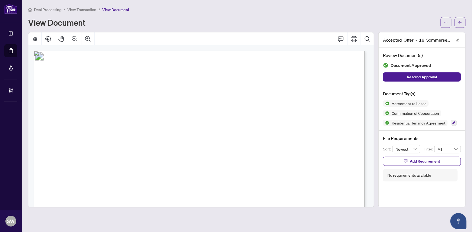
drag, startPoint x: 69, startPoint y: 176, endPoint x: 116, endPoint y: 177, distance: 46.8
click at [115, 177] on span "18 Sommerset Way, 918, Toronto C14, ON M2N 6X5" at bounding box center [91, 177] width 47 height 5
click at [461, 26] on span "button" at bounding box center [460, 22] width 4 height 9
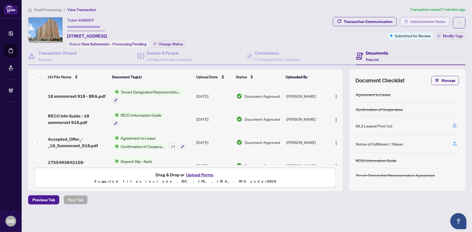
click at [440, 19] on span "Administrator Notes" at bounding box center [427, 21] width 35 height 9
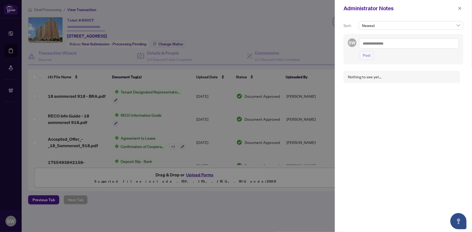
click at [380, 41] on textarea at bounding box center [409, 43] width 100 height 10
paste textarea "**********"
click at [369, 57] on span "Post" at bounding box center [367, 55] width 8 height 9
click at [461, 8] on icon "close" at bounding box center [460, 8] width 4 height 4
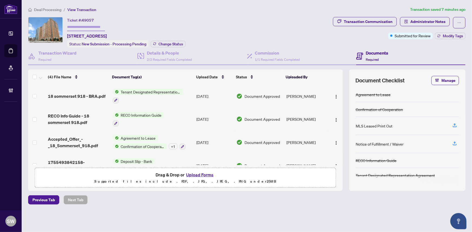
click at [90, 23] on input "text" at bounding box center [86, 27] width 38 height 8
paste input "*******"
click at [214, 46] on div "Ticket #: 49057 ******* 918-18 Sommerset Way, Toronto, Ontario M2N 6X5, Canada …" at bounding box center [179, 32] width 303 height 31
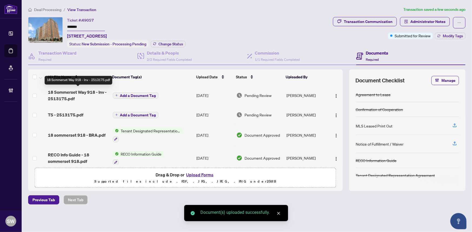
click at [84, 95] on span "18 Sommerset Way 918 - Inv - 2513175.pdf" at bounding box center [78, 95] width 60 height 13
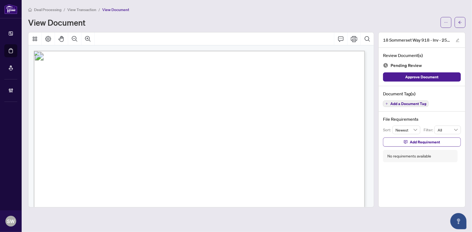
click at [394, 104] on span "Add a Document Tag" at bounding box center [408, 104] width 36 height 4
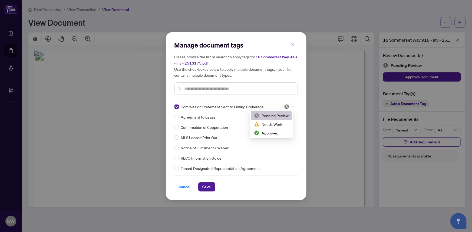
click at [289, 105] on div at bounding box center [289, 106] width 10 height 5
click at [265, 132] on div "Approved" at bounding box center [271, 133] width 35 height 6
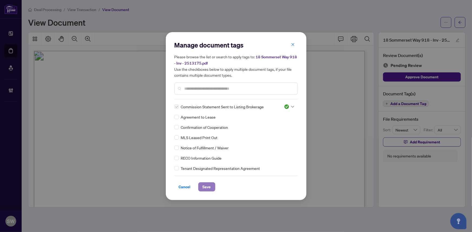
click at [206, 185] on span "Save" at bounding box center [207, 187] width 8 height 9
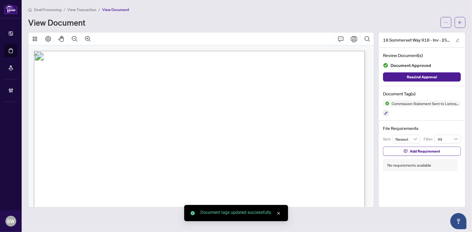
click at [445, 23] on icon "ellipsis" at bounding box center [446, 23] width 4 height 4
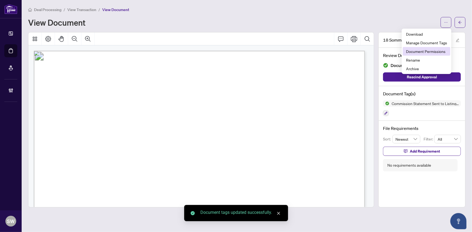
click at [438, 50] on span "Document Permissions" at bounding box center [426, 51] width 41 height 6
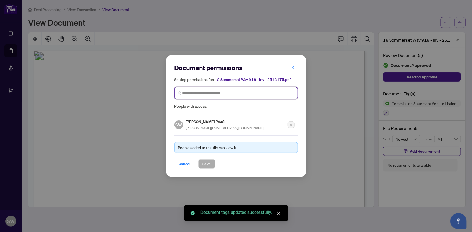
click at [216, 92] on input "search" at bounding box center [238, 93] width 112 height 6
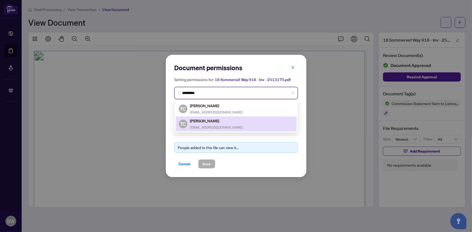
click at [212, 121] on h5 "Thomas Chong" at bounding box center [216, 121] width 53 height 6
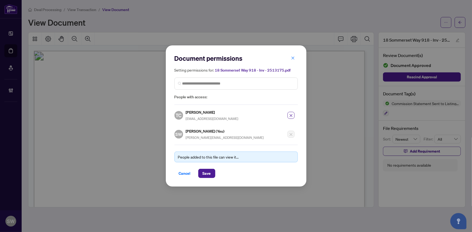
click at [206, 114] on h5 "Thomas Chong" at bounding box center [212, 112] width 53 height 6
click at [203, 174] on span "Save" at bounding box center [207, 173] width 8 height 9
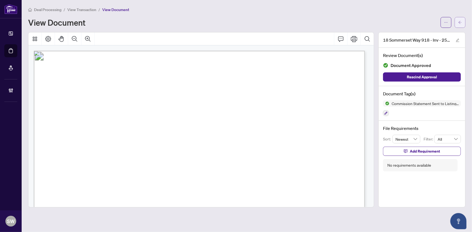
click at [461, 21] on icon "arrow-left" at bounding box center [460, 23] width 4 height 4
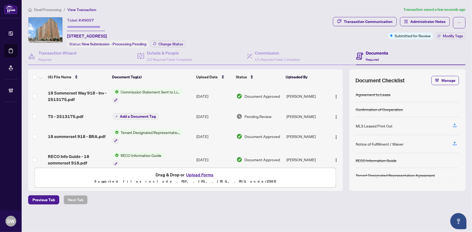
click at [81, 117] on div "TS - 2513175.pdf" at bounding box center [78, 116] width 60 height 6
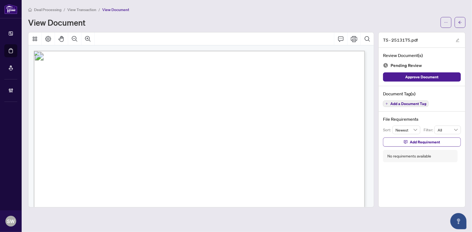
click at [399, 103] on span "Add a Document Tag" at bounding box center [408, 104] width 36 height 4
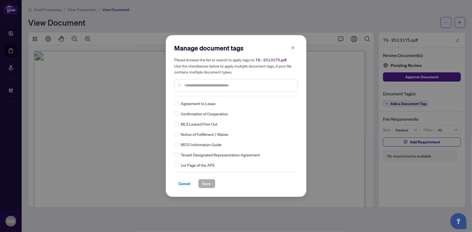
click at [296, 130] on div "Agreement to Lease Confirmation of Cooperation MLS Leased Print Out Notice of F…" at bounding box center [236, 135] width 123 height 68
click at [206, 185] on span "Save" at bounding box center [207, 184] width 8 height 9
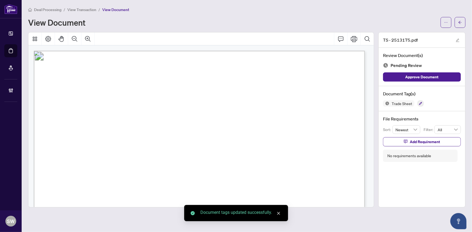
click at [447, 21] on icon "ellipsis" at bounding box center [446, 23] width 4 height 4
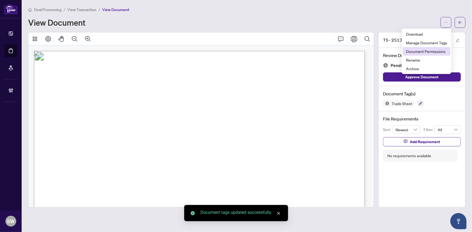
click at [443, 49] on span "Document Permissions" at bounding box center [426, 51] width 41 height 6
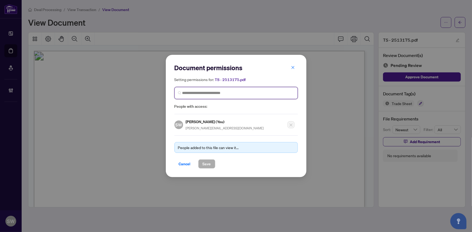
click at [211, 94] on input "search" at bounding box center [238, 93] width 112 height 6
paste input "**********"
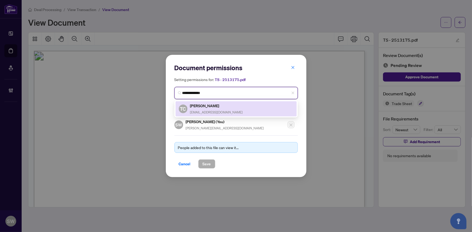
click at [204, 108] on h5 "Thomas Chong" at bounding box center [216, 106] width 53 height 6
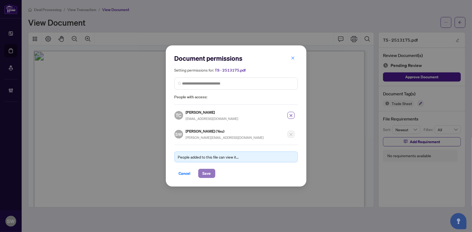
click at [208, 172] on span "Save" at bounding box center [207, 173] width 8 height 9
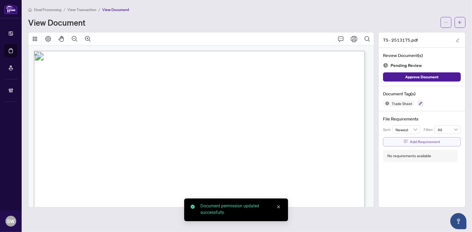
click at [399, 141] on button "Add Requirement" at bounding box center [422, 141] width 78 height 9
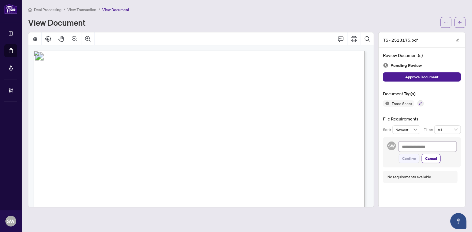
click at [409, 146] on textarea at bounding box center [428, 147] width 58 height 10
paste textarea "**********"
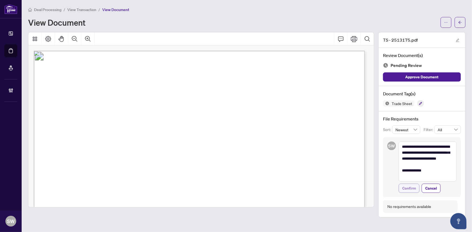
click at [404, 189] on span "Confirm" at bounding box center [409, 188] width 14 height 9
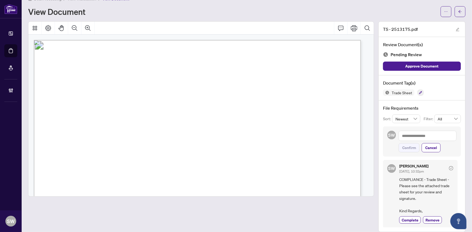
scroll to position [16, 0]
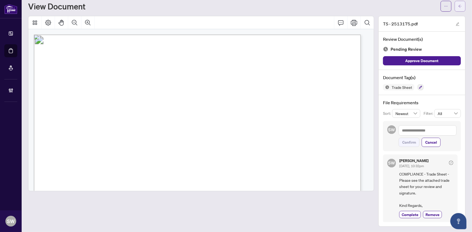
click at [459, 7] on button "button" at bounding box center [460, 6] width 11 height 11
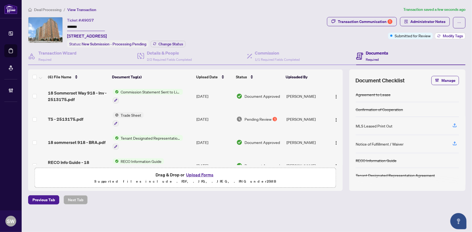
click at [454, 37] on span "Modify Tags" at bounding box center [453, 36] width 20 height 4
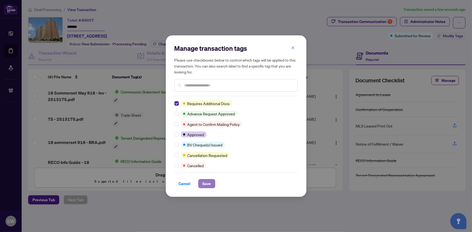
click at [205, 185] on span "Save" at bounding box center [207, 184] width 8 height 9
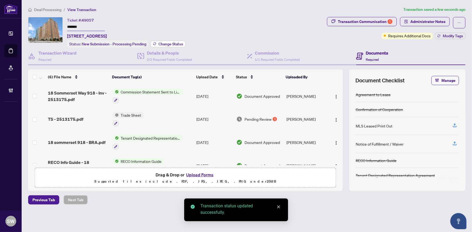
click at [159, 44] on span "Change Status" at bounding box center [171, 44] width 25 height 4
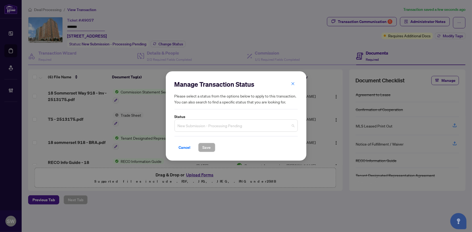
click at [200, 127] on span "New Submission - Processing Pending" at bounding box center [236, 126] width 117 height 10
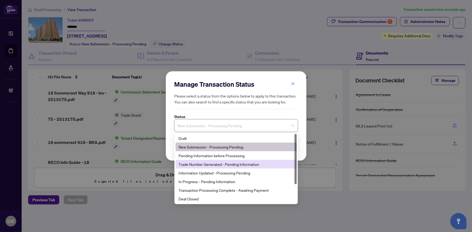
click at [198, 167] on div "Trade Number Generated - Pending Information" at bounding box center [236, 165] width 115 height 6
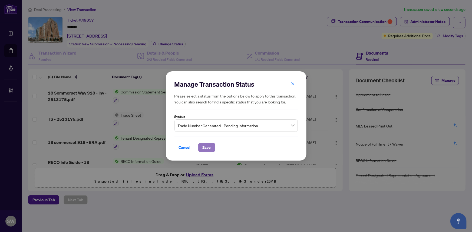
click at [205, 152] on span "Save" at bounding box center [207, 147] width 8 height 9
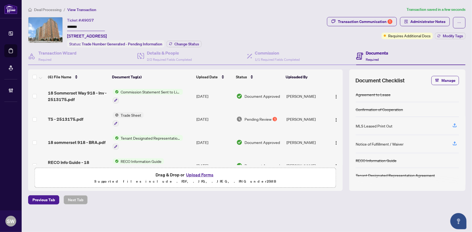
click at [74, 27] on input "*******" at bounding box center [86, 27] width 38 height 8
